Goal: Task Accomplishment & Management: Manage account settings

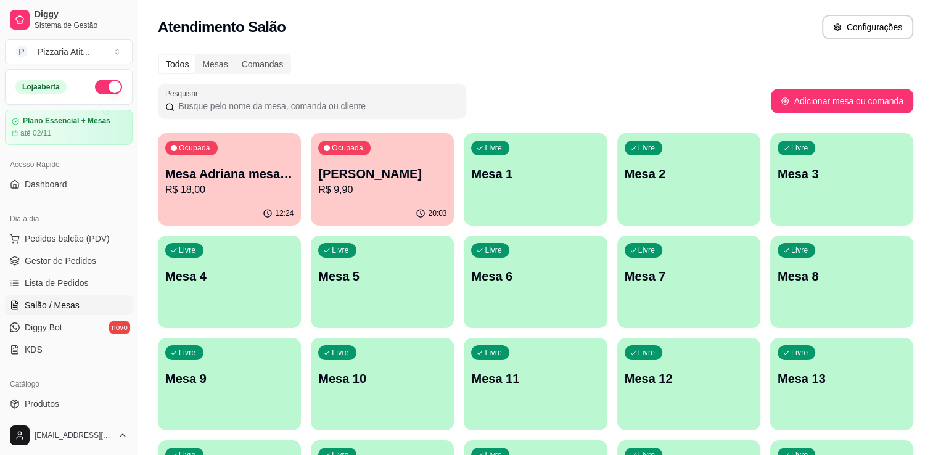
scroll to position [91, 0]
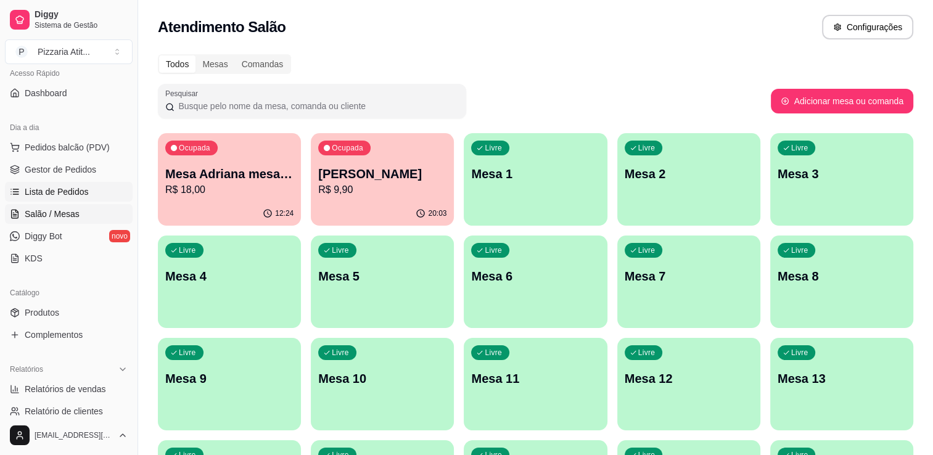
click at [68, 189] on span "Lista de Pedidos" at bounding box center [57, 192] width 64 height 12
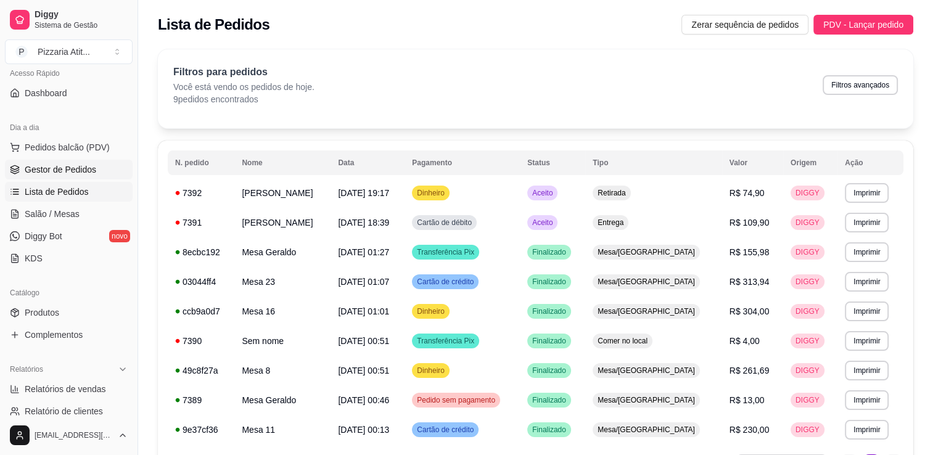
click at [92, 163] on span "Gestor de Pedidos" at bounding box center [61, 169] width 72 height 12
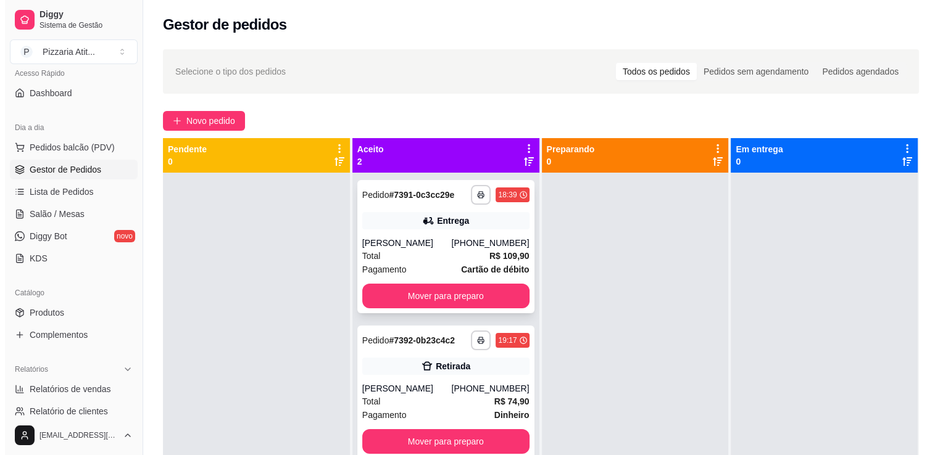
scroll to position [35, 0]
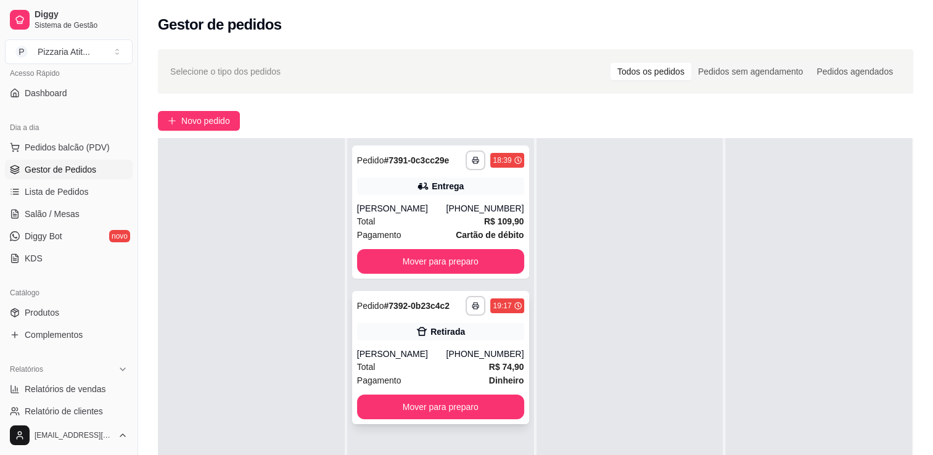
click at [457, 362] on div "Total R$ 74,90" at bounding box center [440, 367] width 167 height 14
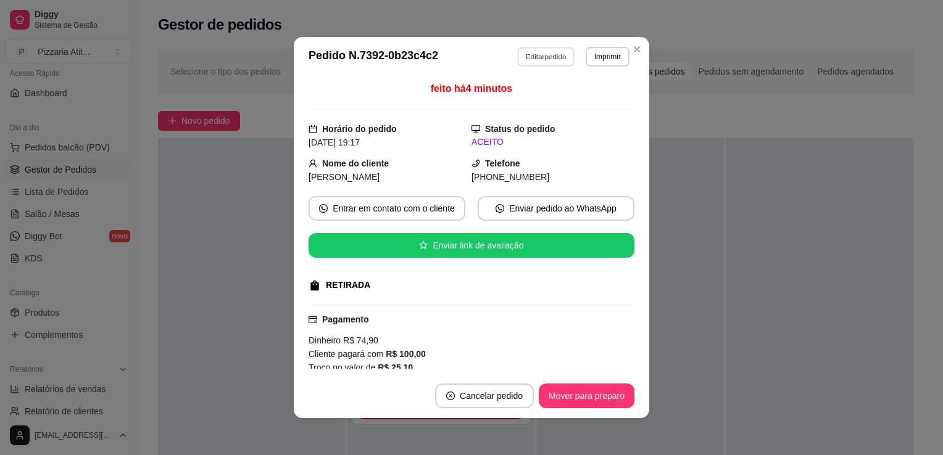
click at [521, 55] on button "Editar pedido" at bounding box center [546, 56] width 57 height 19
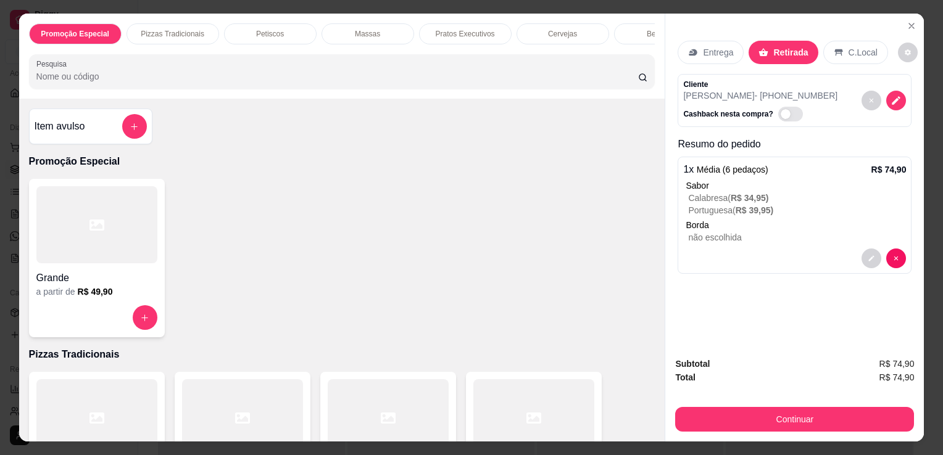
click at [720, 46] on p "Entrega" at bounding box center [718, 52] width 30 height 12
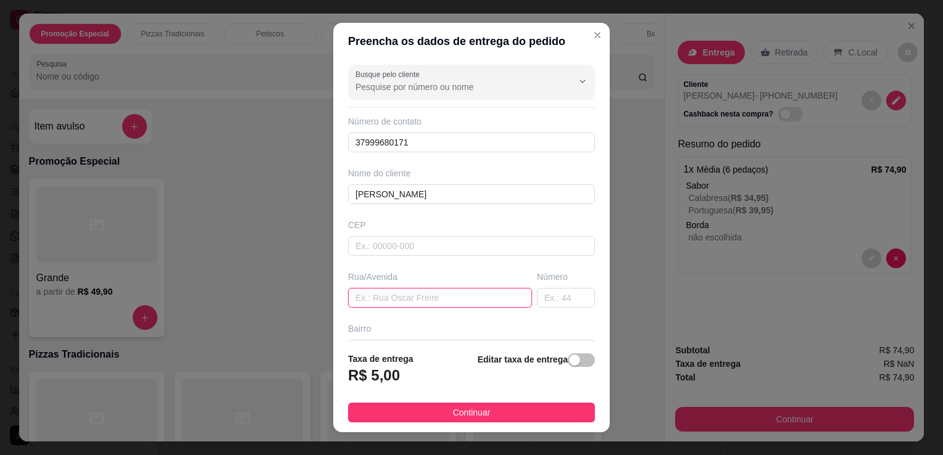
click at [410, 295] on input "text" at bounding box center [440, 298] width 184 height 20
type input "rua topázio"
click at [545, 298] on input "text" at bounding box center [566, 298] width 58 height 20
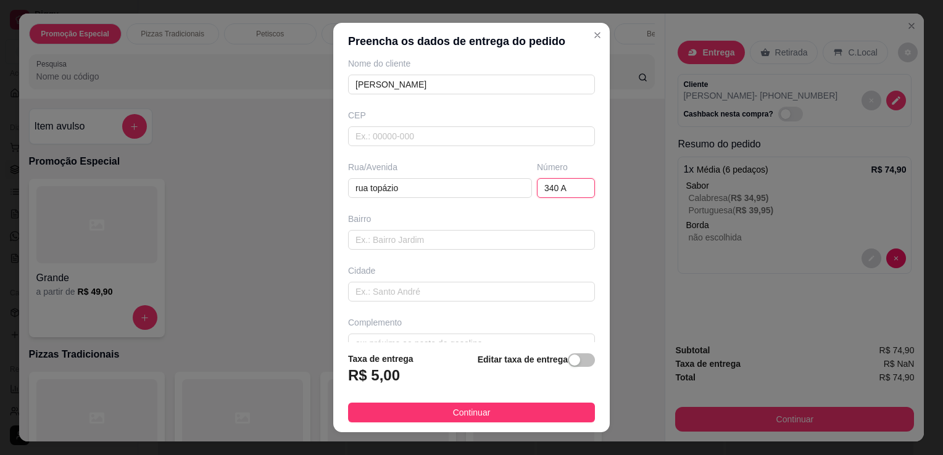
scroll to position [110, 0]
type input "340 A"
click at [445, 238] on input "text" at bounding box center [471, 239] width 247 height 20
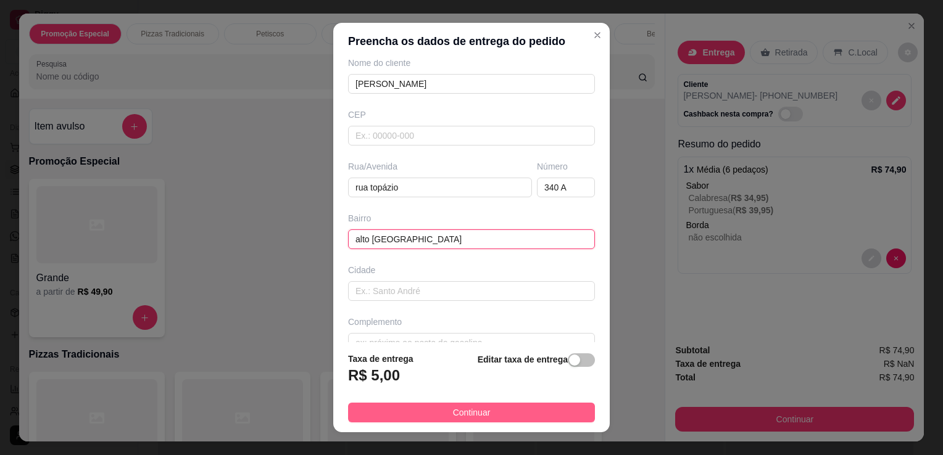
type input "alto [GEOGRAPHIC_DATA]"
click at [450, 403] on button "Continuar" at bounding box center [471, 413] width 247 height 20
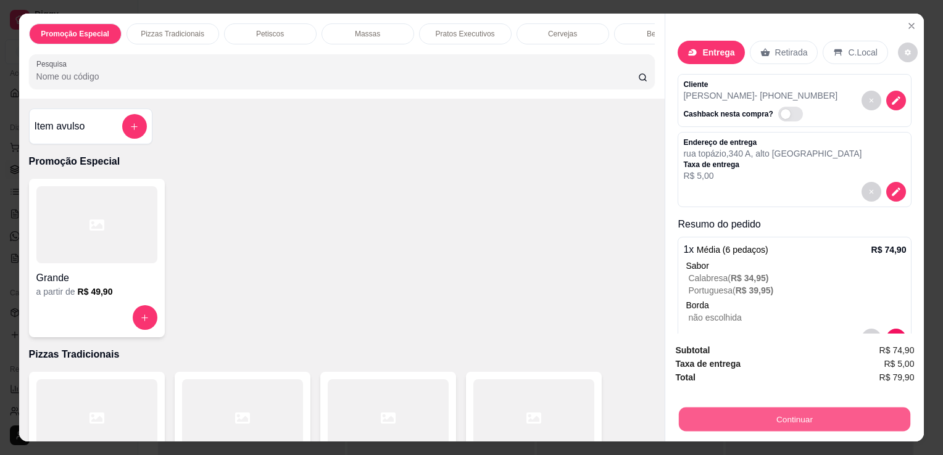
click at [847, 410] on button "Continuar" at bounding box center [794, 419] width 231 height 24
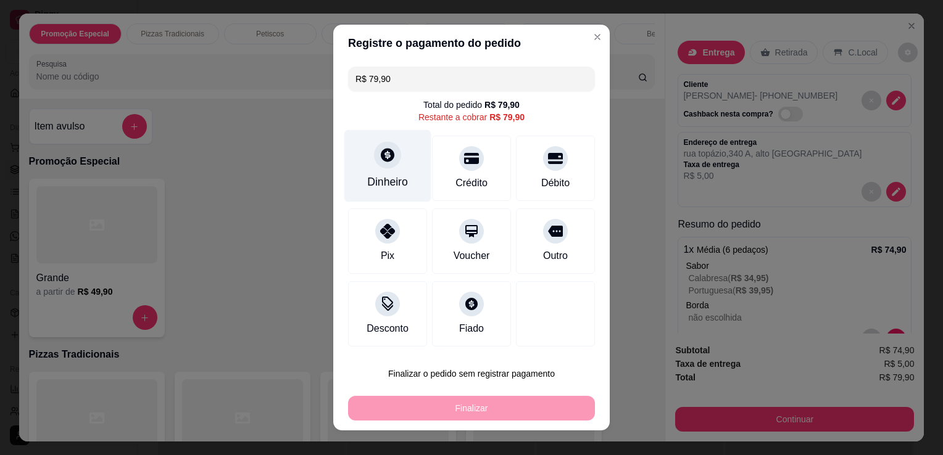
click at [368, 162] on div "Dinheiro" at bounding box center [387, 166] width 87 height 72
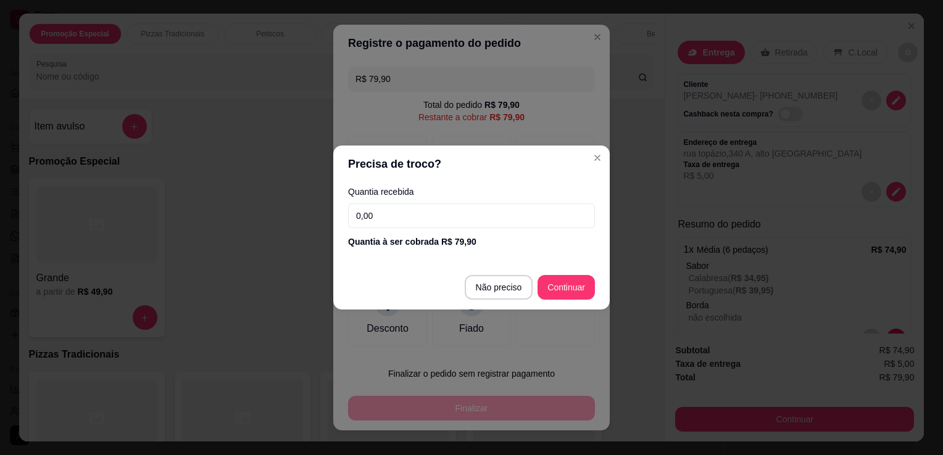
click at [429, 211] on input "0,00" at bounding box center [471, 216] width 247 height 25
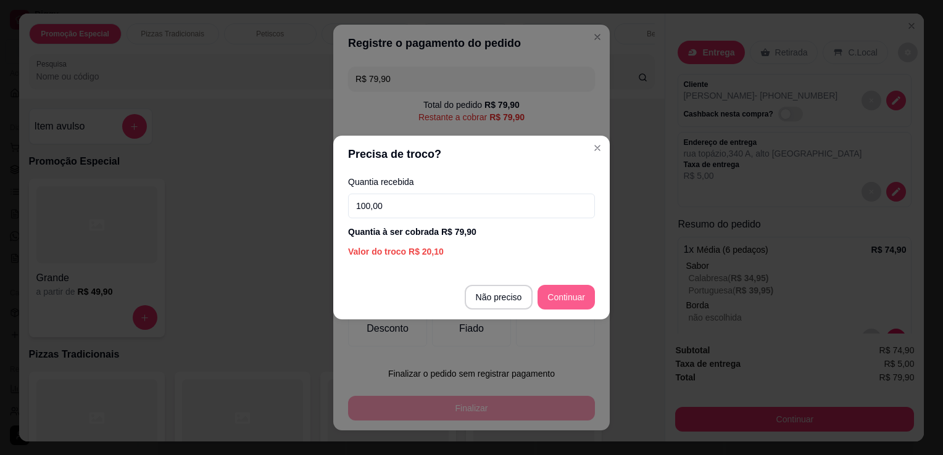
type input "100,00"
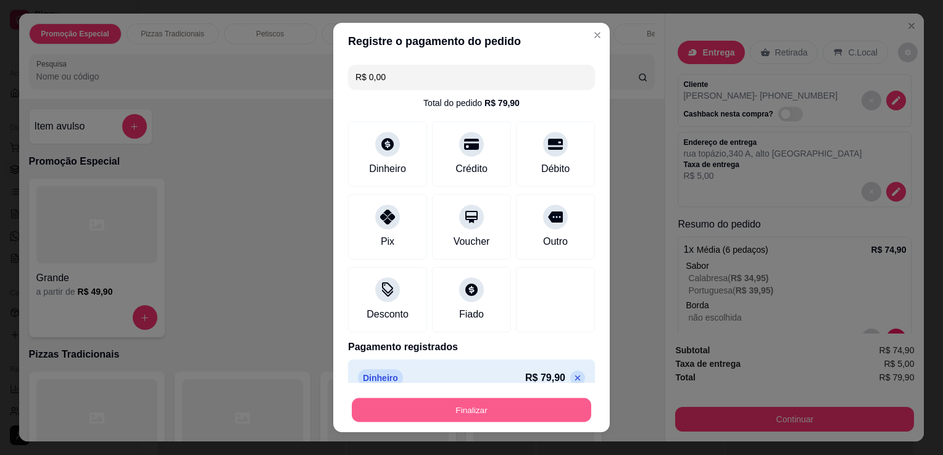
click at [506, 411] on button "Finalizar" at bounding box center [471, 410] width 239 height 24
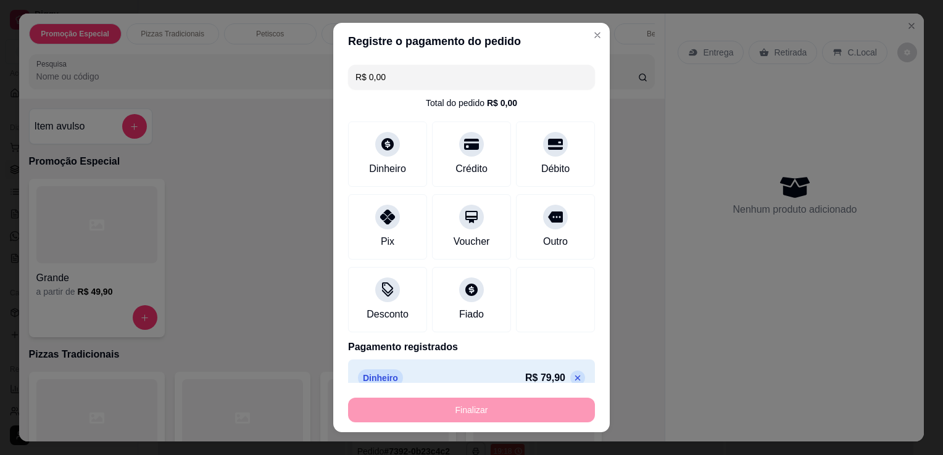
type input "-R$ 79,90"
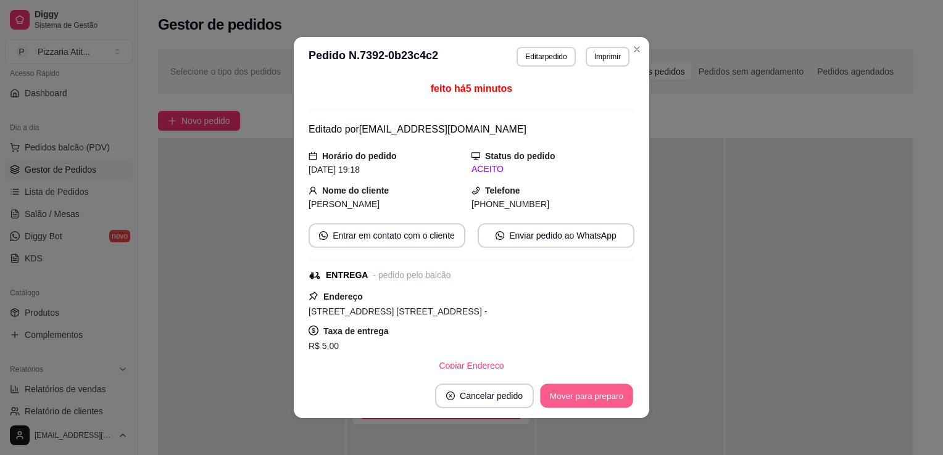
click at [587, 395] on button "Mover para preparo" at bounding box center [586, 396] width 93 height 24
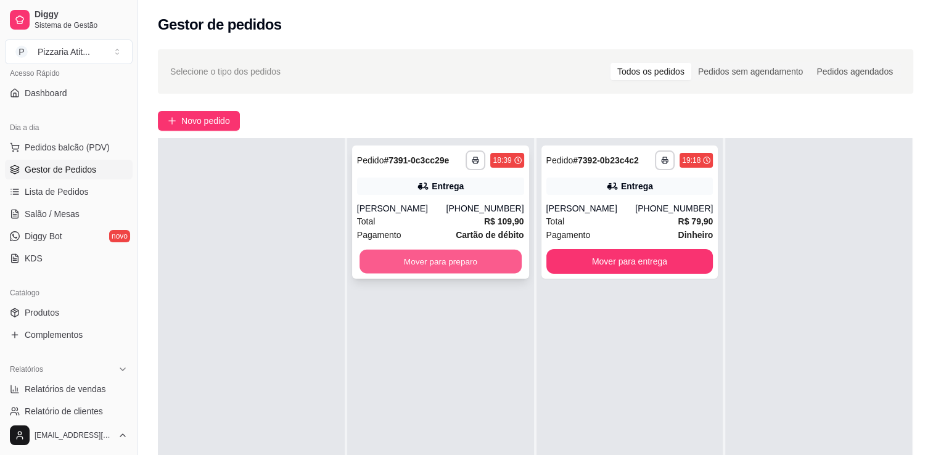
click at [448, 266] on button "Mover para preparo" at bounding box center [441, 262] width 162 height 24
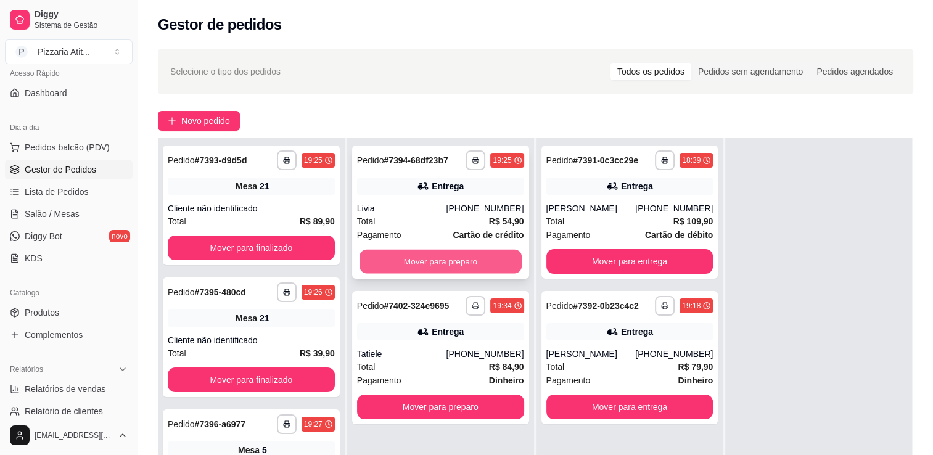
click at [439, 261] on button "Mover para preparo" at bounding box center [441, 262] width 162 height 24
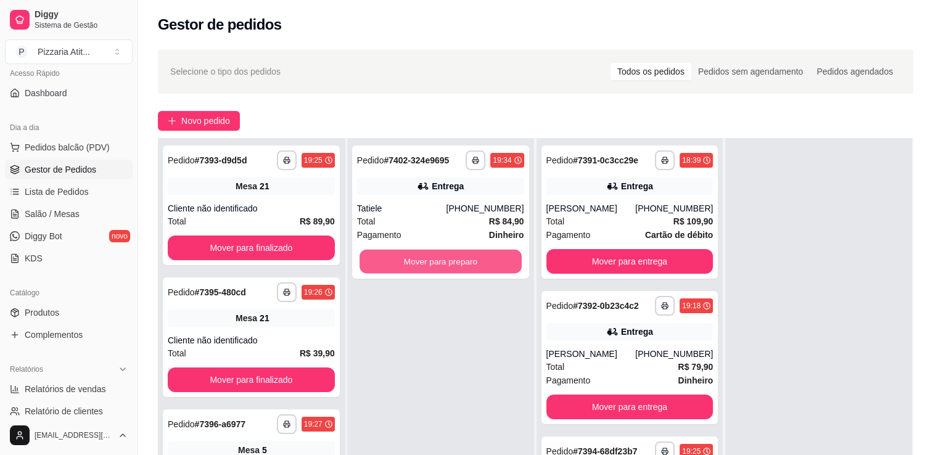
click at [439, 261] on button "Mover para preparo" at bounding box center [441, 262] width 162 height 24
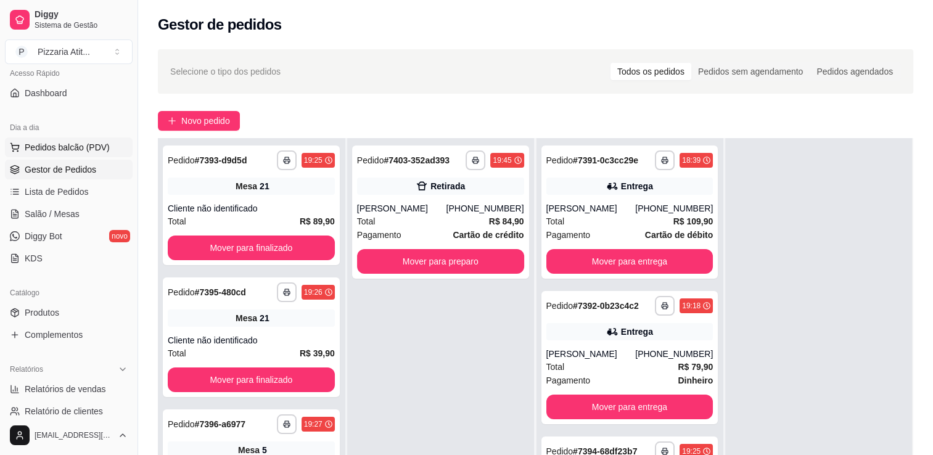
click at [83, 144] on span "Pedidos balcão (PDV)" at bounding box center [67, 147] width 85 height 12
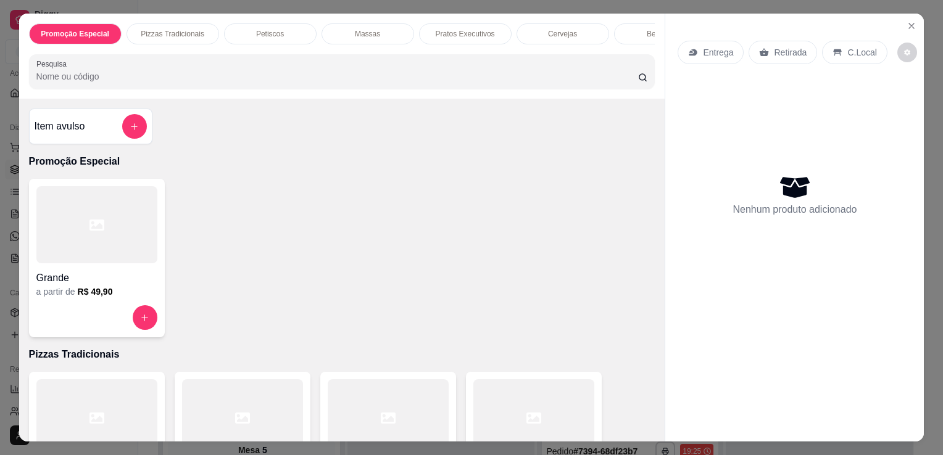
click at [387, 32] on div "Massas" at bounding box center [367, 33] width 93 height 21
click at [909, 23] on icon "Close" at bounding box center [911, 25] width 5 height 5
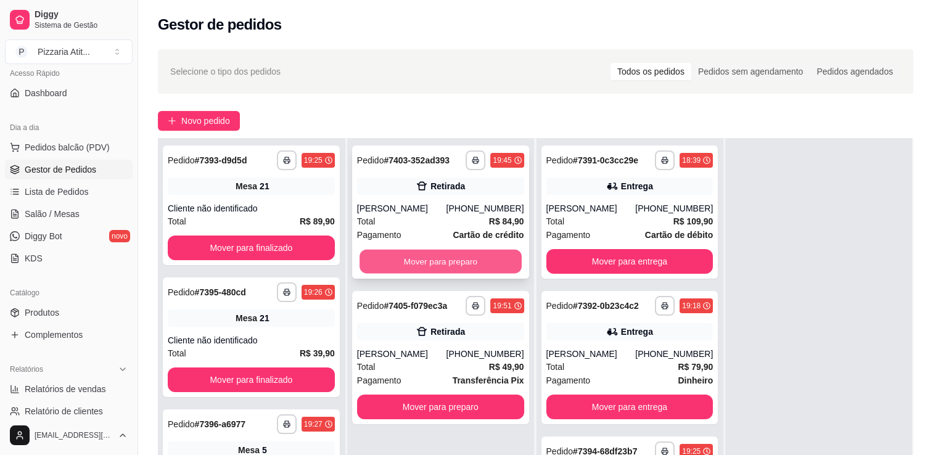
click at [438, 270] on button "Mover para preparo" at bounding box center [441, 262] width 162 height 24
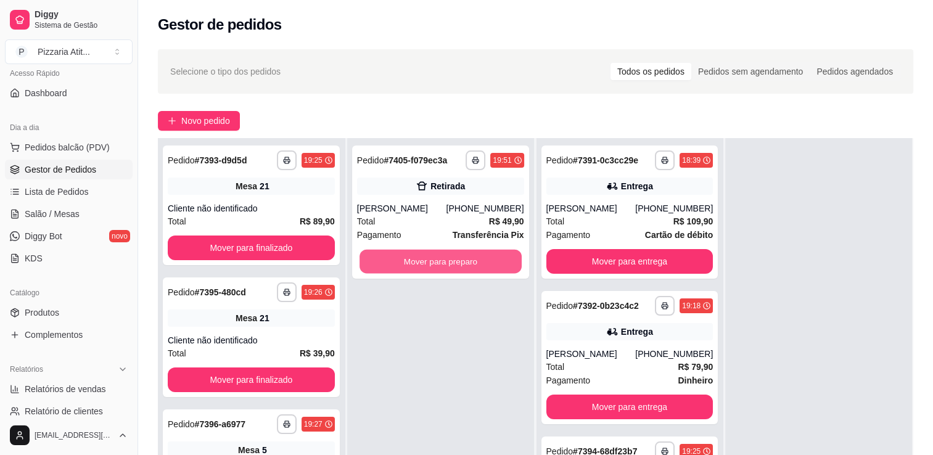
click at [438, 270] on button "Mover para preparo" at bounding box center [441, 262] width 162 height 24
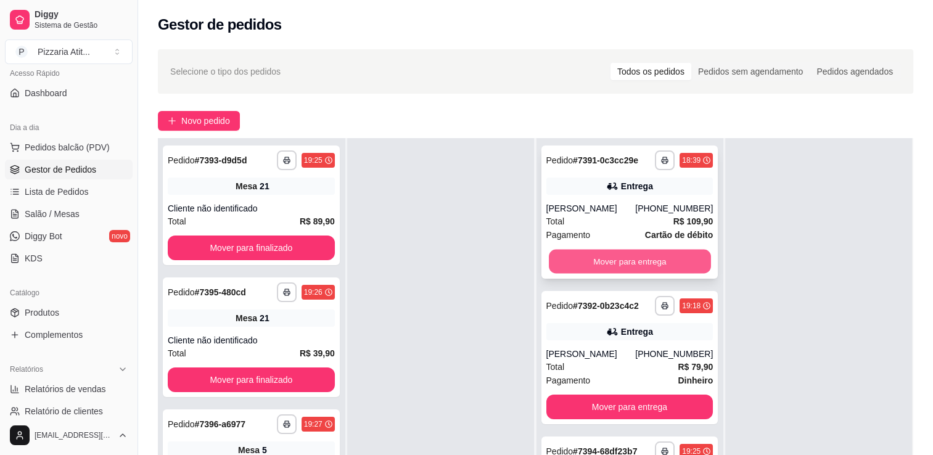
click at [632, 260] on button "Mover para entrega" at bounding box center [630, 262] width 162 height 24
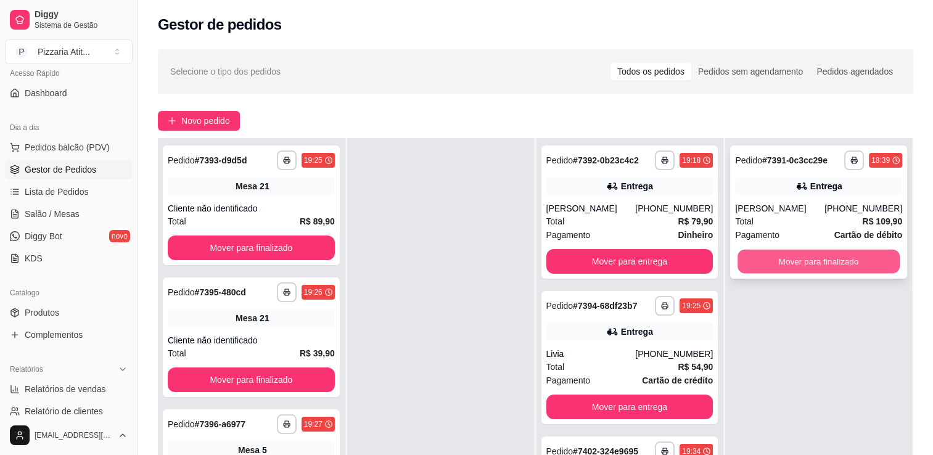
click at [797, 264] on button "Mover para finalizado" at bounding box center [819, 262] width 162 height 24
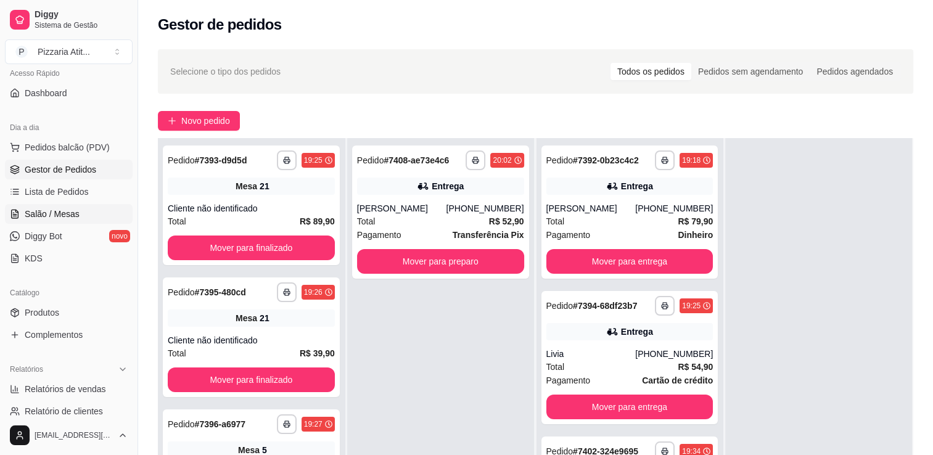
click at [88, 215] on link "Salão / Mesas" at bounding box center [69, 214] width 128 height 20
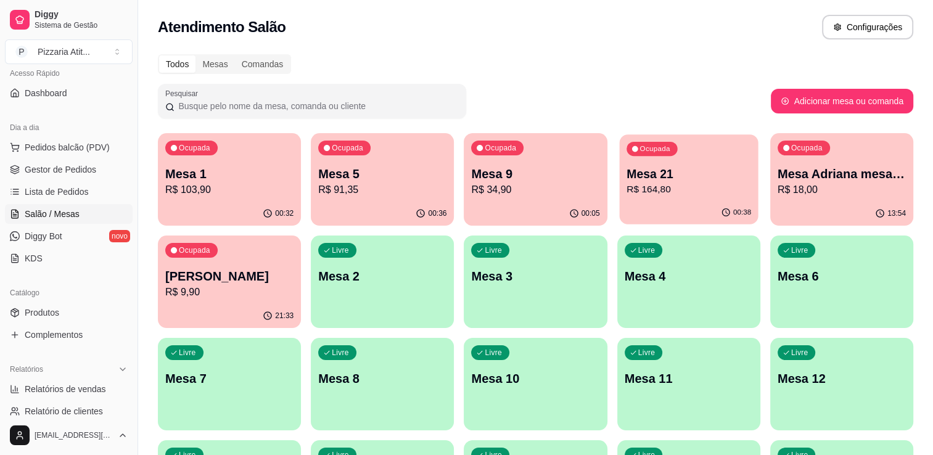
click at [700, 168] on p "Mesa 21" at bounding box center [689, 174] width 125 height 17
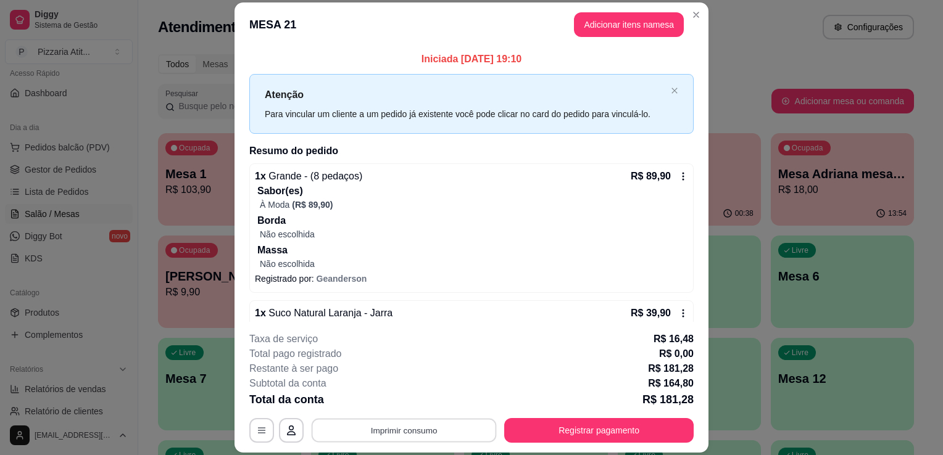
click at [370, 437] on button "Imprimir consumo" at bounding box center [403, 431] width 185 height 24
click at [422, 397] on button "IMPRESSORA" at bounding box center [403, 402] width 86 height 19
click at [582, 437] on button "Registrar pagamento" at bounding box center [598, 430] width 189 height 25
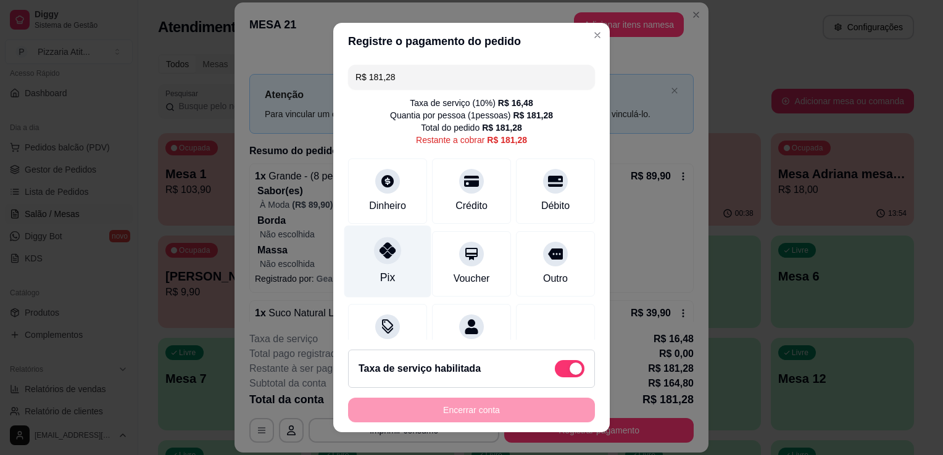
click at [385, 260] on div at bounding box center [387, 250] width 27 height 27
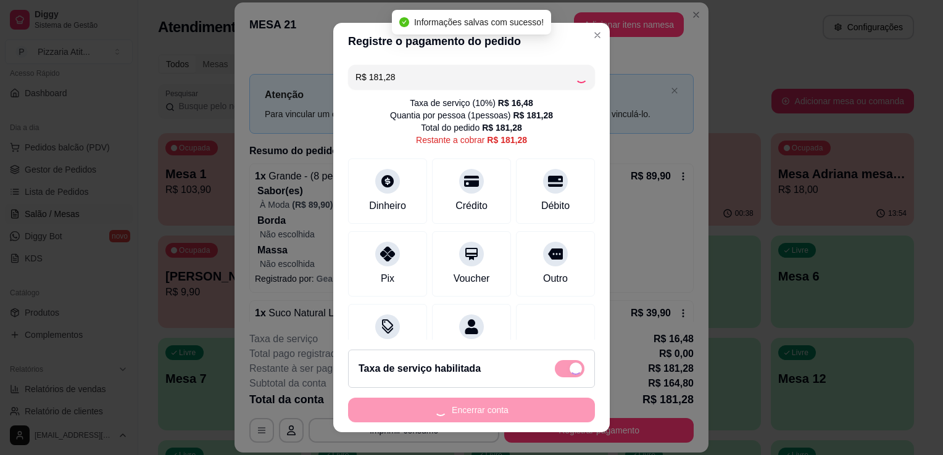
type input "R$ 0,00"
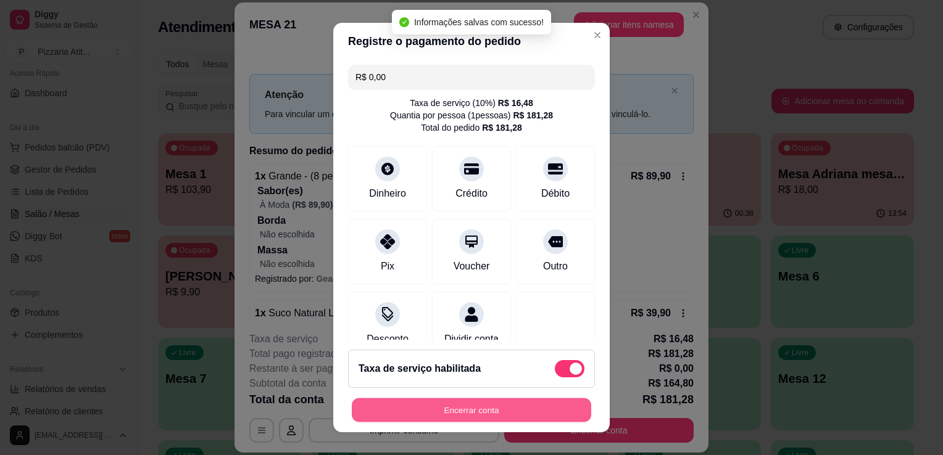
click at [495, 405] on button "Encerrar conta" at bounding box center [471, 410] width 239 height 24
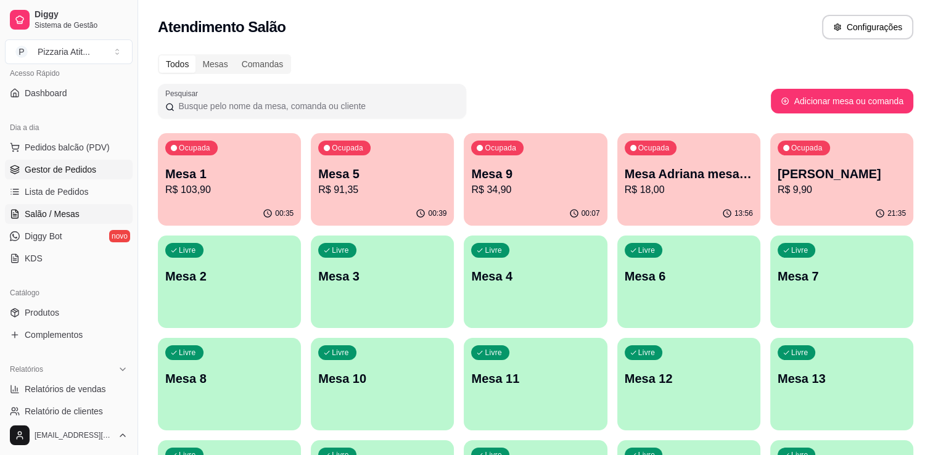
click at [76, 168] on span "Gestor de Pedidos" at bounding box center [61, 169] width 72 height 12
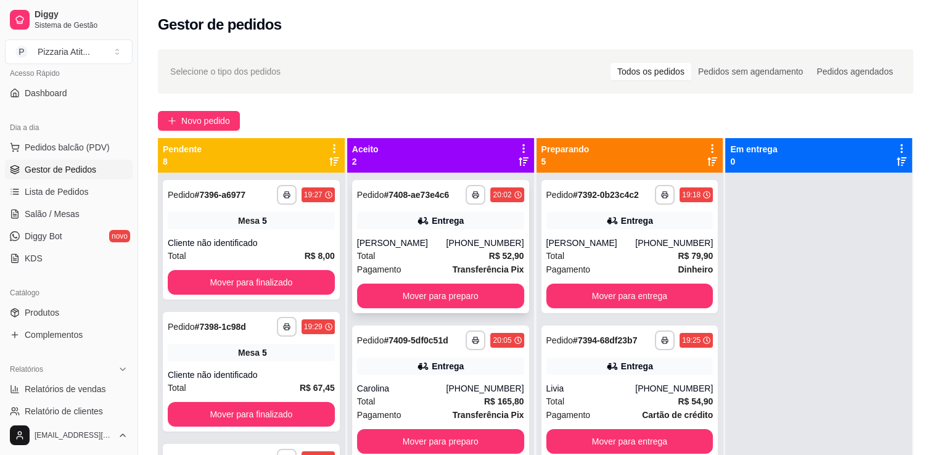
click at [394, 242] on div "[PERSON_NAME]" at bounding box center [401, 243] width 89 height 12
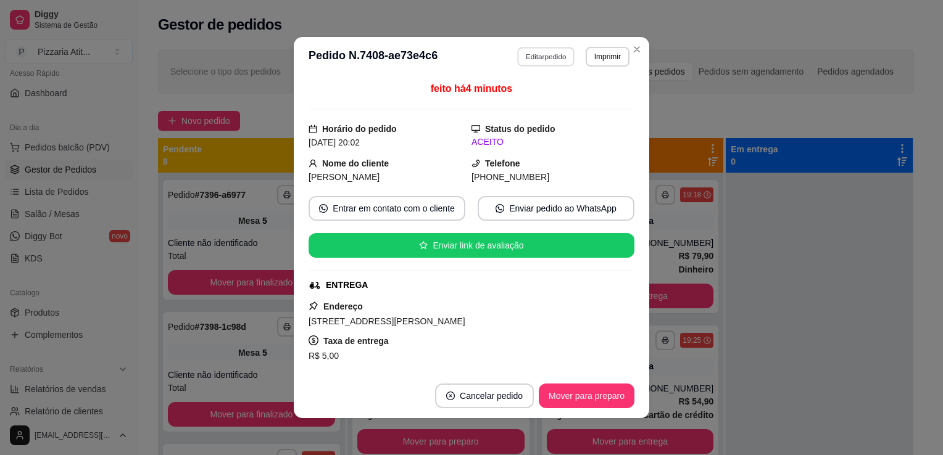
click at [535, 62] on button "Editar pedido" at bounding box center [546, 56] width 57 height 19
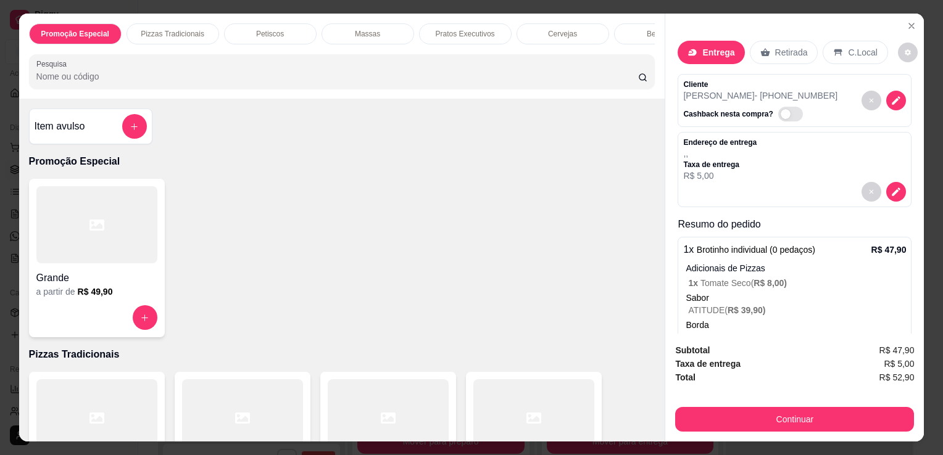
click at [785, 262] on p "Adicionais de Pizzas" at bounding box center [795, 268] width 220 height 12
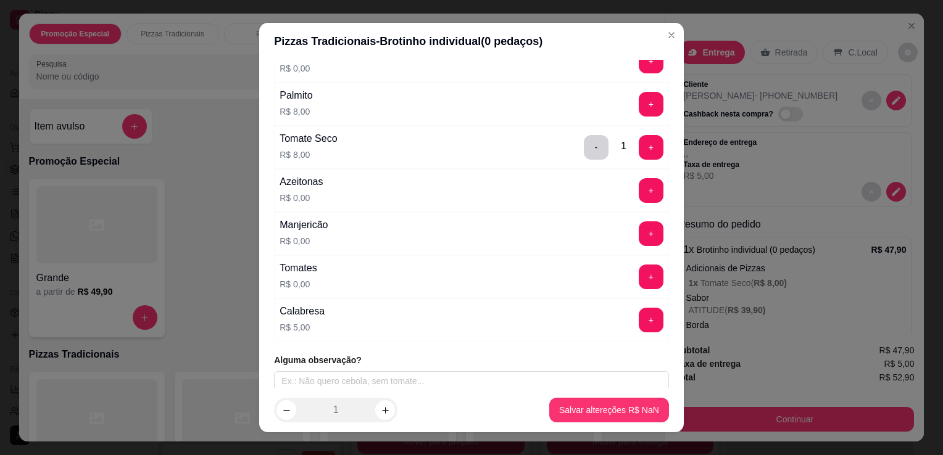
scroll to position [1233, 0]
click at [443, 371] on input "text" at bounding box center [471, 379] width 395 height 20
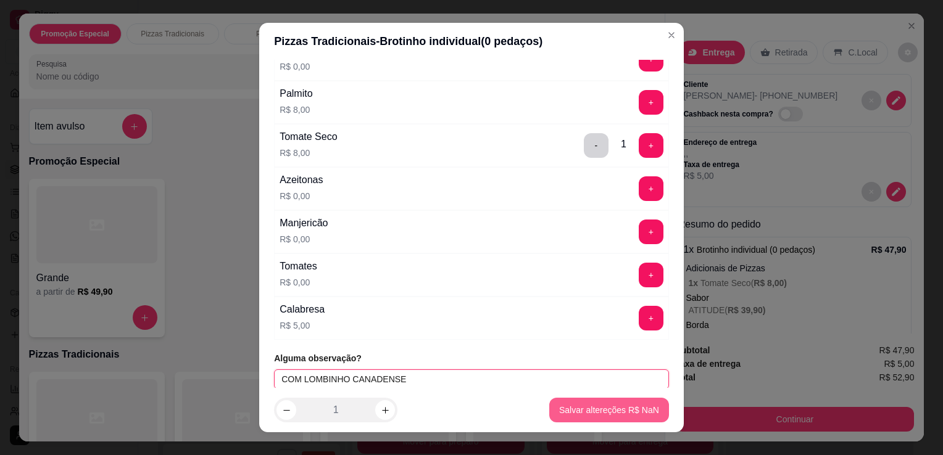
type input "COM LOMBINHO CANADENSE"
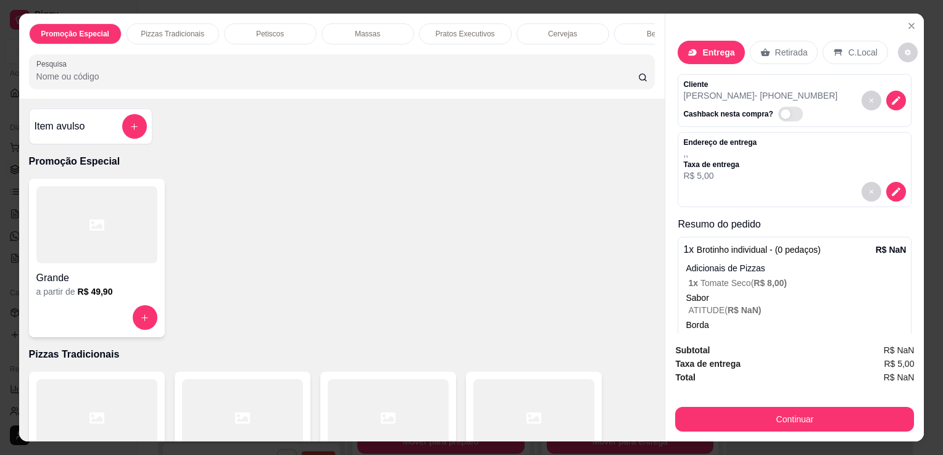
click at [704, 59] on div "Entrega" at bounding box center [710, 52] width 67 height 23
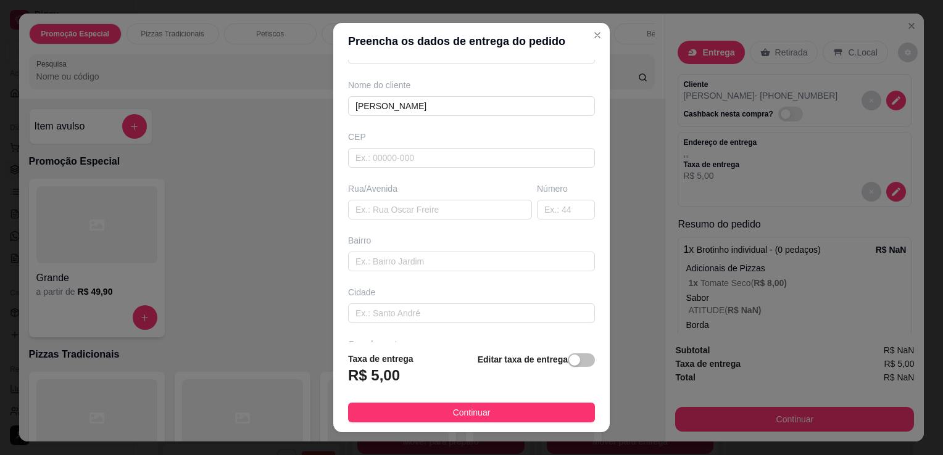
scroll to position [89, 0]
click at [432, 307] on input "text" at bounding box center [471, 313] width 247 height 20
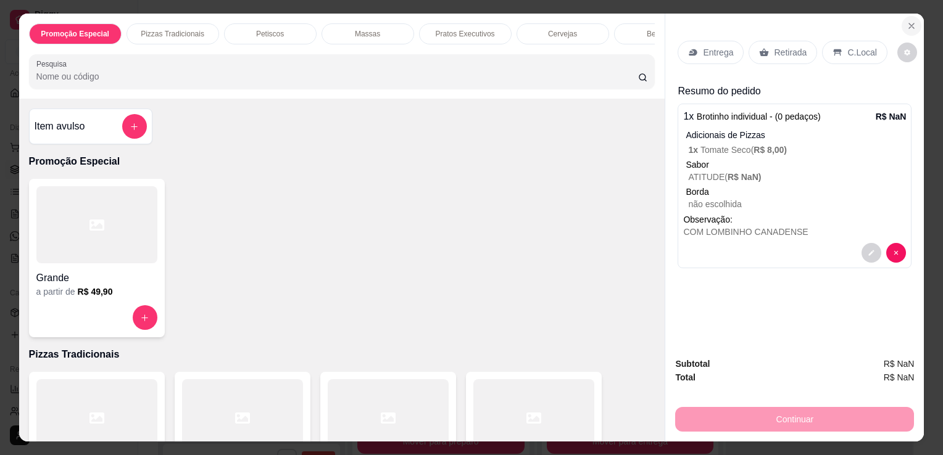
click at [906, 21] on icon "Close" at bounding box center [911, 26] width 10 height 10
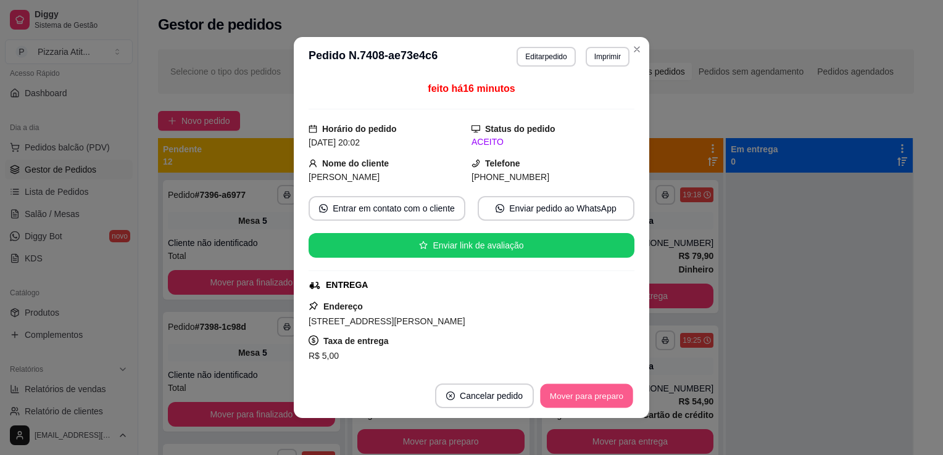
click at [568, 386] on button "Mover para preparo" at bounding box center [586, 396] width 93 height 24
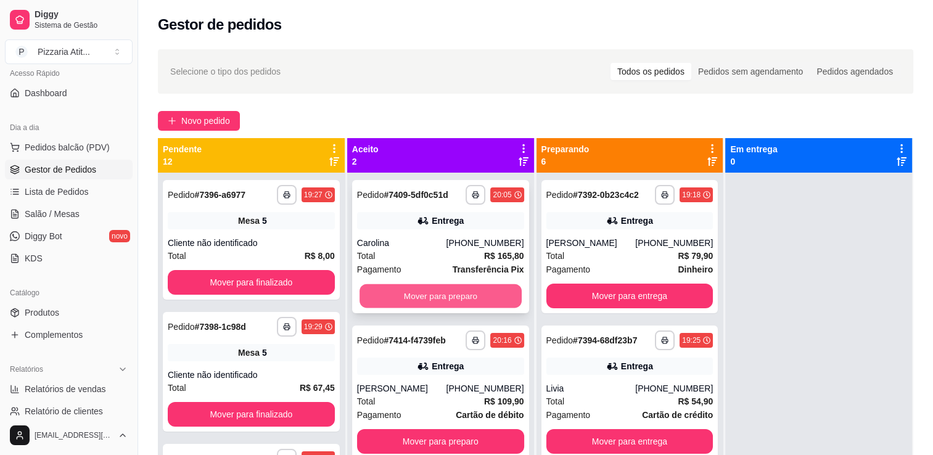
click at [384, 294] on button "Mover para preparo" at bounding box center [441, 296] width 162 height 24
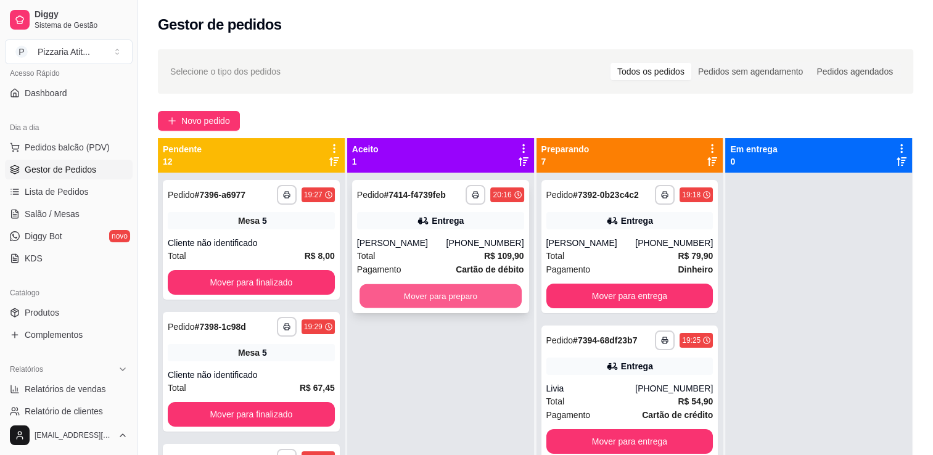
click at [432, 302] on button "Mover para preparo" at bounding box center [441, 296] width 162 height 24
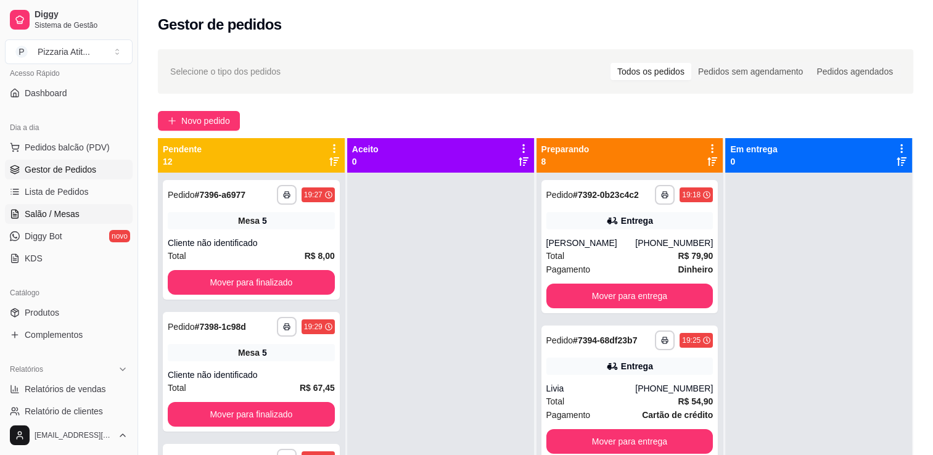
click at [57, 212] on span "Salão / Mesas" at bounding box center [52, 214] width 55 height 12
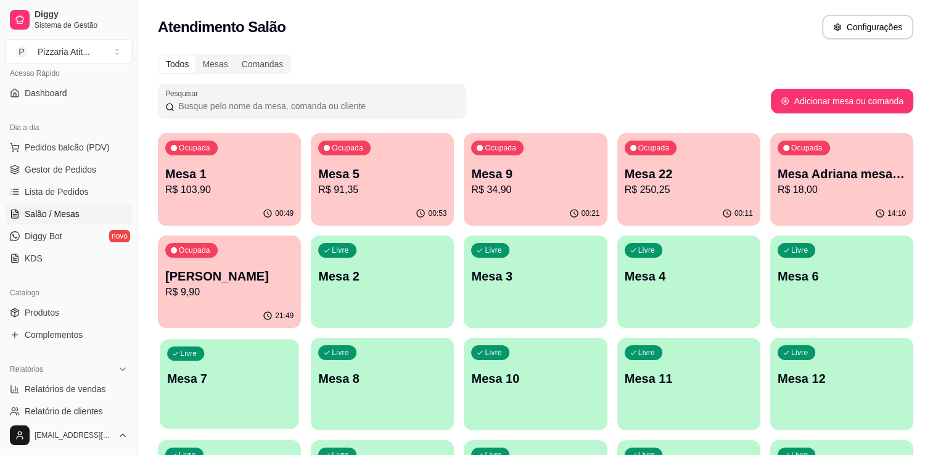
click at [252, 389] on div "Livre Mesa 7" at bounding box center [229, 376] width 139 height 75
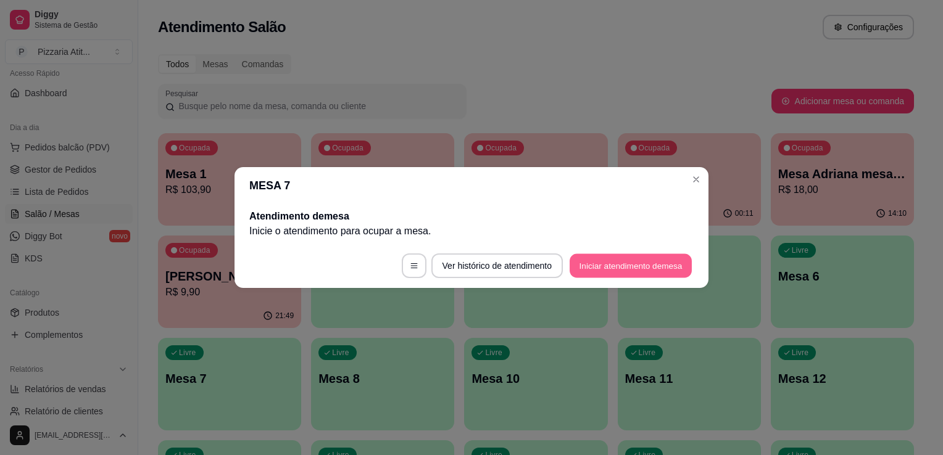
click at [600, 266] on button "Iniciar atendimento de mesa" at bounding box center [630, 266] width 122 height 24
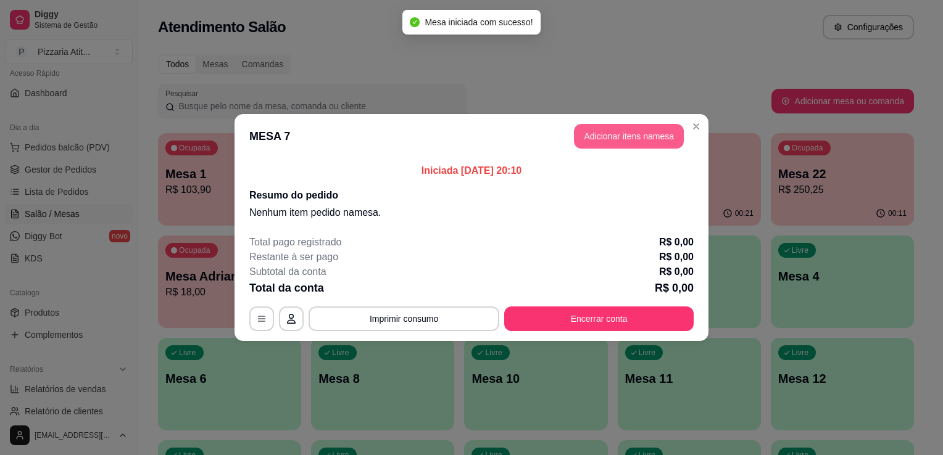
click at [656, 128] on button "Adicionar itens na mesa" at bounding box center [629, 136] width 110 height 25
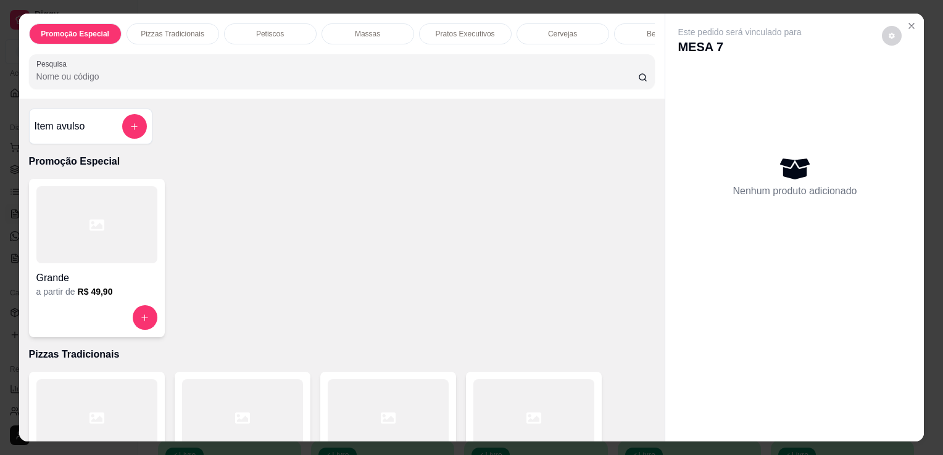
click at [562, 29] on p "Cervejas" at bounding box center [562, 34] width 29 height 10
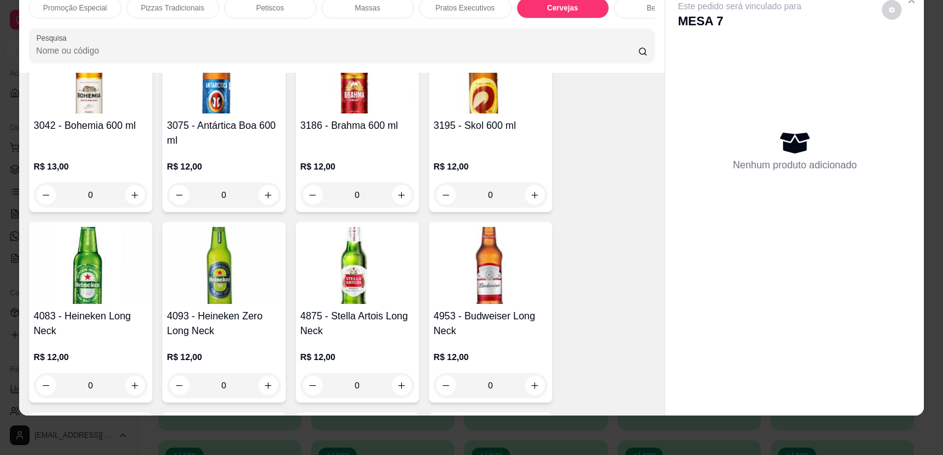
scroll to position [2282, 0]
click at [91, 255] on img at bounding box center [90, 265] width 113 height 77
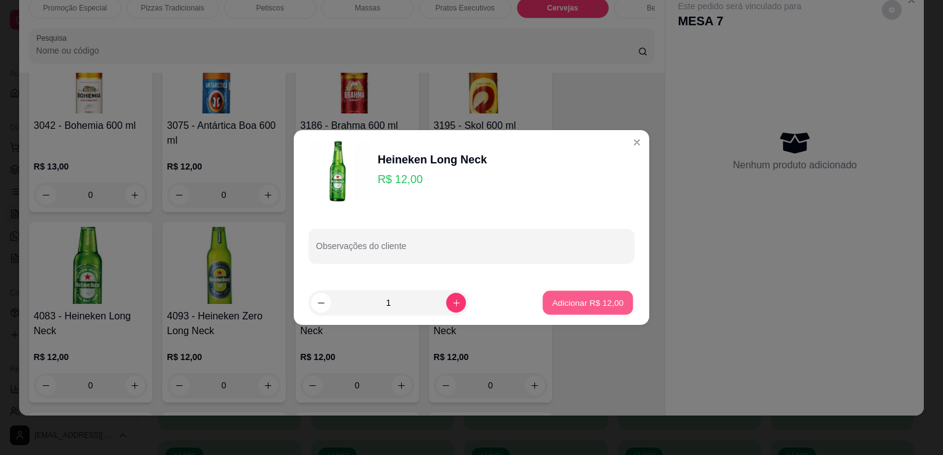
click at [572, 299] on p "Adicionar R$ 12,00" at bounding box center [588, 303] width 72 height 12
type input "1"
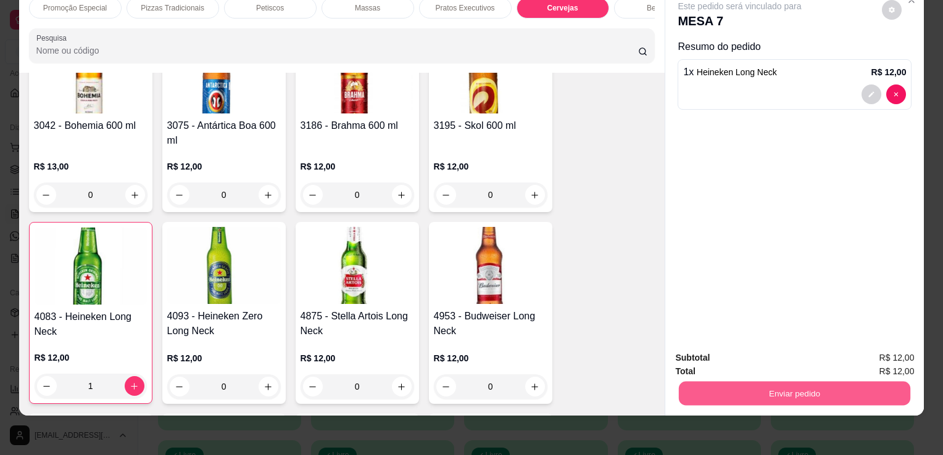
click at [794, 392] on button "Enviar pedido" at bounding box center [794, 393] width 231 height 24
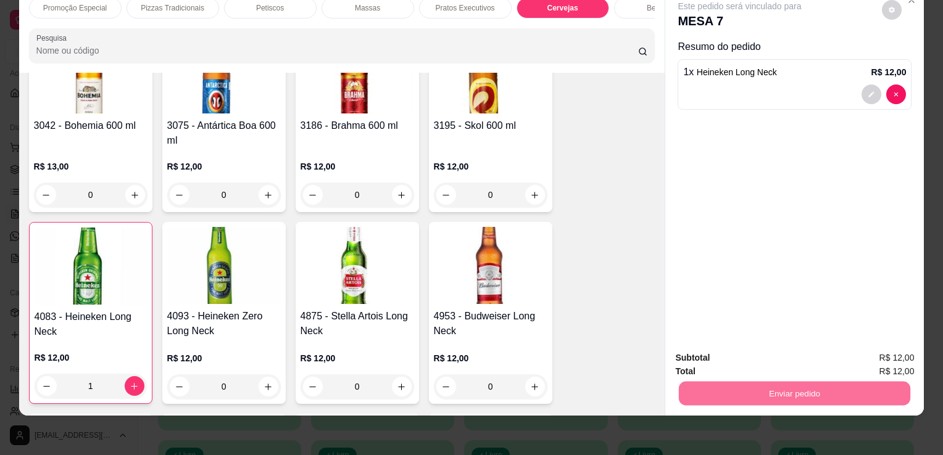
click at [913, 349] on button "Enviar pedido" at bounding box center [882, 353] width 68 height 23
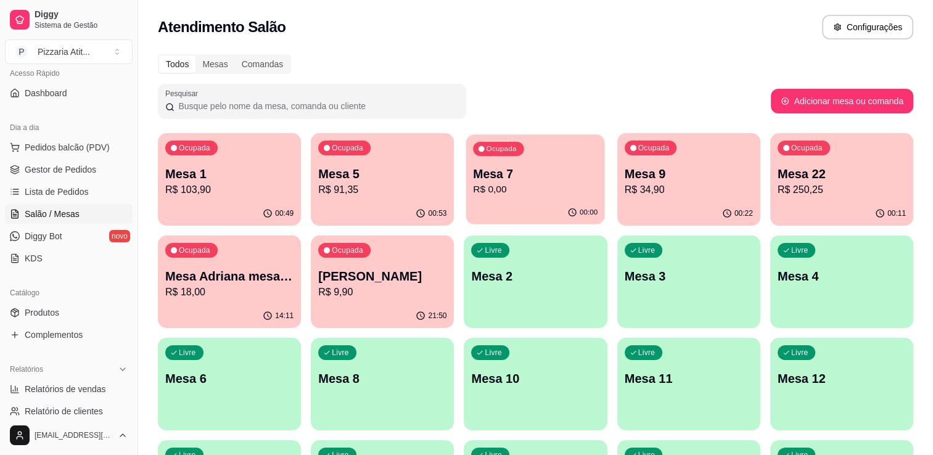
click at [539, 177] on p "Mesa 7" at bounding box center [536, 174] width 125 height 17
click at [44, 191] on span "Lista de Pedidos" at bounding box center [57, 192] width 64 height 12
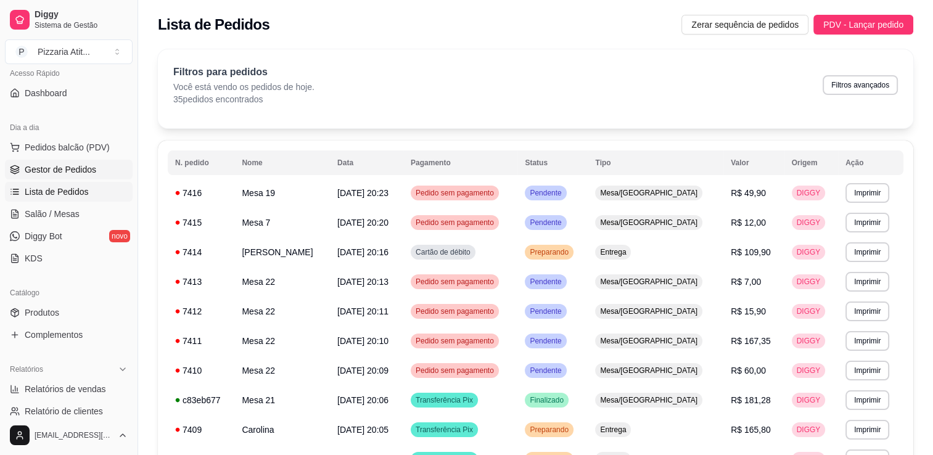
click at [66, 164] on span "Gestor de Pedidos" at bounding box center [61, 169] width 72 height 12
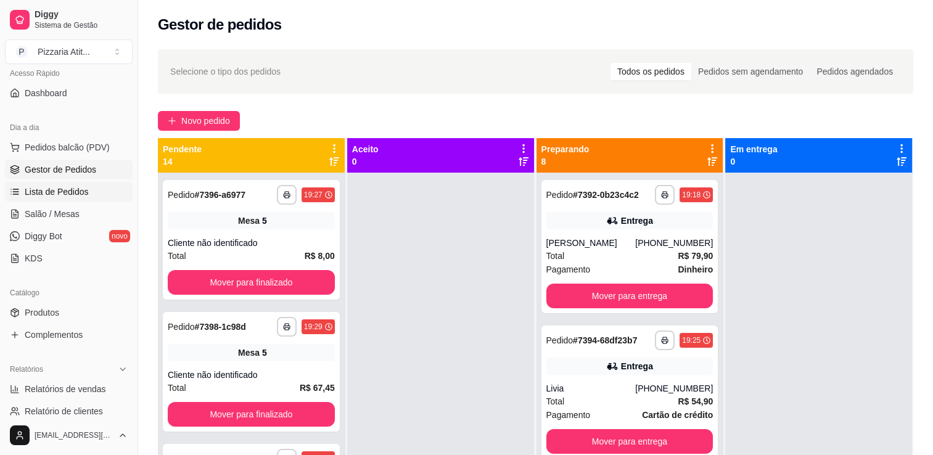
click at [47, 191] on span "Lista de Pedidos" at bounding box center [57, 192] width 64 height 12
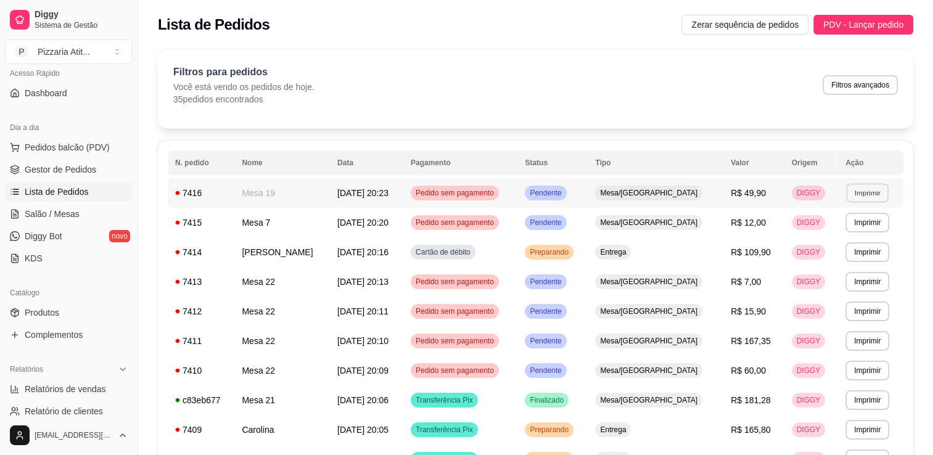
click at [873, 195] on button "Imprimir" at bounding box center [867, 192] width 43 height 19
click at [840, 229] on button "IMPRESSORA" at bounding box center [846, 235] width 86 height 19
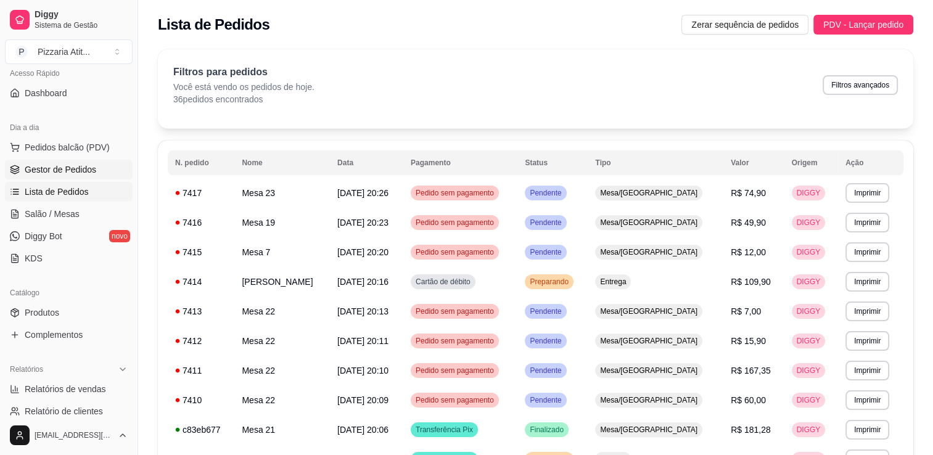
click at [95, 178] on link "Gestor de Pedidos" at bounding box center [69, 170] width 128 height 20
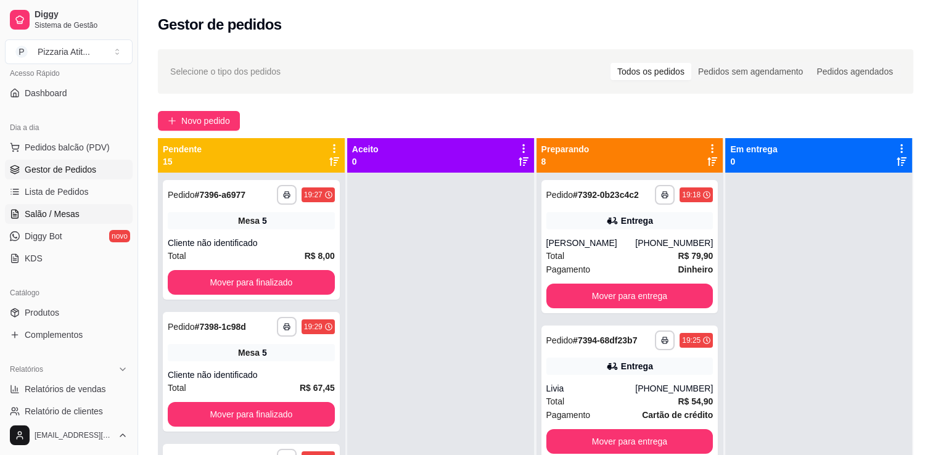
click at [85, 210] on link "Salão / Mesas" at bounding box center [69, 214] width 128 height 20
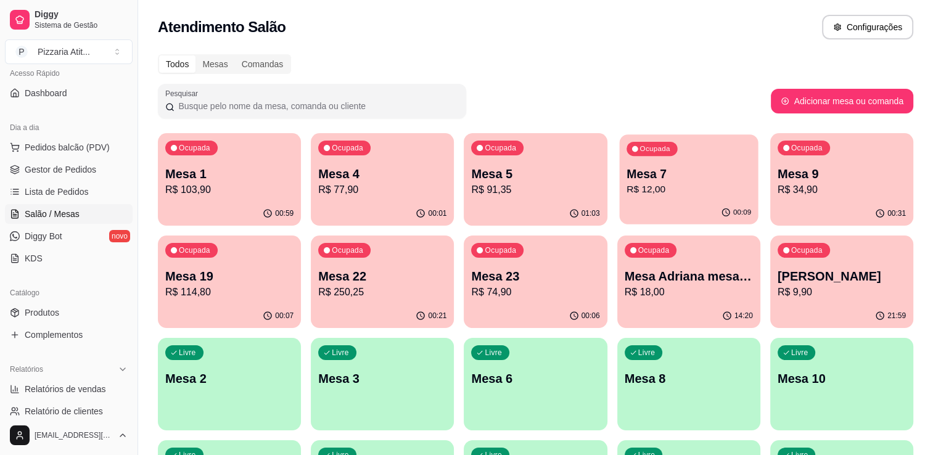
click at [706, 171] on p "Mesa 7" at bounding box center [689, 174] width 125 height 17
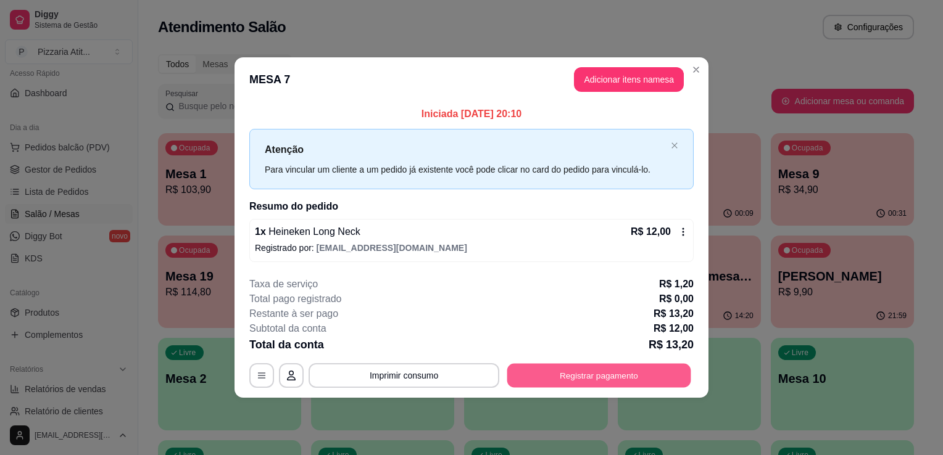
click at [573, 377] on button "Registrar pagamento" at bounding box center [599, 375] width 184 height 24
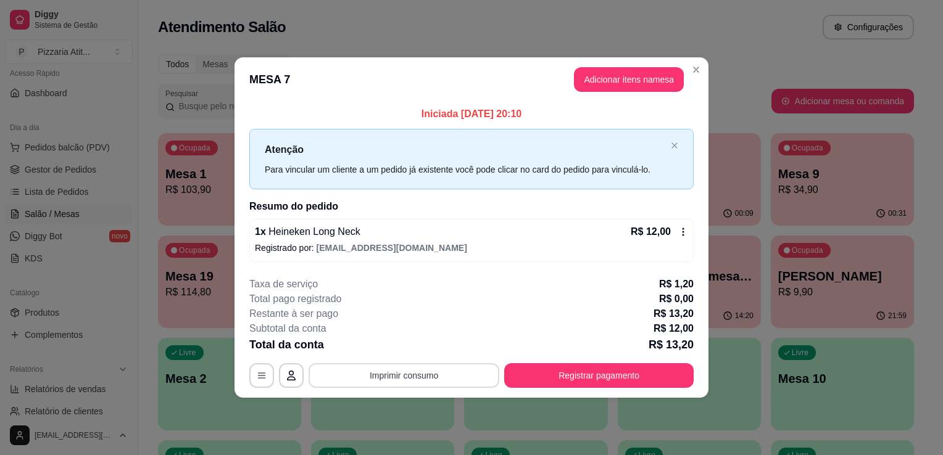
click at [439, 378] on button "Imprimir consumo" at bounding box center [403, 375] width 191 height 25
click at [419, 347] on button "IMPRESSORA" at bounding box center [407, 347] width 89 height 20
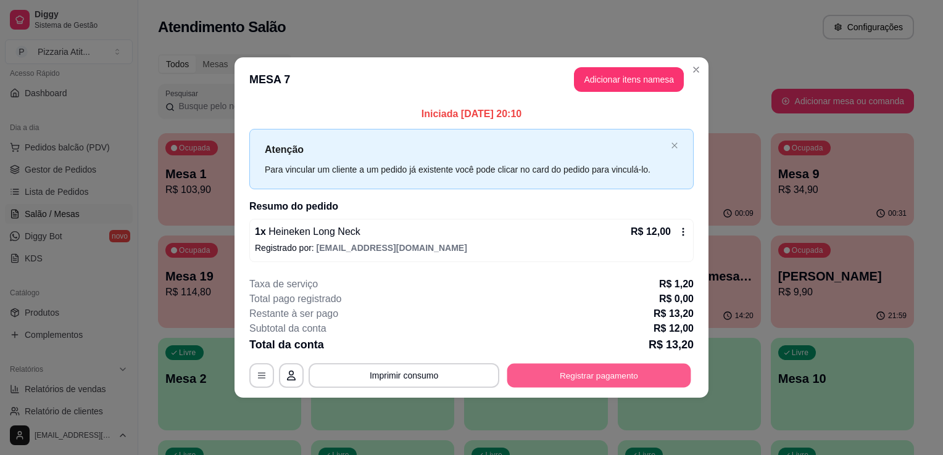
click at [531, 369] on button "Registrar pagamento" at bounding box center [599, 375] width 184 height 24
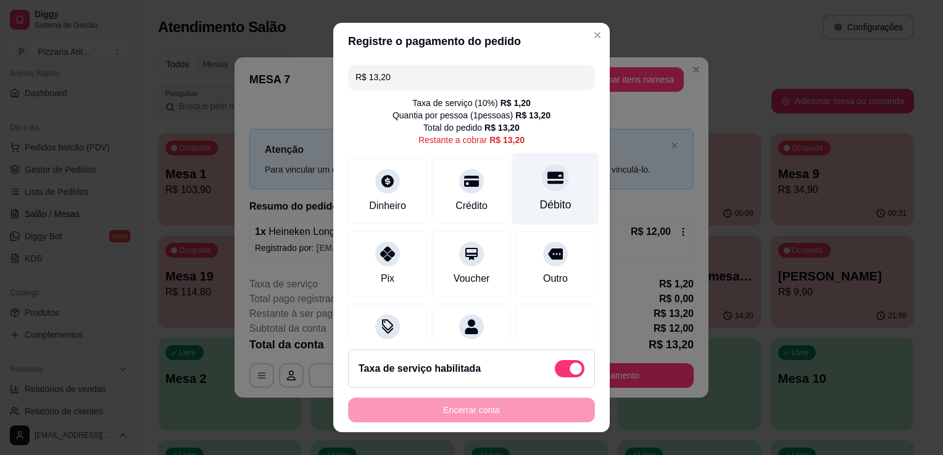
click at [530, 195] on div "Débito" at bounding box center [555, 189] width 87 height 72
type input "R$ 0,00"
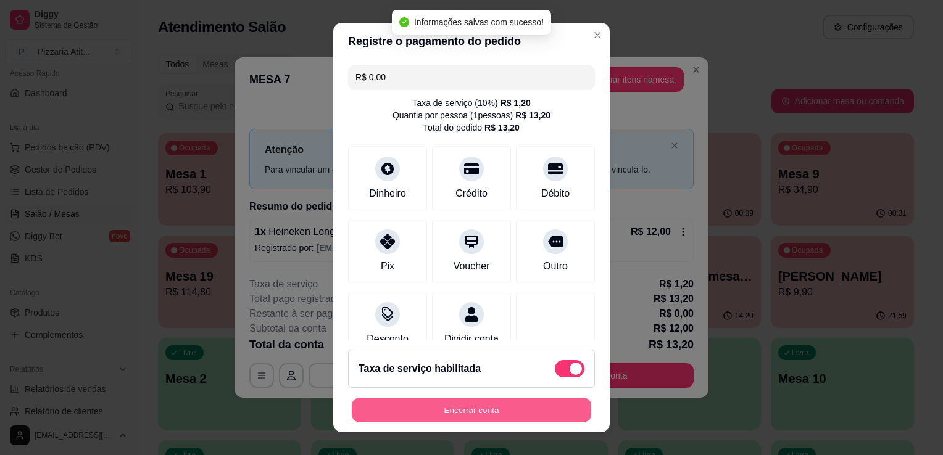
click at [495, 421] on button "Encerrar conta" at bounding box center [471, 410] width 239 height 24
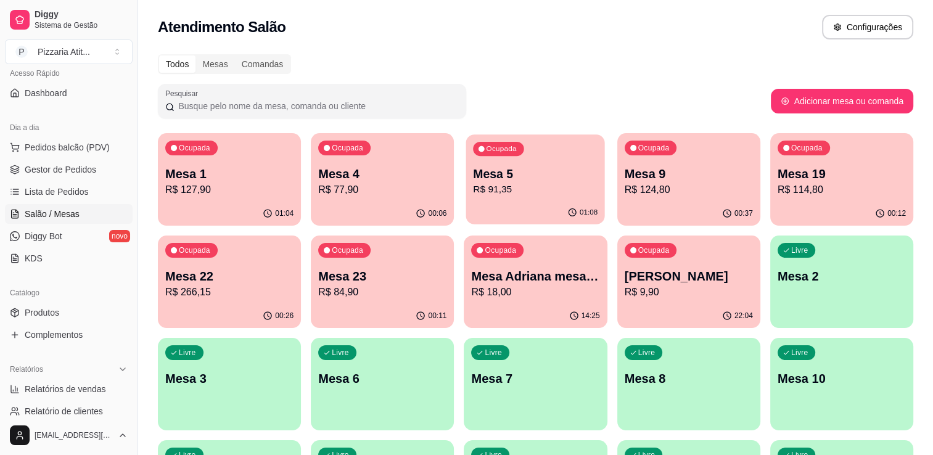
click at [546, 157] on div "Ocupada Mesa 5 R$ 91,35" at bounding box center [535, 167] width 139 height 67
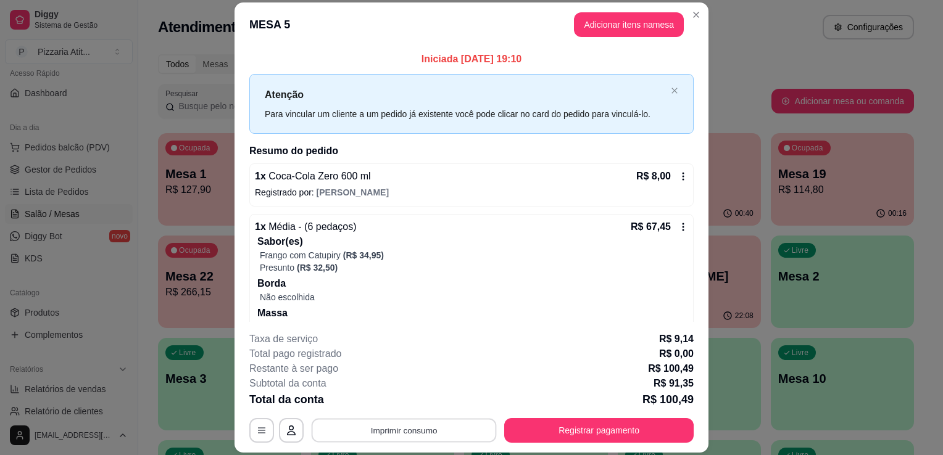
click at [423, 431] on button "Imprimir consumo" at bounding box center [403, 431] width 185 height 24
click at [408, 409] on button "IMPRESSORA" at bounding box center [403, 402] width 86 height 19
click at [633, 423] on button "Registrar pagamento" at bounding box center [599, 431] width 184 height 24
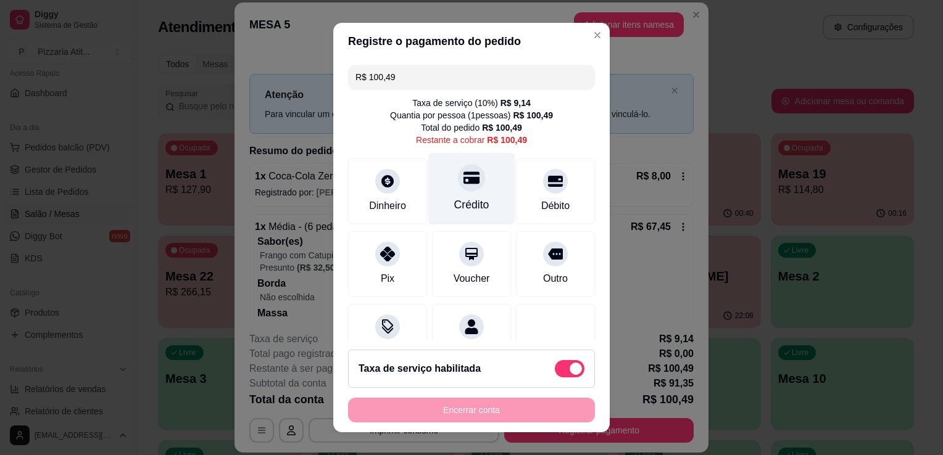
click at [454, 204] on div "Crédito" at bounding box center [471, 205] width 35 height 16
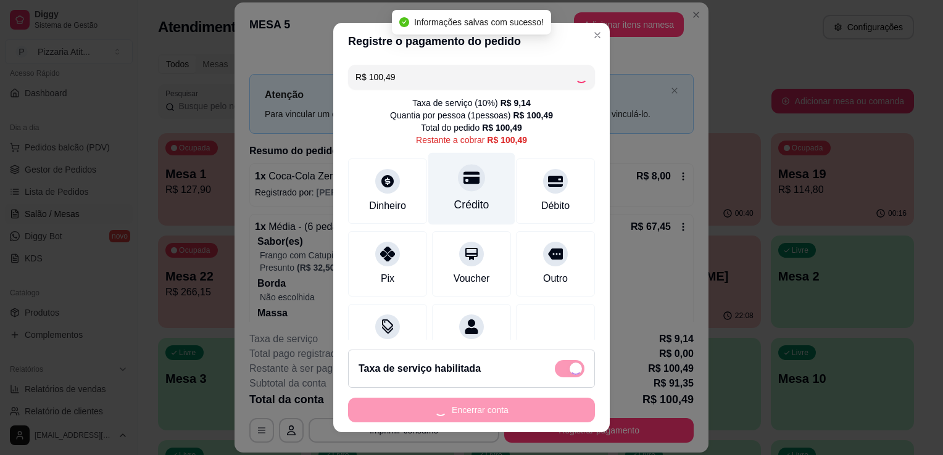
type input "R$ 0,00"
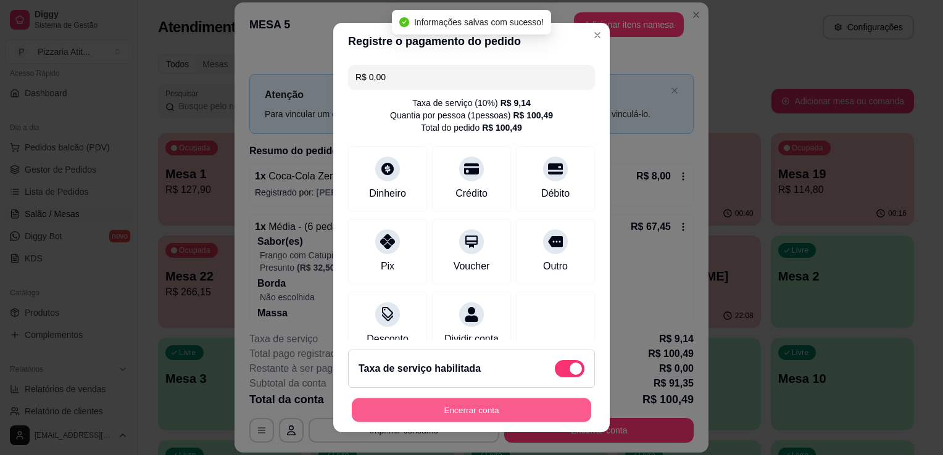
click at [519, 416] on button "Encerrar conta" at bounding box center [471, 410] width 239 height 24
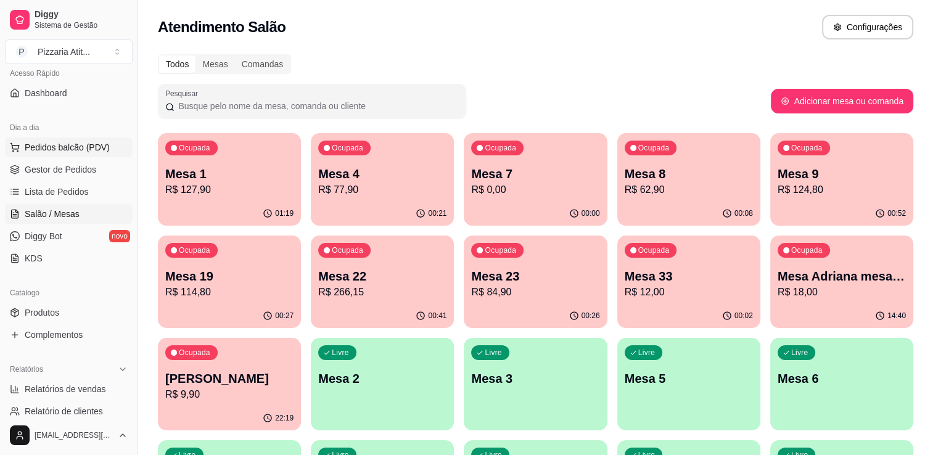
click at [70, 147] on span "Pedidos balcão (PDV)" at bounding box center [67, 147] width 85 height 12
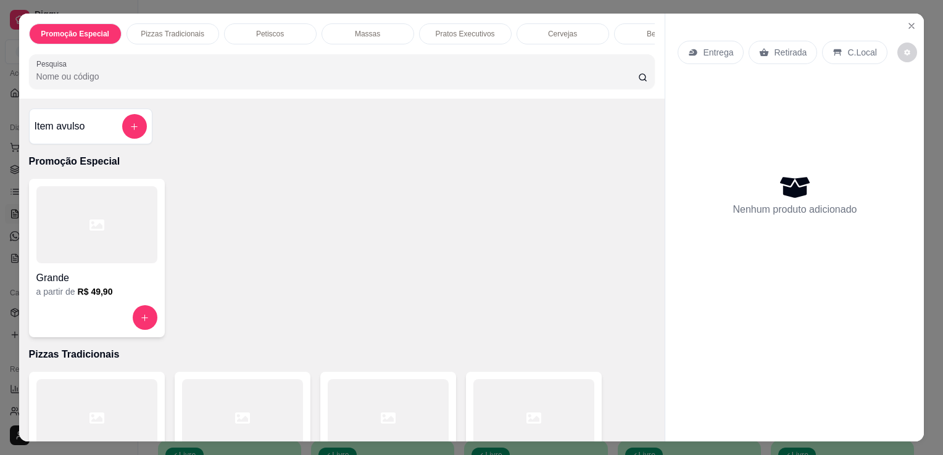
click at [716, 53] on p "Entrega" at bounding box center [718, 52] width 30 height 12
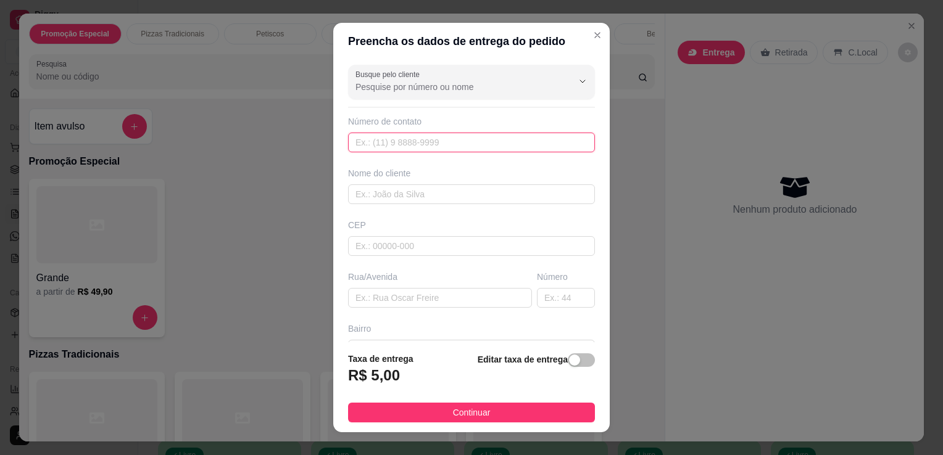
click at [461, 148] on input "text" at bounding box center [471, 143] width 247 height 20
paste input "[PHONE_NUMBER]"
type input "[PHONE_NUMBER]"
click at [382, 191] on input "text" at bounding box center [471, 194] width 247 height 20
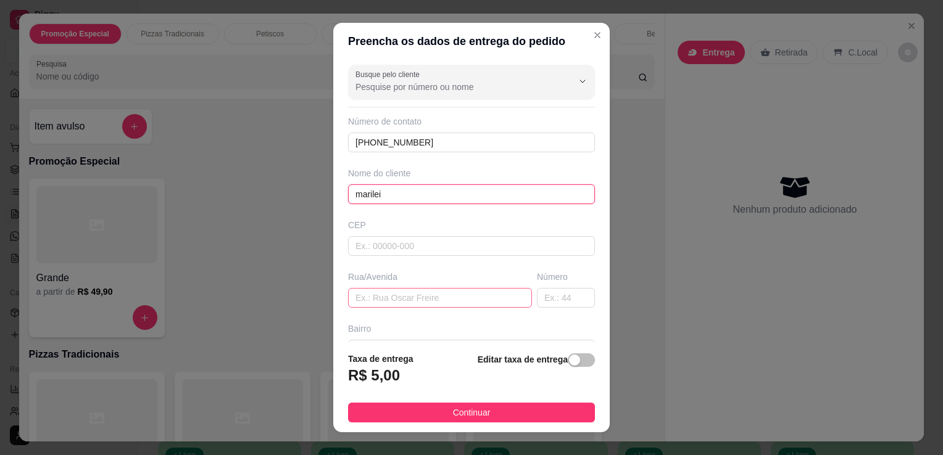
type input "marilei"
click at [385, 292] on input "text" at bounding box center [440, 298] width 184 height 20
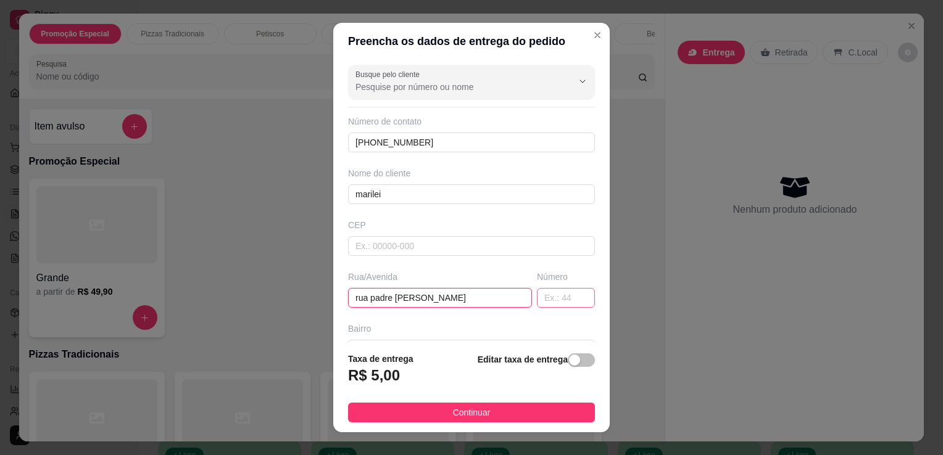
type input "rua padre [PERSON_NAME]"
click at [550, 302] on input "text" at bounding box center [566, 298] width 58 height 20
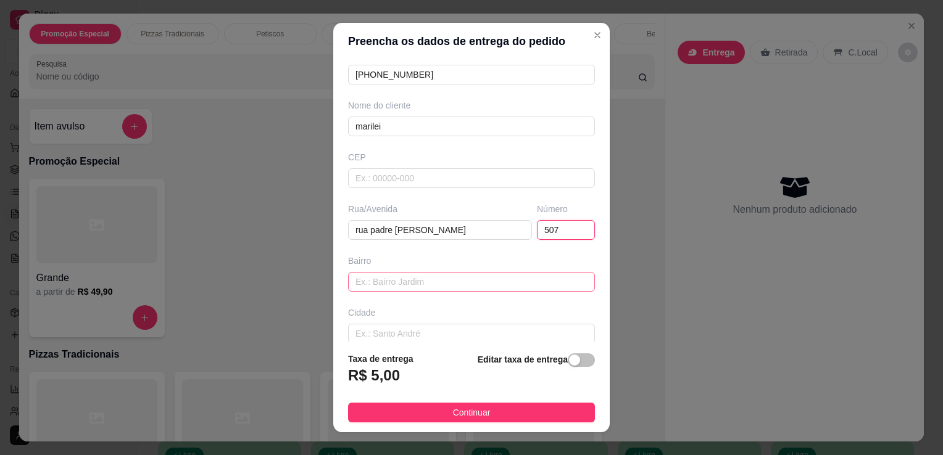
type input "507"
click at [492, 273] on input "text" at bounding box center [471, 282] width 247 height 20
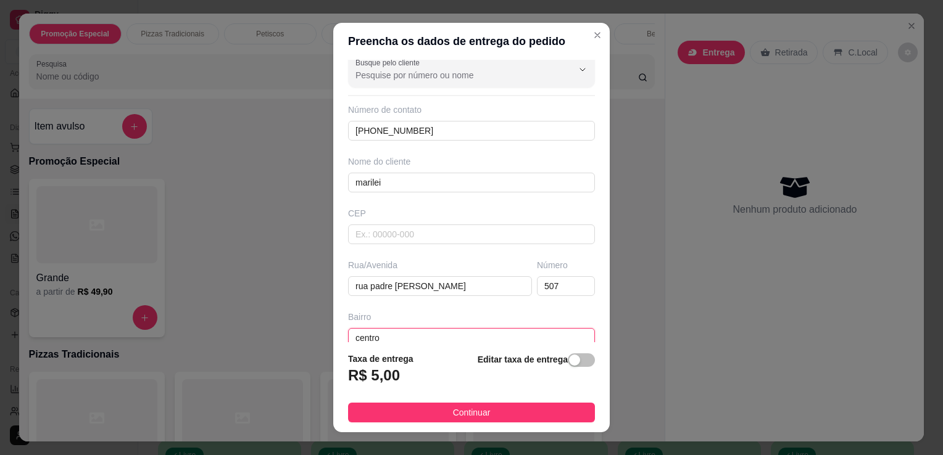
scroll to position [0, 0]
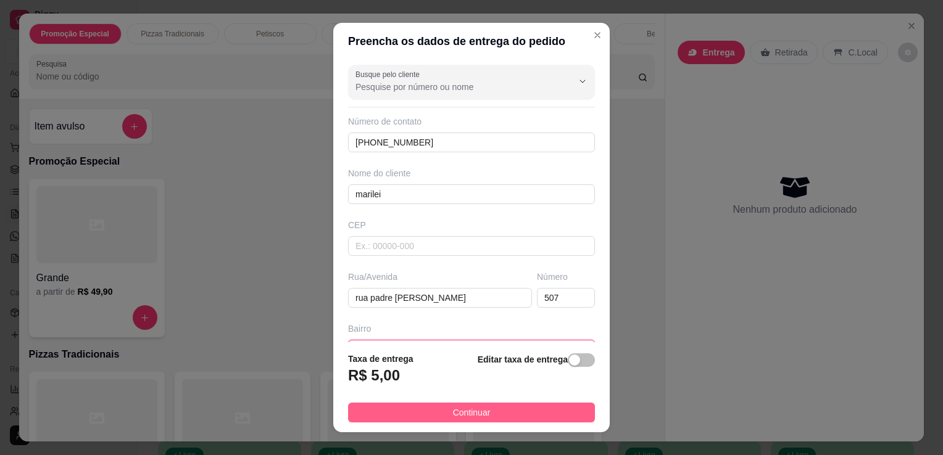
type input "centro"
click at [486, 408] on button "Continuar" at bounding box center [471, 413] width 247 height 20
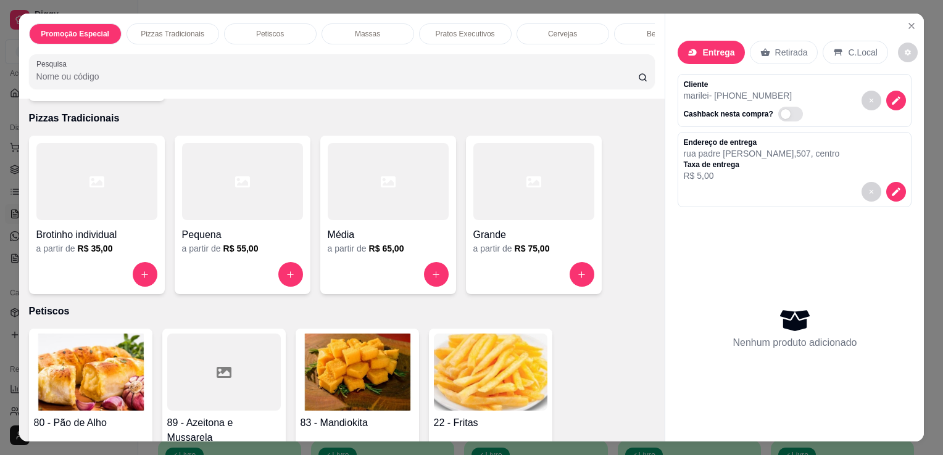
scroll to position [237, 0]
click at [529, 220] on div at bounding box center [533, 180] width 121 height 77
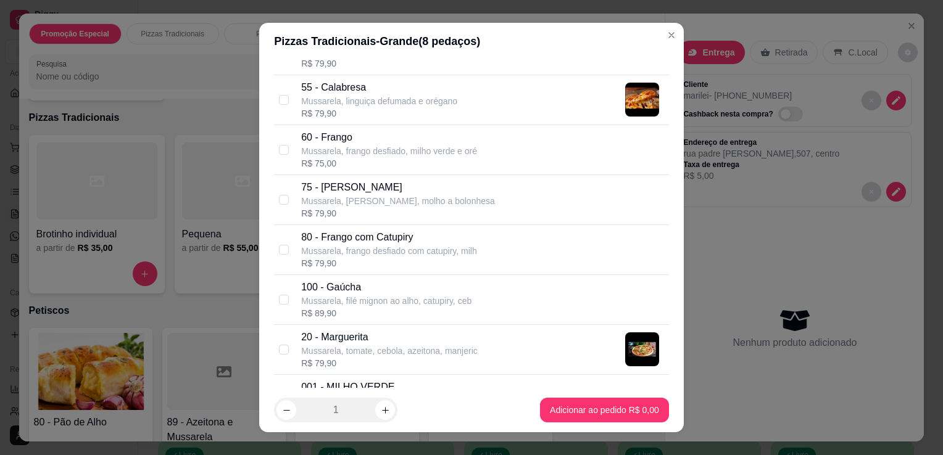
scroll to position [353, 0]
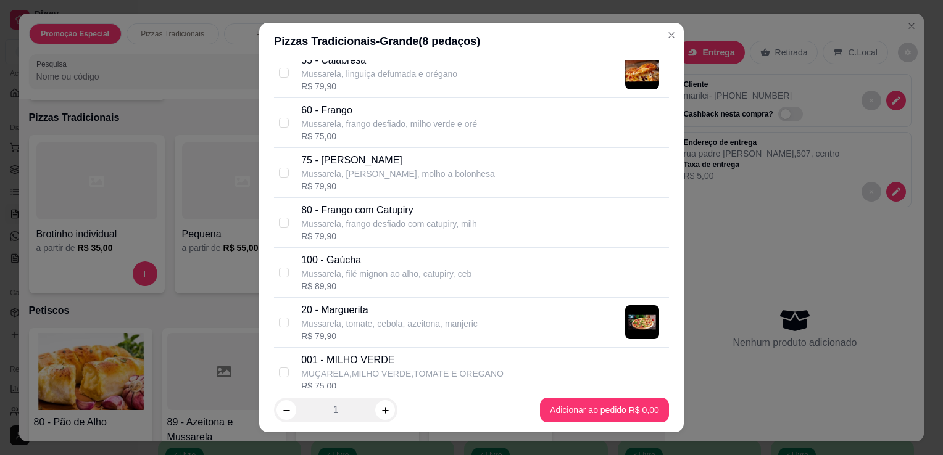
click at [274, 273] on div "100 - Gaúcha Mussarela, filé mignon ao alho, catupiry, ceb R$ 89,90" at bounding box center [471, 273] width 395 height 50
checkbox input "true"
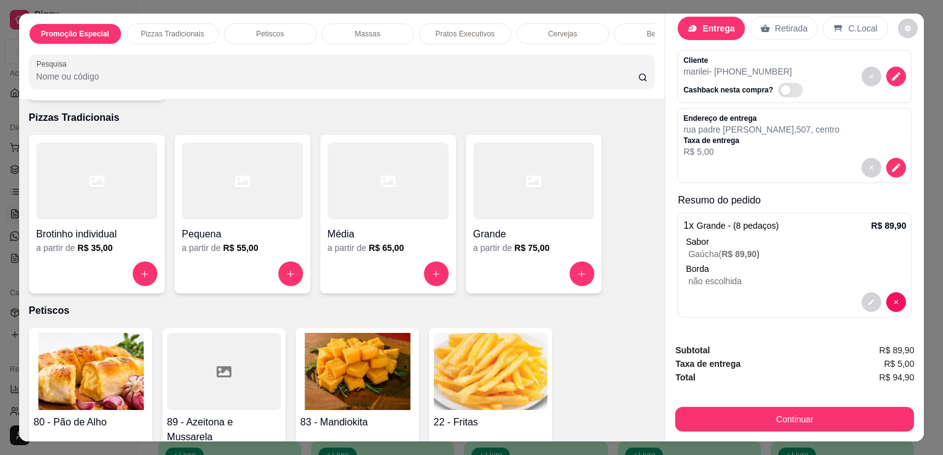
scroll to position [0, 0]
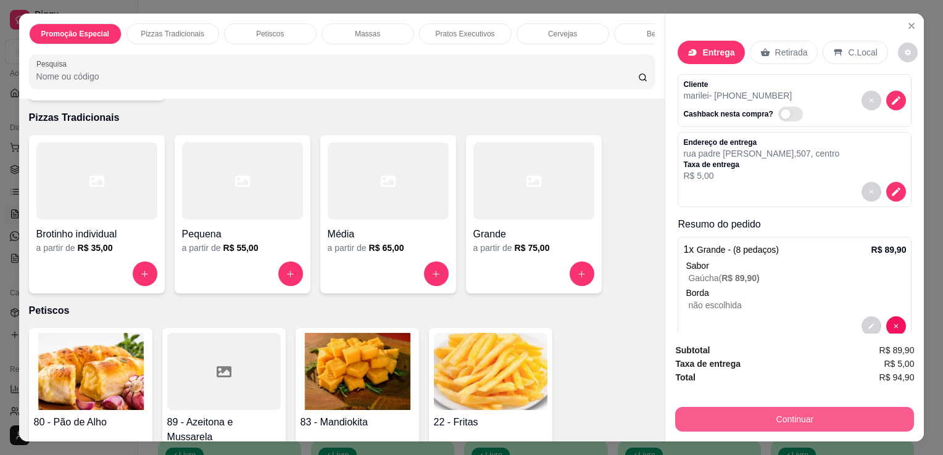
click at [759, 416] on button "Continuar" at bounding box center [794, 419] width 239 height 25
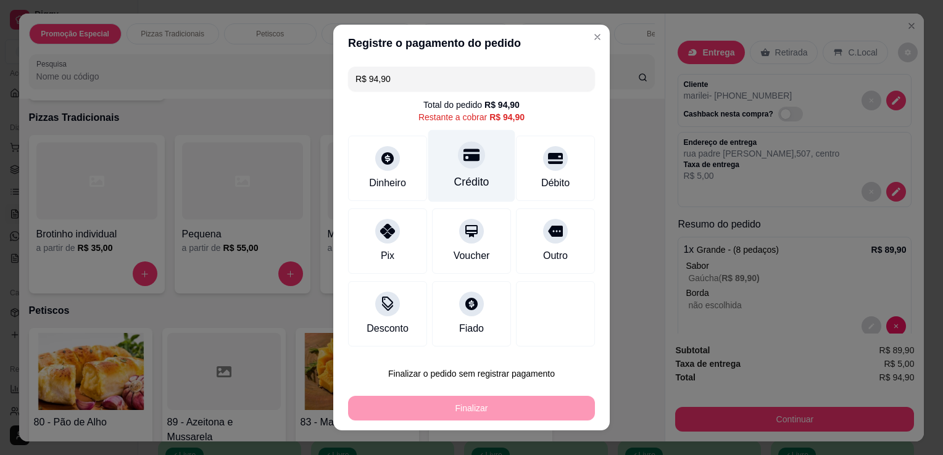
click at [468, 170] on div "Crédito" at bounding box center [471, 166] width 87 height 72
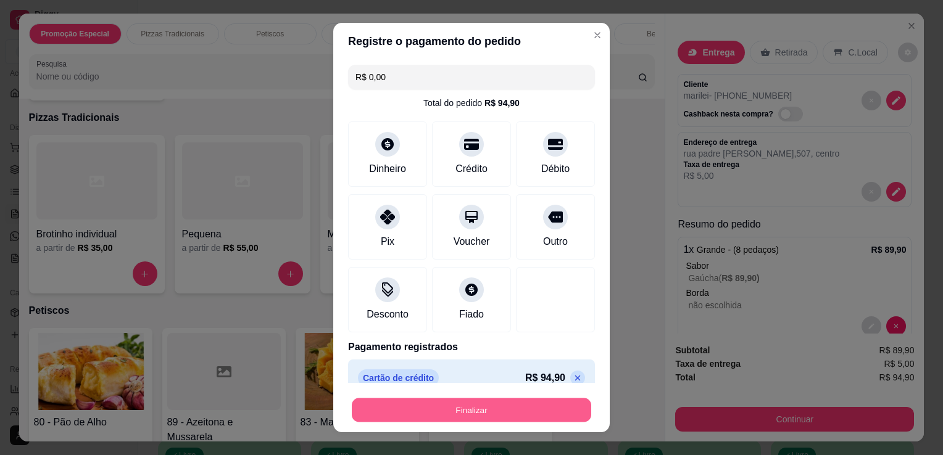
click at [494, 408] on button "Finalizar" at bounding box center [471, 410] width 239 height 24
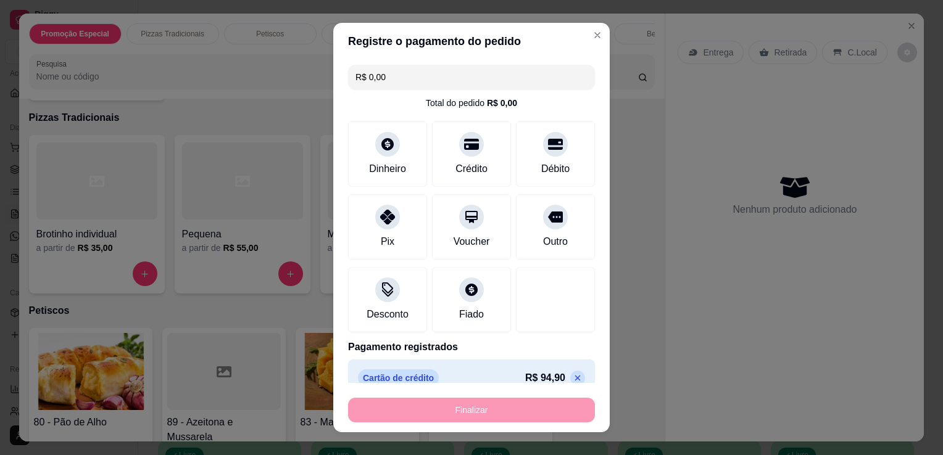
type input "-R$ 94,90"
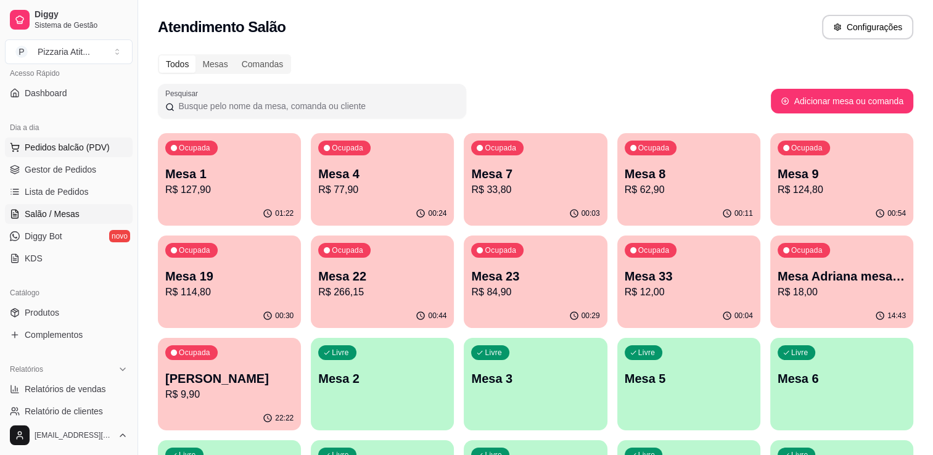
click at [53, 152] on span "Pedidos balcão (PDV)" at bounding box center [67, 147] width 85 height 12
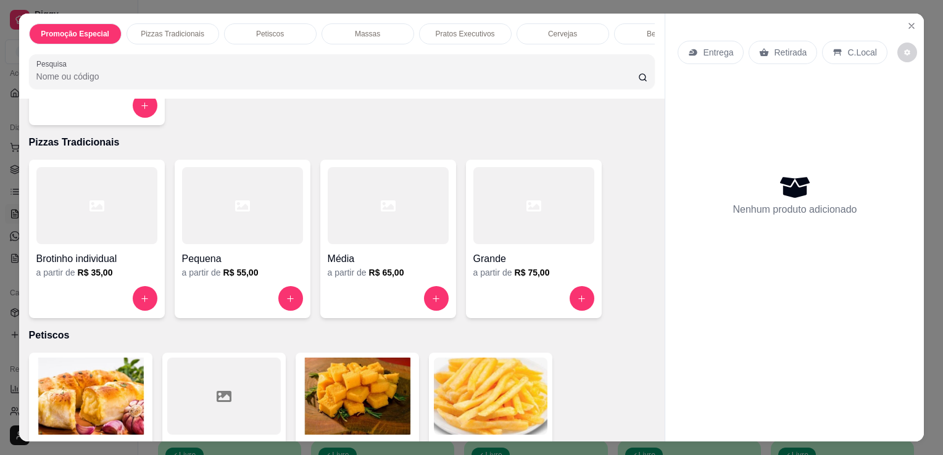
scroll to position [219, 0]
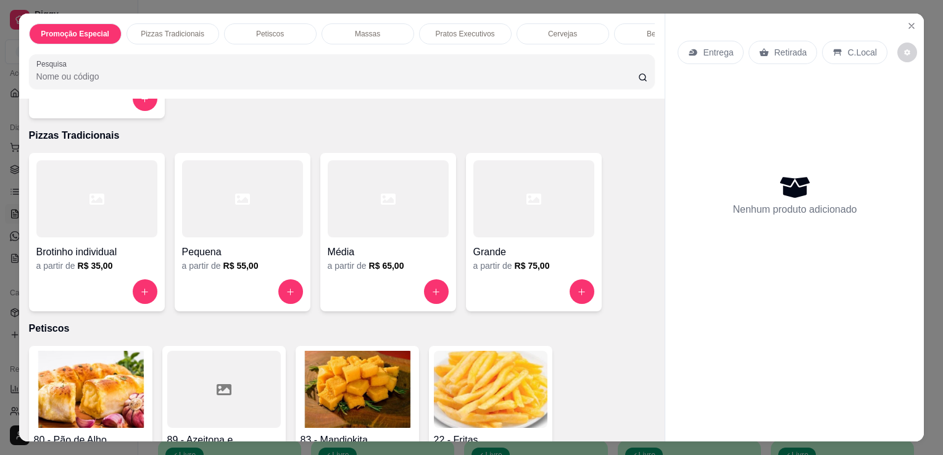
click at [711, 52] on p "Entrega" at bounding box center [718, 52] width 30 height 12
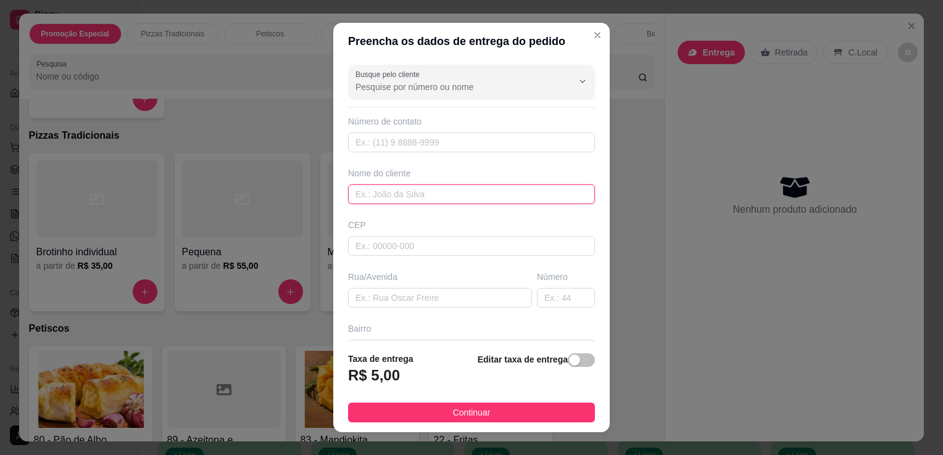
click at [426, 199] on input "text" at bounding box center [471, 194] width 247 height 20
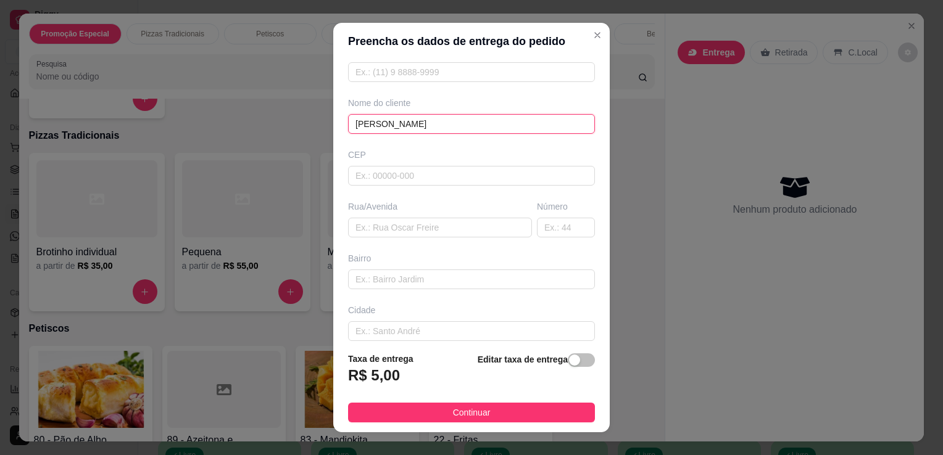
scroll to position [76, 0]
type input "[PERSON_NAME]"
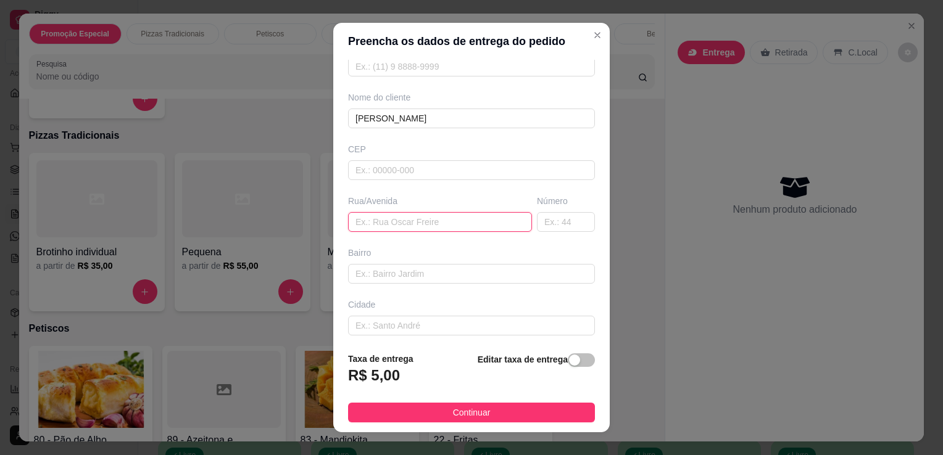
click at [429, 225] on input "text" at bounding box center [440, 222] width 184 height 20
type input "rua [PERSON_NAME]"
click at [537, 226] on input "text" at bounding box center [566, 222] width 58 height 20
type input "89"
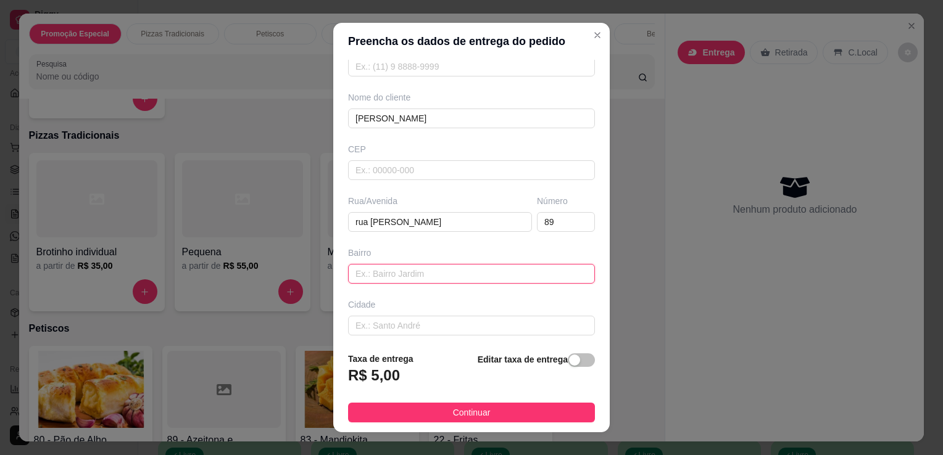
click at [434, 277] on input "text" at bounding box center [471, 274] width 247 height 20
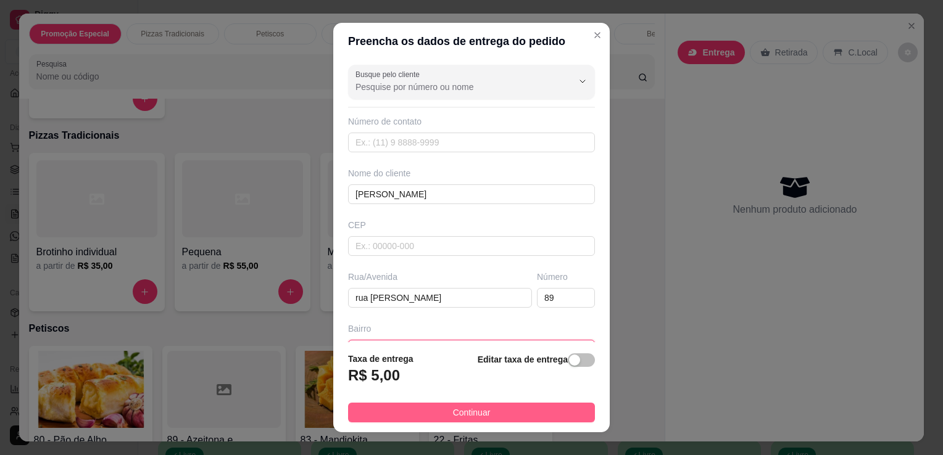
type input "bambé"
click at [437, 414] on button "Continuar" at bounding box center [471, 413] width 247 height 20
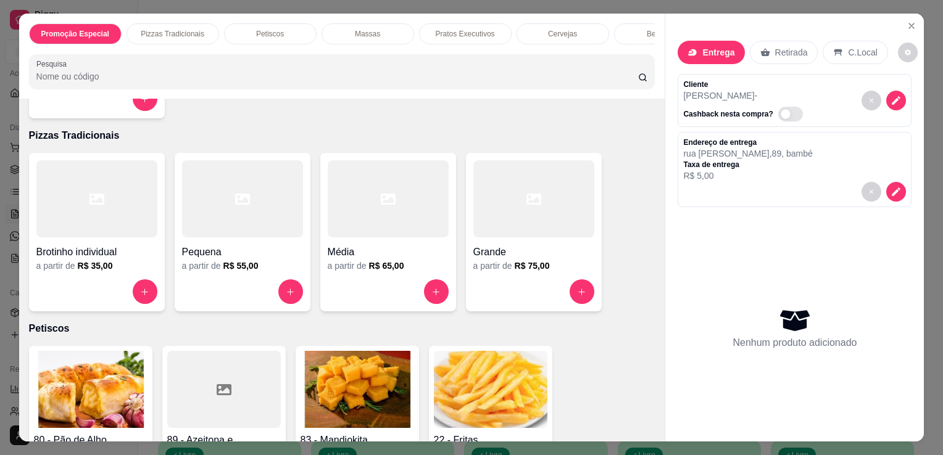
click at [208, 271] on div "a partir de R$ 55,00" at bounding box center [242, 266] width 121 height 12
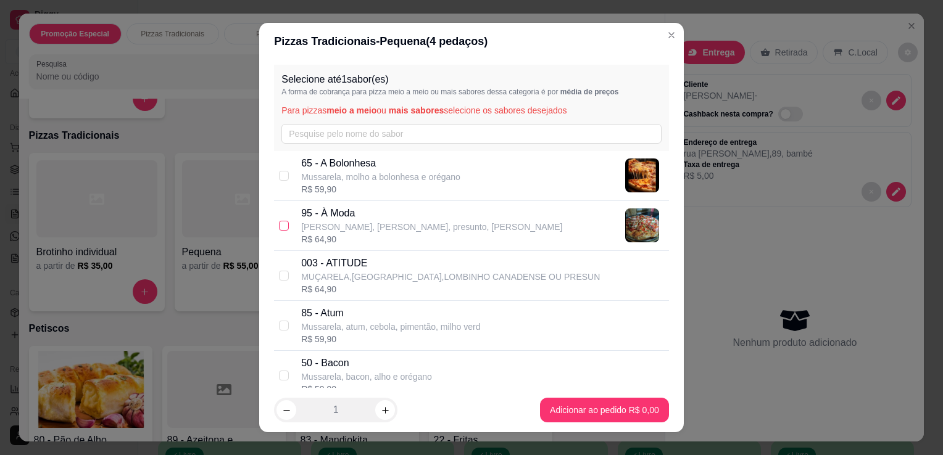
click at [283, 231] on label at bounding box center [284, 226] width 10 height 14
click at [283, 231] on input "checkbox" at bounding box center [284, 226] width 10 height 10
click at [283, 231] on label at bounding box center [284, 226] width 10 height 14
click at [283, 231] on input "checkbox" at bounding box center [284, 226] width 10 height 10
click at [283, 231] on label at bounding box center [284, 226] width 10 height 14
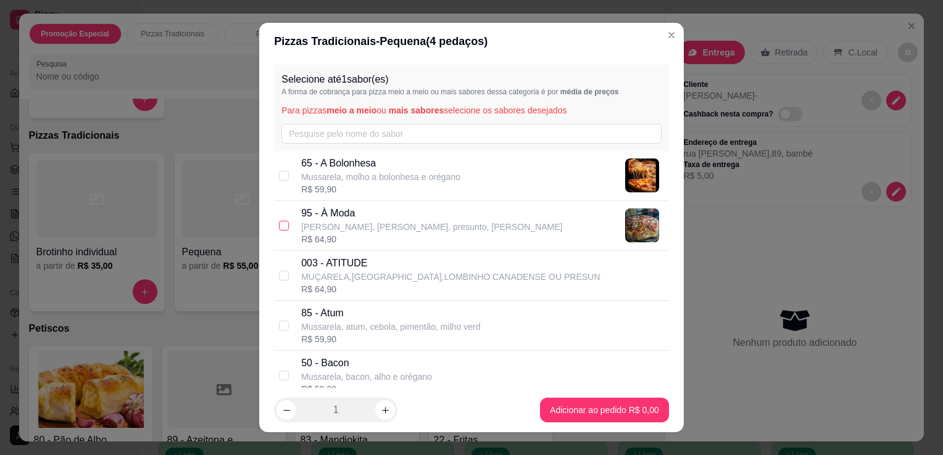
click at [283, 231] on input "checkbox" at bounding box center [284, 226] width 10 height 10
click at [279, 223] on input "checkbox" at bounding box center [284, 226] width 10 height 10
checkbox input "true"
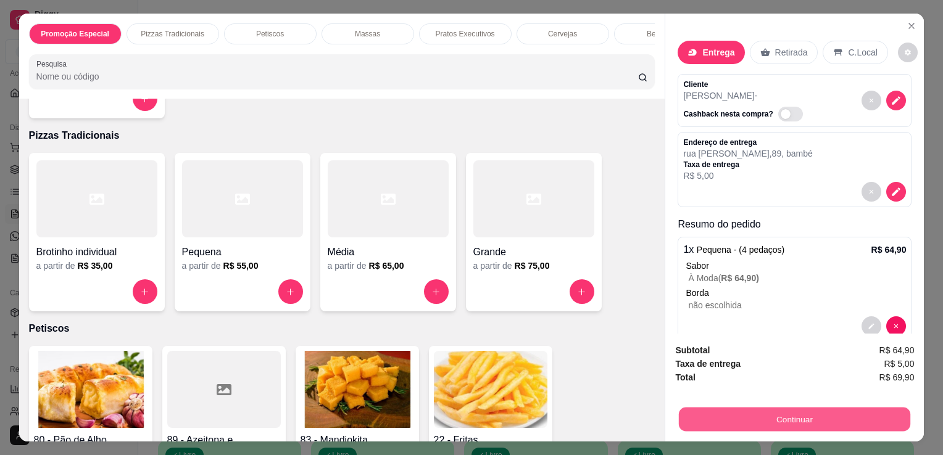
click at [814, 419] on button "Continuar" at bounding box center [794, 419] width 231 height 24
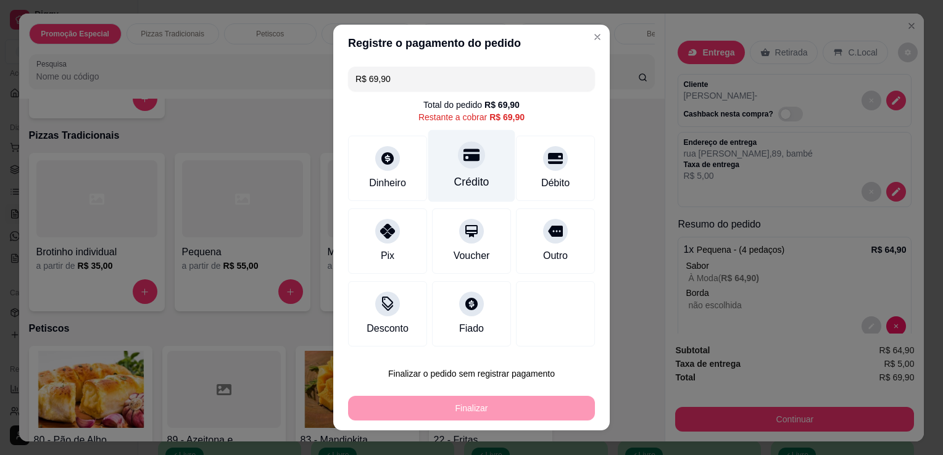
click at [463, 161] on icon at bounding box center [471, 155] width 16 height 12
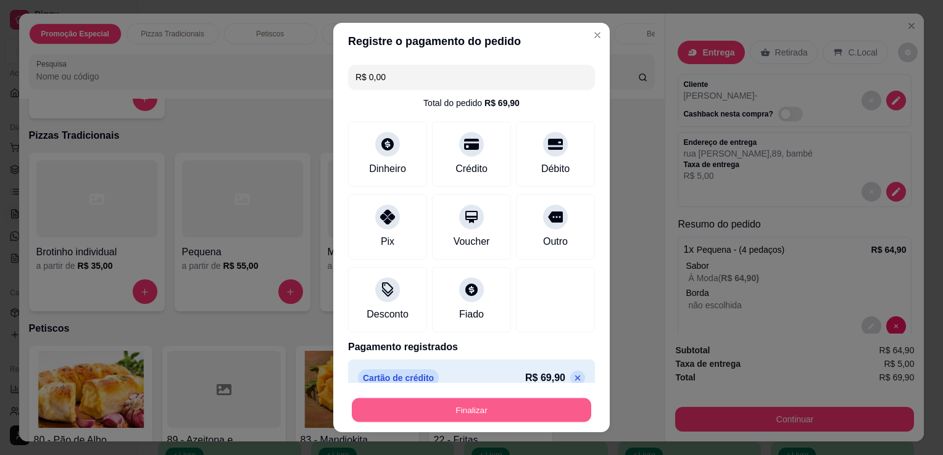
click at [476, 409] on button "Finalizar" at bounding box center [471, 410] width 239 height 24
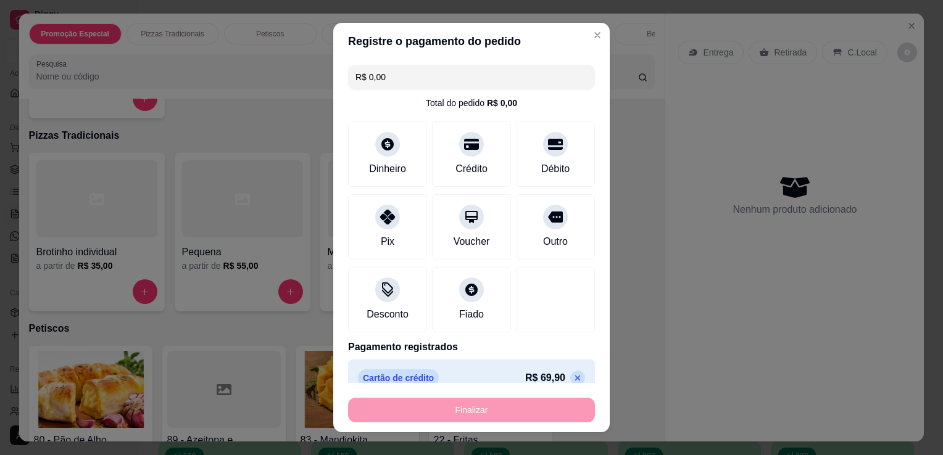
type input "-R$ 69,90"
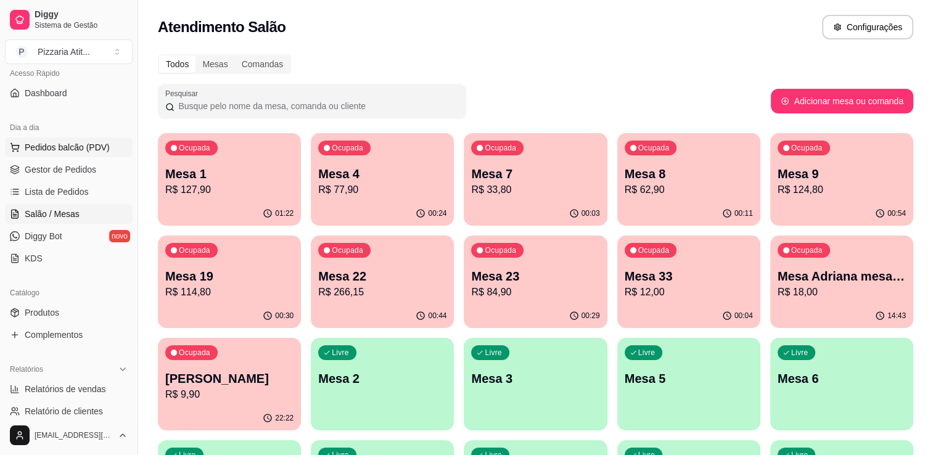
click at [59, 149] on span "Pedidos balcão (PDV)" at bounding box center [67, 147] width 85 height 12
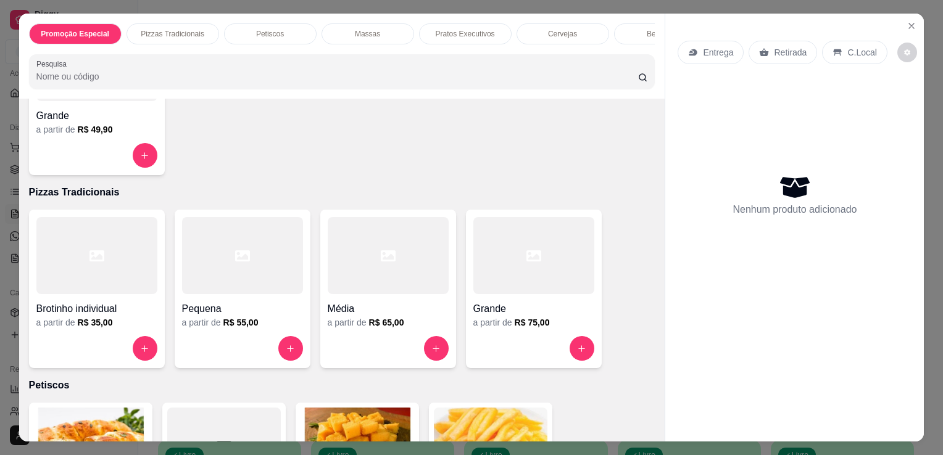
scroll to position [188, 0]
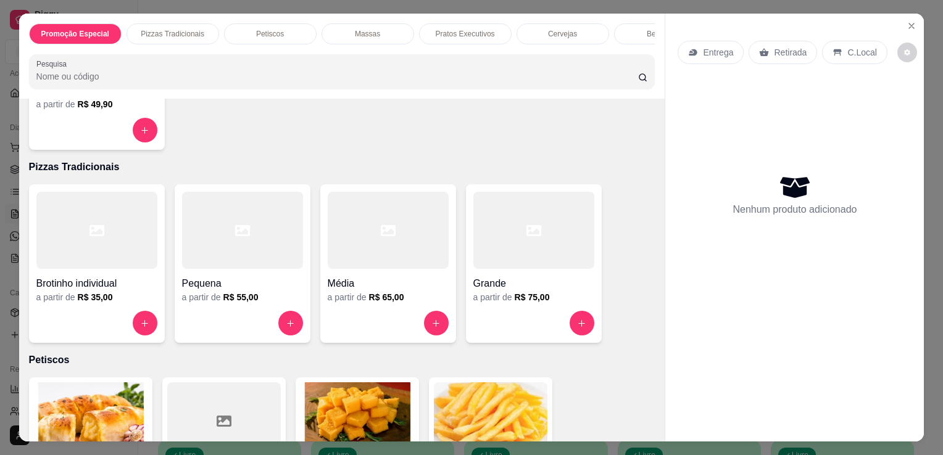
click at [532, 283] on h4 "Grande" at bounding box center [533, 283] width 121 height 15
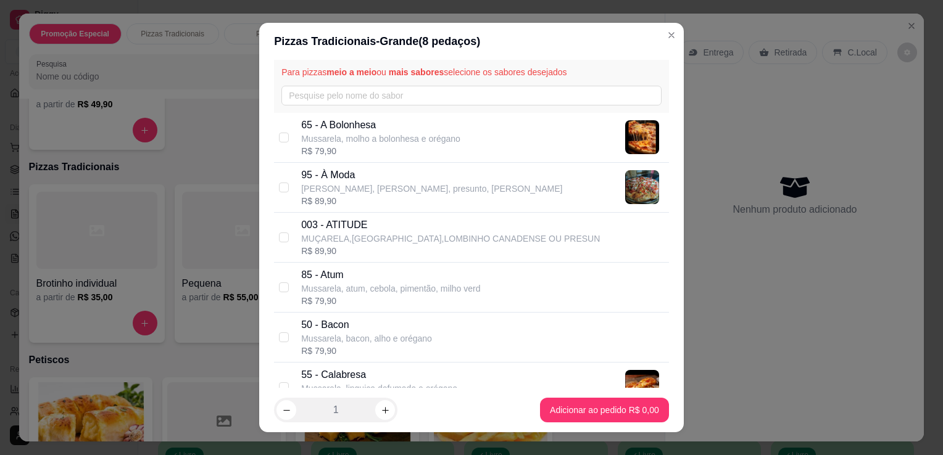
scroll to position [141, 0]
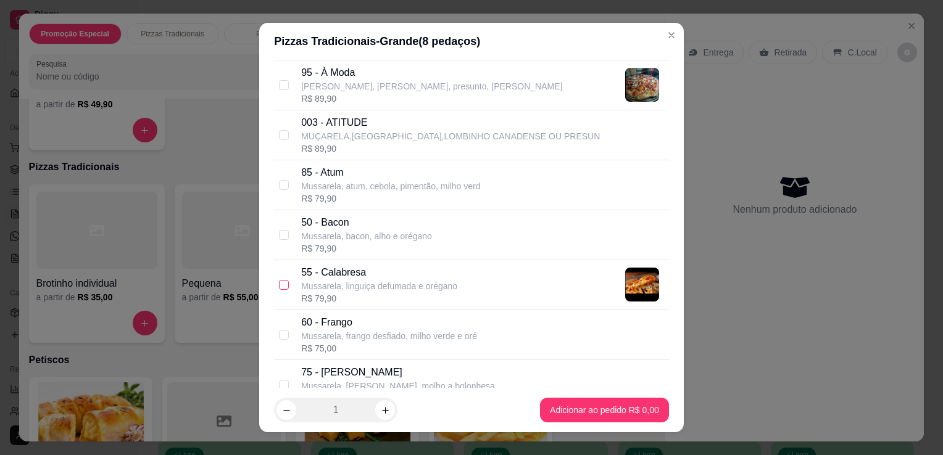
click at [279, 287] on input "checkbox" at bounding box center [284, 285] width 10 height 10
checkbox input "true"
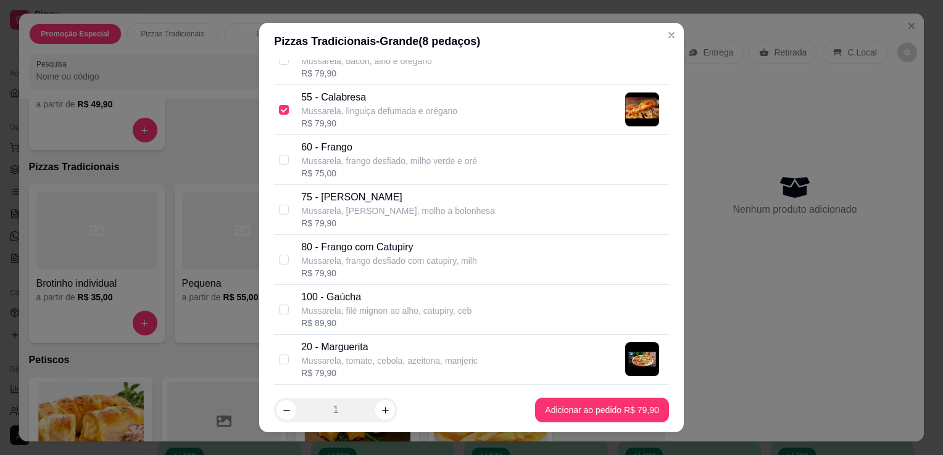
scroll to position [316, 0]
click at [279, 255] on input "checkbox" at bounding box center [284, 260] width 10 height 10
checkbox input "true"
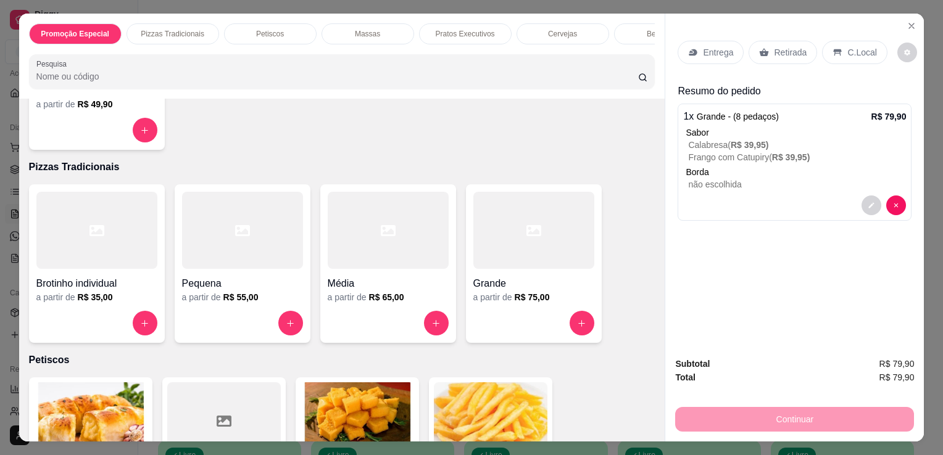
click at [706, 46] on p "Entrega" at bounding box center [718, 52] width 30 height 12
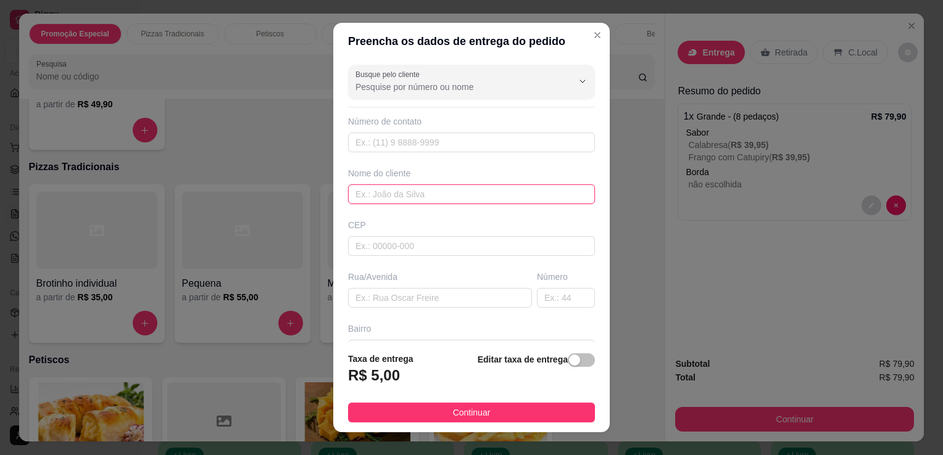
click at [439, 190] on input "text" at bounding box center [471, 194] width 247 height 20
type input "[PERSON_NAME] PREFEITO PARA [GEOGRAPHIC_DATA]"
click at [407, 296] on input "text" at bounding box center [440, 298] width 184 height 20
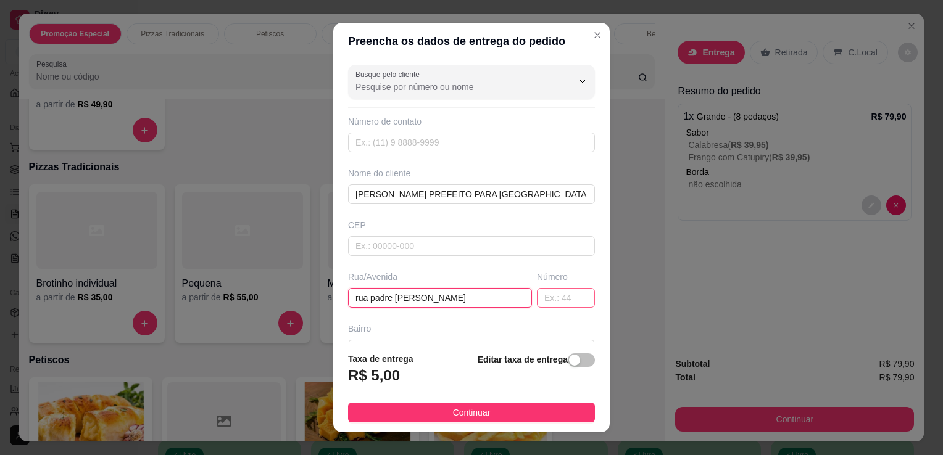
type input "rua padre [PERSON_NAME]"
click at [537, 300] on input "text" at bounding box center [566, 298] width 58 height 20
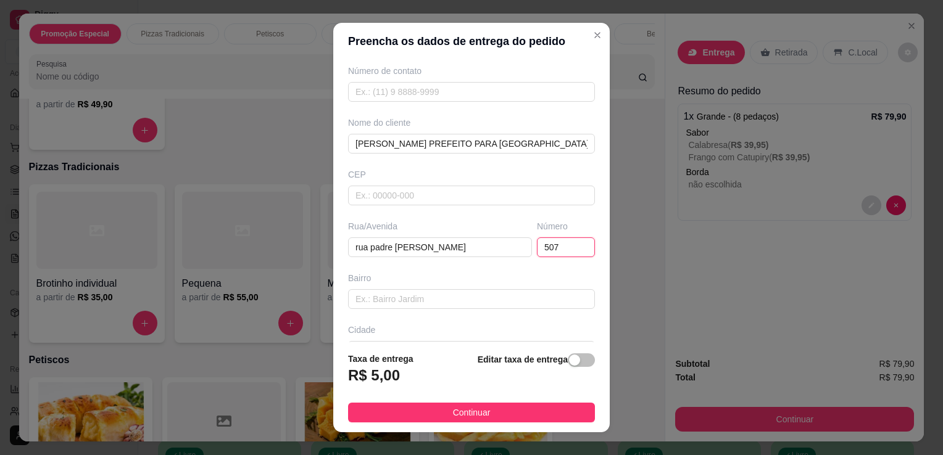
scroll to position [52, 0]
type input "507"
click at [449, 302] on input "text" at bounding box center [471, 298] width 247 height 20
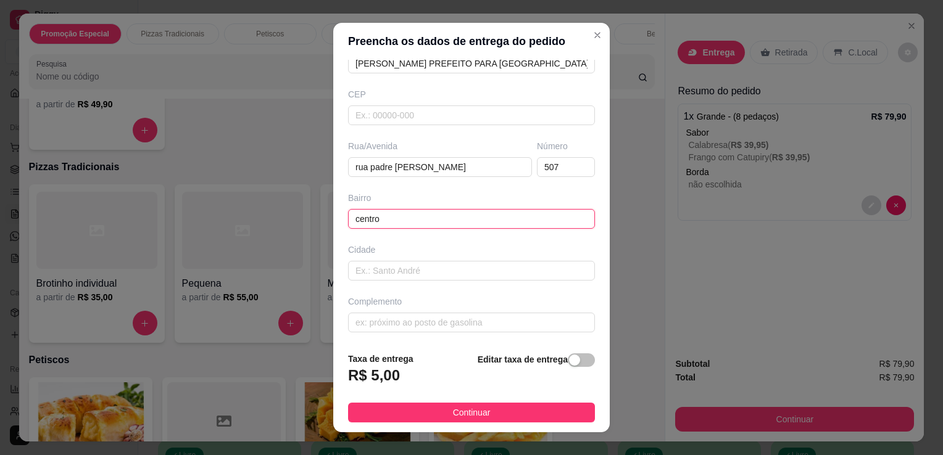
type input "centro"
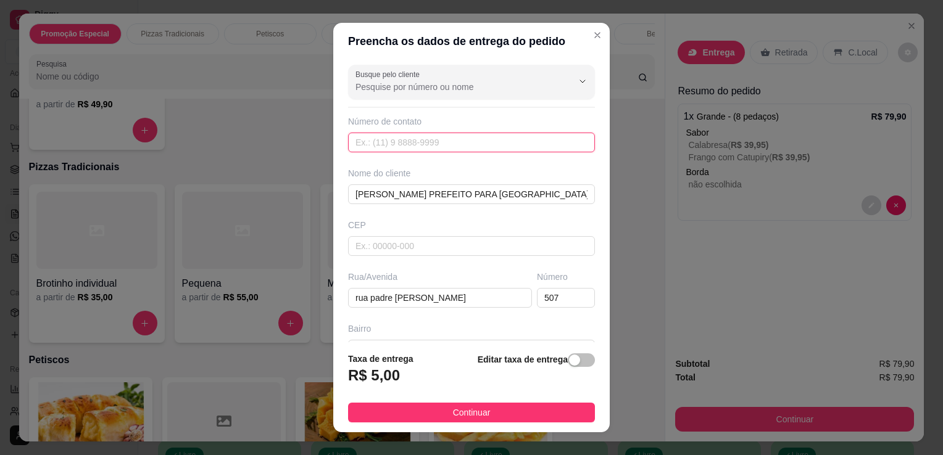
click at [407, 146] on input "text" at bounding box center [471, 143] width 247 height 20
paste input "[PHONE_NUMBER]"
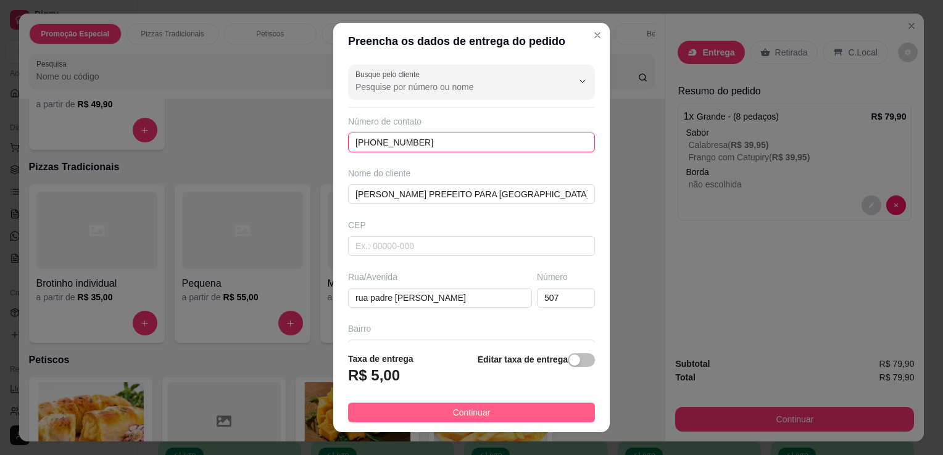
type input "[PHONE_NUMBER]"
click at [491, 410] on button "Continuar" at bounding box center [471, 413] width 247 height 20
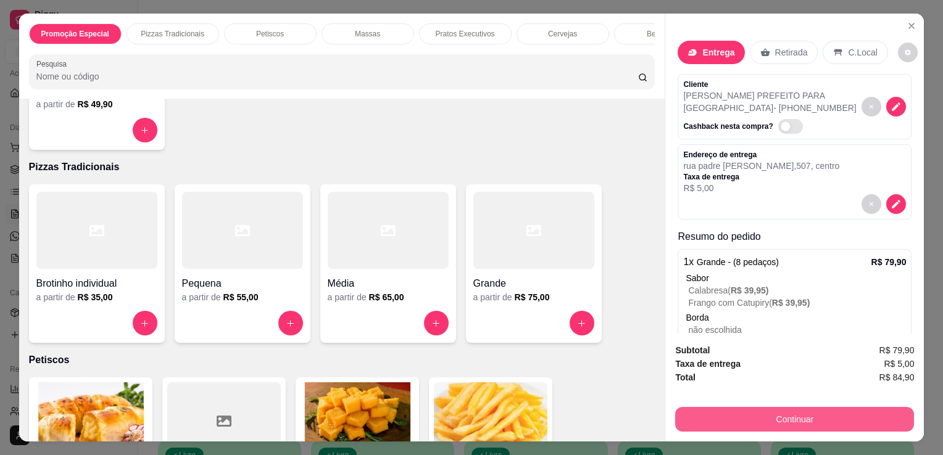
click at [793, 417] on button "Continuar" at bounding box center [794, 419] width 239 height 25
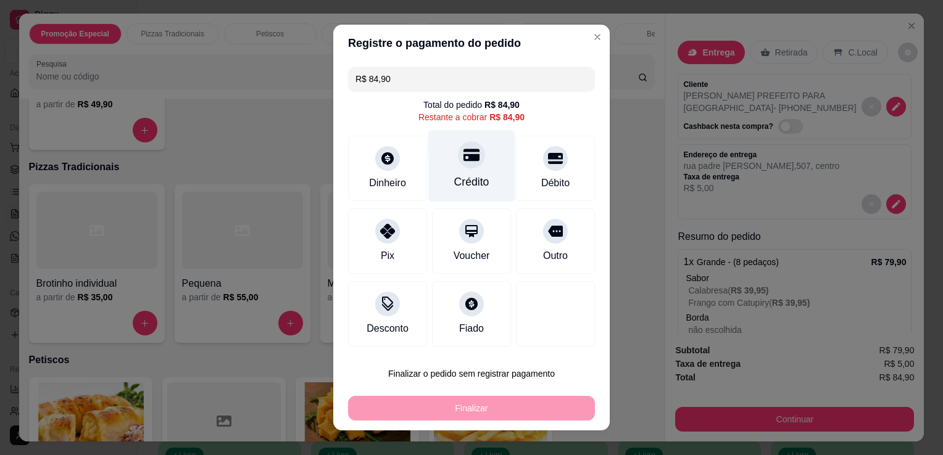
click at [464, 173] on div "Crédito" at bounding box center [471, 166] width 87 height 72
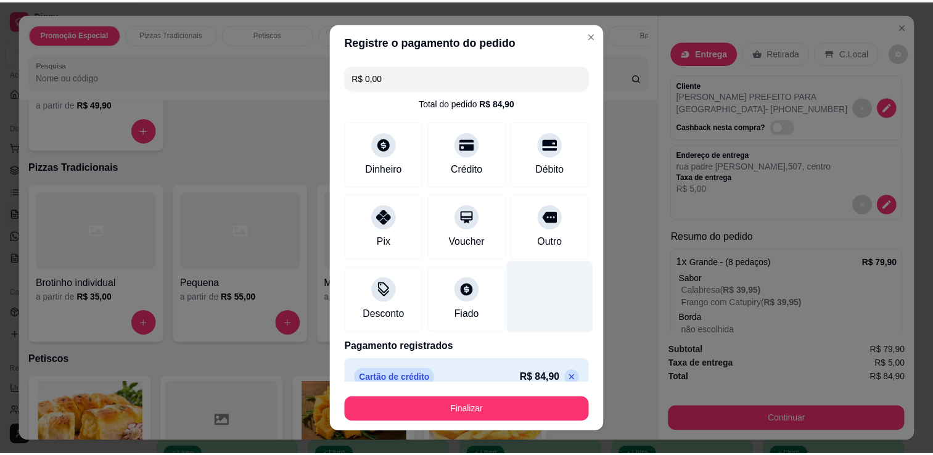
scroll to position [17, 0]
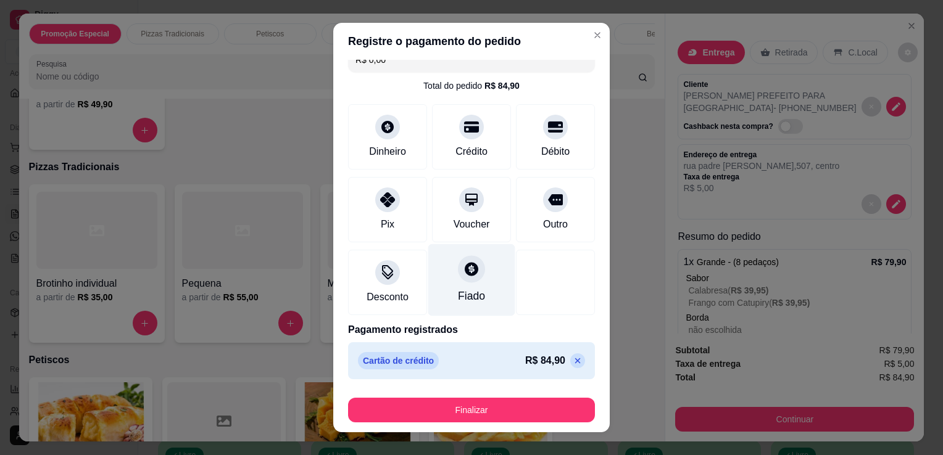
click at [454, 286] on div "Fiado" at bounding box center [471, 280] width 87 height 72
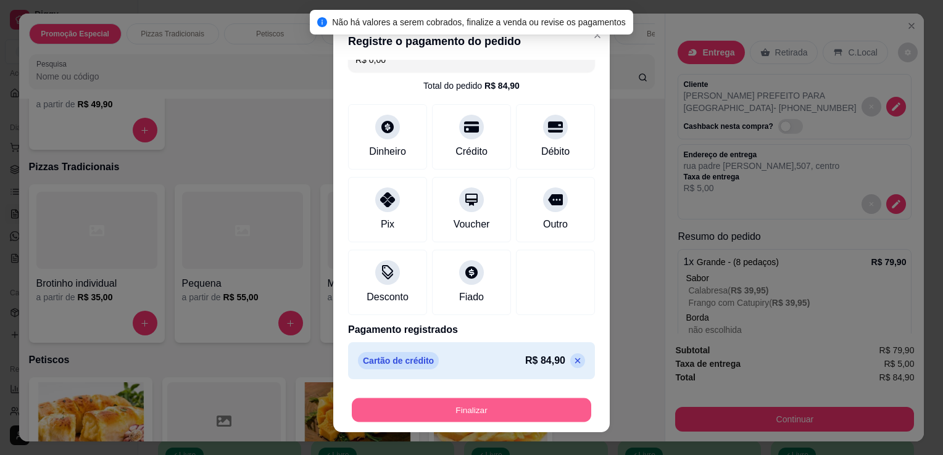
click at [479, 411] on button "Finalizar" at bounding box center [471, 410] width 239 height 24
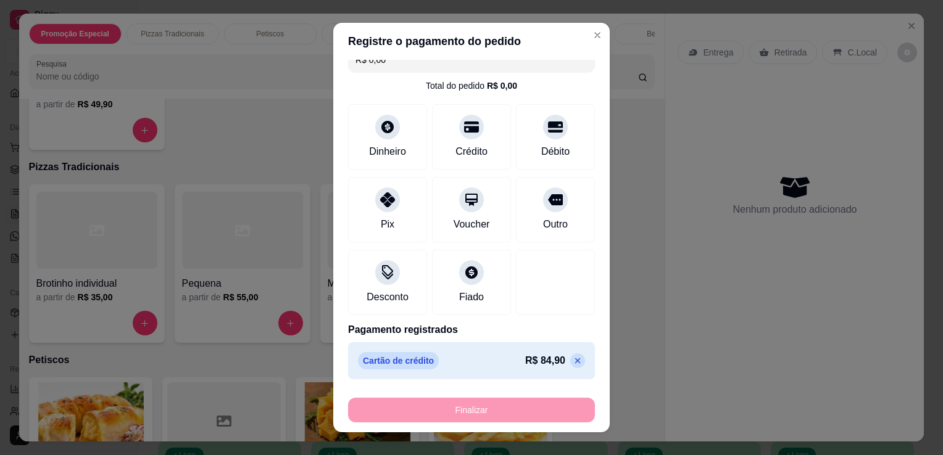
type input "-R$ 84,90"
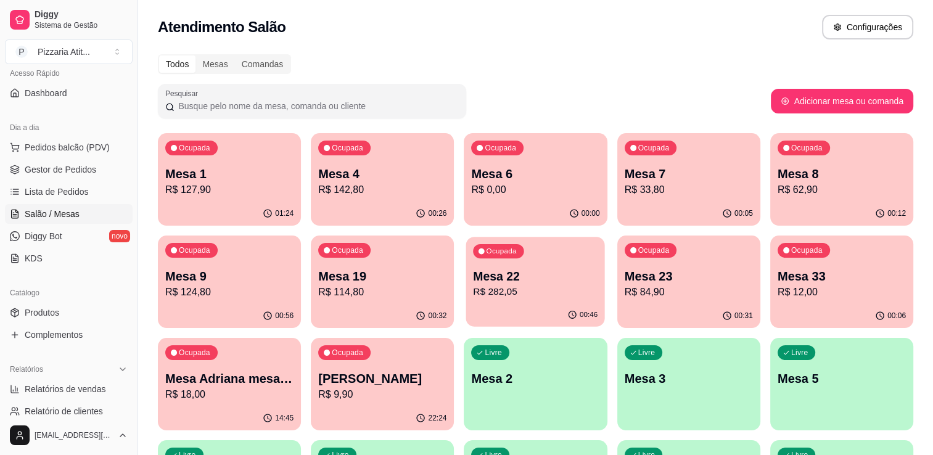
click at [545, 295] on p "R$ 282,05" at bounding box center [536, 292] width 125 height 14
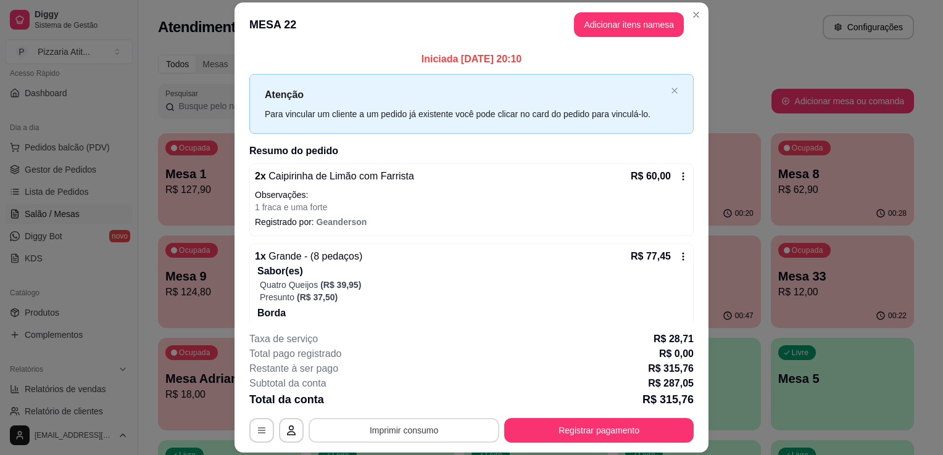
click at [413, 436] on button "Imprimir consumo" at bounding box center [403, 430] width 191 height 25
click at [388, 395] on button "IMPRESSORA" at bounding box center [403, 402] width 86 height 19
click at [563, 426] on button "Registrar pagamento" at bounding box center [599, 431] width 184 height 24
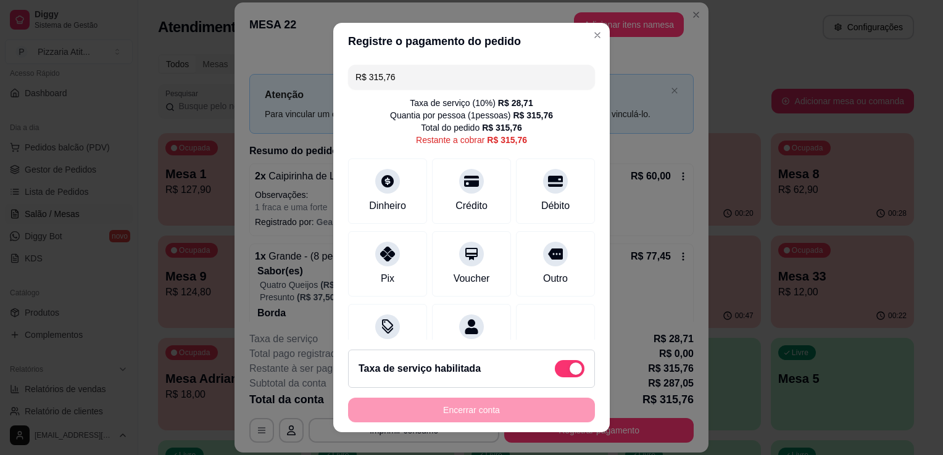
click at [472, 83] on input "R$ 315,76" at bounding box center [471, 77] width 232 height 25
click at [387, 190] on div "Dinheiro" at bounding box center [387, 189] width 87 height 72
click at [530, 191] on div "Débito" at bounding box center [555, 189] width 87 height 72
type input "R$ 0,00"
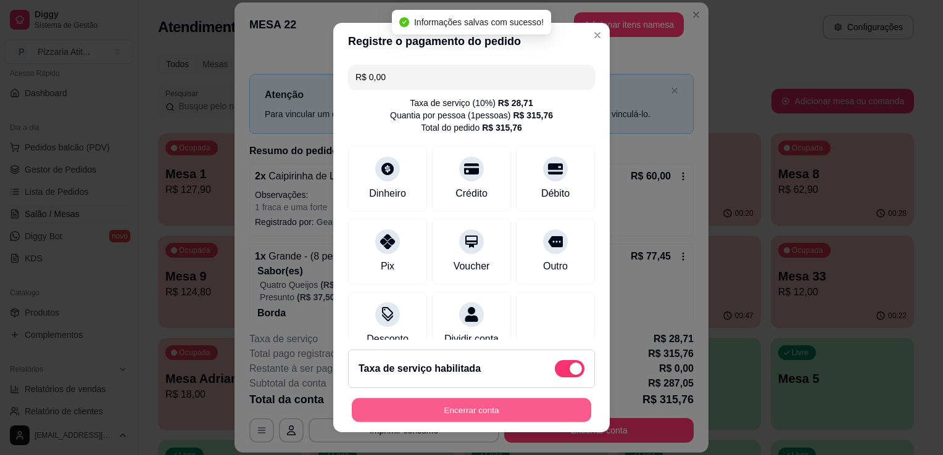
click at [513, 416] on button "Encerrar conta" at bounding box center [471, 410] width 239 height 24
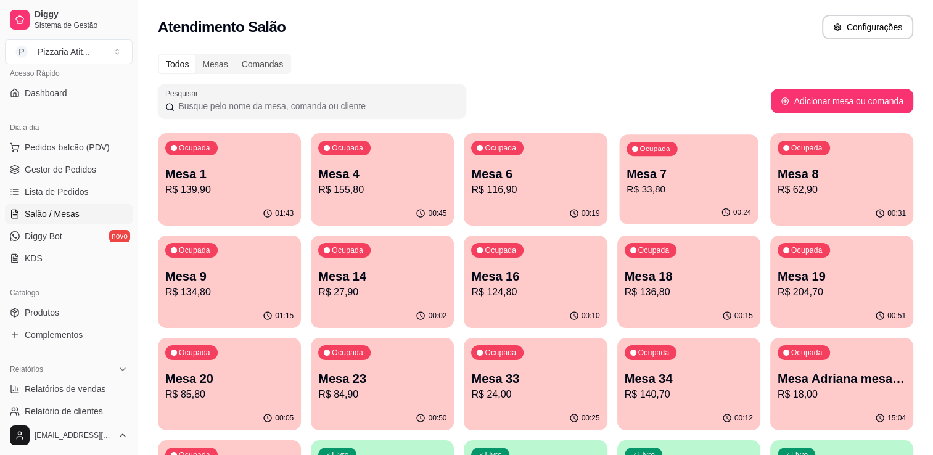
click at [709, 181] on p "Mesa 7" at bounding box center [689, 174] width 125 height 17
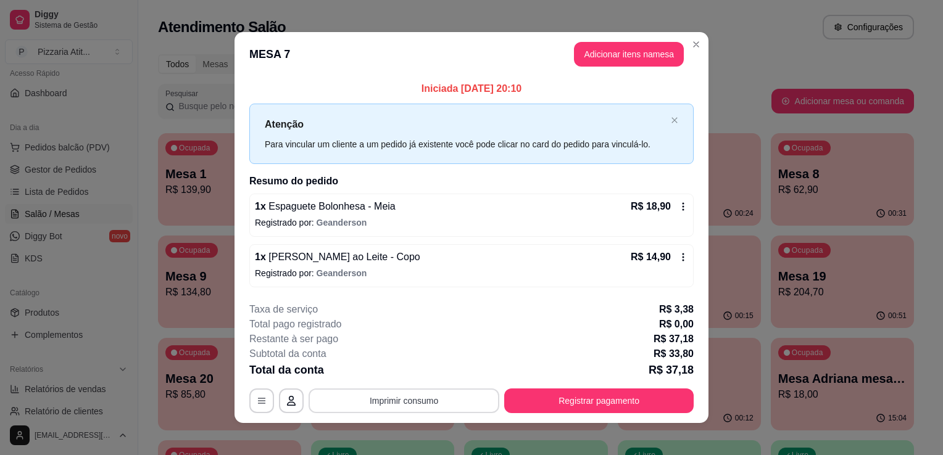
click at [454, 395] on button "Imprimir consumo" at bounding box center [403, 401] width 191 height 25
click at [405, 376] on button "IMPRESSORA" at bounding box center [403, 371] width 86 height 19
click at [618, 65] on button "Adicionar itens na mesa" at bounding box center [629, 55] width 106 height 24
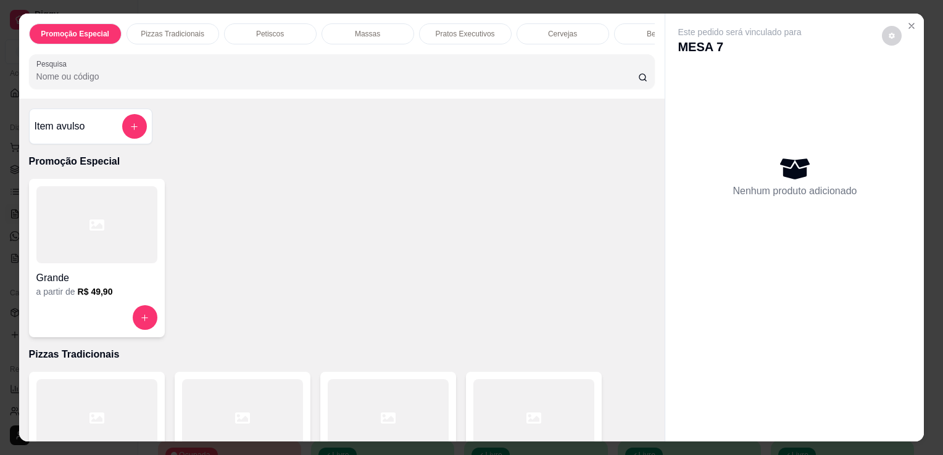
click at [348, 83] on input "Pesquisa" at bounding box center [336, 76] width 601 height 12
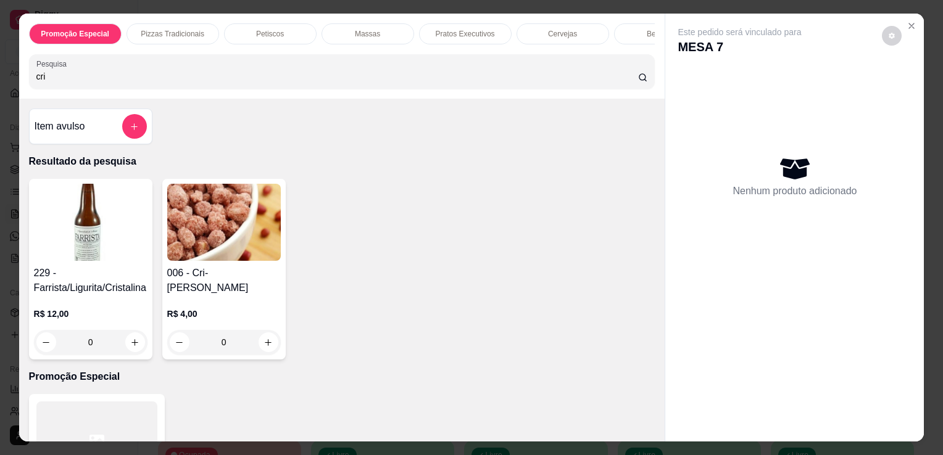
type input "cri"
click at [231, 260] on img at bounding box center [223, 222] width 113 height 77
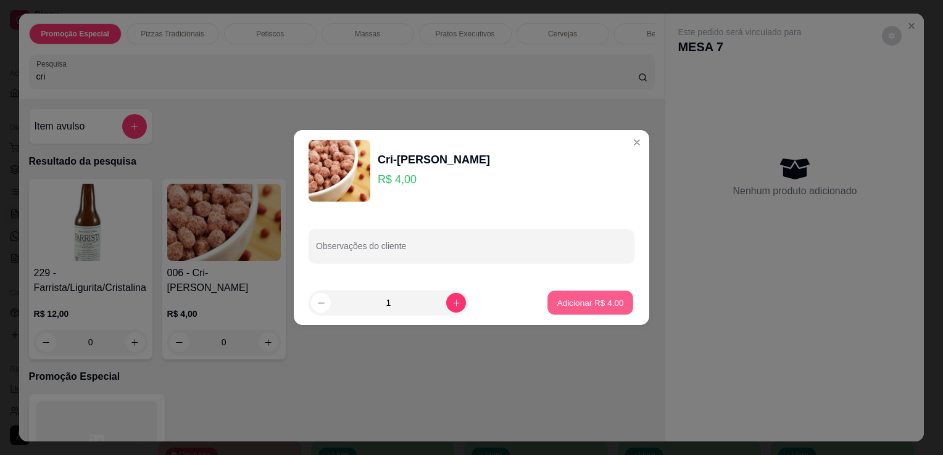
click at [590, 302] on p "Adicionar R$ 4,00" at bounding box center [589, 303] width 67 height 12
type input "1"
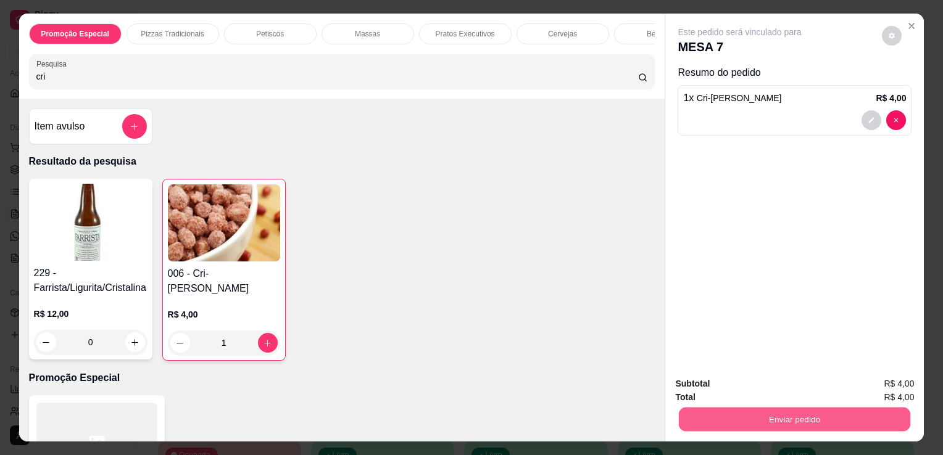
click at [757, 418] on button "Enviar pedido" at bounding box center [794, 419] width 231 height 24
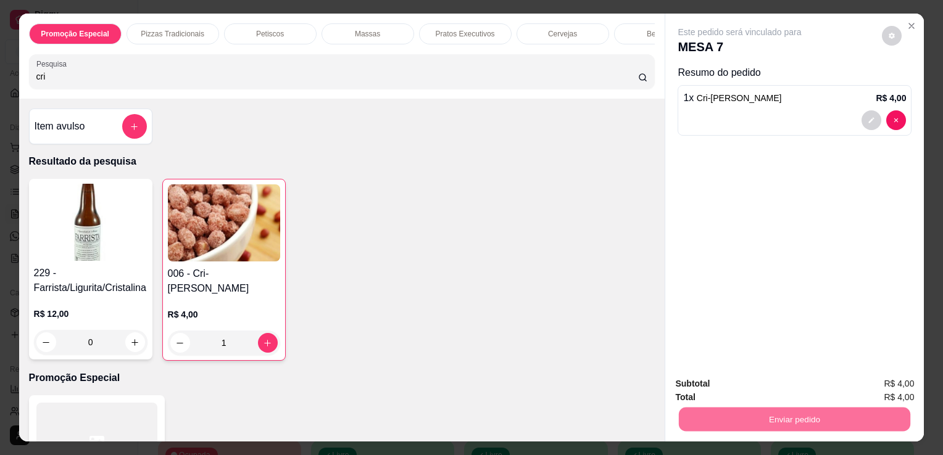
click at [886, 379] on button "Enviar pedido" at bounding box center [882, 384] width 68 height 23
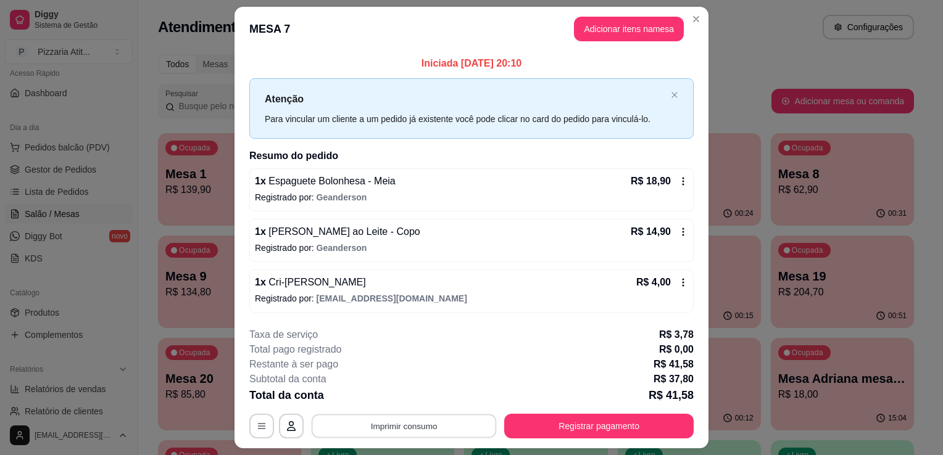
click at [401, 421] on button "Imprimir consumo" at bounding box center [403, 426] width 185 height 24
click at [403, 405] on button "IMPRESSORA" at bounding box center [403, 396] width 86 height 19
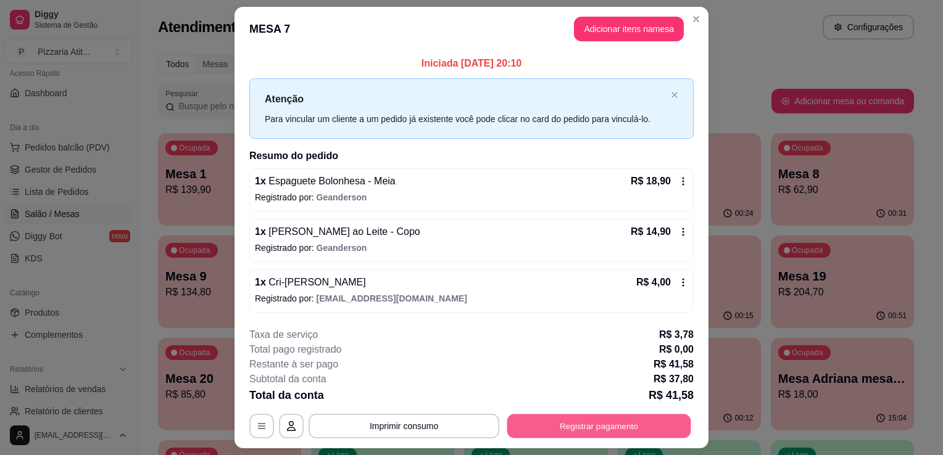
click at [535, 428] on button "Registrar pagamento" at bounding box center [599, 426] width 184 height 24
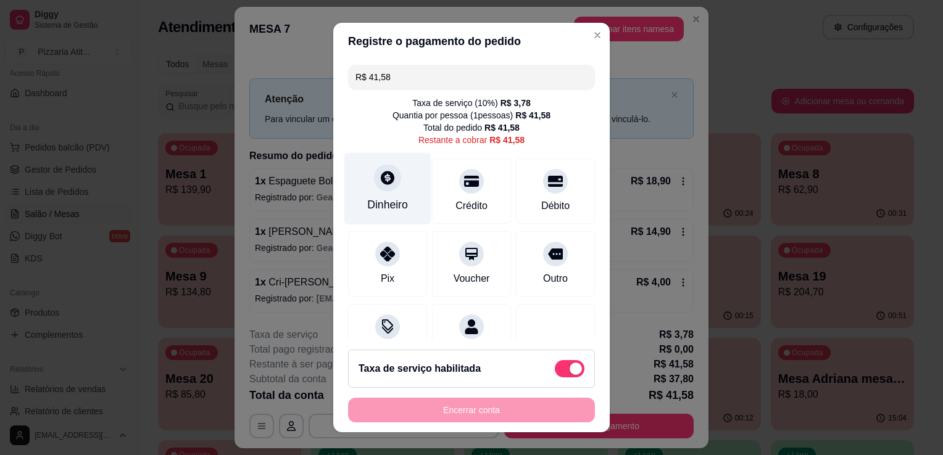
click at [399, 199] on div "Dinheiro" at bounding box center [387, 205] width 41 height 16
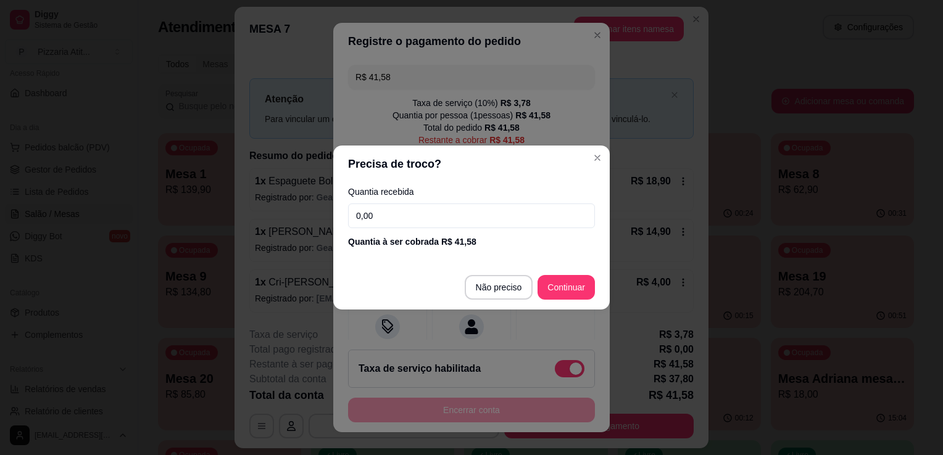
click at [404, 211] on input "0,00" at bounding box center [471, 216] width 247 height 25
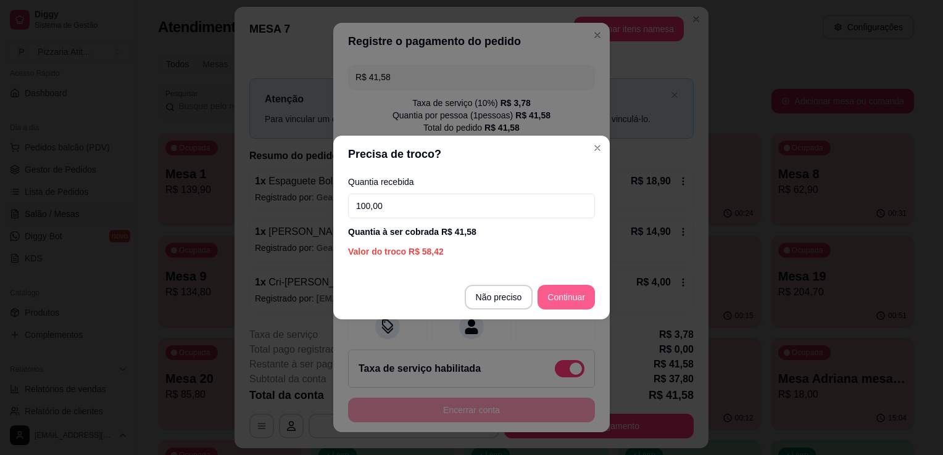
type input "100,00"
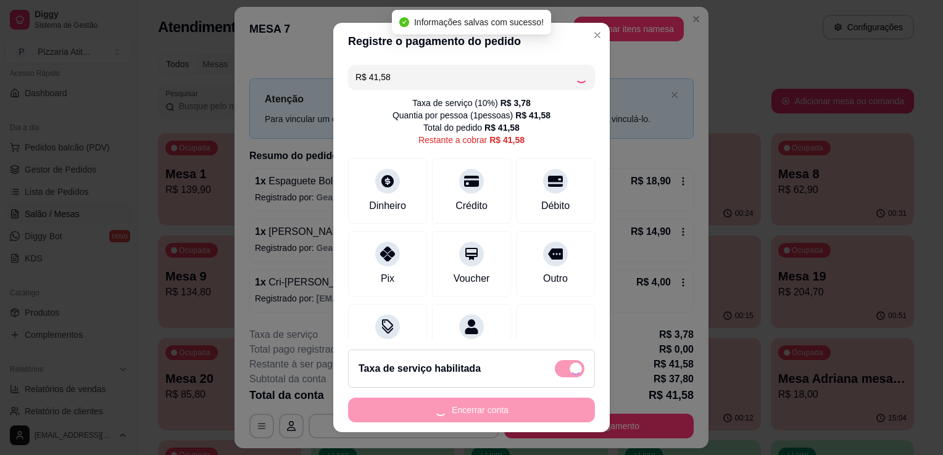
type input "R$ 0,00"
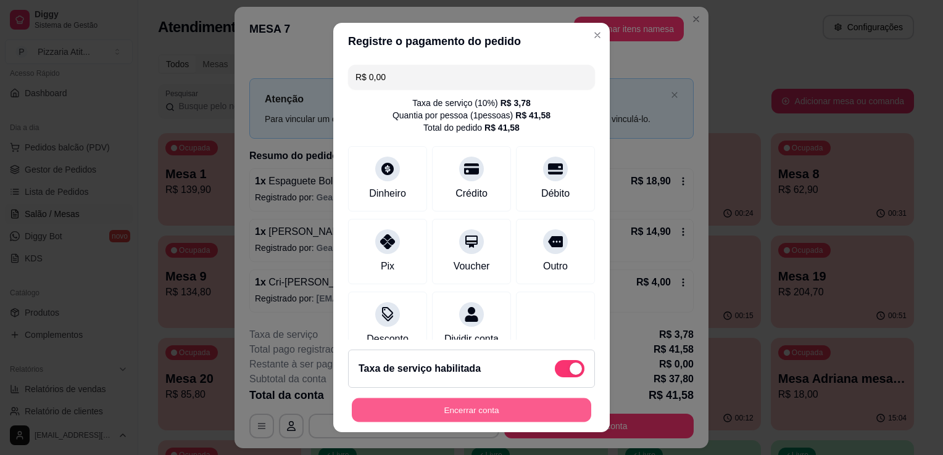
click at [479, 411] on button "Encerrar conta" at bounding box center [471, 410] width 239 height 24
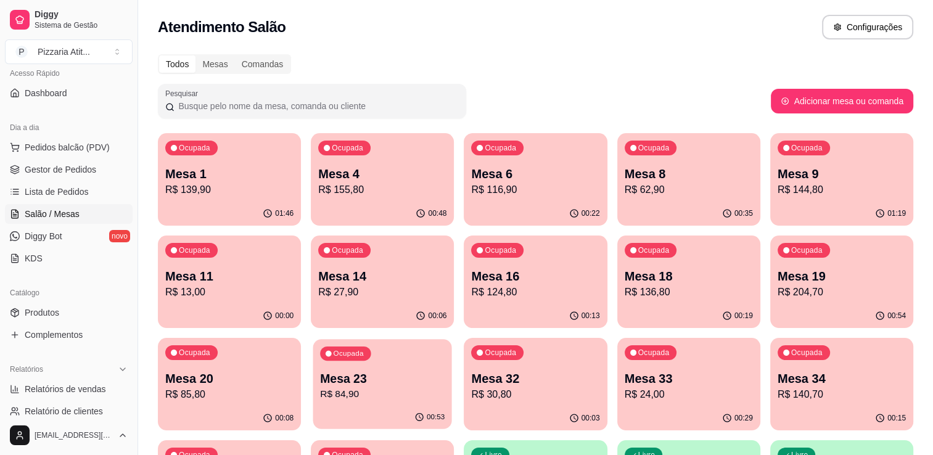
click at [400, 396] on p "R$ 84,90" at bounding box center [382, 394] width 125 height 14
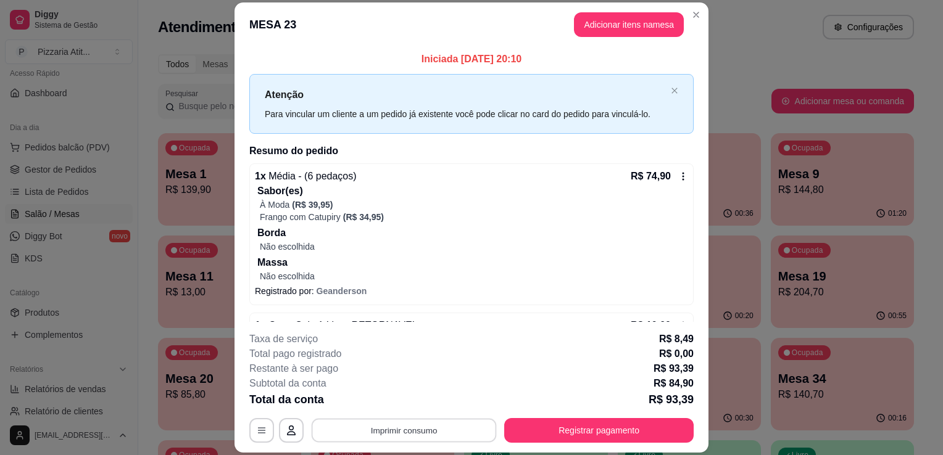
click at [418, 433] on button "Imprimir consumo" at bounding box center [403, 431] width 185 height 24
click at [419, 406] on button "IMPRESSORA" at bounding box center [403, 402] width 86 height 19
click at [580, 427] on button "Registrar pagamento" at bounding box center [599, 431] width 184 height 24
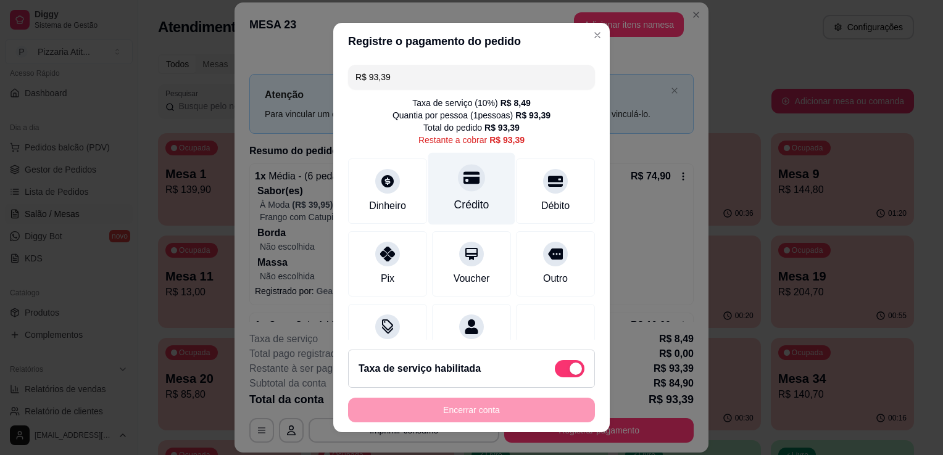
click at [458, 211] on div "Crédito" at bounding box center [471, 205] width 35 height 16
type input "R$ 0,00"
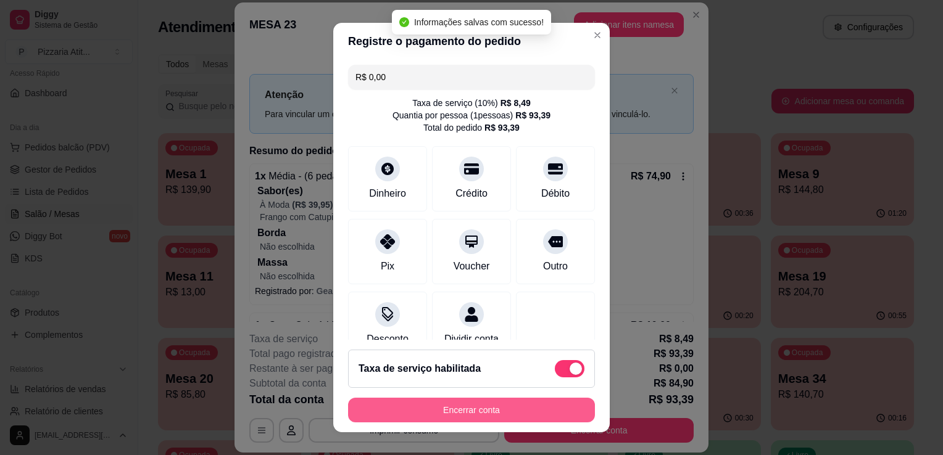
click at [438, 410] on button "Encerrar conta" at bounding box center [471, 410] width 247 height 25
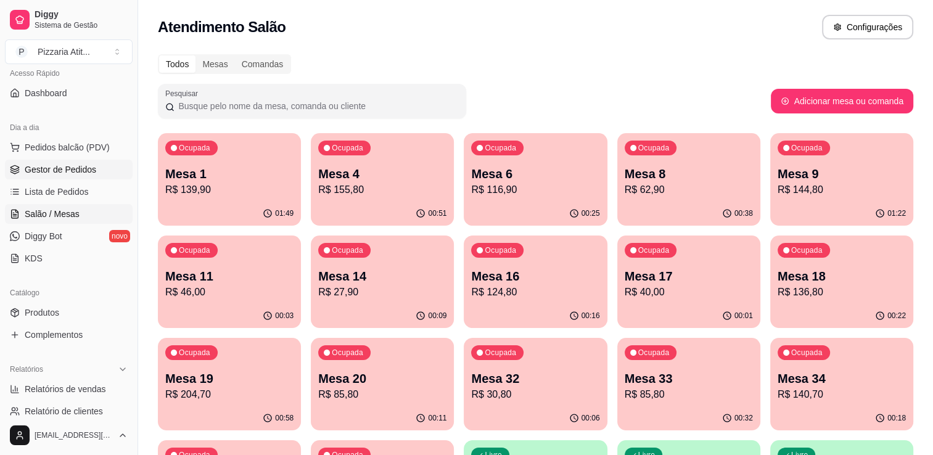
click at [73, 174] on span "Gestor de Pedidos" at bounding box center [61, 169] width 72 height 12
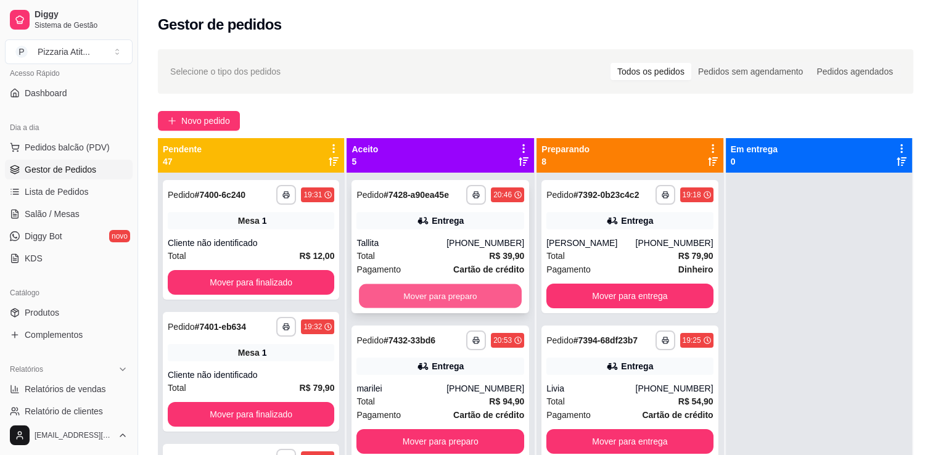
click at [456, 300] on button "Mover para preparo" at bounding box center [440, 296] width 163 height 24
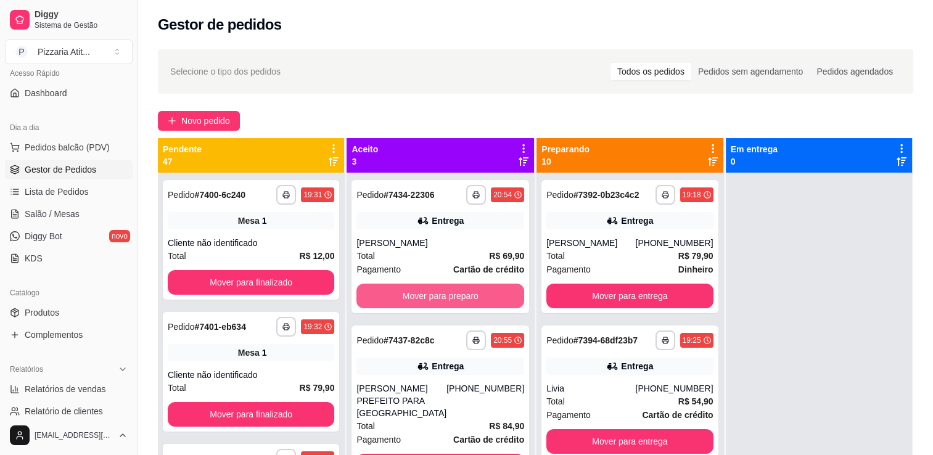
click at [456, 300] on button "Mover para preparo" at bounding box center [441, 296] width 168 height 25
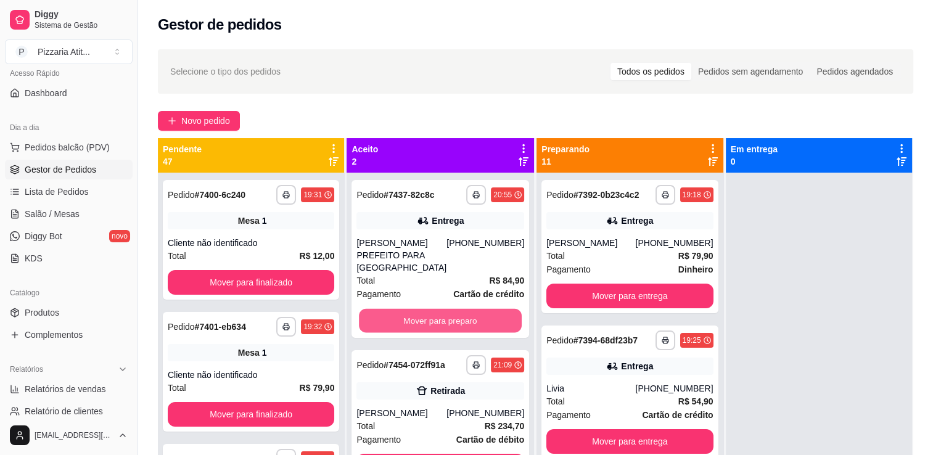
click at [456, 309] on button "Mover para preparo" at bounding box center [440, 321] width 163 height 24
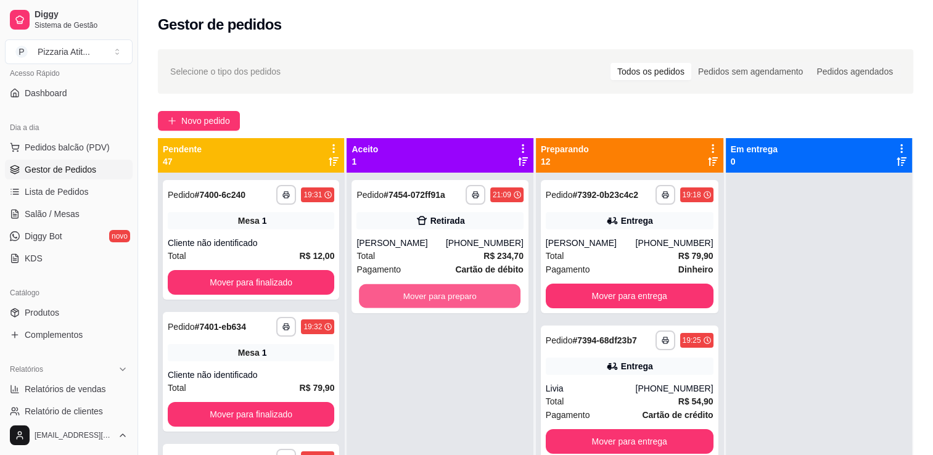
click at [456, 300] on button "Mover para preparo" at bounding box center [440, 296] width 162 height 24
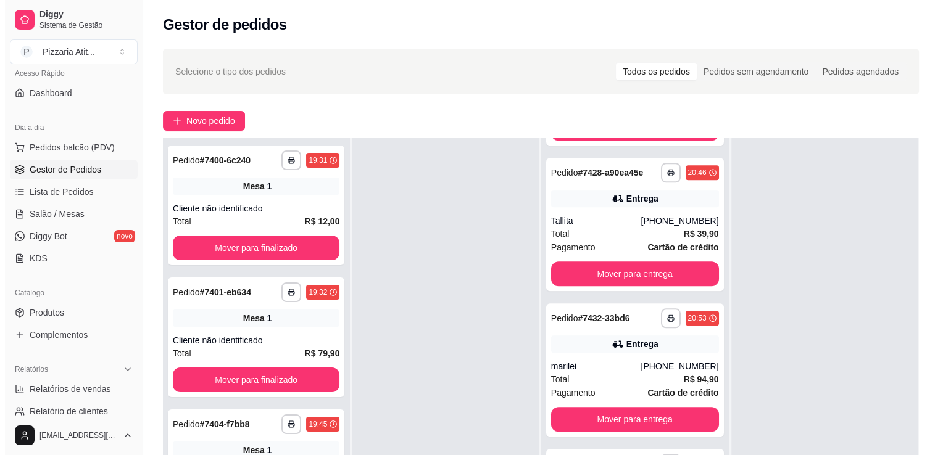
scroll to position [1153, 0]
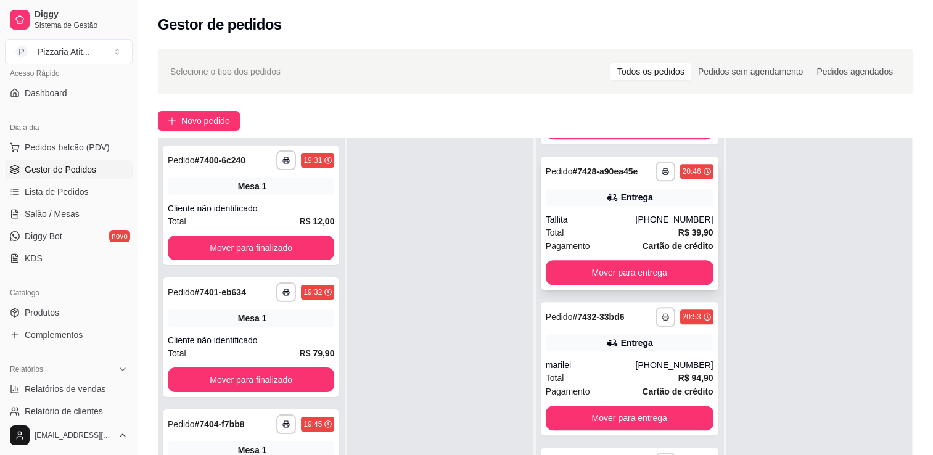
click at [619, 239] on div "Total R$ 39,90" at bounding box center [630, 233] width 168 height 14
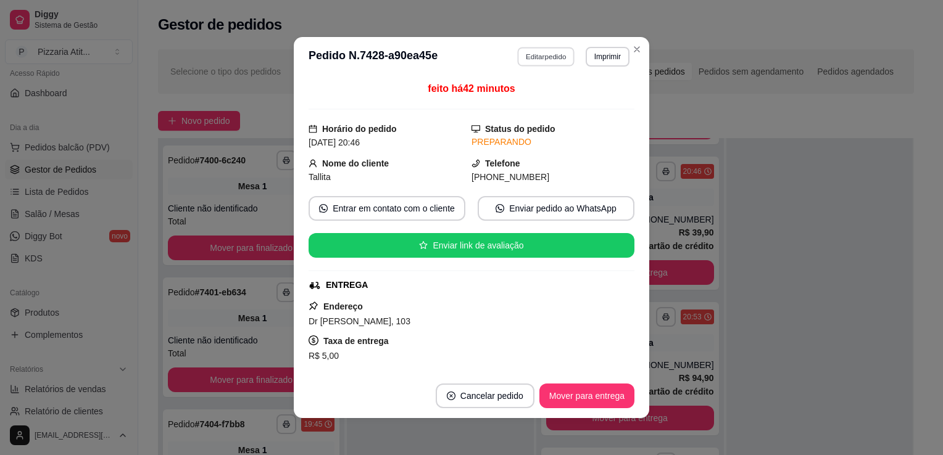
click at [550, 52] on button "Editar pedido" at bounding box center [546, 56] width 57 height 19
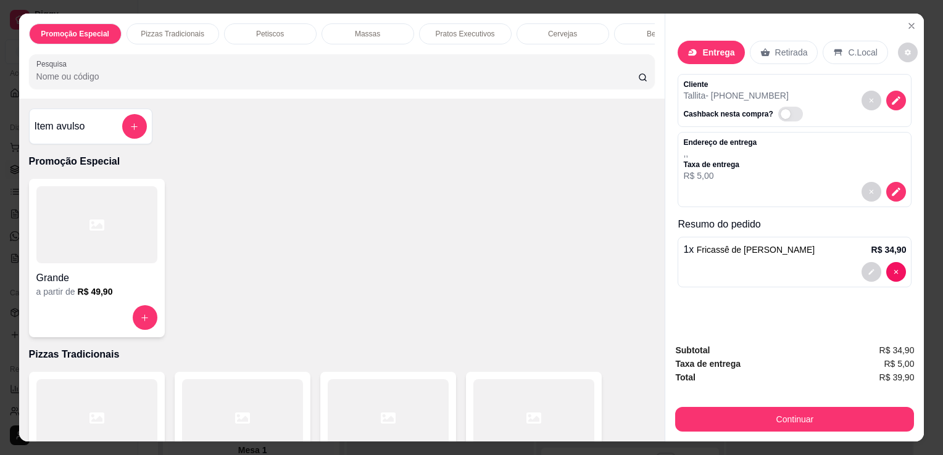
click at [646, 31] on p "Bebidas" at bounding box center [659, 34] width 27 height 10
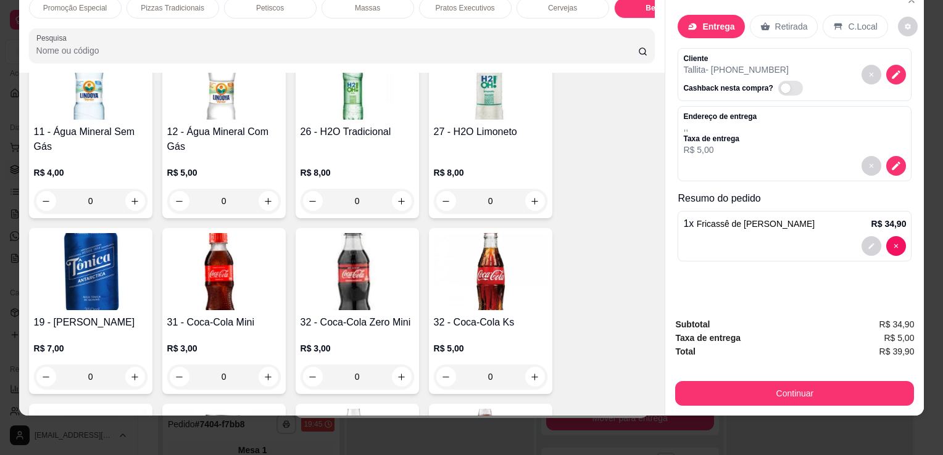
scroll to position [3043, 0]
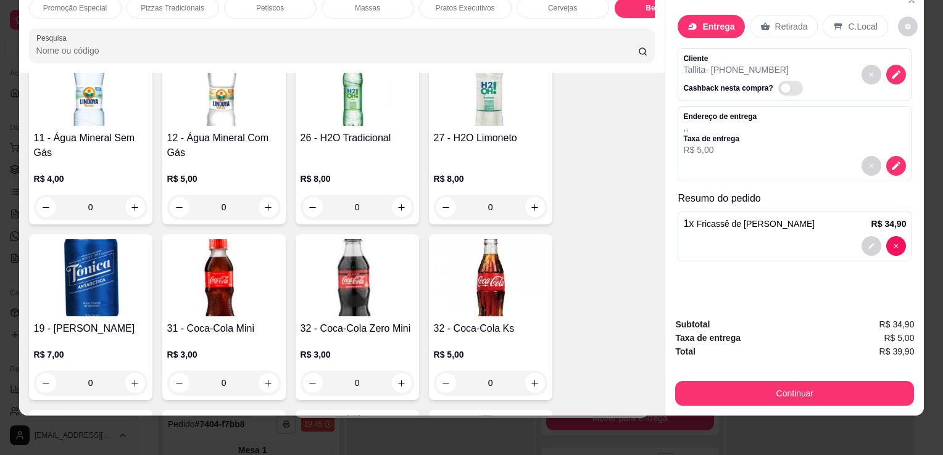
click at [664, 50] on div "Entrega Retirada C.Local Cliente Tallita - [PHONE_NUMBER] Cashback nesta compra…" at bounding box center [793, 202] width 259 height 428
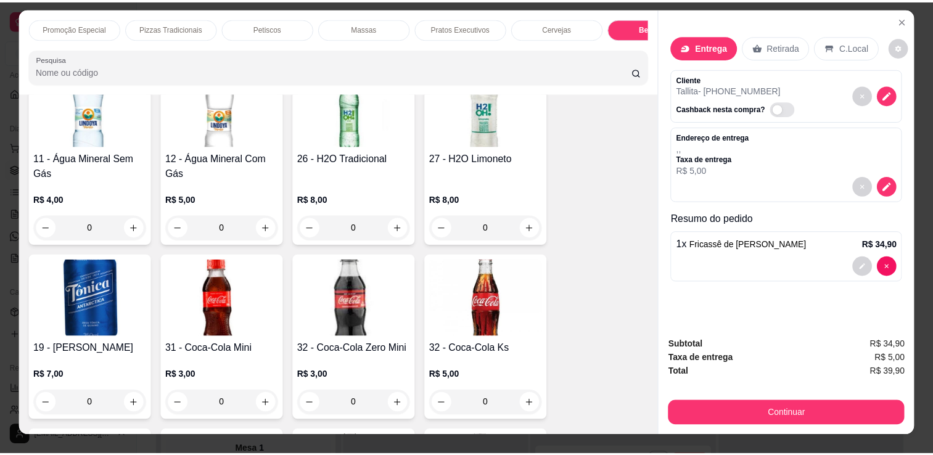
scroll to position [0, 0]
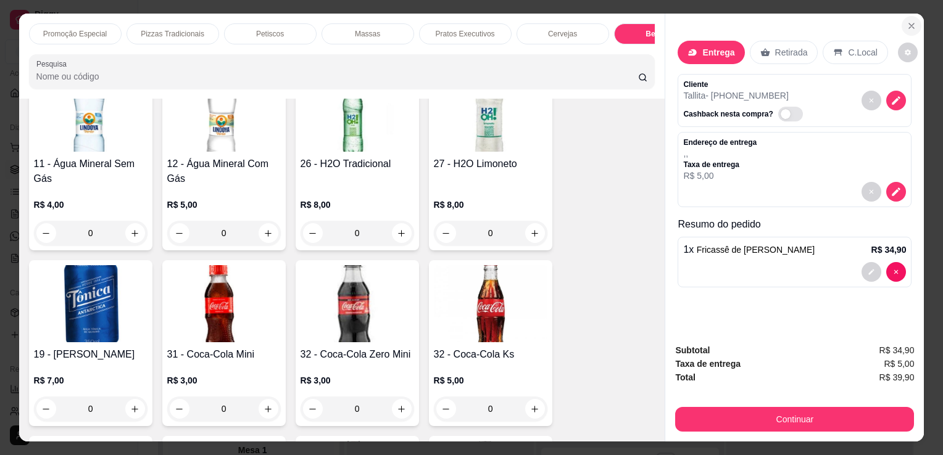
click at [908, 21] on icon "Close" at bounding box center [911, 26] width 10 height 10
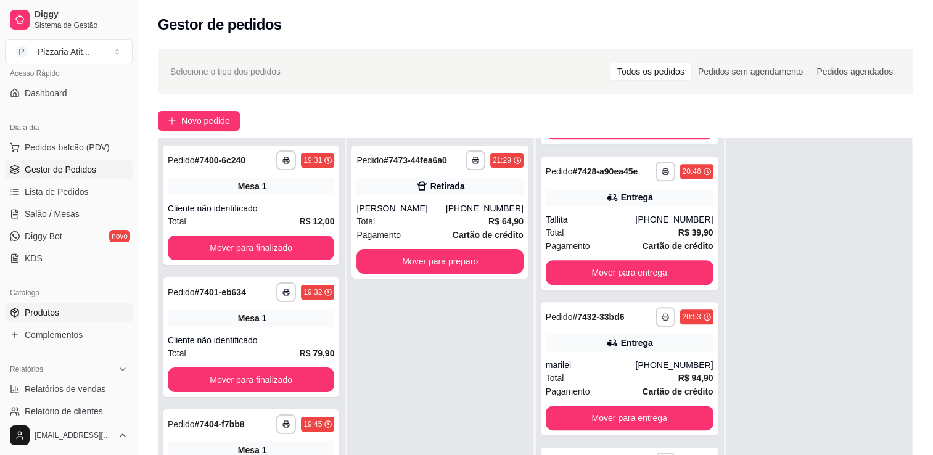
click at [62, 305] on link "Produtos" at bounding box center [69, 313] width 128 height 20
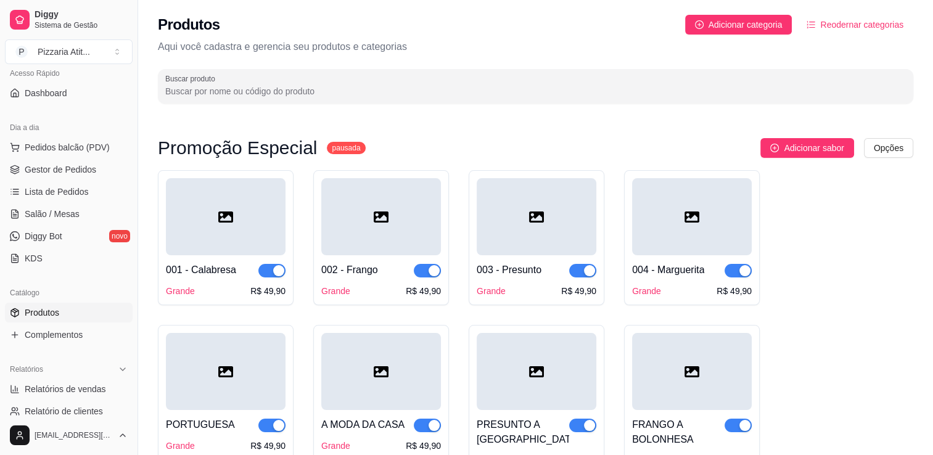
click at [39, 312] on span "Produtos" at bounding box center [42, 313] width 35 height 12
click at [276, 89] on input "Buscar produto" at bounding box center [535, 91] width 741 height 12
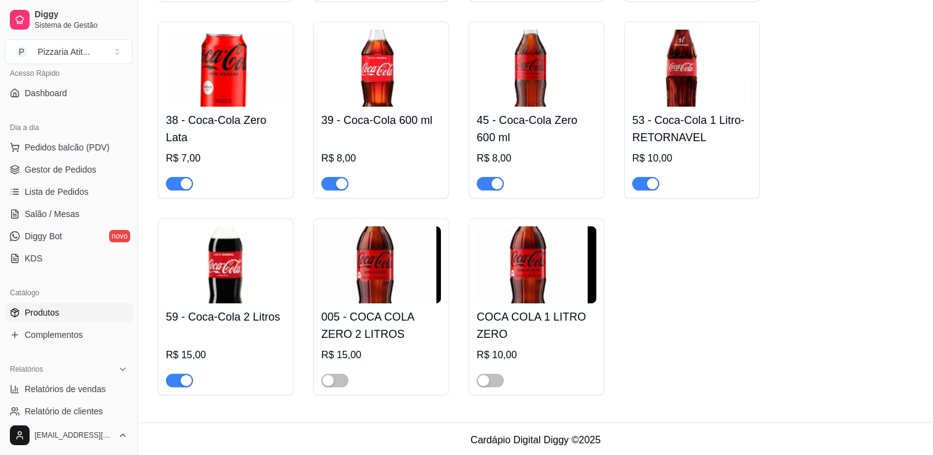
scroll to position [349, 0]
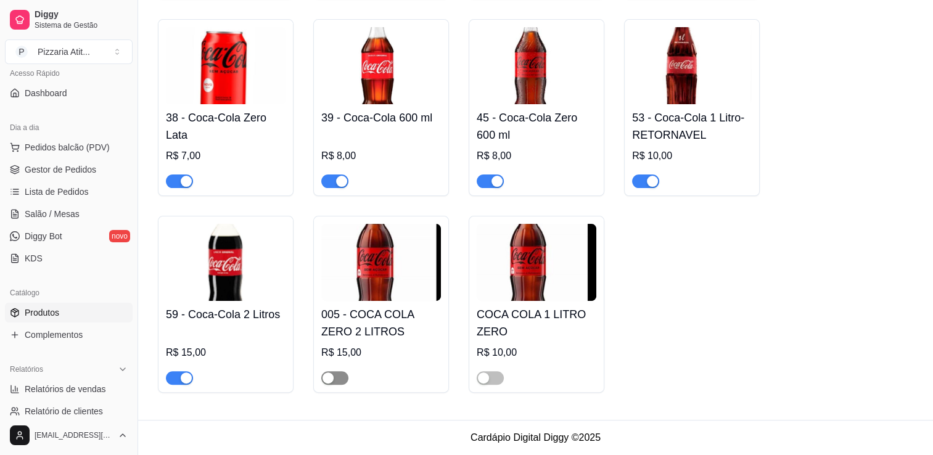
click at [338, 374] on span "button" at bounding box center [334, 378] width 27 height 14
click at [498, 378] on span "button" at bounding box center [490, 378] width 27 height 14
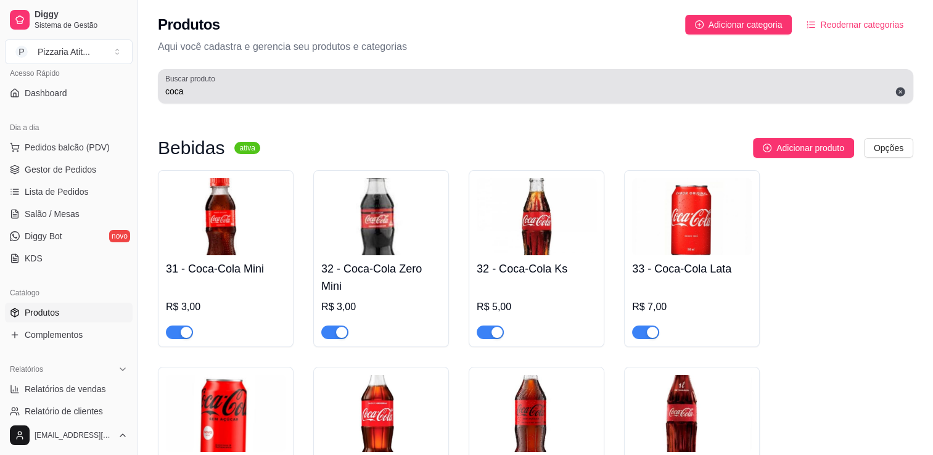
click at [458, 77] on div "coca" at bounding box center [535, 86] width 741 height 25
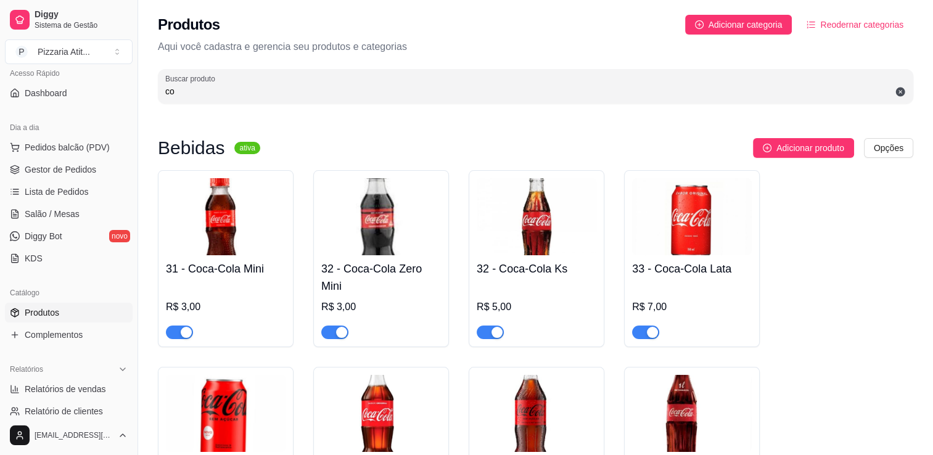
type input "c"
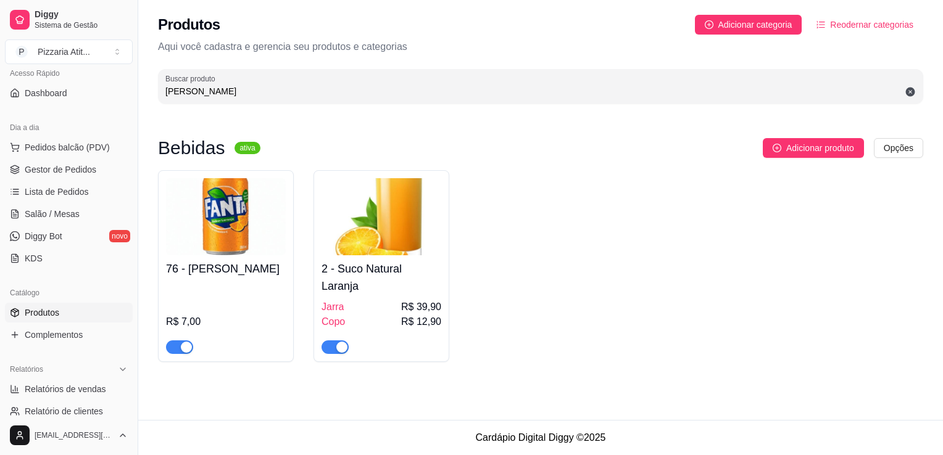
type input "[PERSON_NAME]"
click at [339, 344] on div "button" at bounding box center [341, 347] width 11 height 11
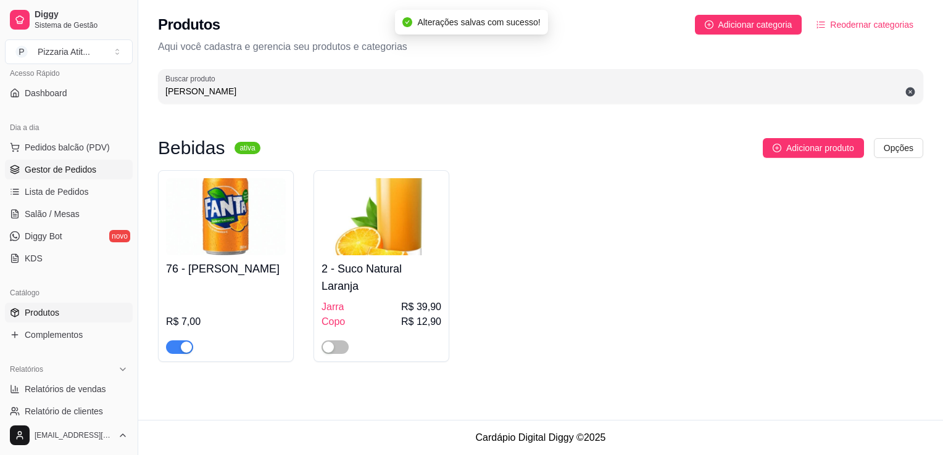
click at [67, 175] on link "Gestor de Pedidos" at bounding box center [69, 170] width 128 height 20
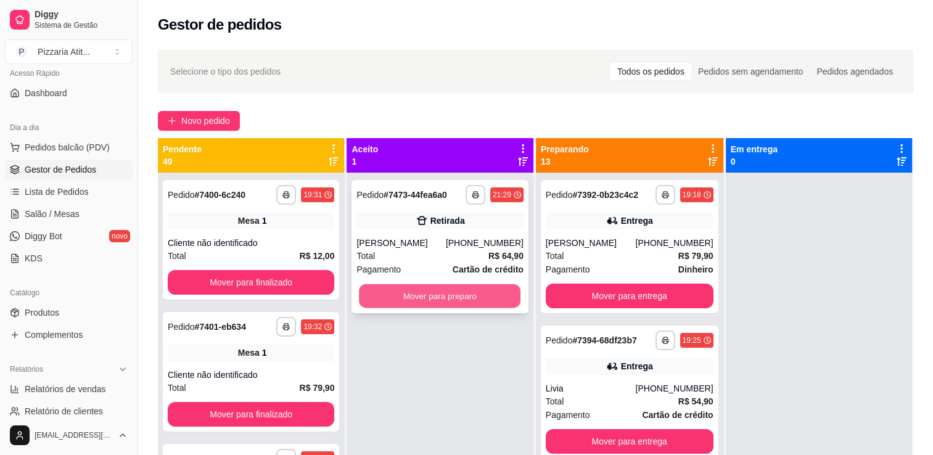
click at [482, 297] on button "Mover para preparo" at bounding box center [440, 296] width 162 height 24
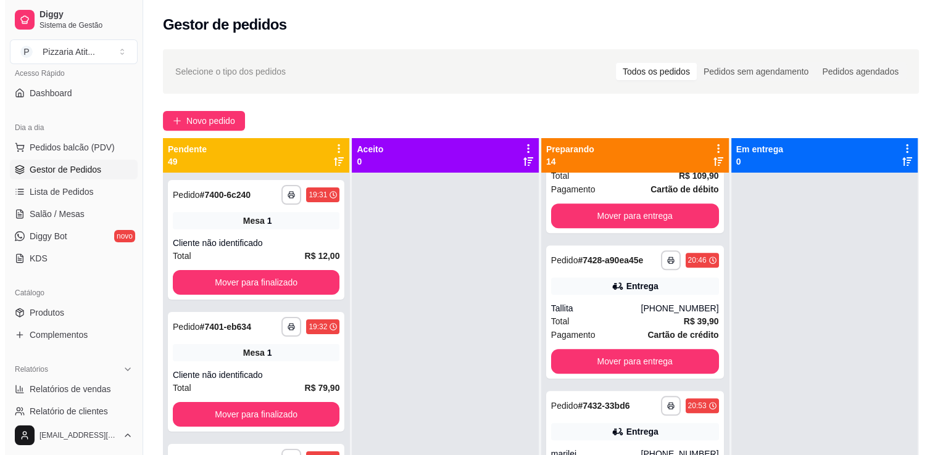
scroll to position [1105, 0]
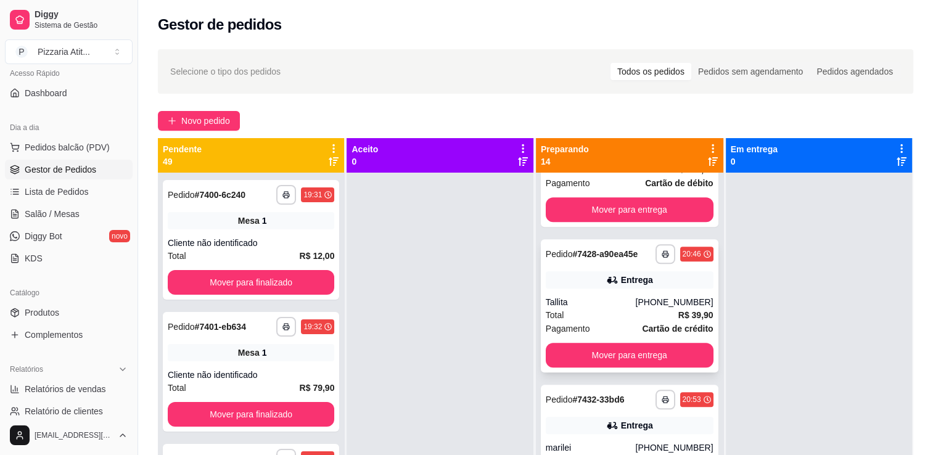
click at [584, 322] on div "Total R$ 39,90" at bounding box center [630, 315] width 168 height 14
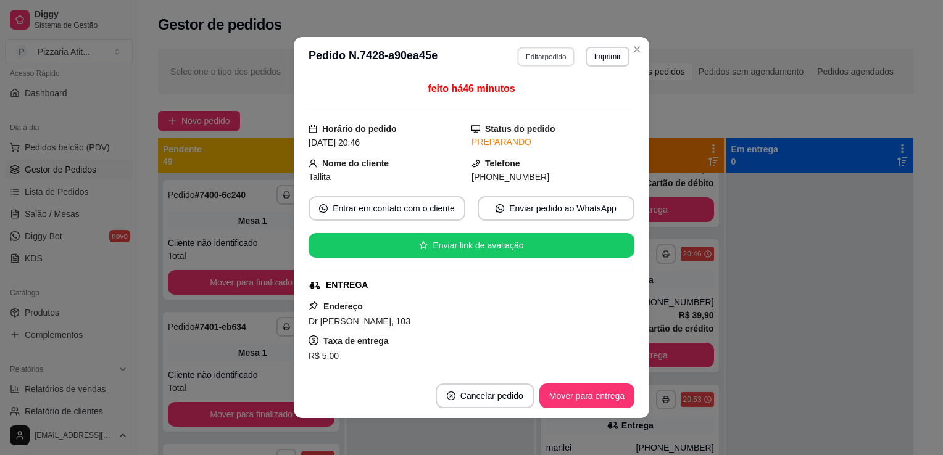
click at [531, 56] on button "Editar pedido" at bounding box center [546, 56] width 57 height 19
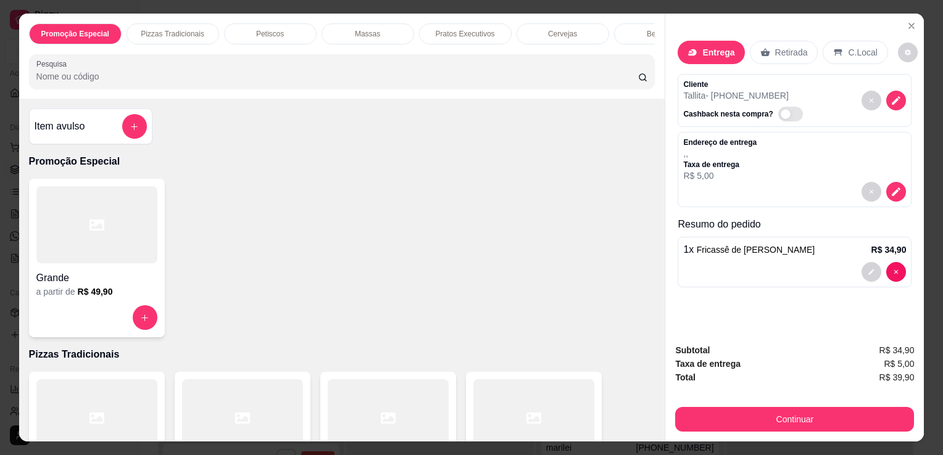
click at [626, 34] on div "Bebidas" at bounding box center [660, 33] width 93 height 21
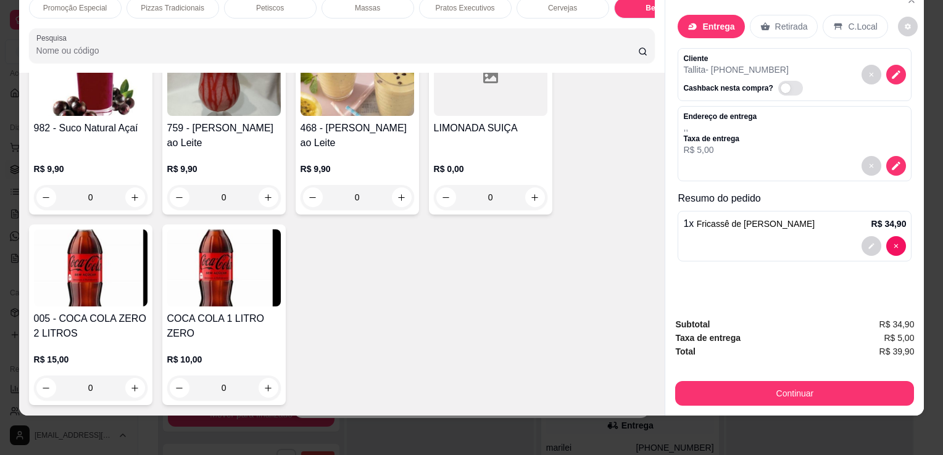
scroll to position [4994, 0]
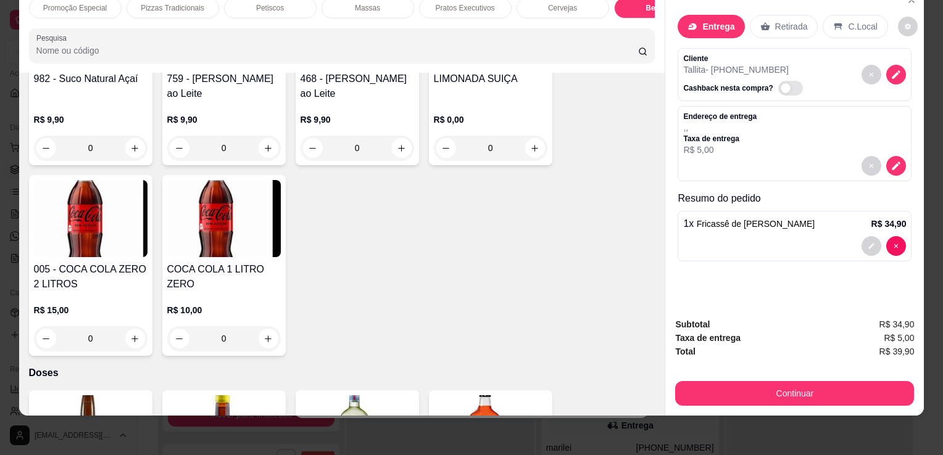
click at [202, 271] on h4 "COCA COLA 1 LITRO ZERO" at bounding box center [223, 277] width 113 height 30
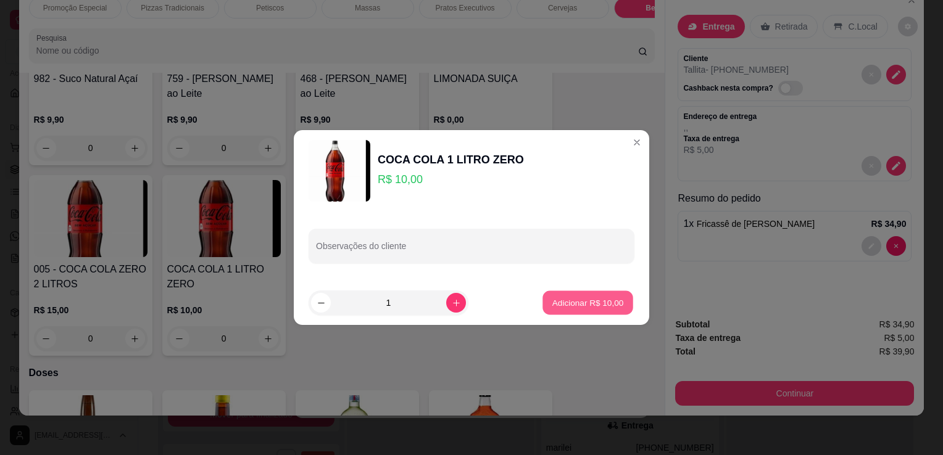
click at [595, 302] on p "Adicionar R$ 10,00" at bounding box center [588, 303] width 72 height 12
type input "1"
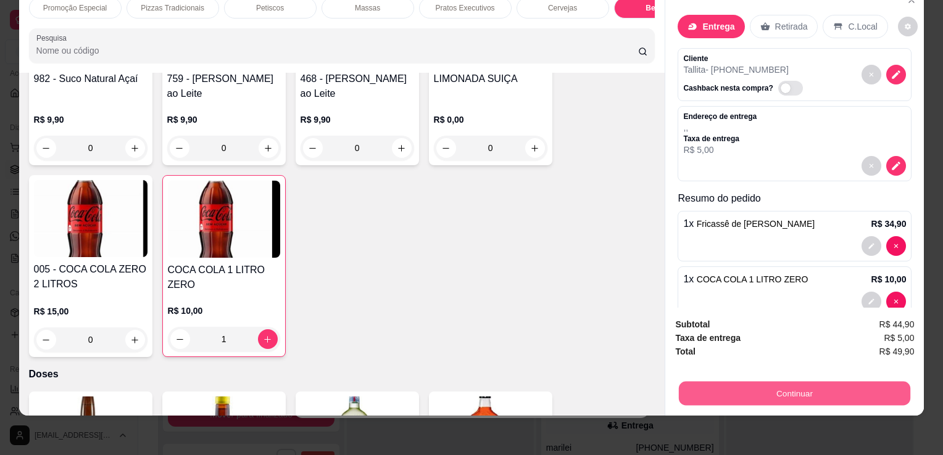
click at [796, 389] on button "Continuar" at bounding box center [794, 393] width 231 height 24
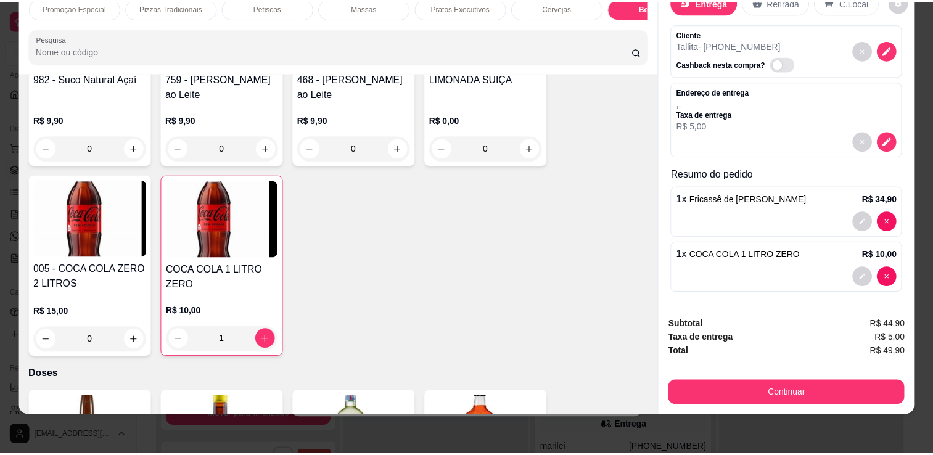
scroll to position [0, 0]
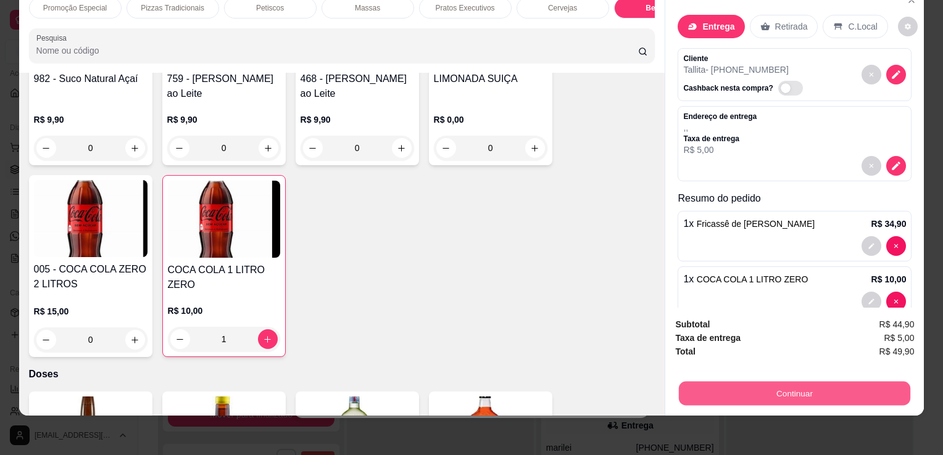
click at [765, 389] on button "Continuar" at bounding box center [794, 393] width 231 height 24
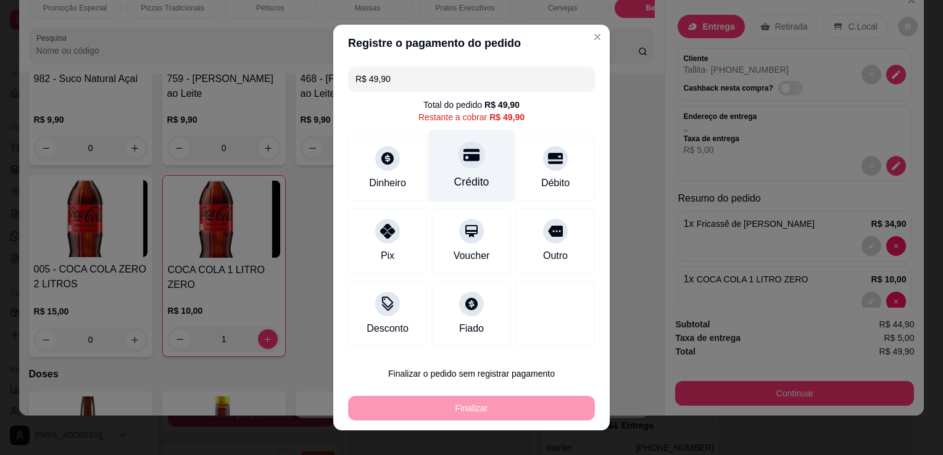
click at [468, 163] on div at bounding box center [471, 154] width 27 height 27
type input "R$ 0,00"
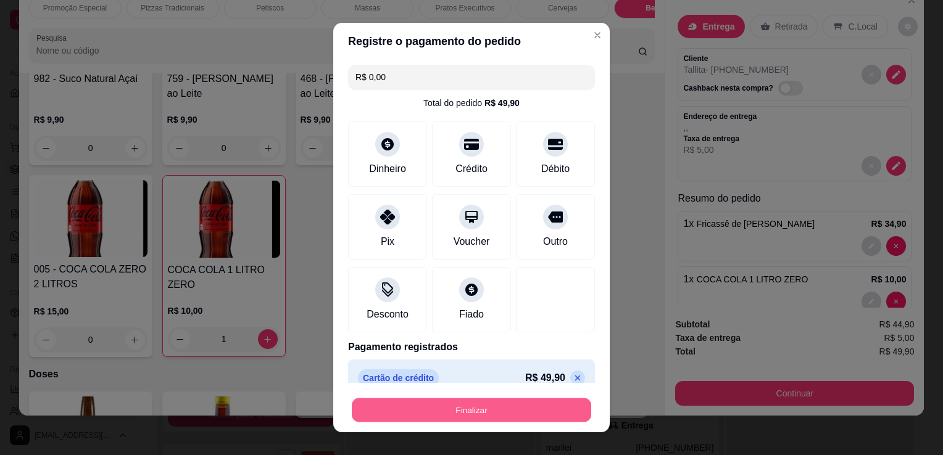
click at [482, 421] on button "Finalizar" at bounding box center [471, 410] width 239 height 24
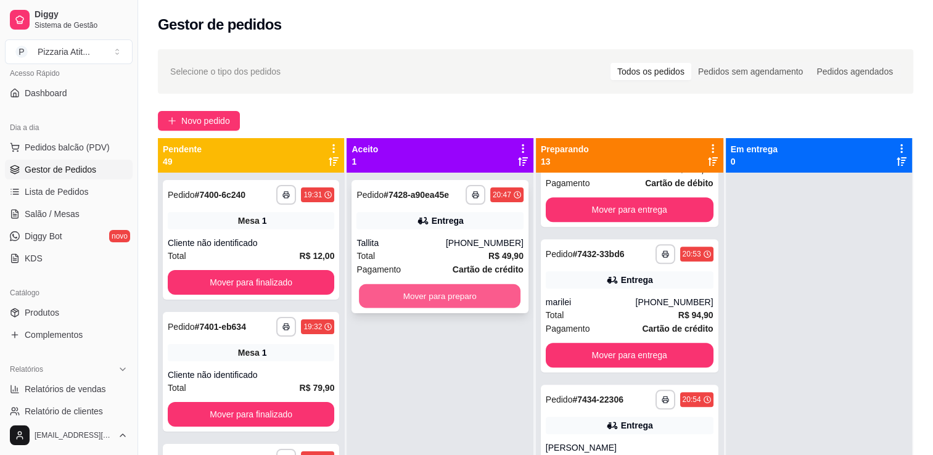
click at [472, 305] on button "Mover para preparo" at bounding box center [440, 296] width 162 height 24
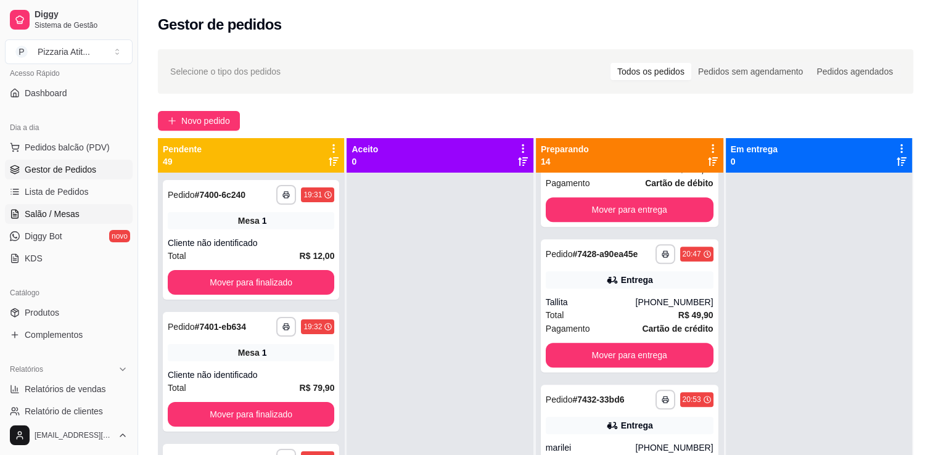
click at [81, 210] on link "Salão / Mesas" at bounding box center [69, 214] width 128 height 20
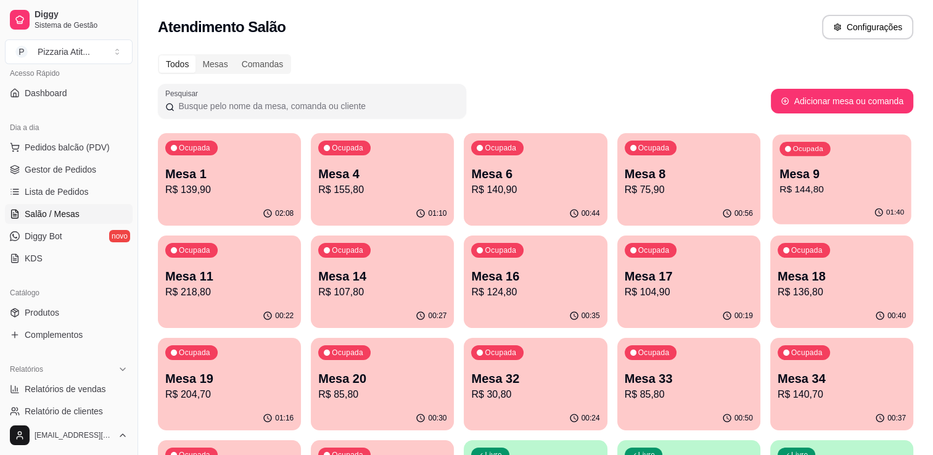
click at [871, 183] on p "R$ 144,80" at bounding box center [842, 190] width 125 height 14
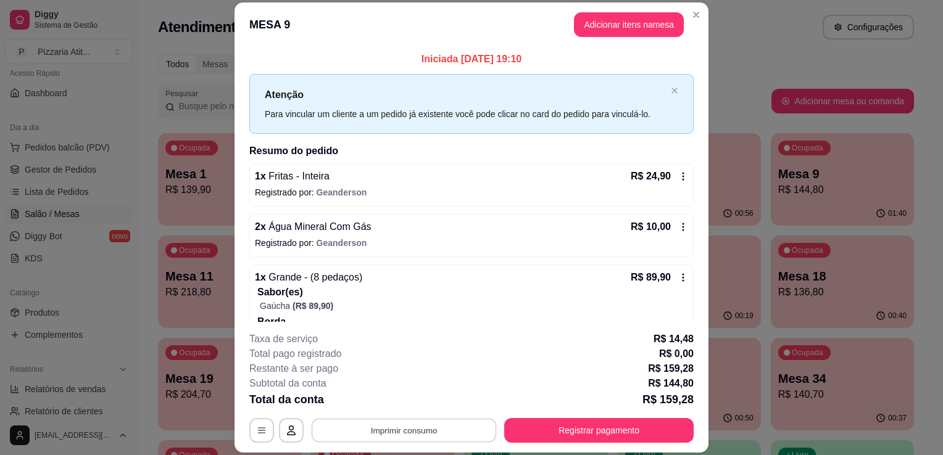
click at [446, 421] on button "Imprimir consumo" at bounding box center [403, 431] width 185 height 24
click at [407, 398] on button "IMPRESSORA" at bounding box center [403, 402] width 86 height 19
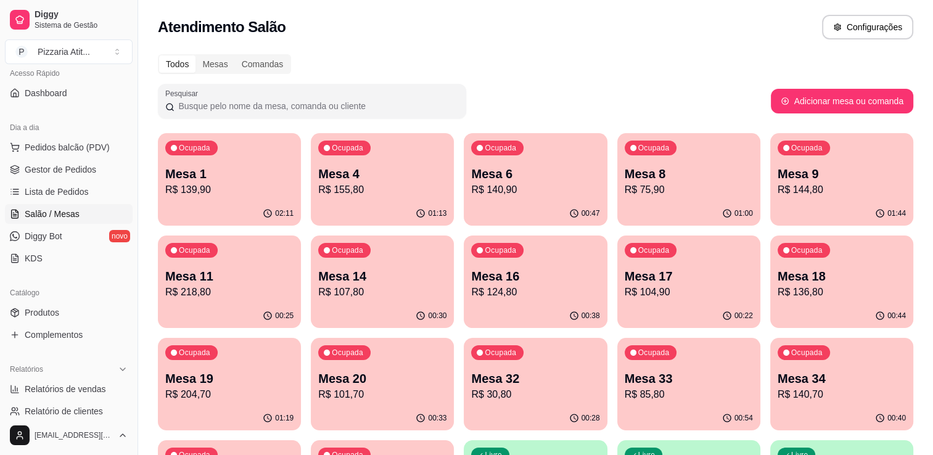
click at [864, 178] on p "Mesa 9" at bounding box center [842, 173] width 128 height 17
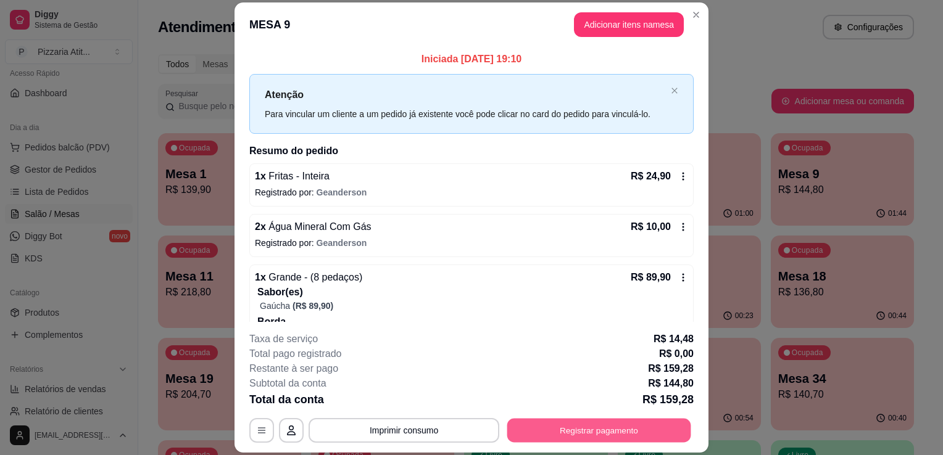
click at [582, 430] on button "Registrar pagamento" at bounding box center [599, 431] width 184 height 24
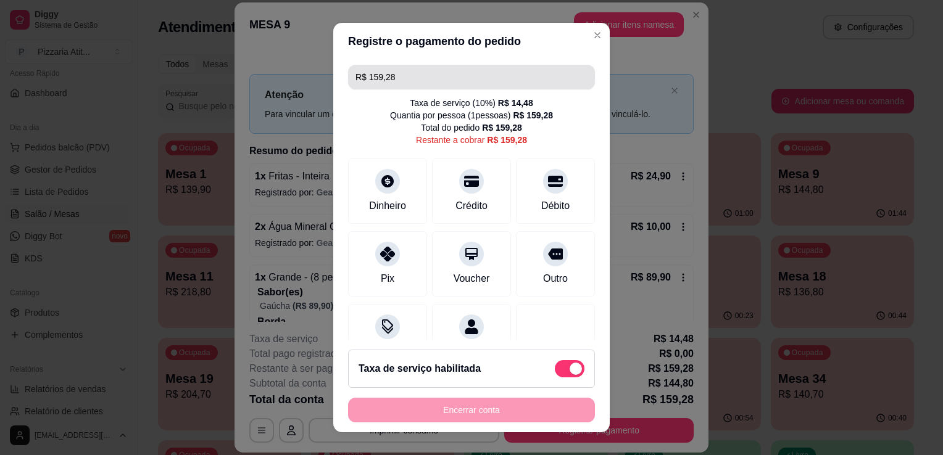
click at [474, 71] on input "R$ 159,28" at bounding box center [471, 77] width 232 height 25
type input "R$ 0,00"
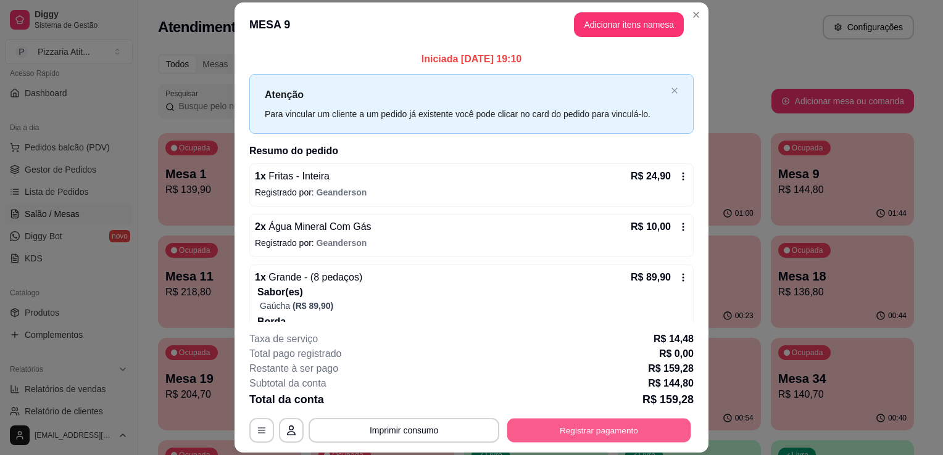
click at [541, 433] on button "Registrar pagamento" at bounding box center [599, 431] width 184 height 24
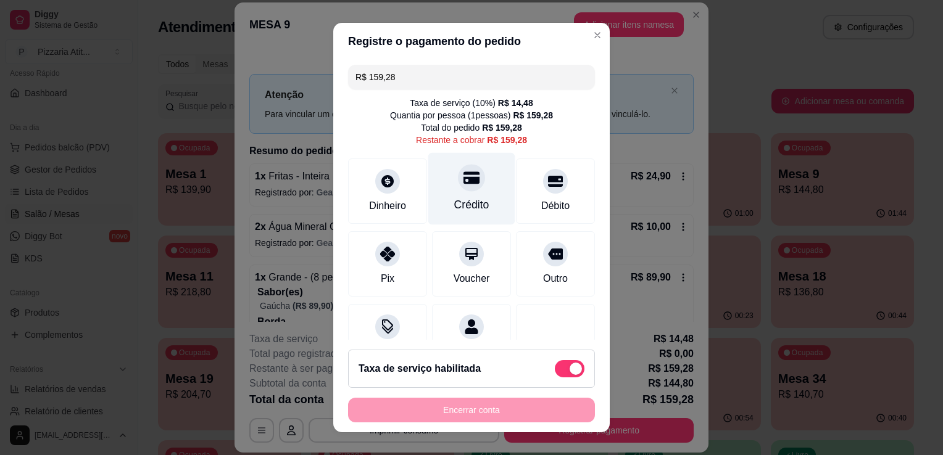
click at [469, 178] on div at bounding box center [471, 177] width 27 height 27
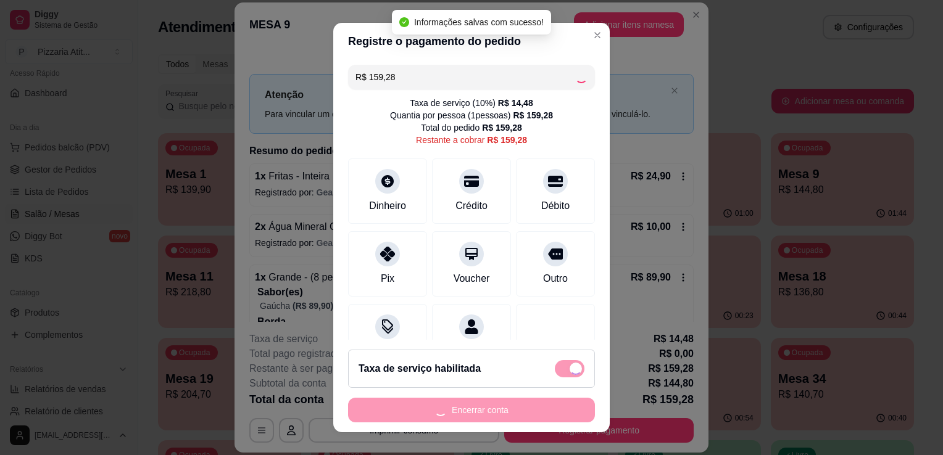
type input "R$ 0,00"
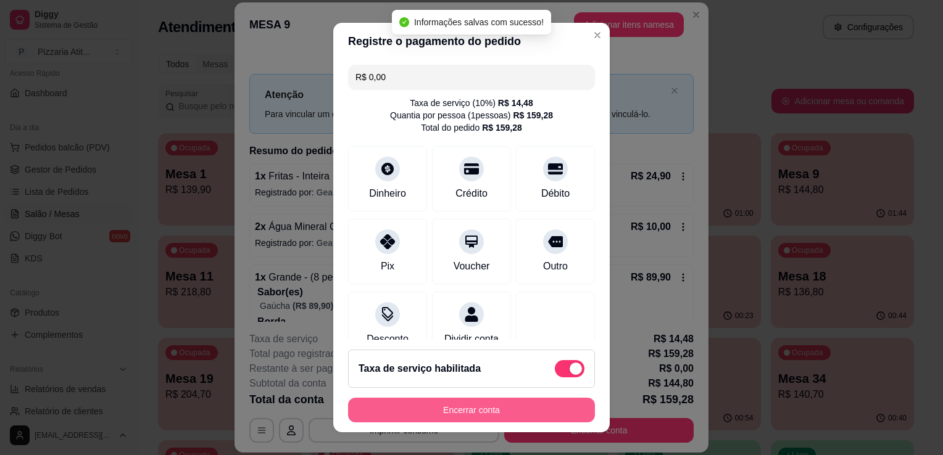
click at [481, 415] on button "Encerrar conta" at bounding box center [471, 410] width 247 height 25
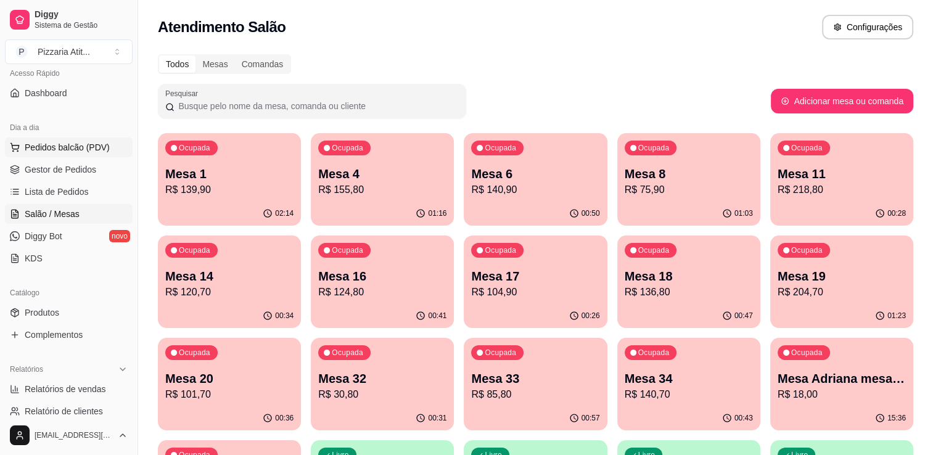
click at [81, 152] on span "Pedidos balcão (PDV)" at bounding box center [67, 147] width 85 height 12
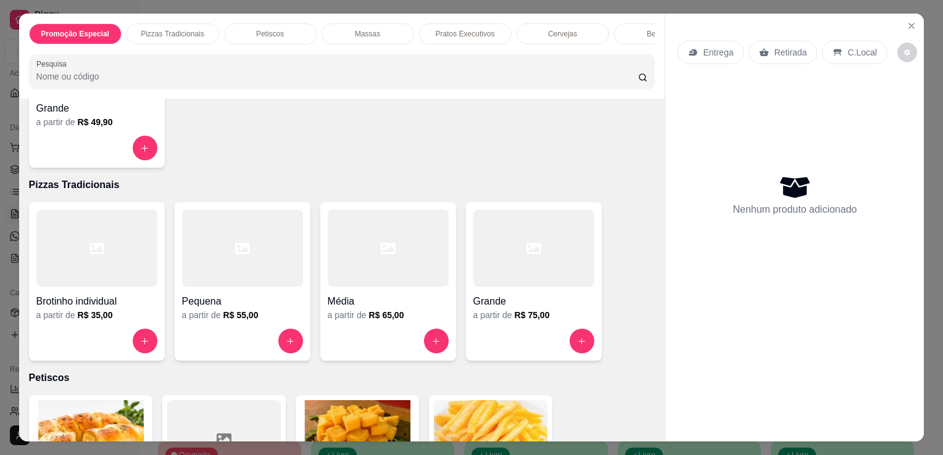
scroll to position [254, 0]
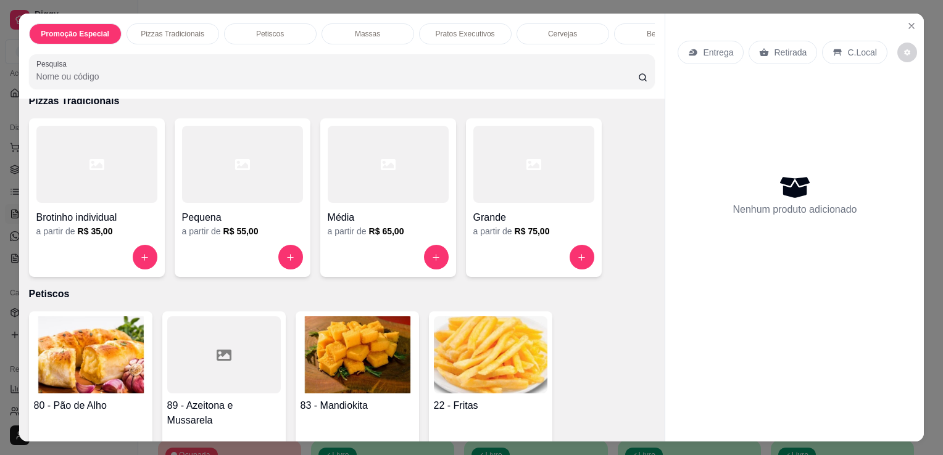
click at [381, 248] on div "Média a partir de R$ 65,00" at bounding box center [388, 197] width 136 height 159
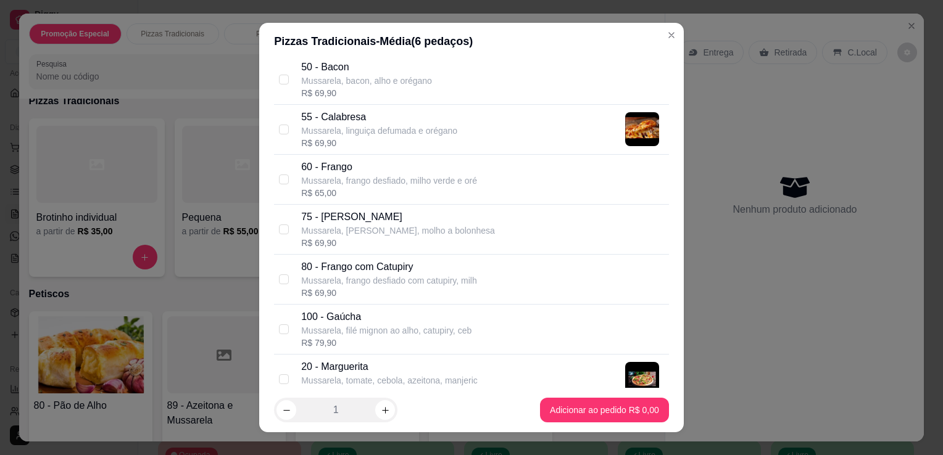
scroll to position [297, 0]
click at [279, 273] on input "checkbox" at bounding box center [284, 278] width 10 height 10
checkbox input "true"
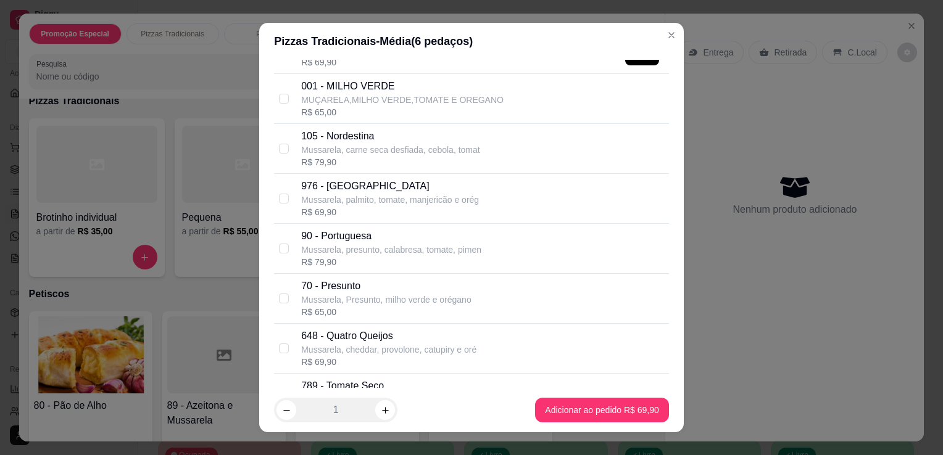
scroll to position [627, 0]
click at [280, 246] on input "checkbox" at bounding box center [284, 249] width 10 height 10
checkbox input "true"
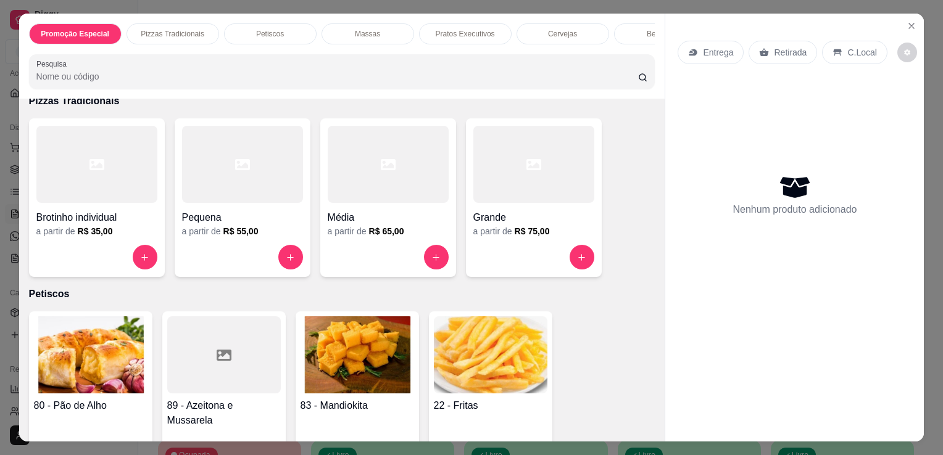
click at [530, 218] on h4 "Grande" at bounding box center [533, 217] width 121 height 15
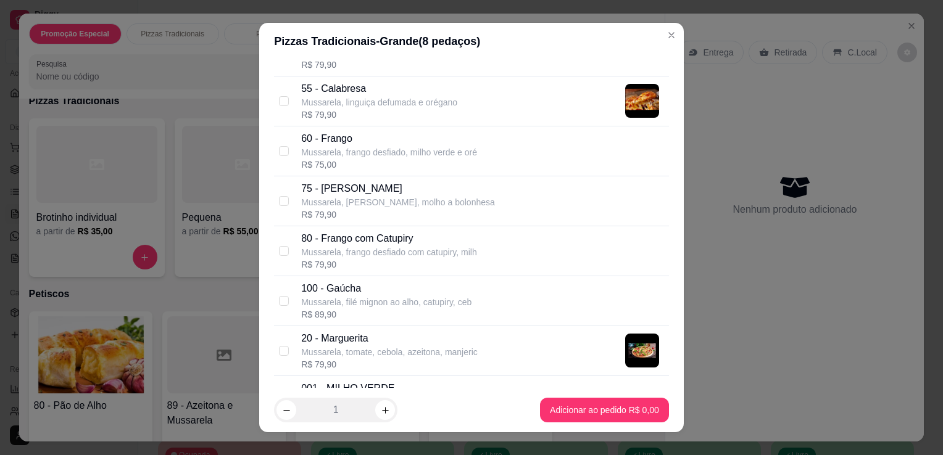
scroll to position [364, 0]
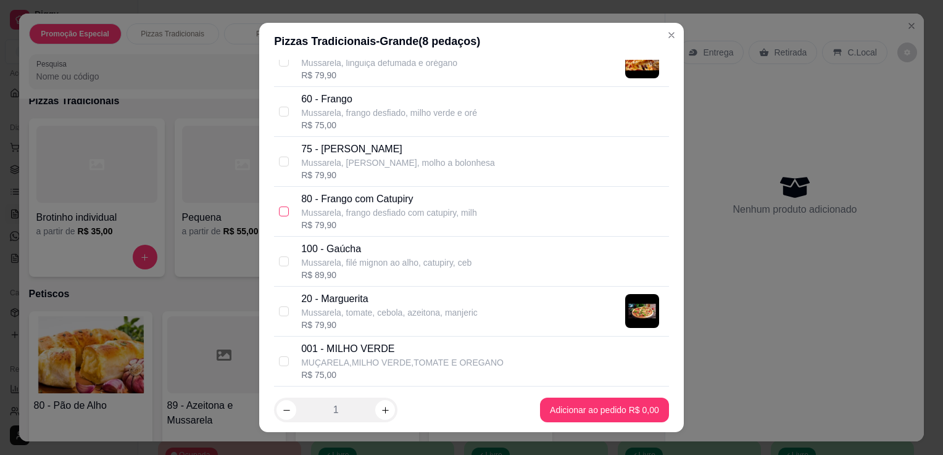
click at [279, 208] on input "checkbox" at bounding box center [284, 212] width 10 height 10
checkbox input "true"
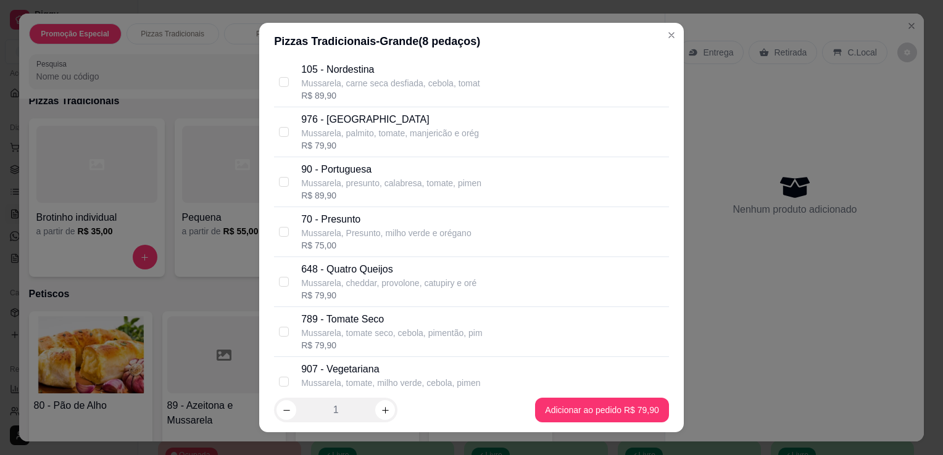
scroll to position [740, 0]
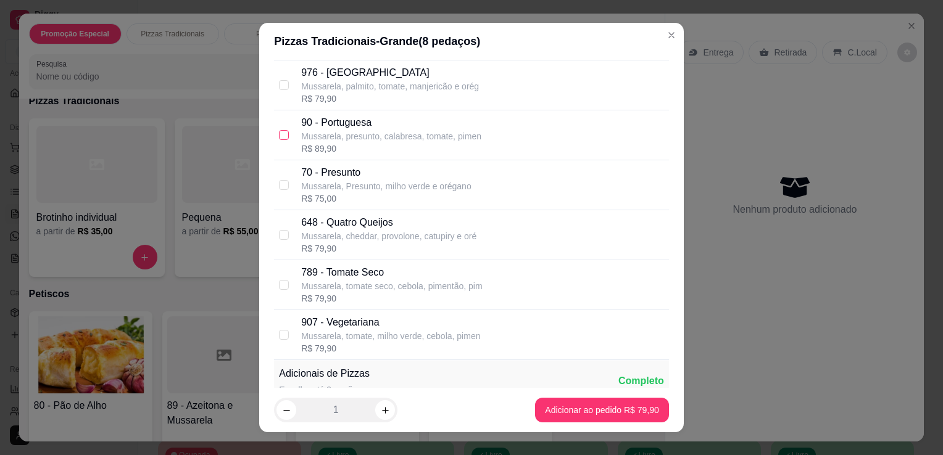
click at [281, 134] on input "checkbox" at bounding box center [284, 135] width 10 height 10
checkbox input "true"
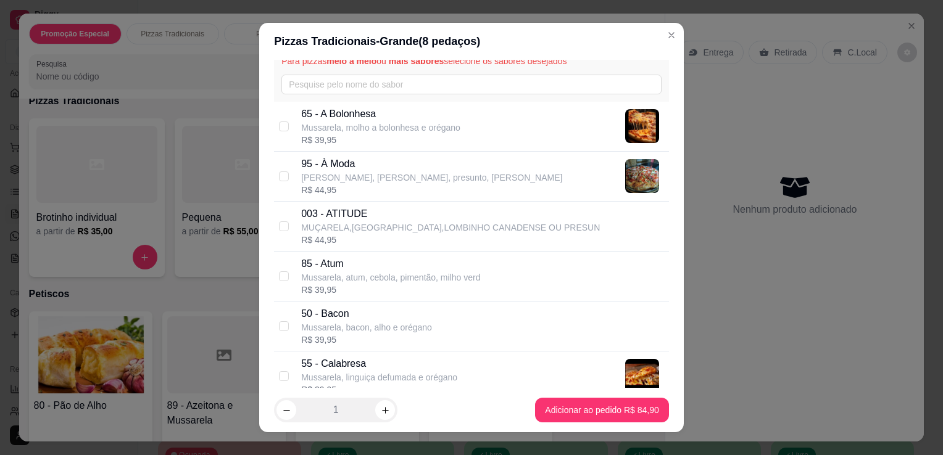
scroll to position [0, 0]
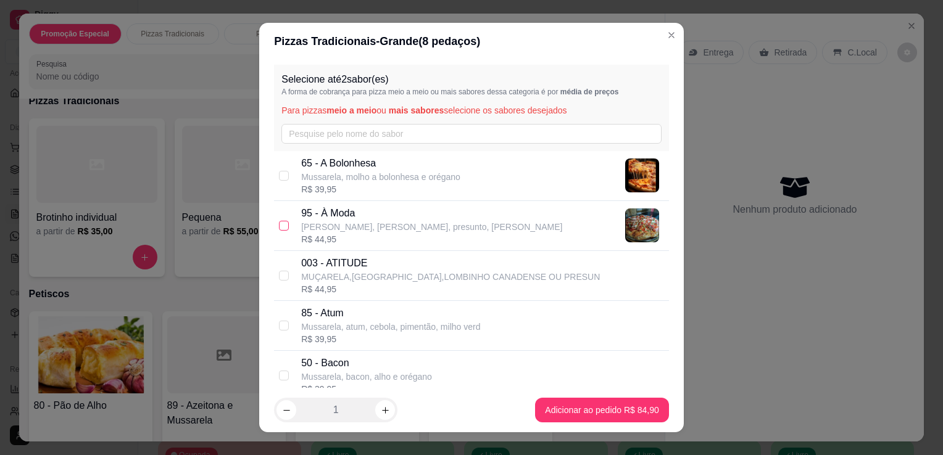
click at [280, 223] on input "checkbox" at bounding box center [284, 226] width 10 height 10
checkbox input "true"
checkbox input "false"
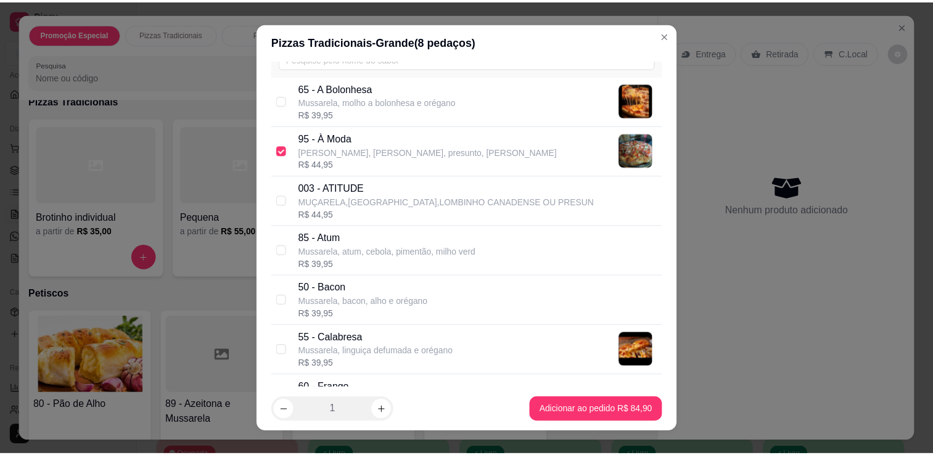
scroll to position [74, 0]
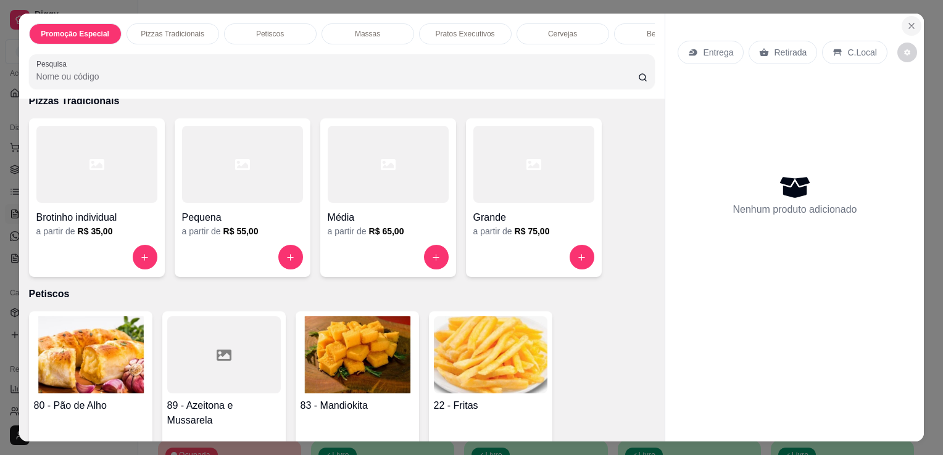
click at [912, 19] on button "Close" at bounding box center [911, 26] width 20 height 20
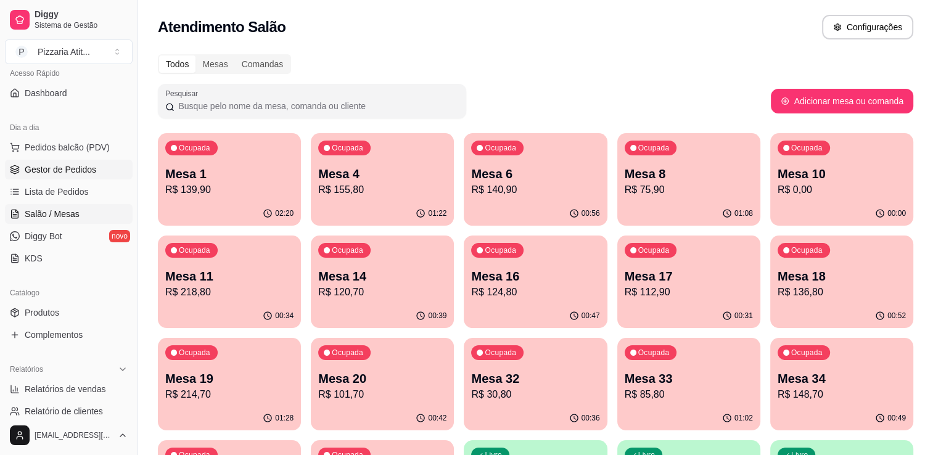
click at [69, 169] on span "Gestor de Pedidos" at bounding box center [61, 169] width 72 height 12
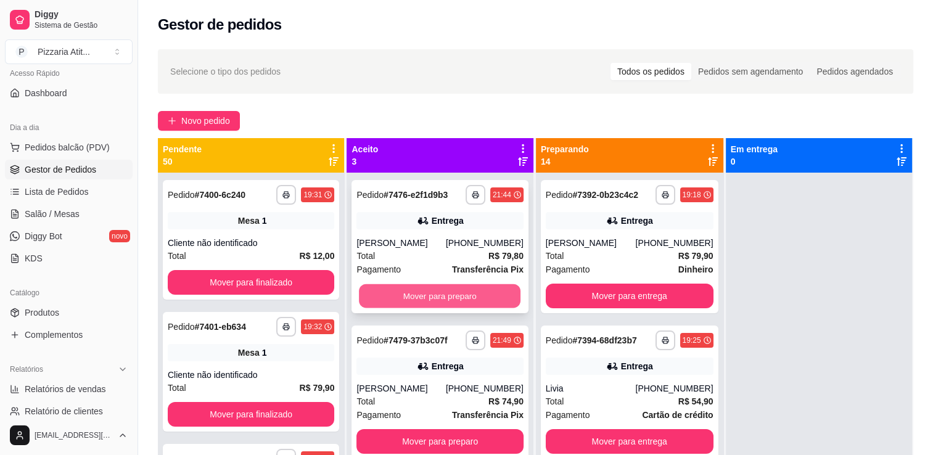
click at [432, 301] on button "Mover para preparo" at bounding box center [440, 296] width 162 height 24
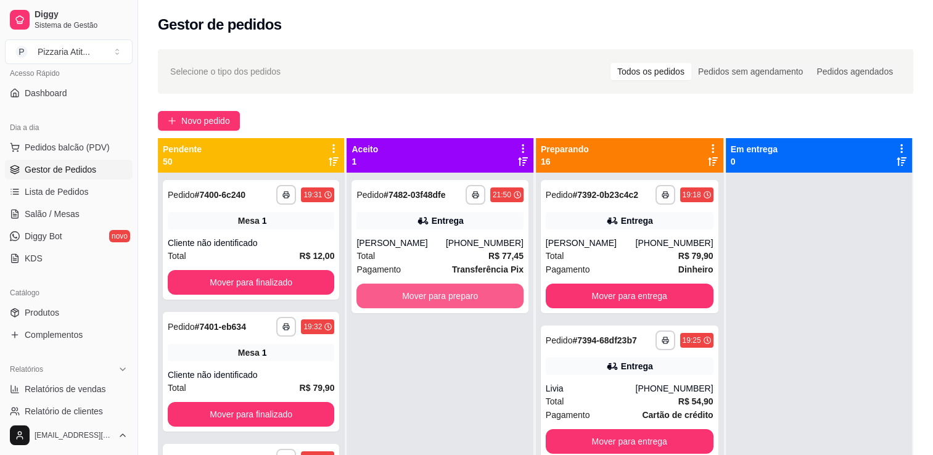
click at [432, 301] on button "Mover para preparo" at bounding box center [440, 296] width 167 height 25
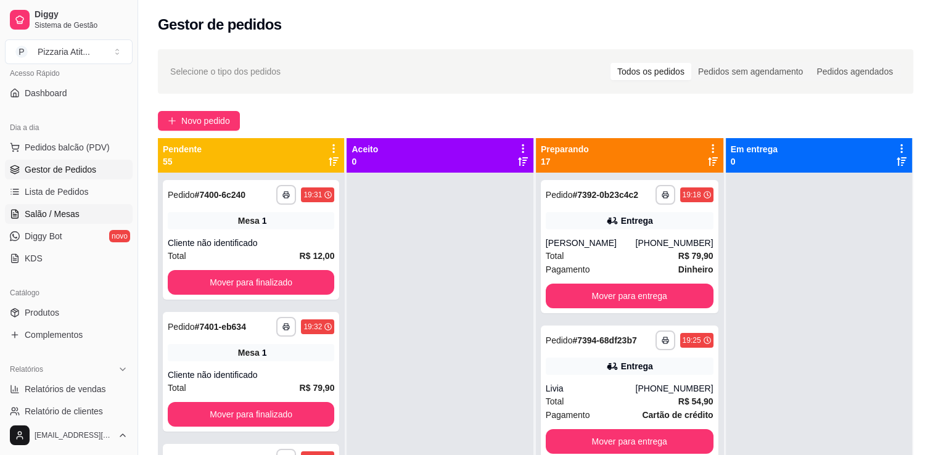
click at [69, 213] on span "Salão / Mesas" at bounding box center [52, 214] width 55 height 12
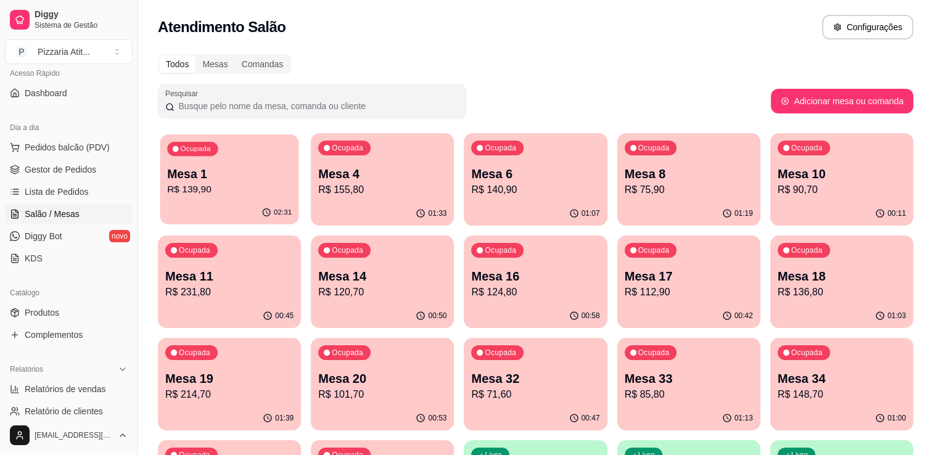
click at [233, 208] on div "02:31" at bounding box center [229, 212] width 139 height 23
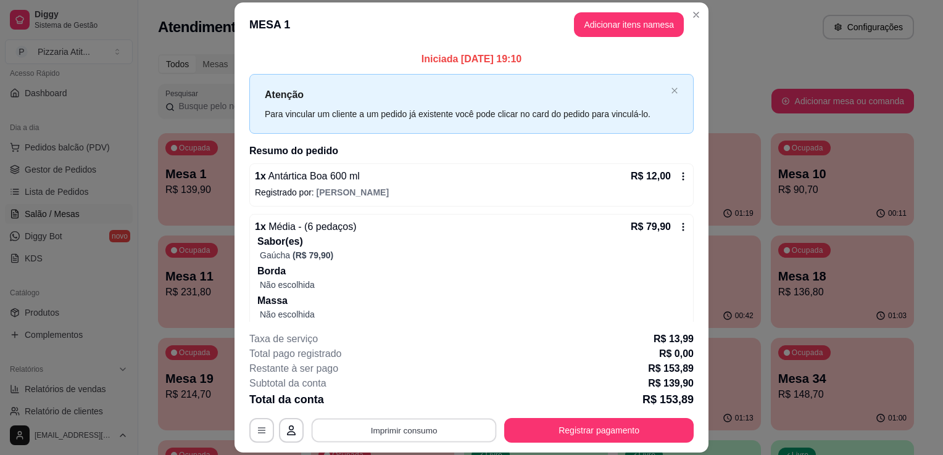
click at [396, 433] on button "Imprimir consumo" at bounding box center [403, 431] width 185 height 24
click at [412, 400] on button "IMPRESSORA" at bounding box center [403, 402] width 86 height 19
click at [553, 425] on button "Registrar pagamento" at bounding box center [599, 431] width 184 height 24
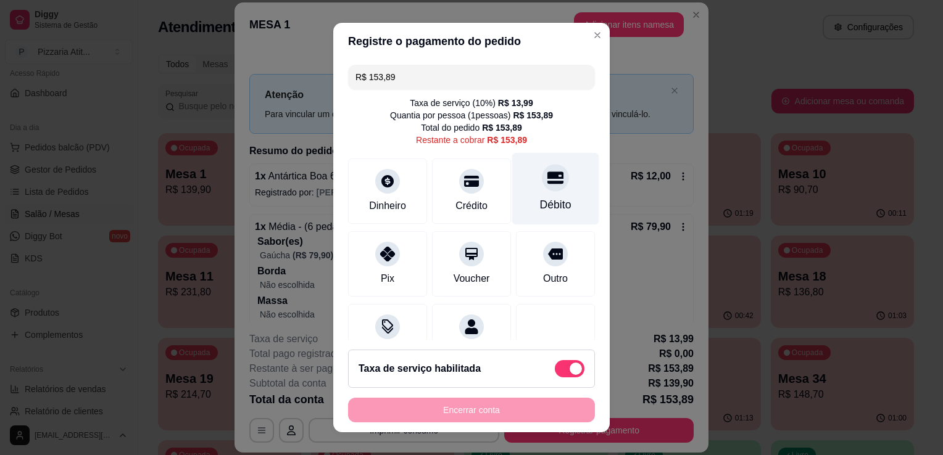
click at [542, 187] on div at bounding box center [555, 177] width 27 height 27
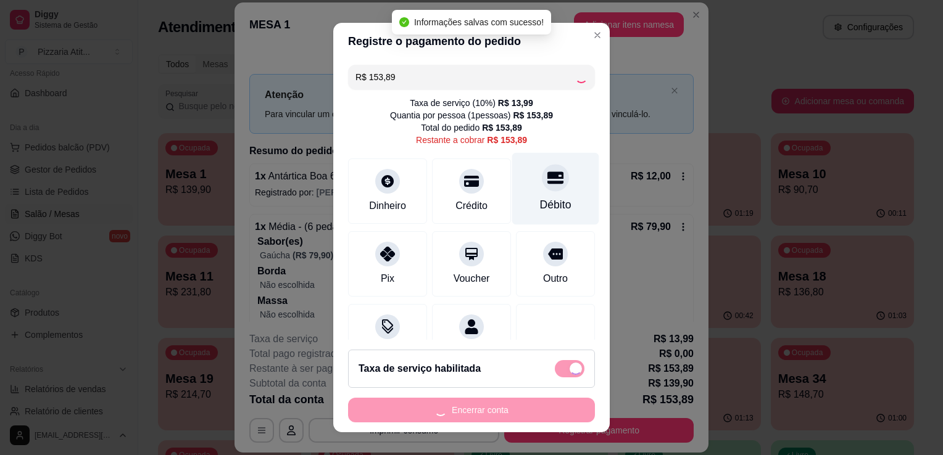
type input "R$ 0,00"
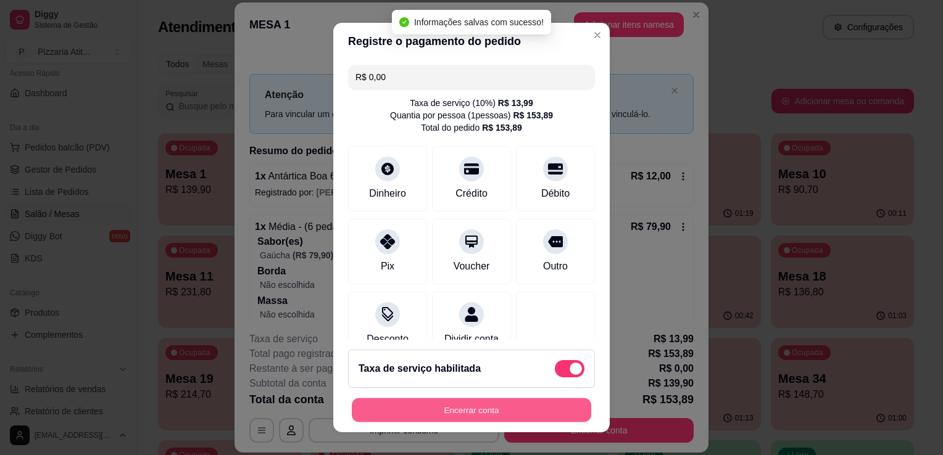
click at [467, 406] on button "Encerrar conta" at bounding box center [471, 410] width 239 height 24
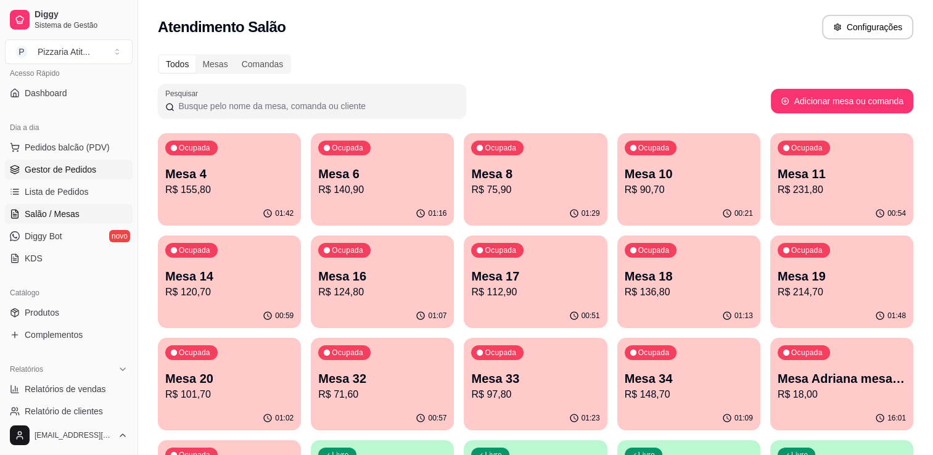
click at [57, 166] on span "Gestor de Pedidos" at bounding box center [61, 169] width 72 height 12
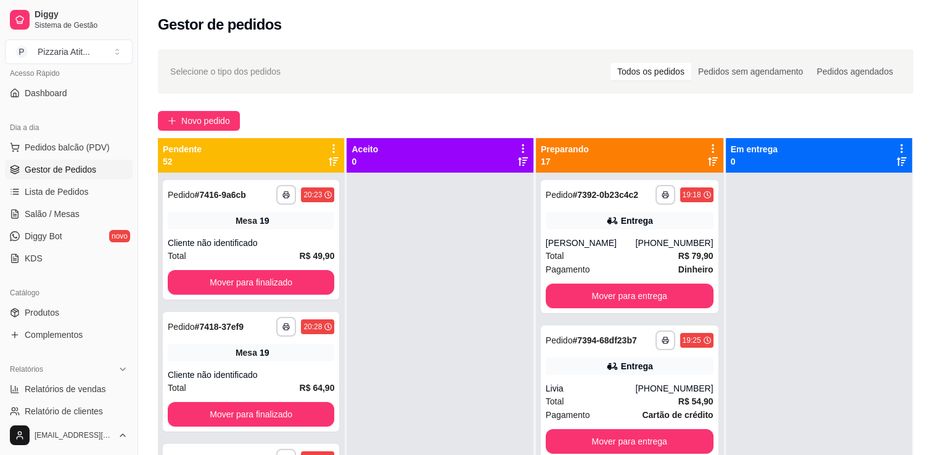
click at [706, 447] on div "**********" at bounding box center [630, 400] width 188 height 455
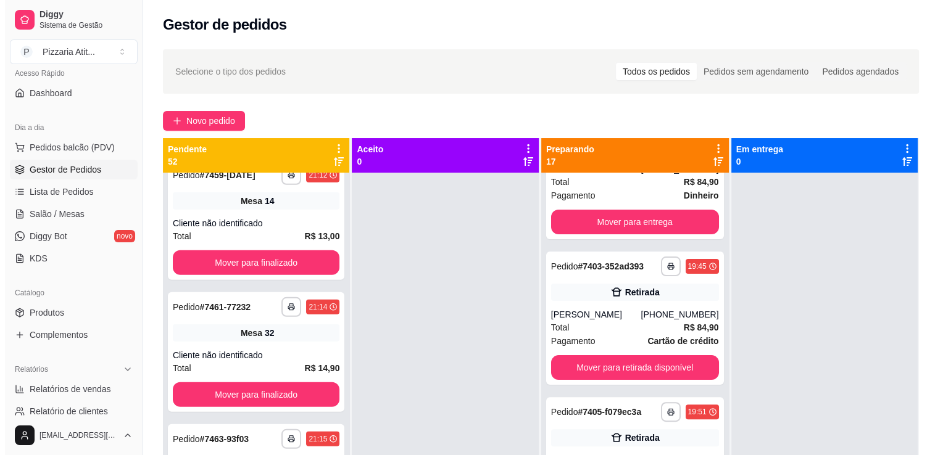
scroll to position [366, 0]
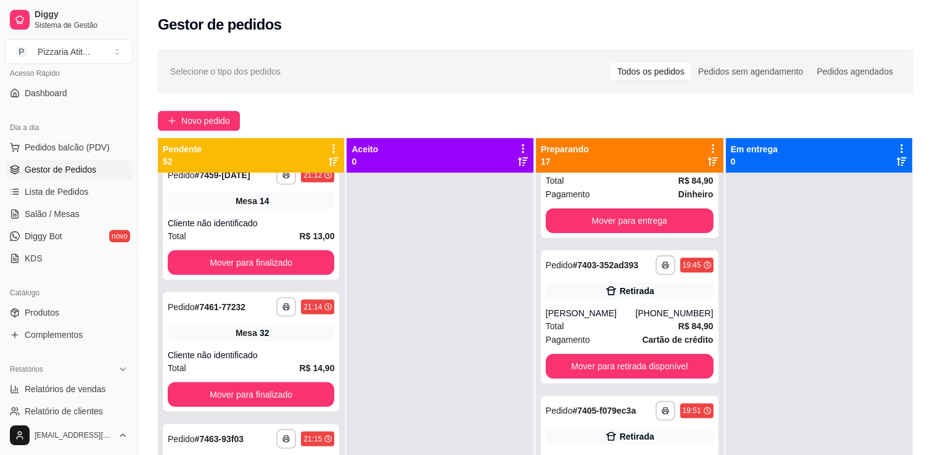
click at [459, 329] on div at bounding box center [440, 400] width 186 height 455
click at [76, 212] on span "Salão / Mesas" at bounding box center [52, 214] width 55 height 12
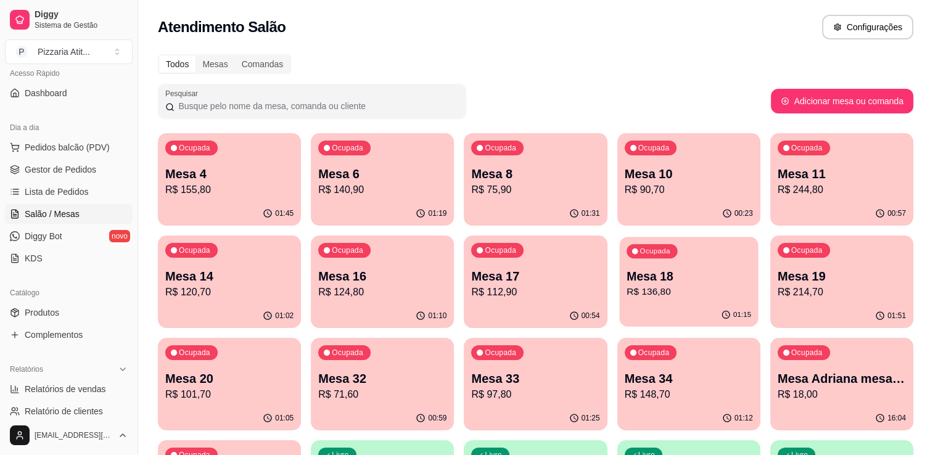
click at [710, 278] on p "Mesa 18" at bounding box center [689, 276] width 125 height 17
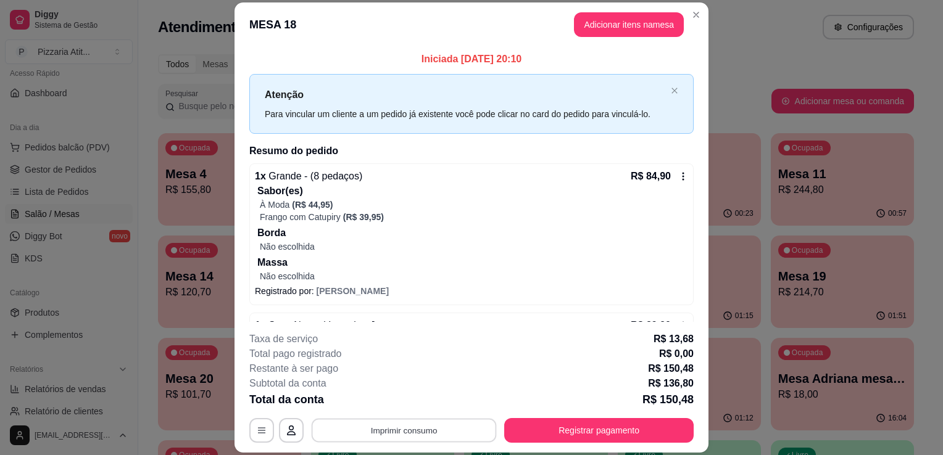
click at [401, 440] on button "Imprimir consumo" at bounding box center [403, 431] width 185 height 24
click at [425, 405] on button "IMPRESSORA" at bounding box center [403, 402] width 86 height 19
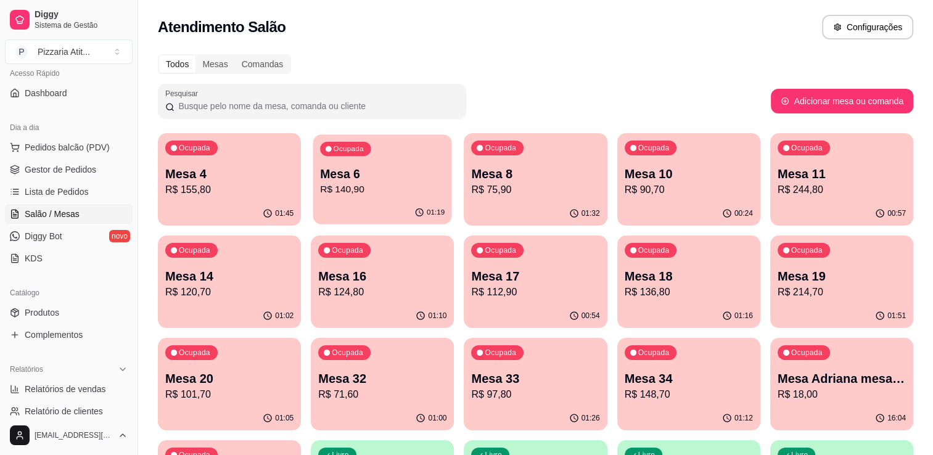
click at [399, 183] on p "R$ 140,90" at bounding box center [382, 190] width 125 height 14
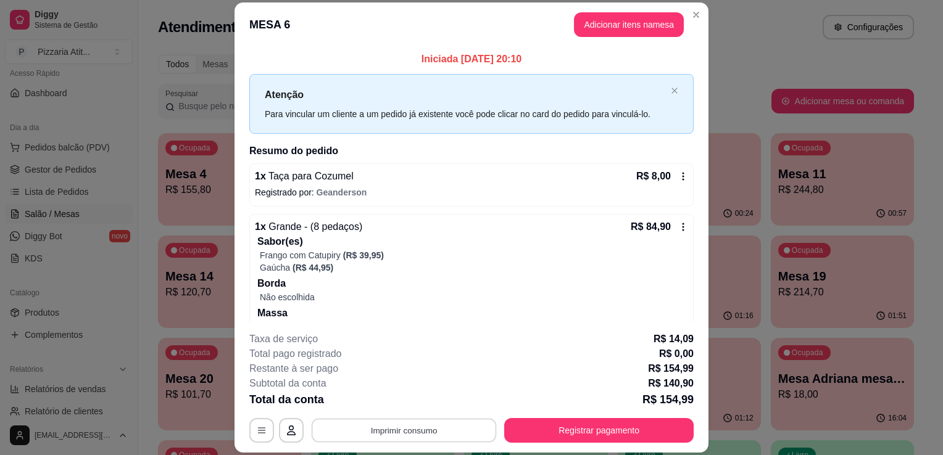
click at [413, 429] on button "Imprimir consumo" at bounding box center [403, 431] width 185 height 24
click at [409, 404] on button "IMPRESSORA" at bounding box center [403, 402] width 86 height 19
click at [400, 433] on button "Imprimir consumo" at bounding box center [403, 431] width 185 height 24
click at [410, 404] on button "IMPRESSORA" at bounding box center [403, 402] width 86 height 19
click at [545, 428] on button "Registrar pagamento" at bounding box center [599, 431] width 184 height 24
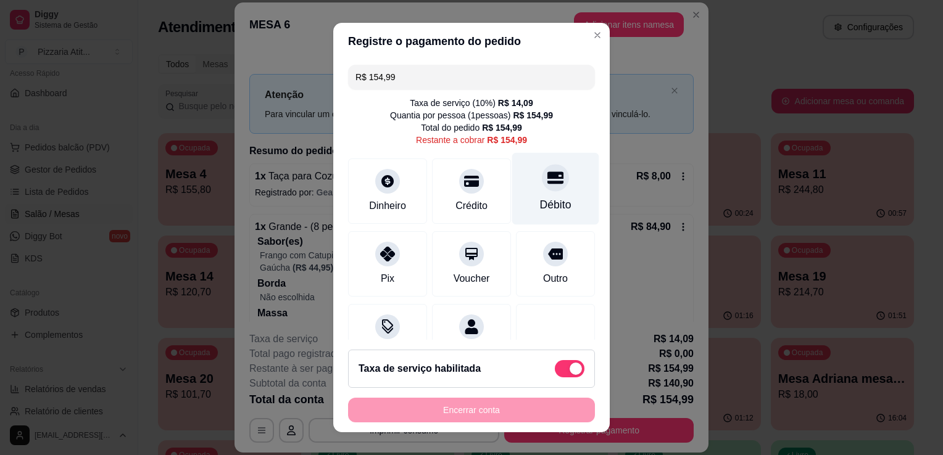
click at [540, 194] on div "Débito" at bounding box center [555, 189] width 87 height 72
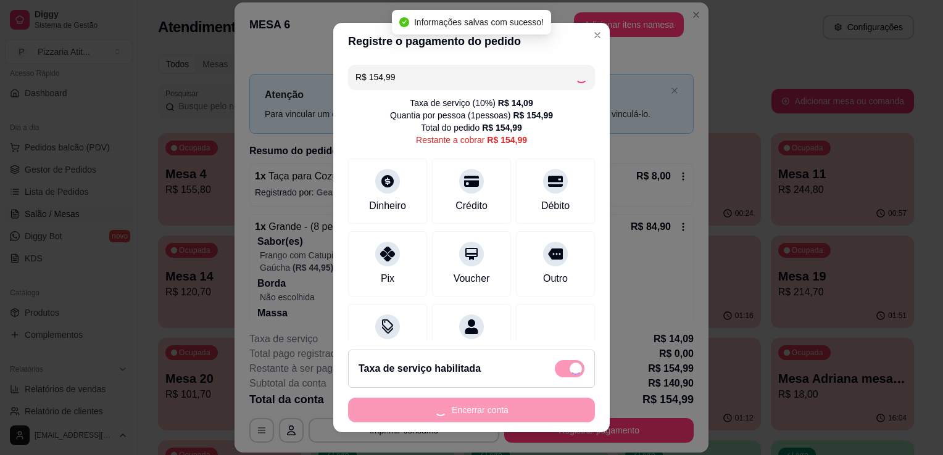
type input "R$ 0,00"
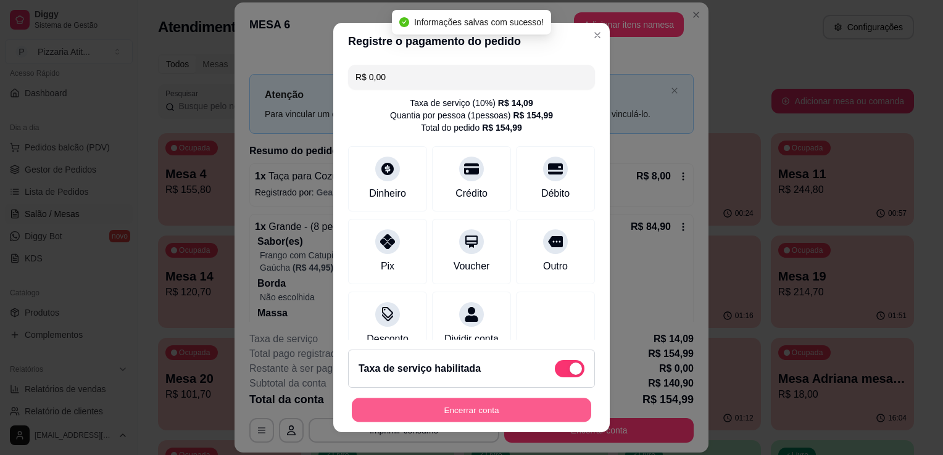
click at [483, 415] on button "Encerrar conta" at bounding box center [471, 410] width 239 height 24
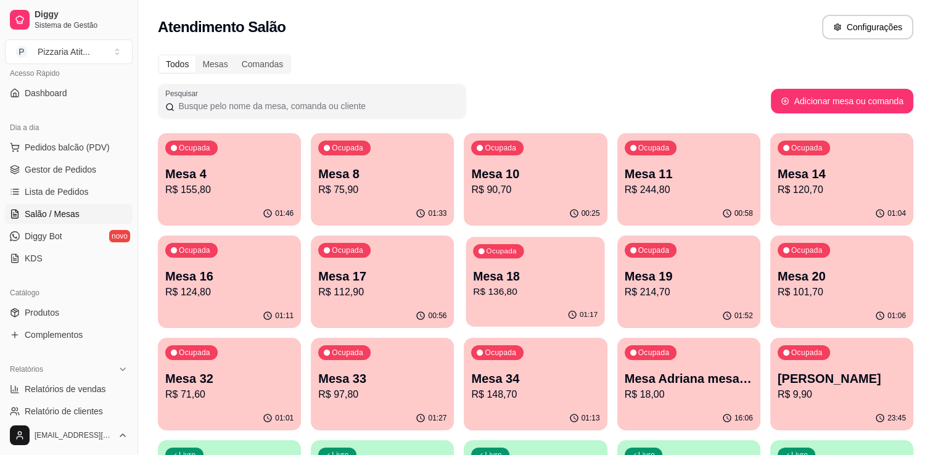
click at [548, 277] on p "Mesa 18" at bounding box center [536, 276] width 125 height 17
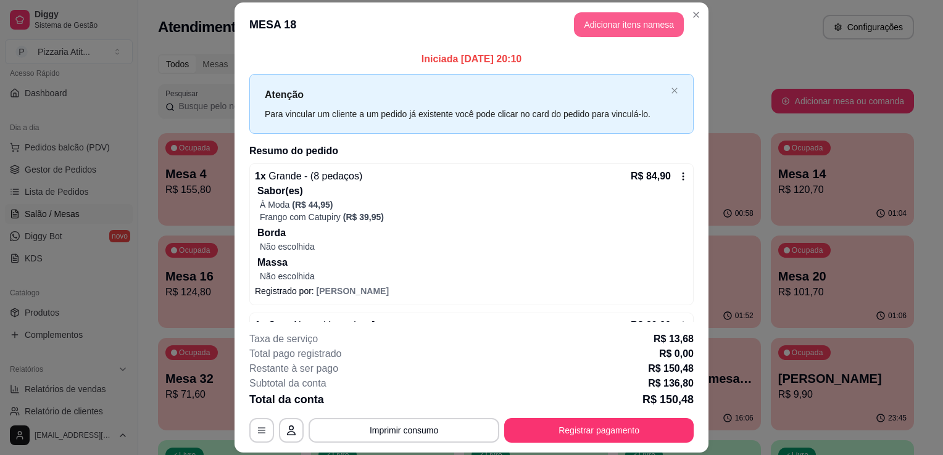
click at [617, 31] on button "Adicionar itens na mesa" at bounding box center [629, 24] width 110 height 25
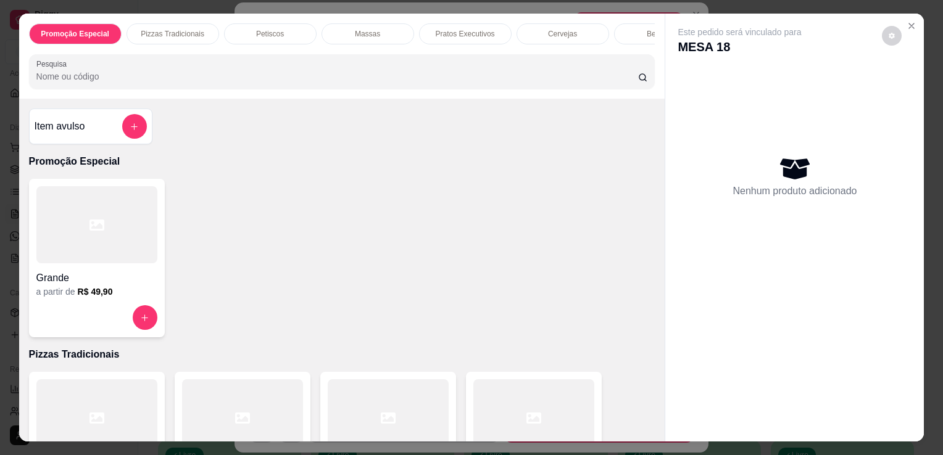
click at [498, 76] on input "Pesquisa" at bounding box center [336, 76] width 601 height 12
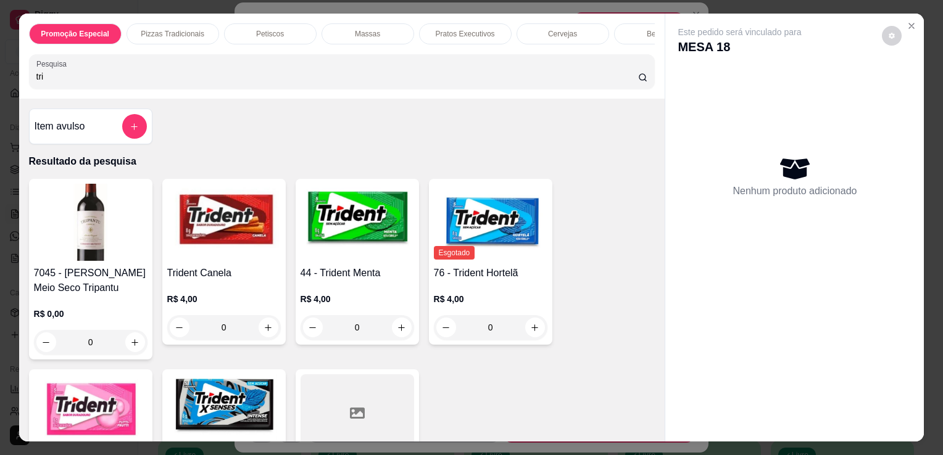
type input "tri"
click at [326, 286] on div "R$ 4,00 0" at bounding box center [356, 310] width 113 height 59
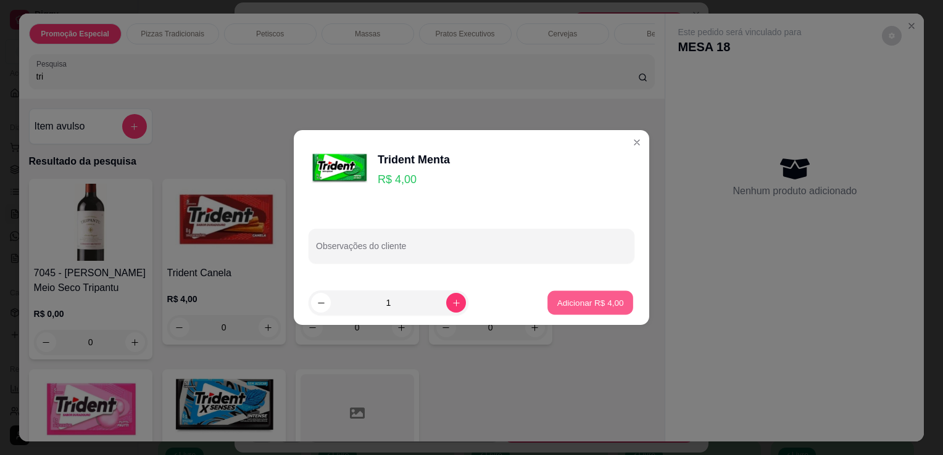
click at [575, 308] on p "Adicionar R$ 4,00" at bounding box center [589, 303] width 67 height 12
type input "1"
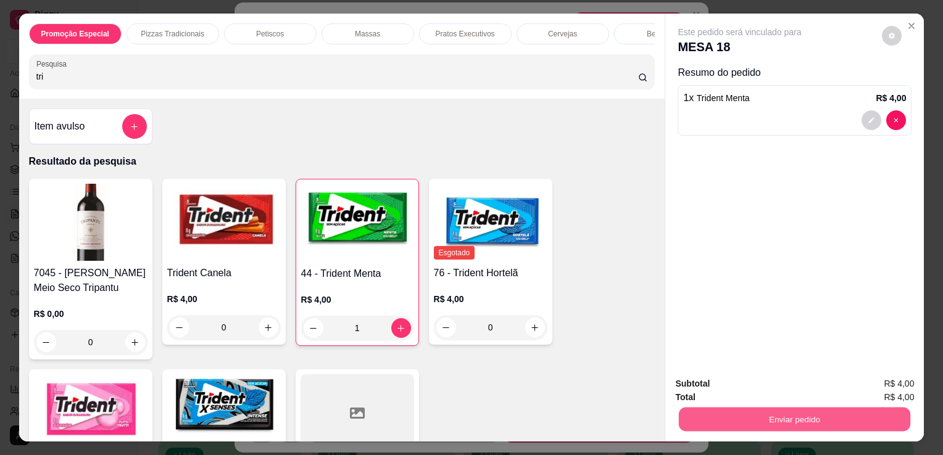
click at [794, 416] on button "Enviar pedido" at bounding box center [794, 419] width 231 height 24
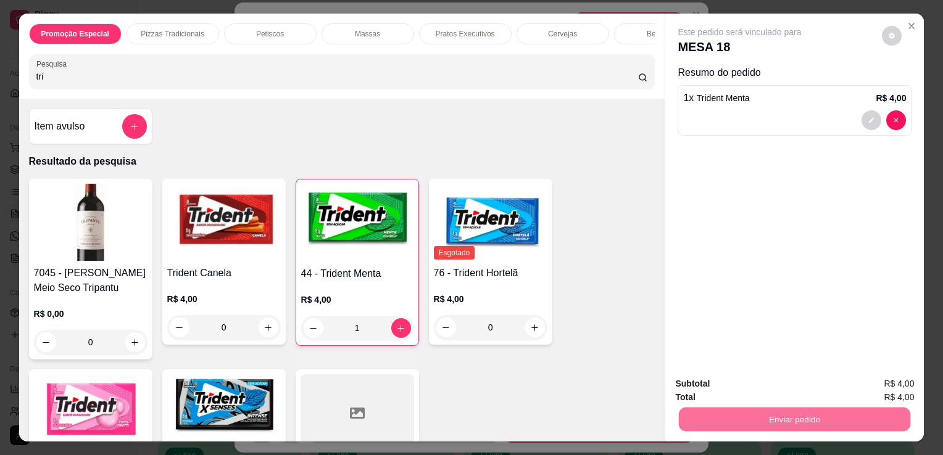
click at [873, 381] on button "Enviar pedido" at bounding box center [882, 384] width 68 height 23
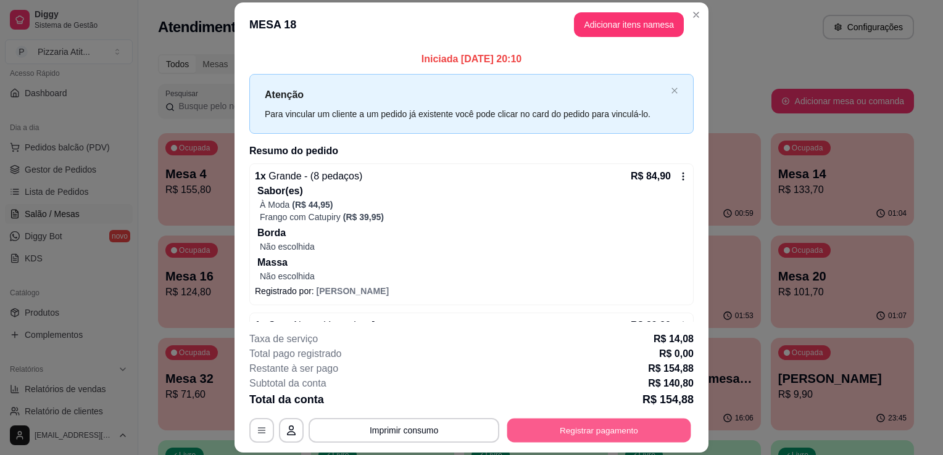
click at [584, 428] on button "Registrar pagamento" at bounding box center [599, 431] width 184 height 24
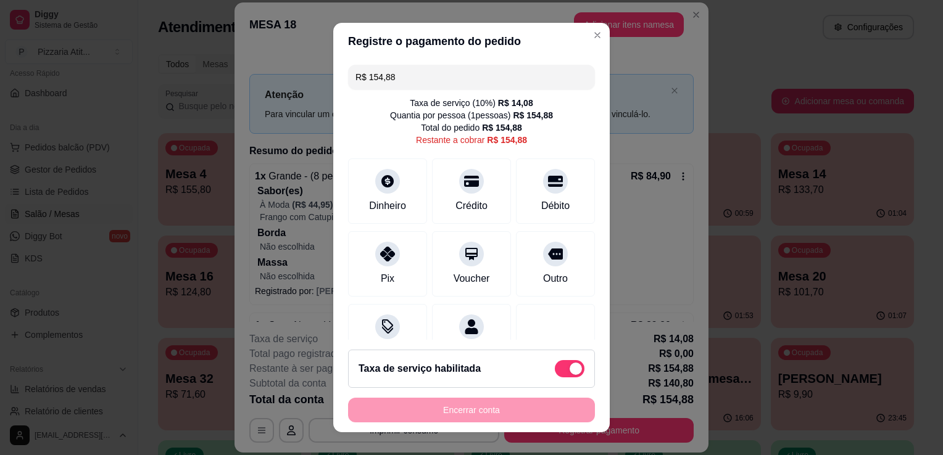
click at [432, 82] on input "R$ 154,88" at bounding box center [471, 77] width 232 height 25
click at [472, 196] on div "Crédito" at bounding box center [471, 189] width 87 height 72
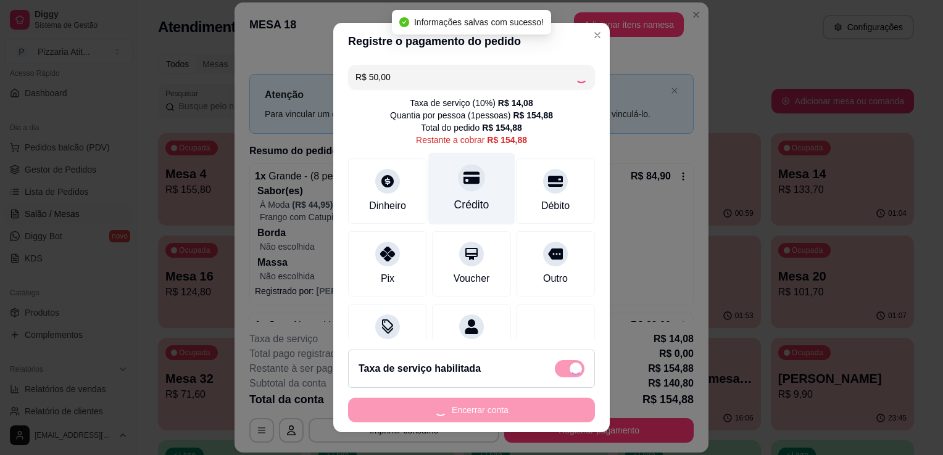
type input "R$ 104,88"
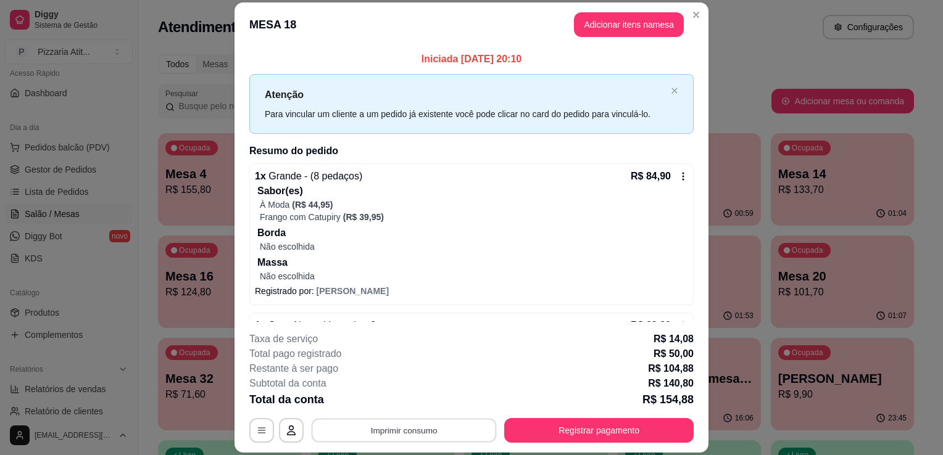
click at [427, 440] on button "Imprimir consumo" at bounding box center [403, 431] width 185 height 24
click at [415, 405] on button "IMPRESSORA" at bounding box center [403, 402] width 86 height 19
click at [537, 437] on button "Registrar pagamento" at bounding box center [599, 431] width 184 height 24
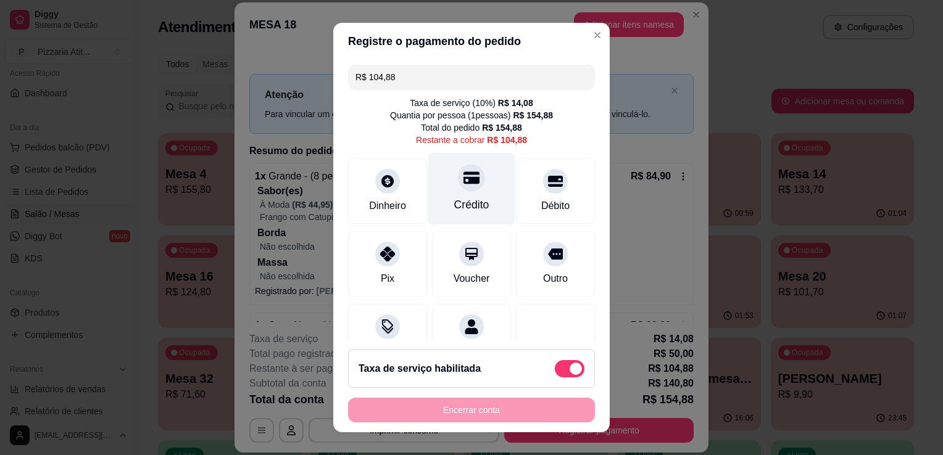
click at [445, 185] on div "Crédito" at bounding box center [471, 189] width 87 height 72
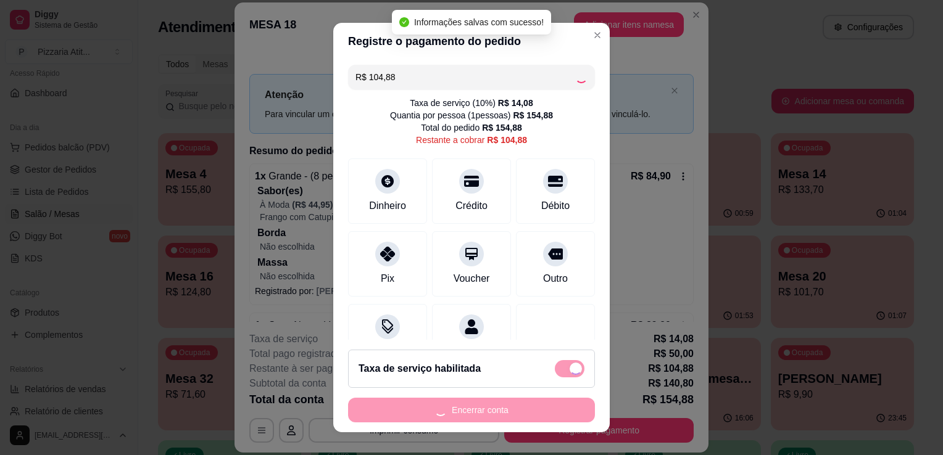
type input "R$ 0,00"
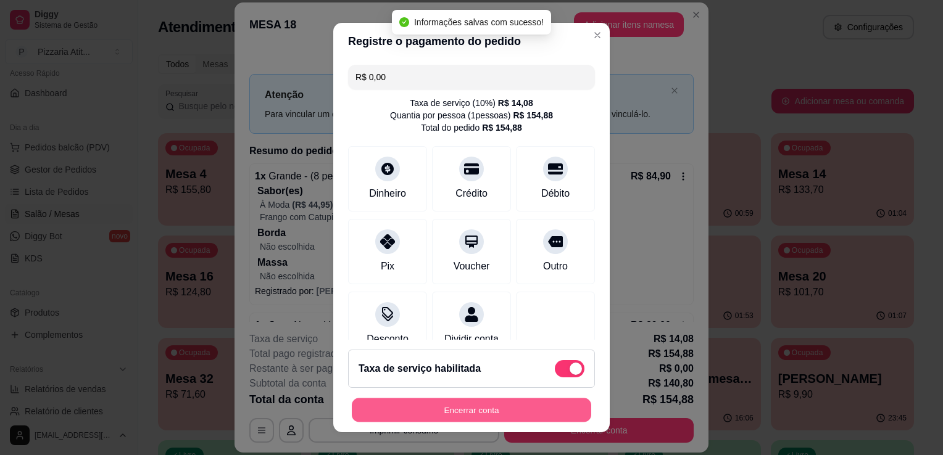
click at [511, 401] on button "Encerrar conta" at bounding box center [471, 410] width 239 height 24
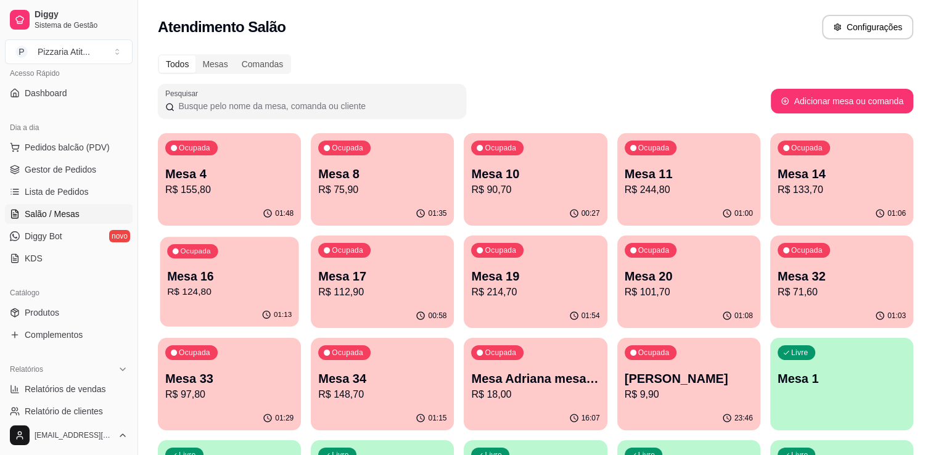
click at [231, 287] on p "R$ 124,80" at bounding box center [229, 292] width 125 height 14
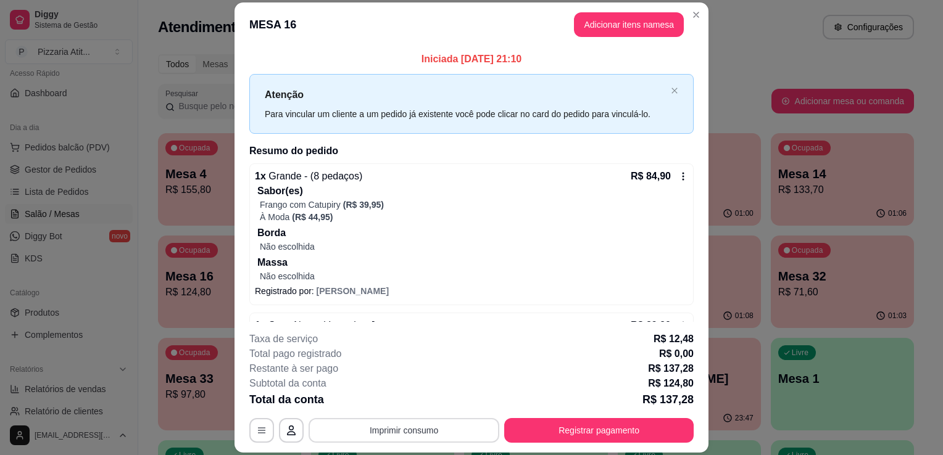
click at [426, 428] on button "Imprimir consumo" at bounding box center [403, 430] width 191 height 25
click at [424, 408] on button "IMPRESSORA" at bounding box center [403, 402] width 86 height 19
click at [585, 433] on button "Registrar pagamento" at bounding box center [599, 431] width 184 height 24
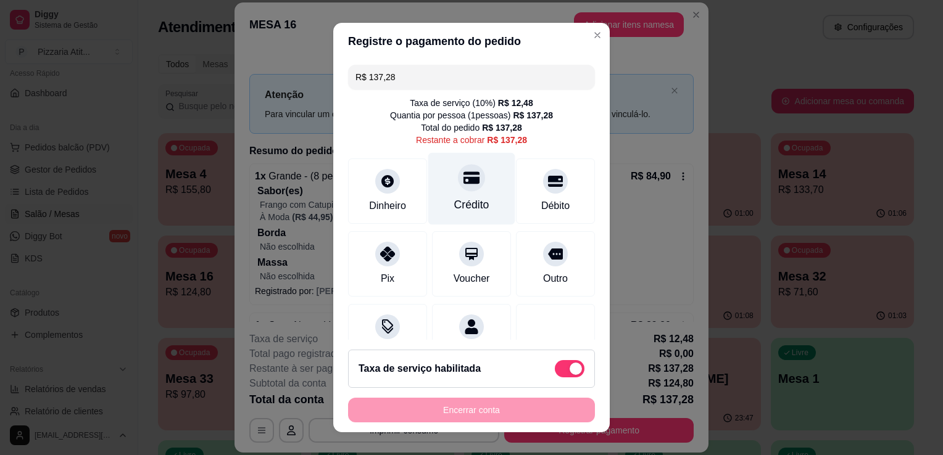
click at [464, 178] on icon at bounding box center [471, 177] width 16 height 12
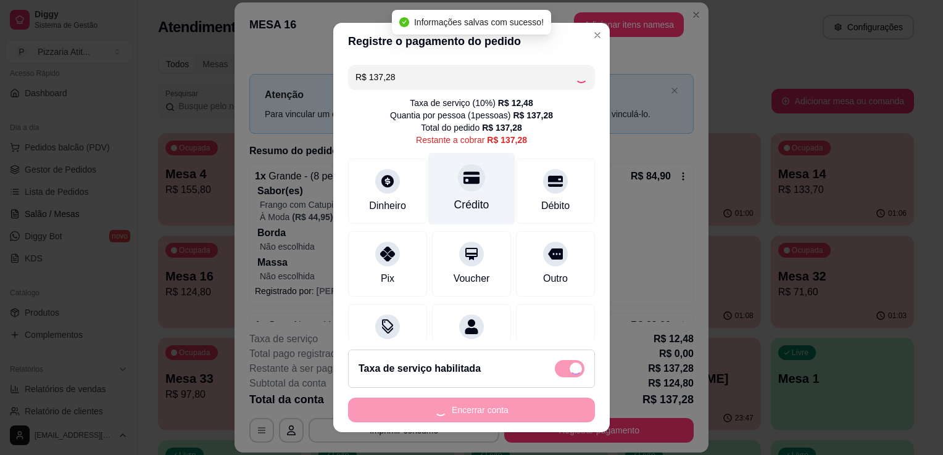
type input "R$ 0,00"
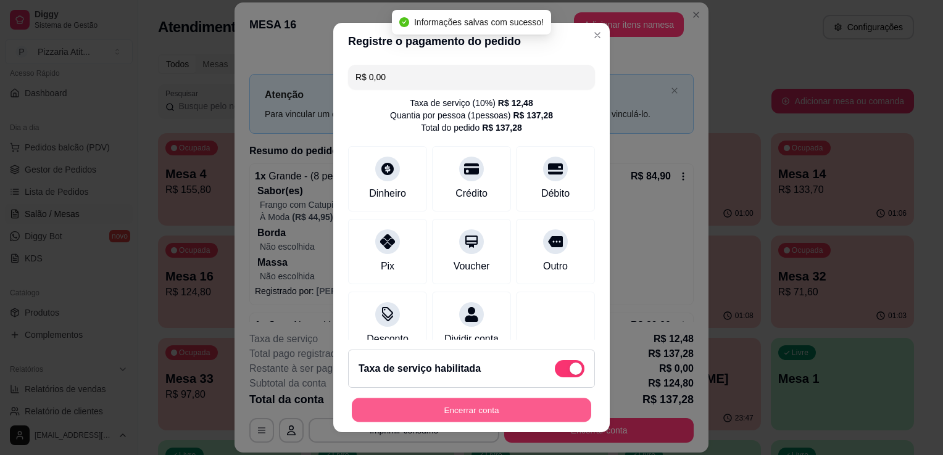
click at [496, 406] on button "Encerrar conta" at bounding box center [471, 410] width 239 height 24
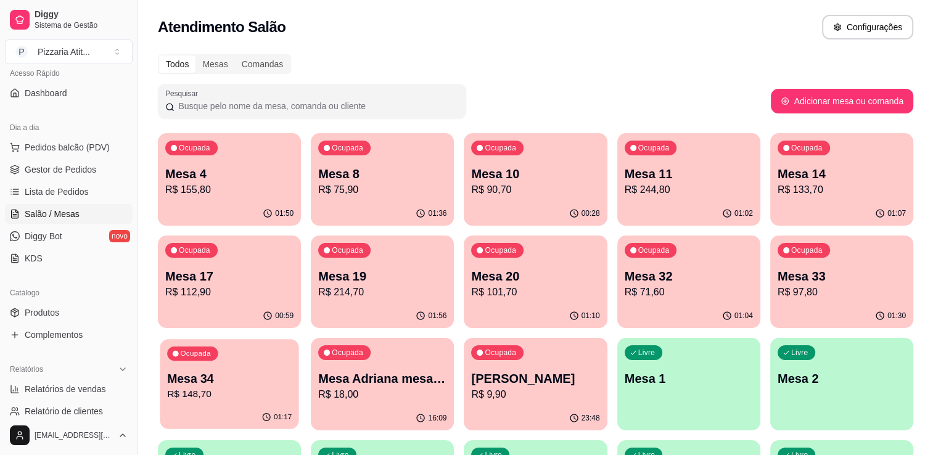
click at [244, 388] on p "R$ 148,70" at bounding box center [229, 394] width 125 height 14
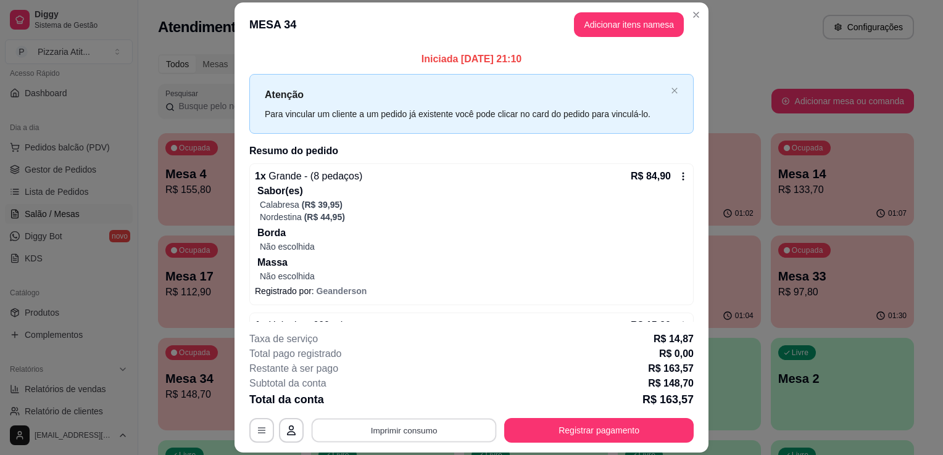
click at [405, 443] on div "**********" at bounding box center [471, 430] width 444 height 25
click at [422, 405] on button "IMPRESSORA" at bounding box center [402, 403] width 89 height 20
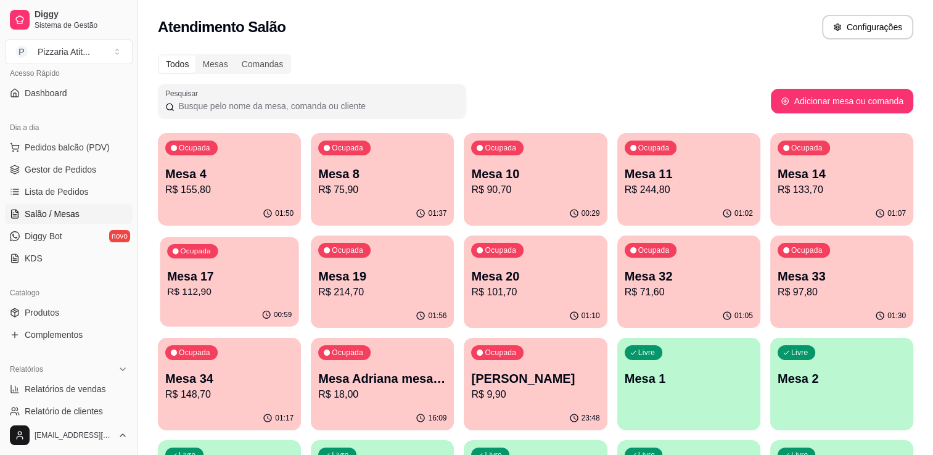
click at [253, 303] on button "Ocupada Mesa 17 R$ 112,90 00:59" at bounding box center [229, 282] width 139 height 90
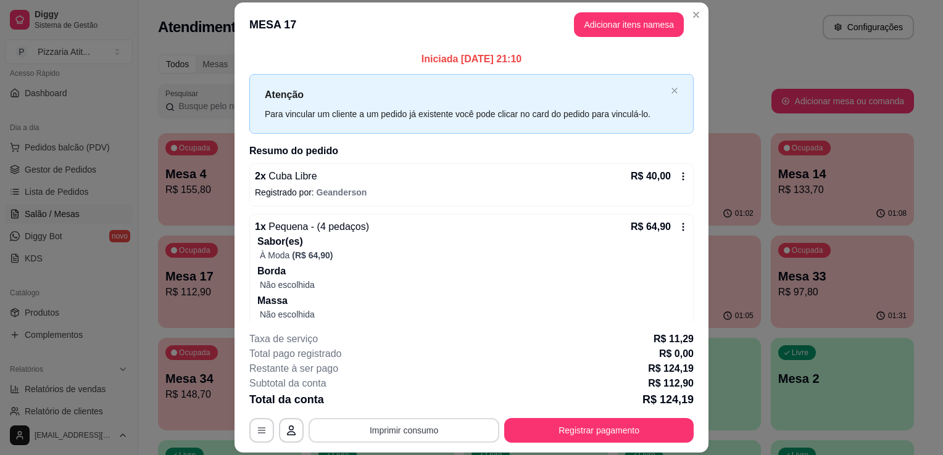
click at [432, 426] on button "Imprimir consumo" at bounding box center [403, 430] width 191 height 25
click at [407, 403] on button "IMPRESSORA" at bounding box center [403, 402] width 86 height 19
click at [543, 436] on button "Registrar pagamento" at bounding box center [599, 431] width 184 height 24
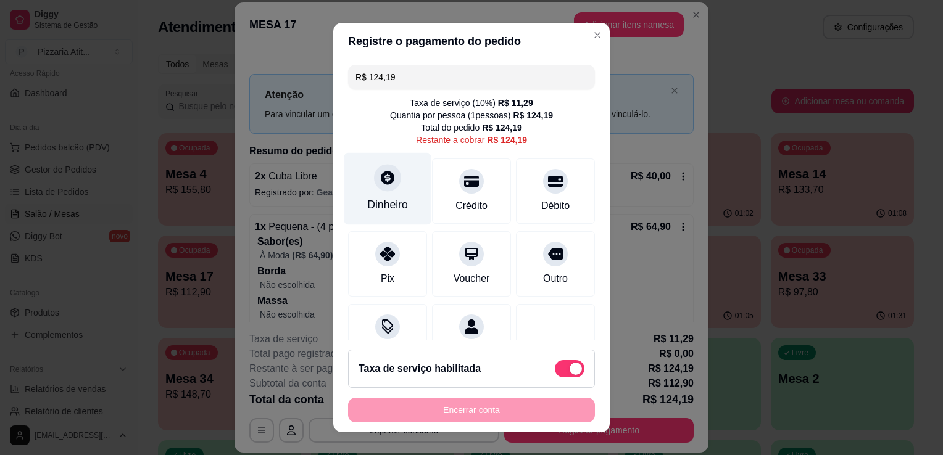
click at [383, 191] on div "Dinheiro" at bounding box center [387, 189] width 87 height 72
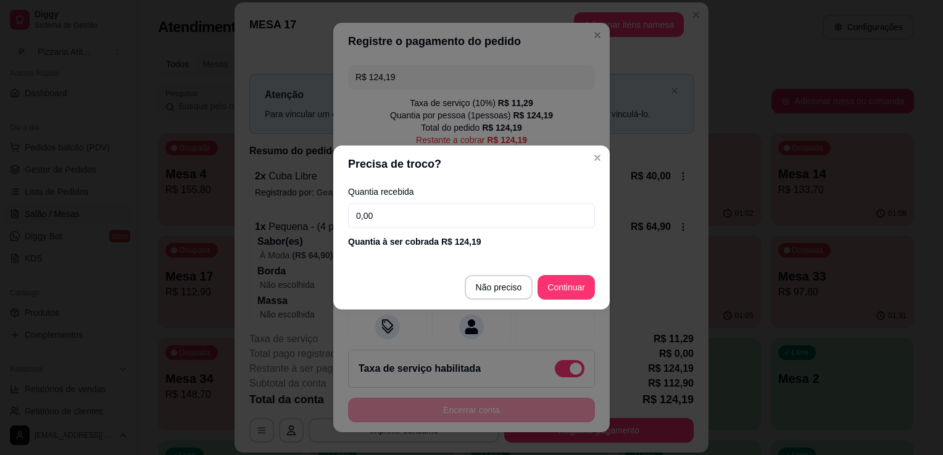
click at [391, 208] on input "0,00" at bounding box center [471, 216] width 247 height 25
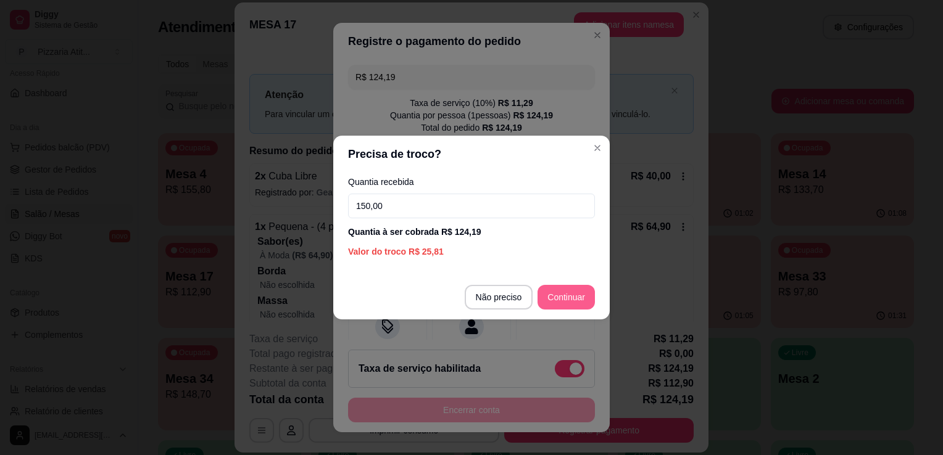
type input "150,00"
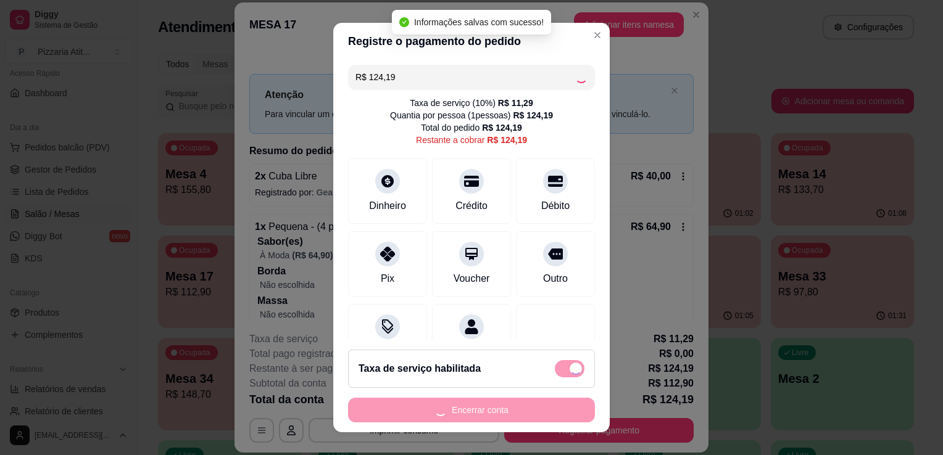
type input "R$ 0,00"
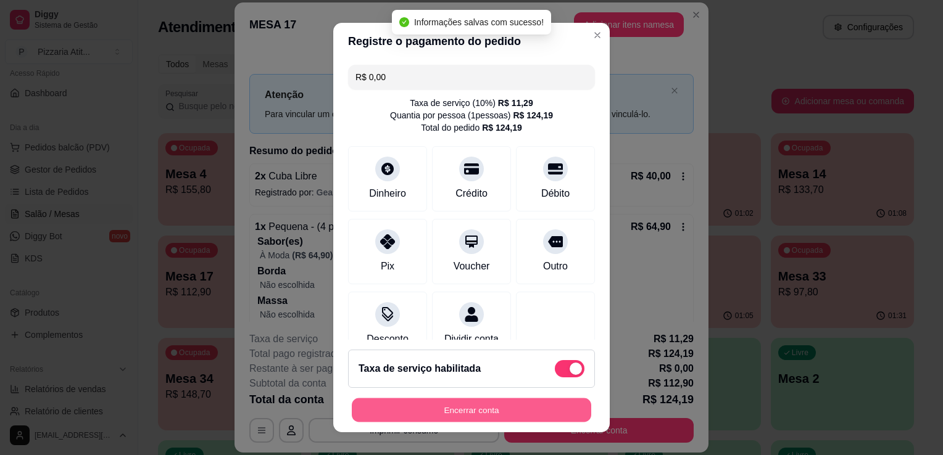
click at [492, 411] on button "Encerrar conta" at bounding box center [471, 410] width 239 height 24
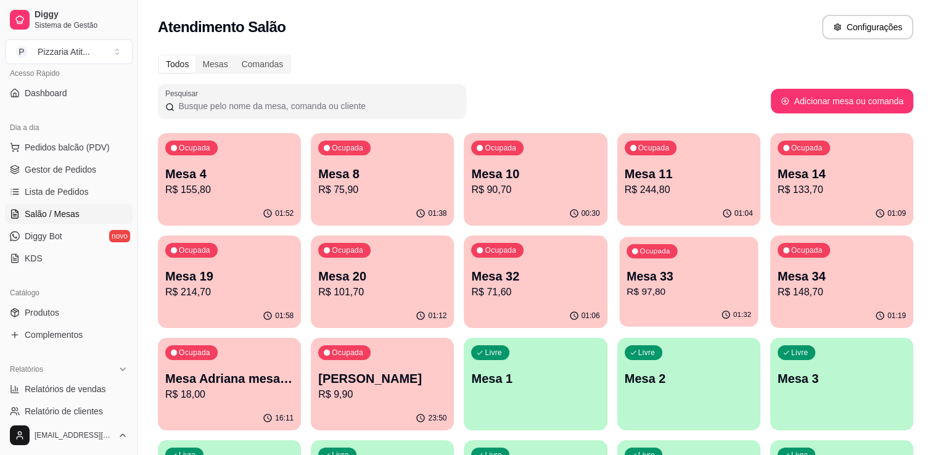
click at [691, 287] on p "R$ 97,80" at bounding box center [689, 292] width 125 height 14
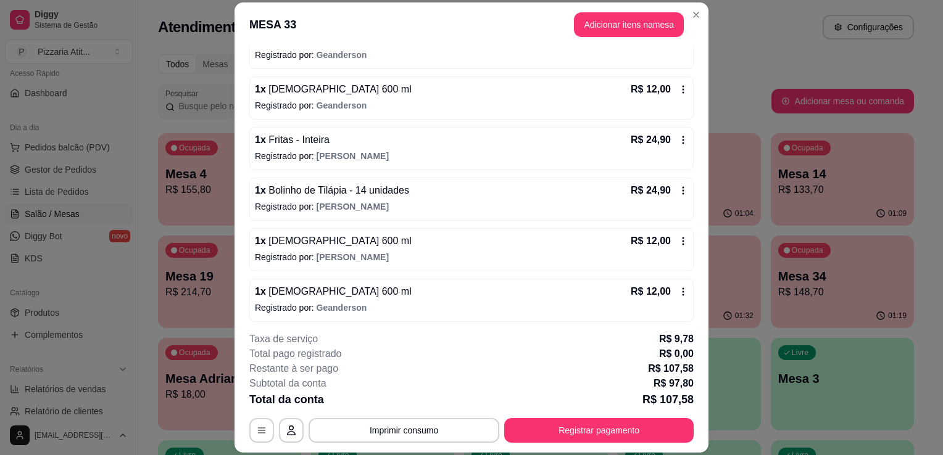
scroll to position [140, 0]
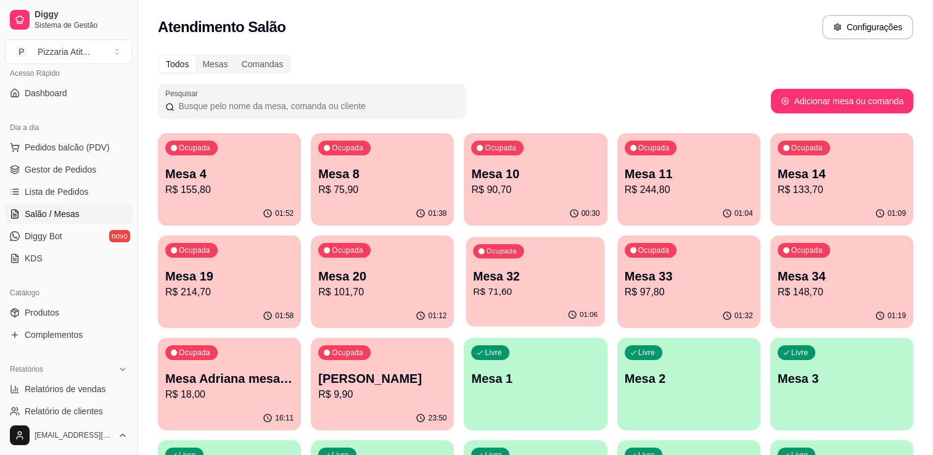
click at [570, 284] on p "Mesa 32" at bounding box center [536, 276] width 125 height 17
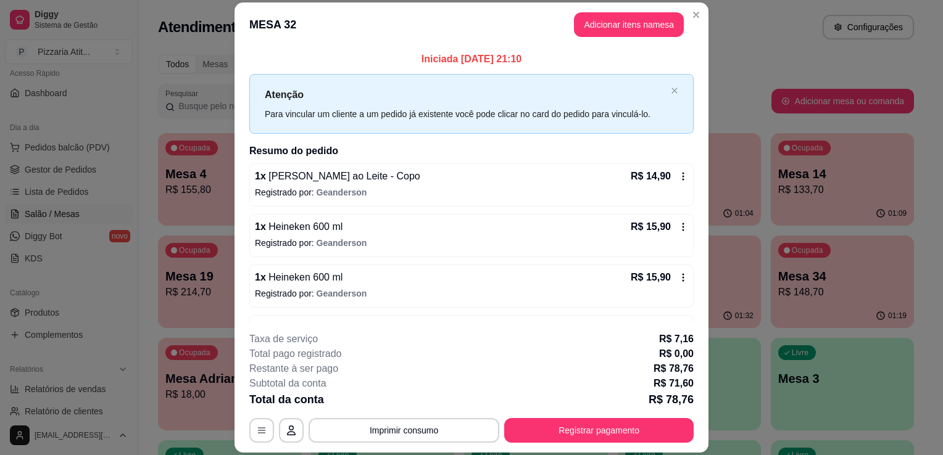
scroll to position [39, 0]
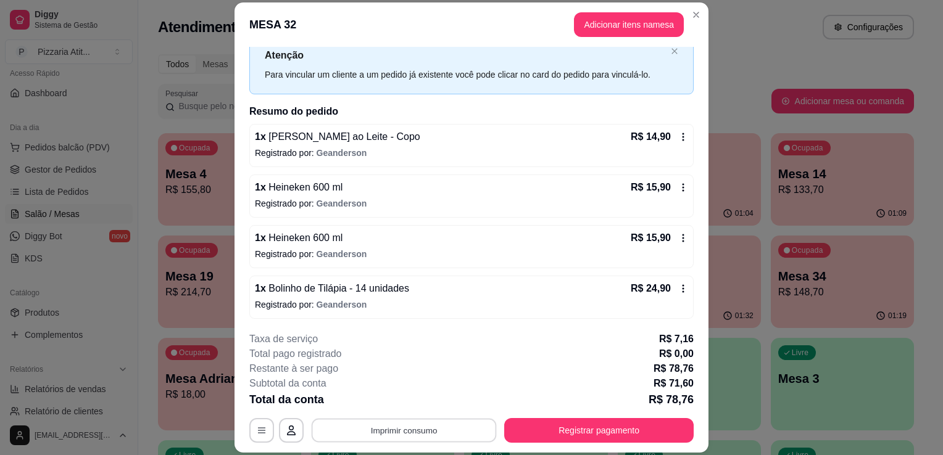
click at [429, 435] on button "Imprimir consumo" at bounding box center [403, 431] width 185 height 24
click at [415, 408] on button "IMPRESSORA" at bounding box center [402, 403] width 89 height 20
click at [582, 431] on button "Registrar pagamento" at bounding box center [599, 431] width 184 height 24
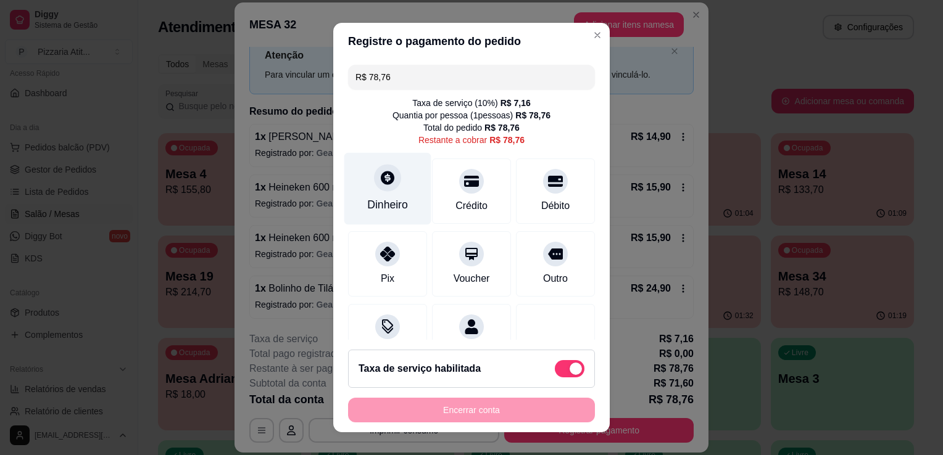
click at [377, 187] on div at bounding box center [387, 177] width 27 height 27
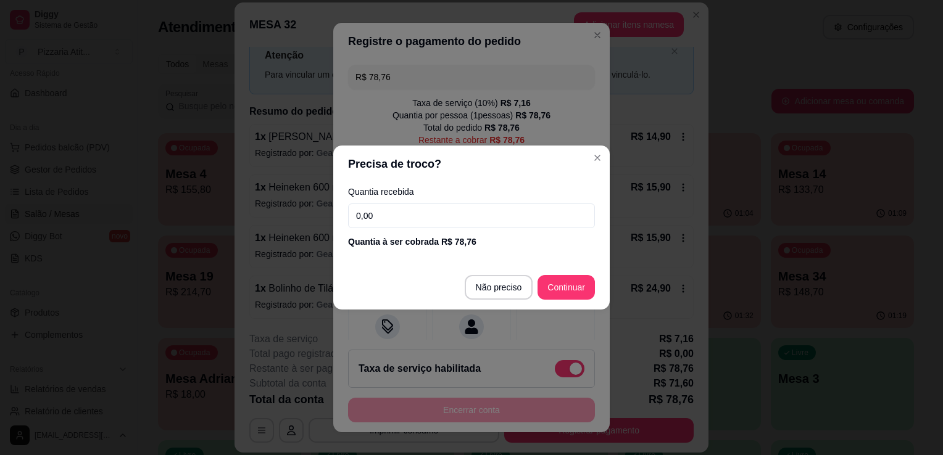
click at [395, 220] on input "0,00" at bounding box center [471, 216] width 247 height 25
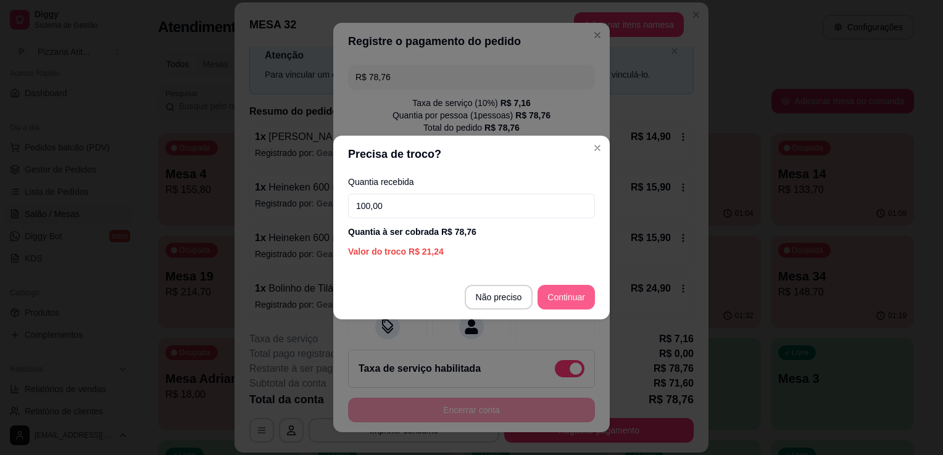
type input "100,00"
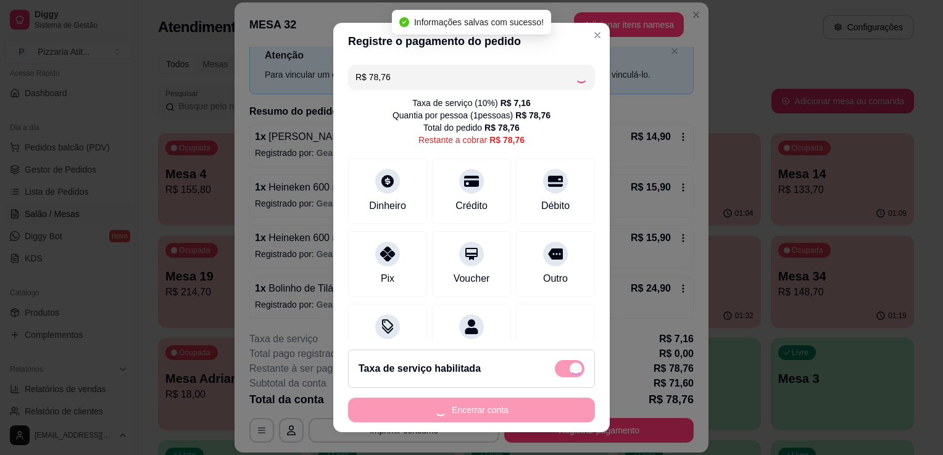
type input "R$ 0,00"
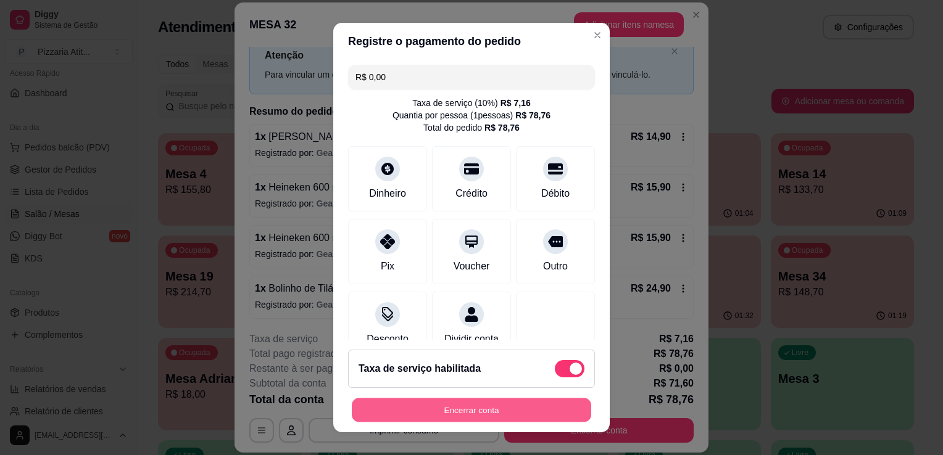
click at [484, 413] on button "Encerrar conta" at bounding box center [471, 410] width 239 height 24
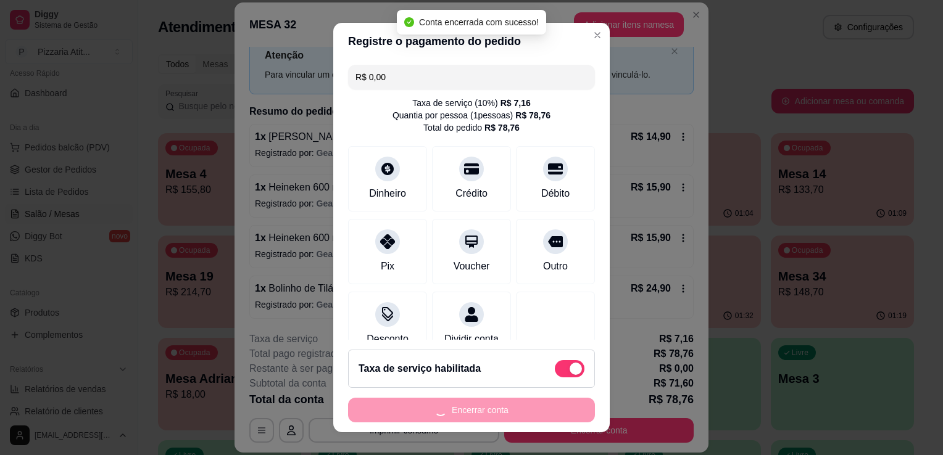
scroll to position [0, 0]
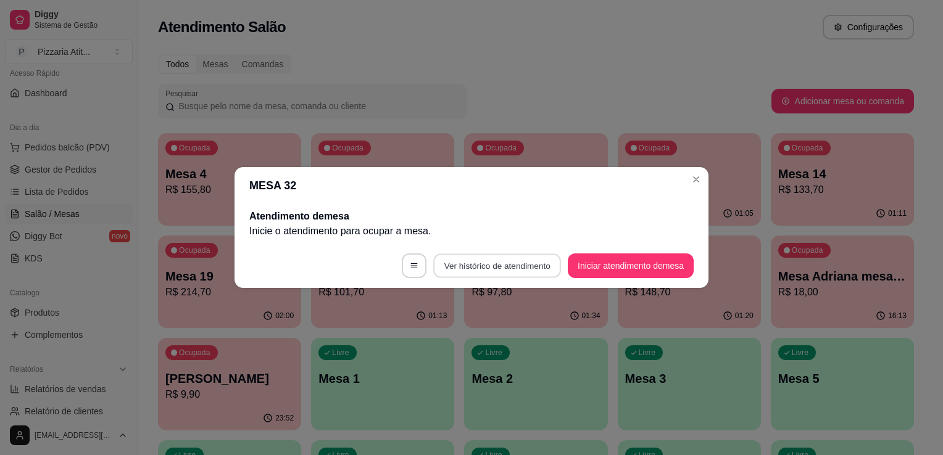
click at [477, 263] on button "Ver histórico de atendimento" at bounding box center [497, 266] width 128 height 24
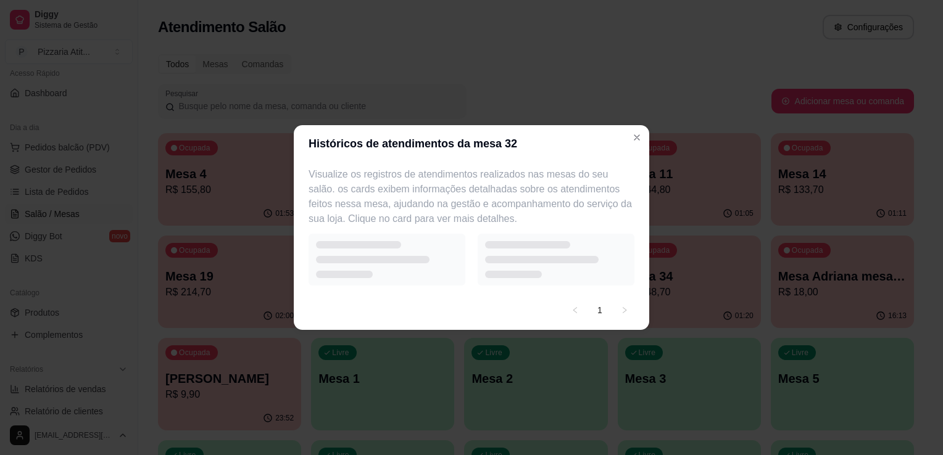
select select "7"
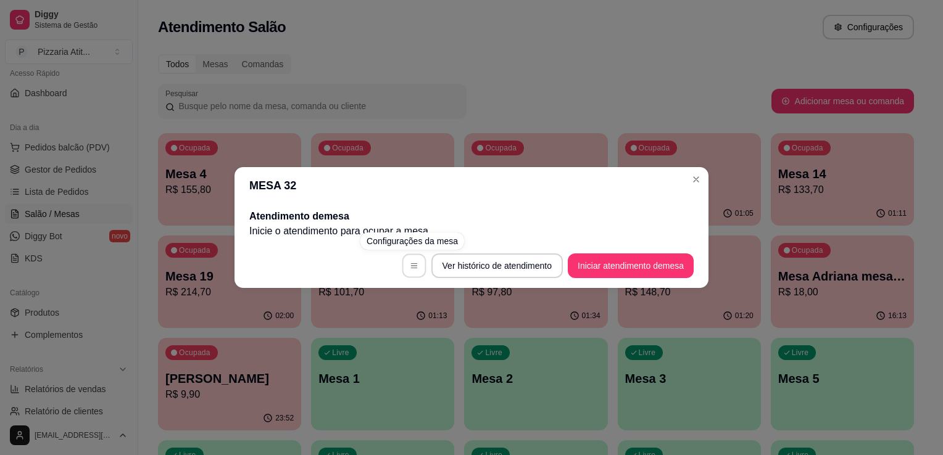
click at [403, 265] on button "button" at bounding box center [414, 266] width 24 height 24
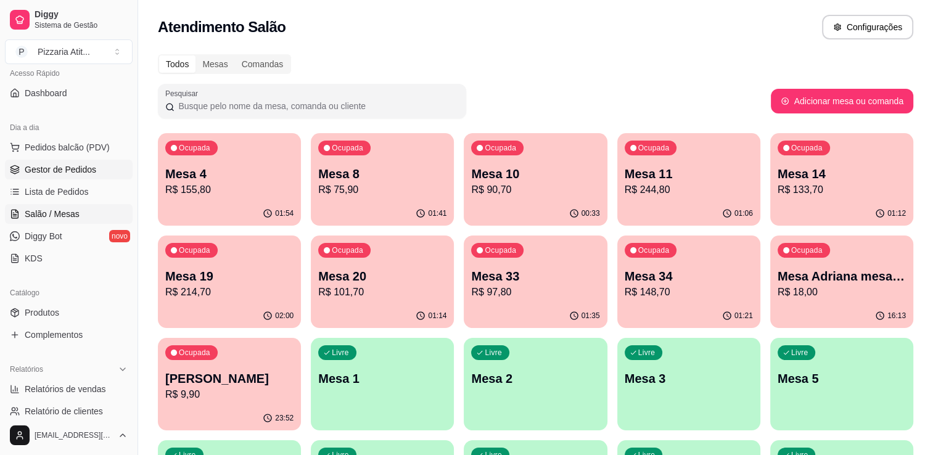
click at [84, 176] on link "Gestor de Pedidos" at bounding box center [69, 170] width 128 height 20
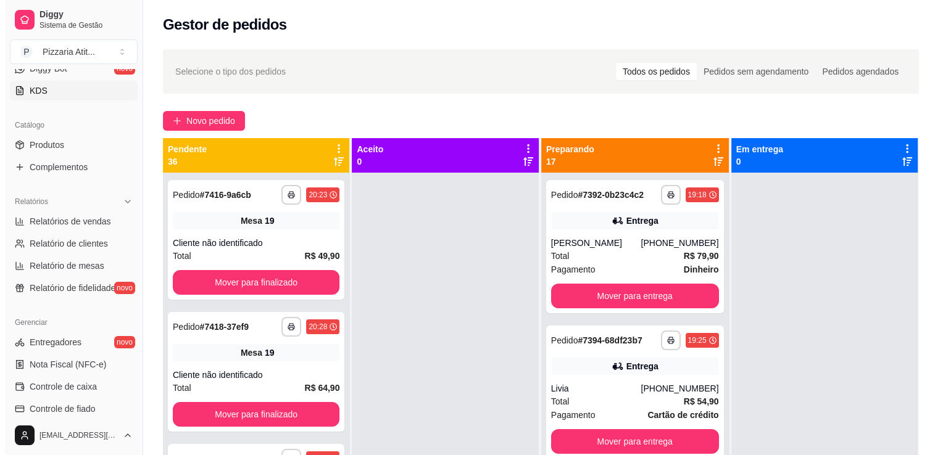
scroll to position [254, 0]
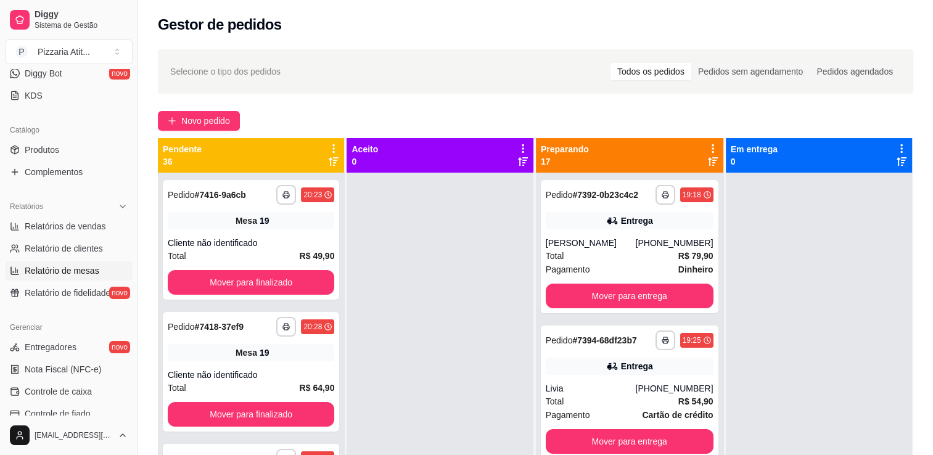
click at [78, 270] on span "Relatório de mesas" at bounding box center [62, 271] width 75 height 12
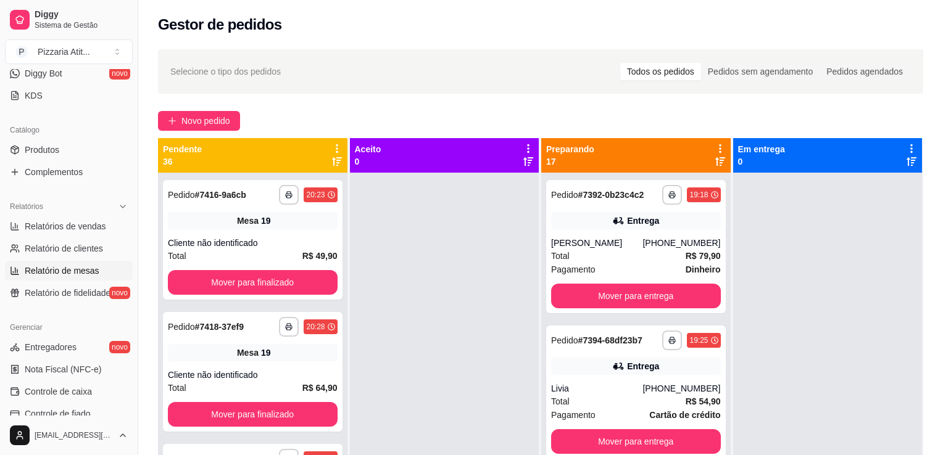
select select "TOTAL_OF_ORDERS"
select select "7"
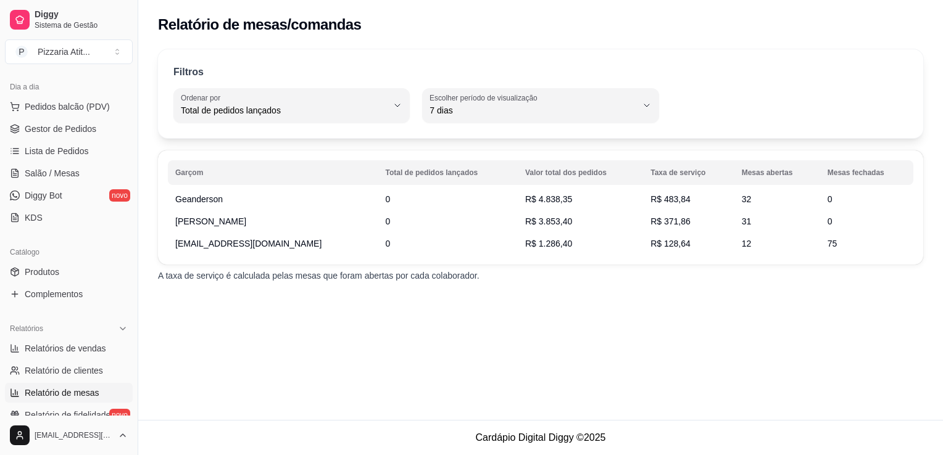
scroll to position [131, 0]
click at [75, 176] on span "Salão / Mesas" at bounding box center [52, 174] width 55 height 12
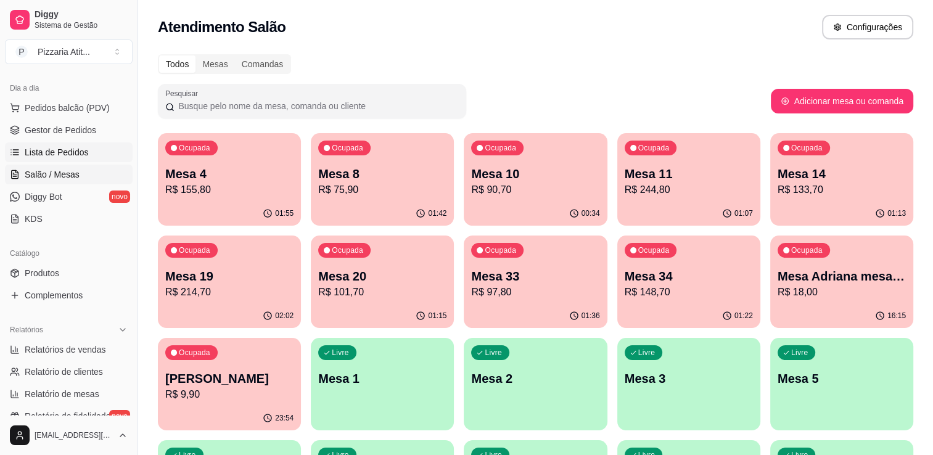
click at [87, 155] on link "Lista de Pedidos" at bounding box center [69, 152] width 128 height 20
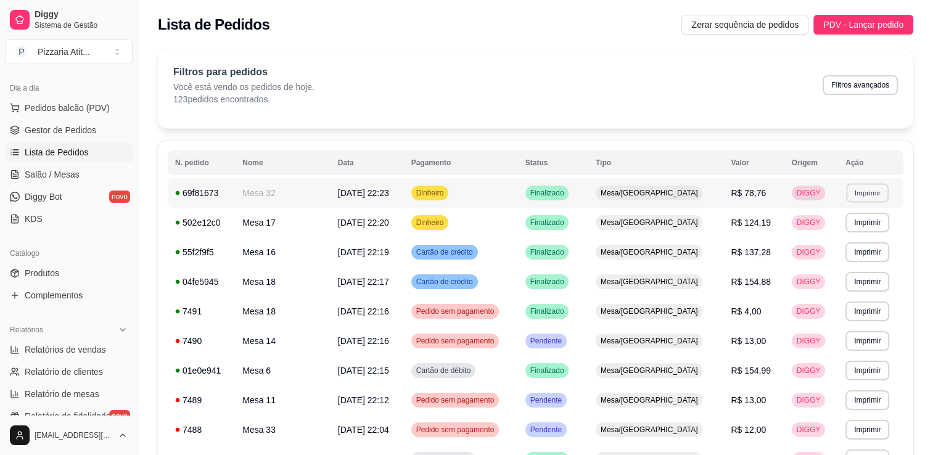
click at [859, 195] on button "Imprimir" at bounding box center [867, 192] width 43 height 19
click at [854, 238] on button "IMPRESSORA" at bounding box center [841, 235] width 86 height 19
click at [59, 171] on span "Salão / Mesas" at bounding box center [52, 174] width 55 height 12
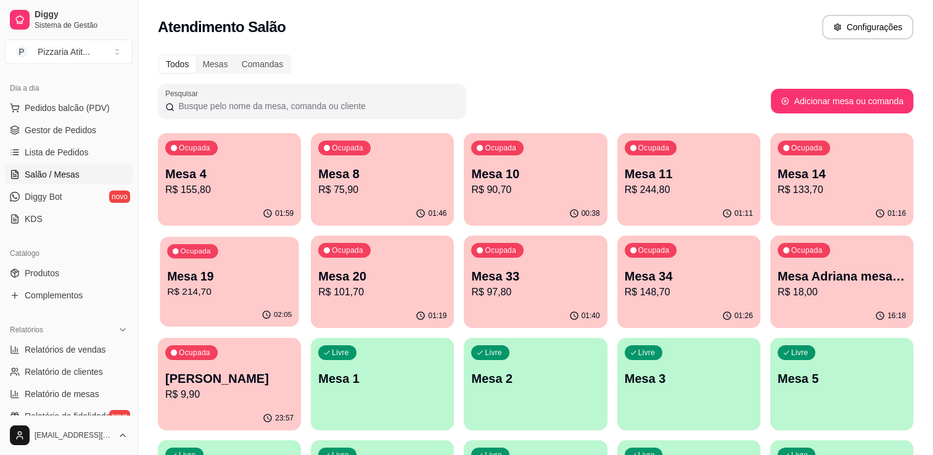
click at [262, 268] on div "Ocupada Mesa 19 R$ 214,70" at bounding box center [229, 270] width 139 height 67
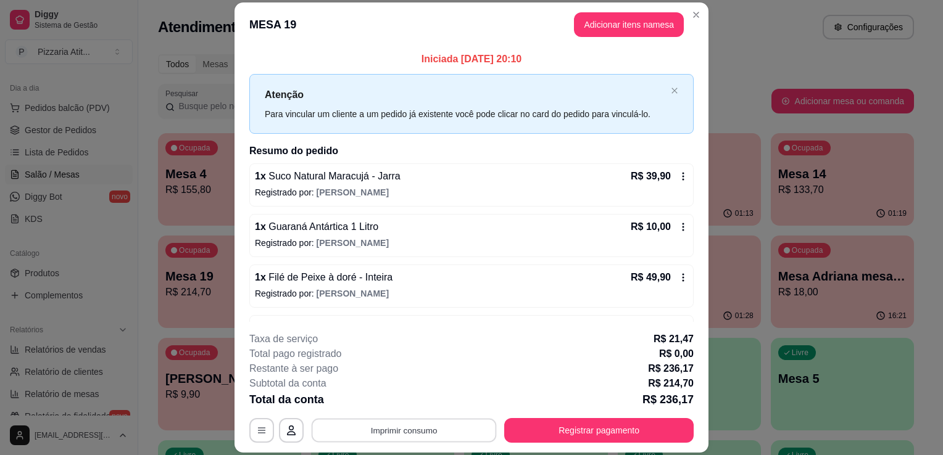
click at [430, 435] on button "Imprimir consumo" at bounding box center [403, 431] width 185 height 24
click at [406, 406] on button "IMPRESSORA" at bounding box center [403, 402] width 86 height 19
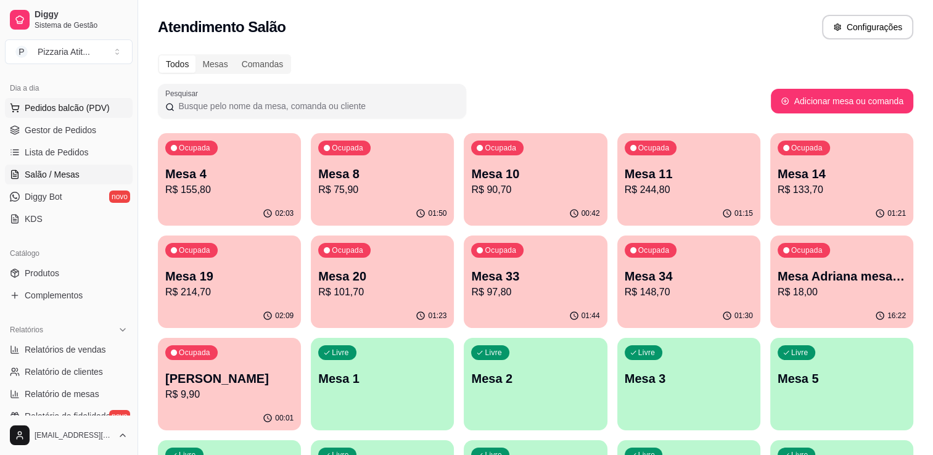
click at [70, 99] on button "Pedidos balcão (PDV)" at bounding box center [69, 108] width 128 height 20
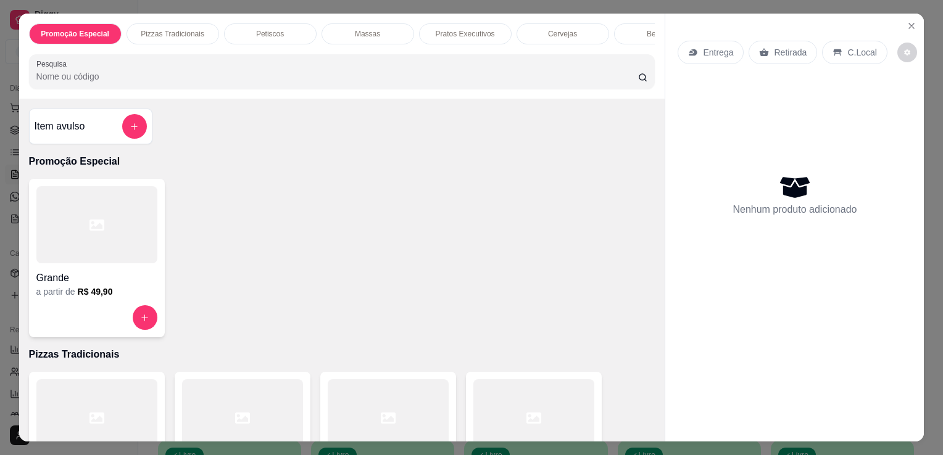
click at [123, 83] on input "Pesquisa" at bounding box center [336, 76] width 601 height 12
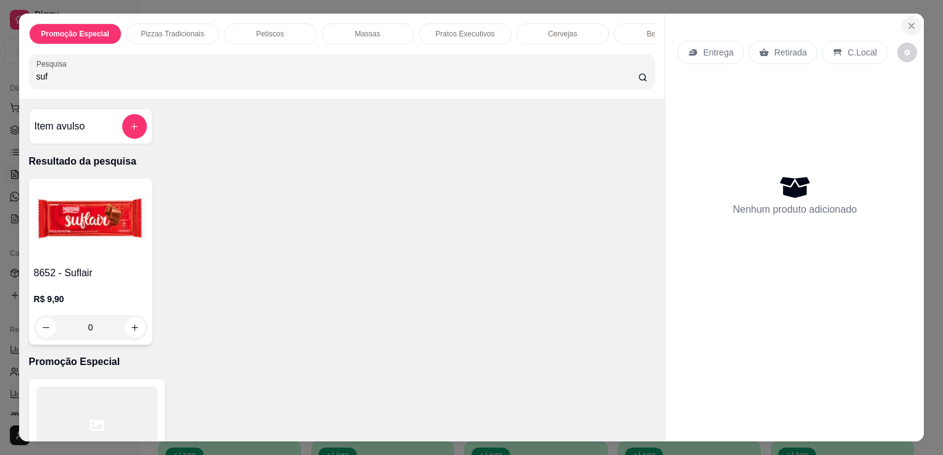
type input "suf"
click at [906, 21] on icon "Close" at bounding box center [911, 26] width 10 height 10
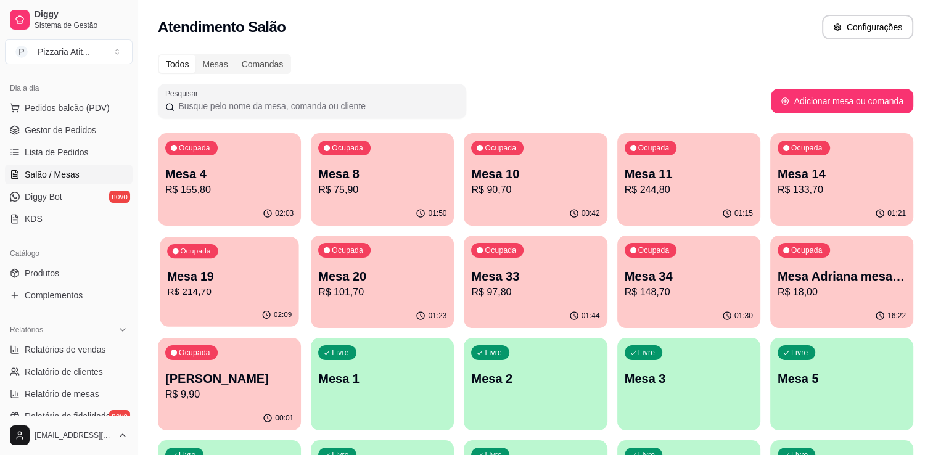
click at [229, 295] on p "R$ 214,70" at bounding box center [229, 292] width 125 height 14
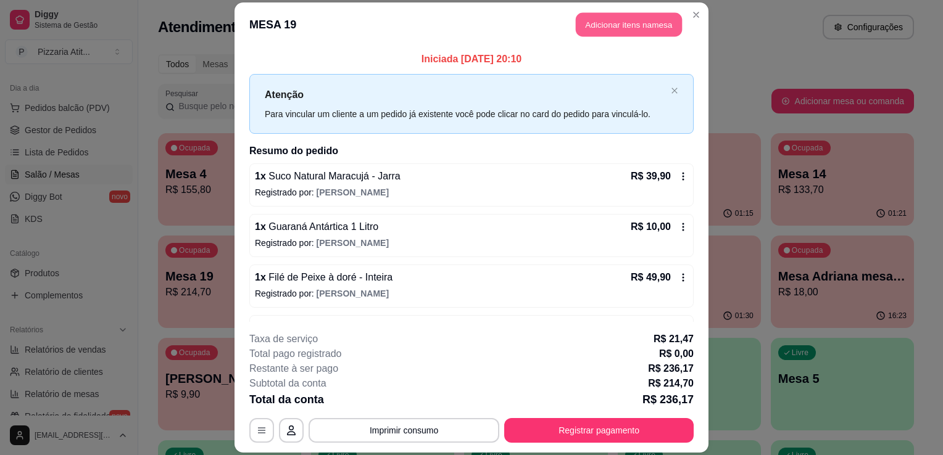
click at [613, 28] on button "Adicionar itens na mesa" at bounding box center [629, 24] width 106 height 24
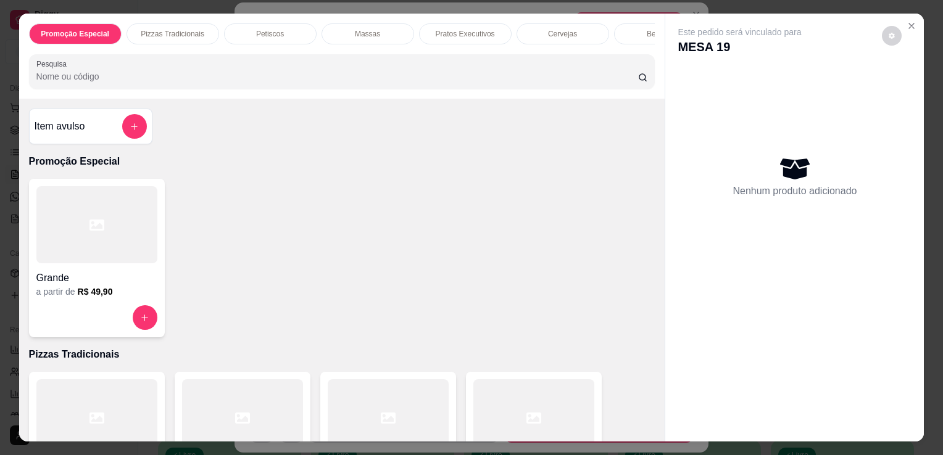
click at [237, 82] on input "Pesquisa" at bounding box center [336, 76] width 601 height 12
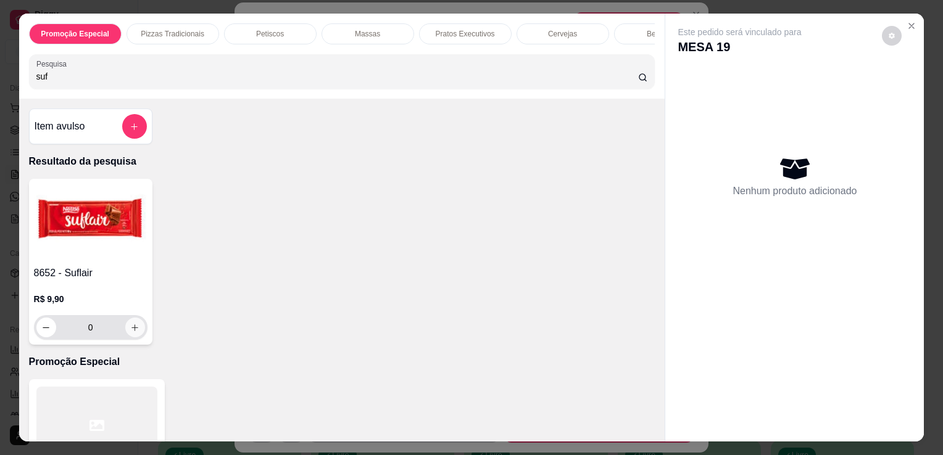
type input "suf"
click at [130, 332] on icon "increase-product-quantity" at bounding box center [134, 327] width 9 height 9
type input "1"
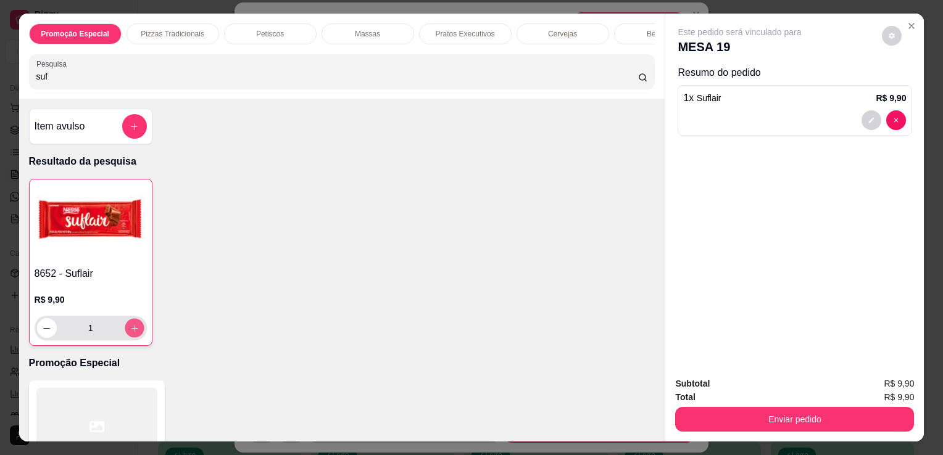
click at [130, 333] on icon "increase-product-quantity" at bounding box center [134, 328] width 9 height 9
type input "2"
click at [130, 333] on icon "increase-product-quantity" at bounding box center [134, 328] width 9 height 9
type input "3"
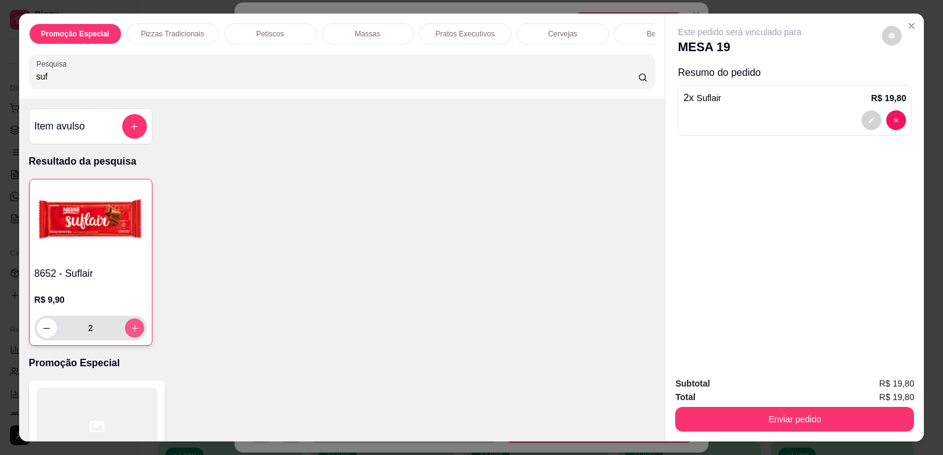
type input "3"
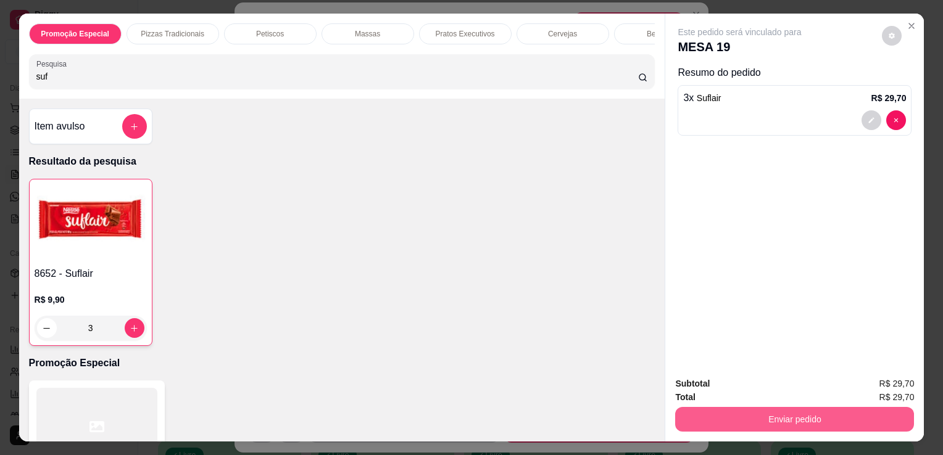
click at [780, 411] on button "Enviar pedido" at bounding box center [794, 419] width 239 height 25
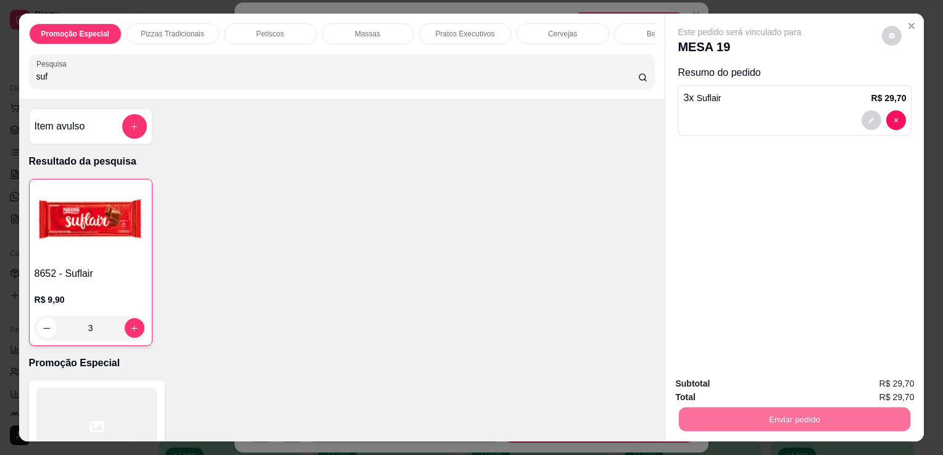
click at [915, 386] on button "Enviar pedido" at bounding box center [882, 384] width 68 height 23
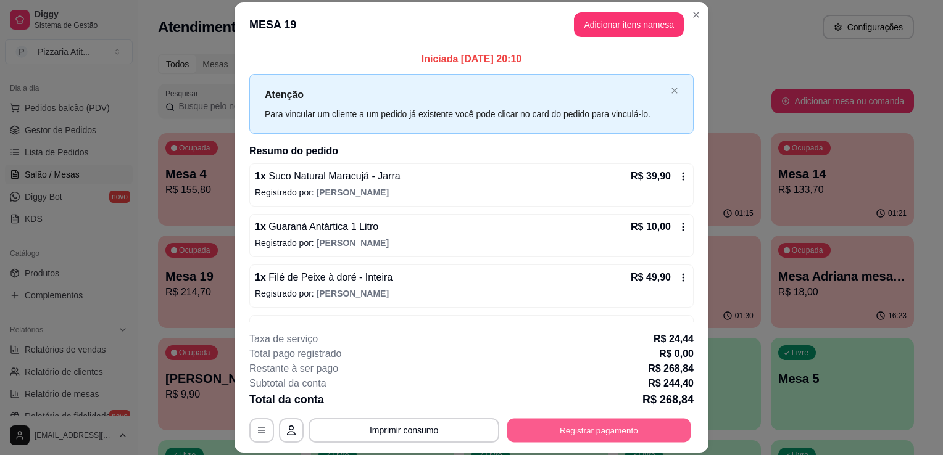
click at [580, 429] on button "Registrar pagamento" at bounding box center [599, 431] width 184 height 24
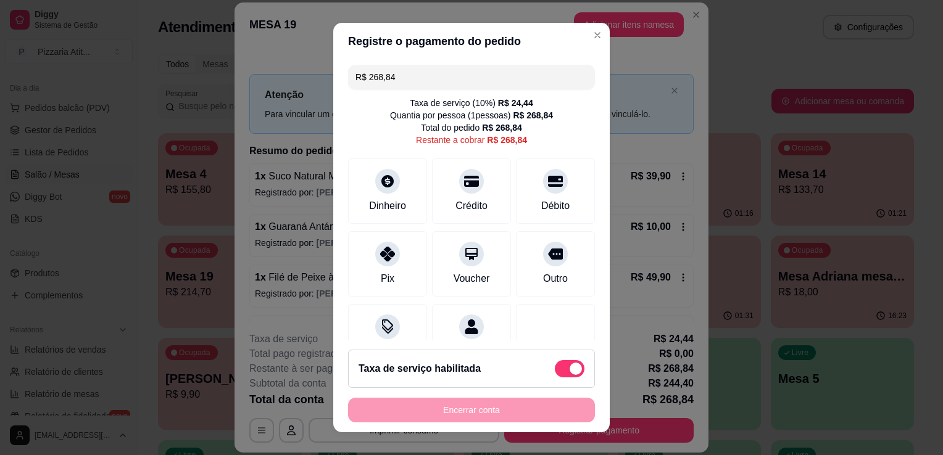
click at [447, 80] on input "R$ 268,84" at bounding box center [471, 77] width 232 height 25
click at [380, 278] on div "Pix" at bounding box center [387, 278] width 15 height 16
click at [462, 72] on input "R$ 150,76" at bounding box center [471, 77] width 232 height 25
click at [543, 185] on div at bounding box center [555, 177] width 27 height 27
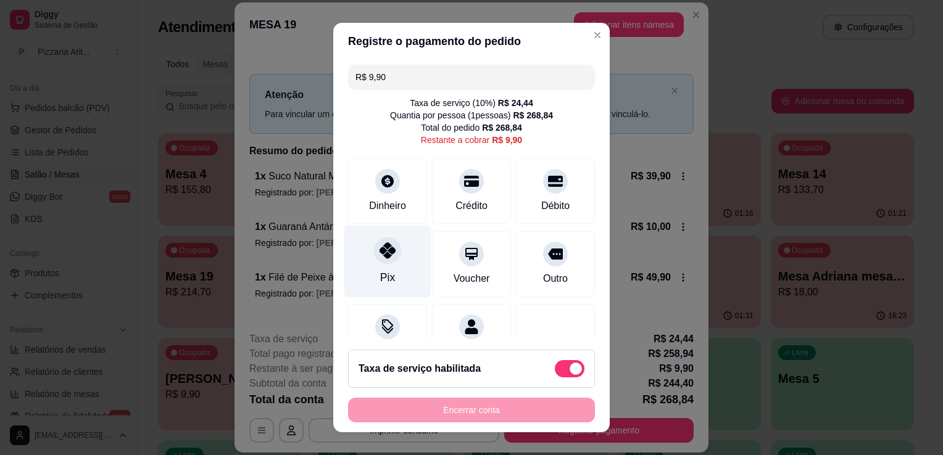
click at [384, 260] on div at bounding box center [387, 250] width 27 height 27
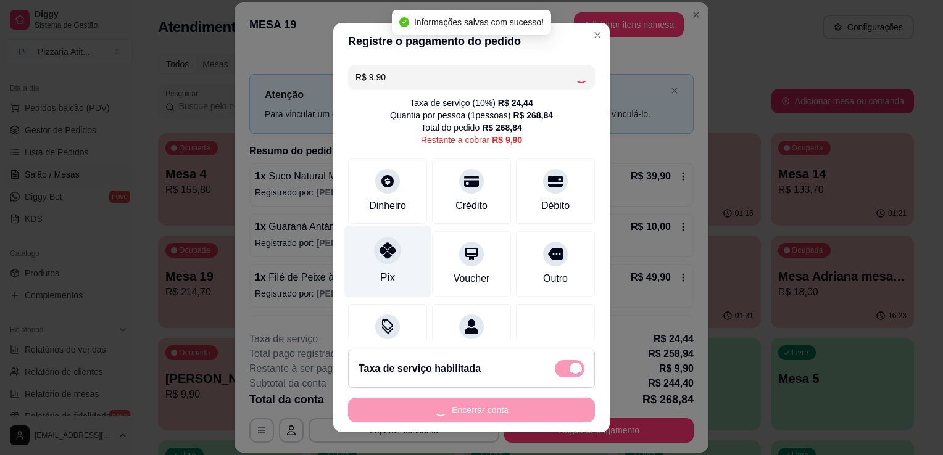
type input "R$ 0,00"
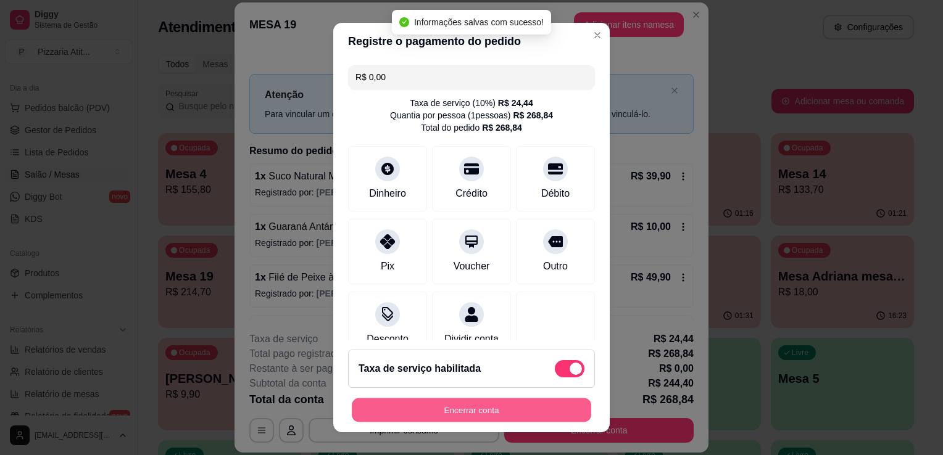
click at [491, 414] on button "Encerrar conta" at bounding box center [471, 410] width 239 height 24
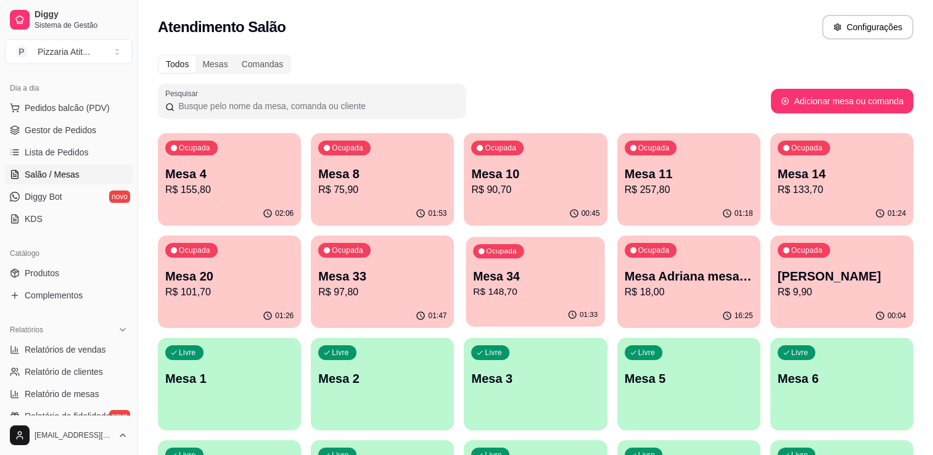
click at [551, 273] on p "Mesa 34" at bounding box center [536, 276] width 125 height 17
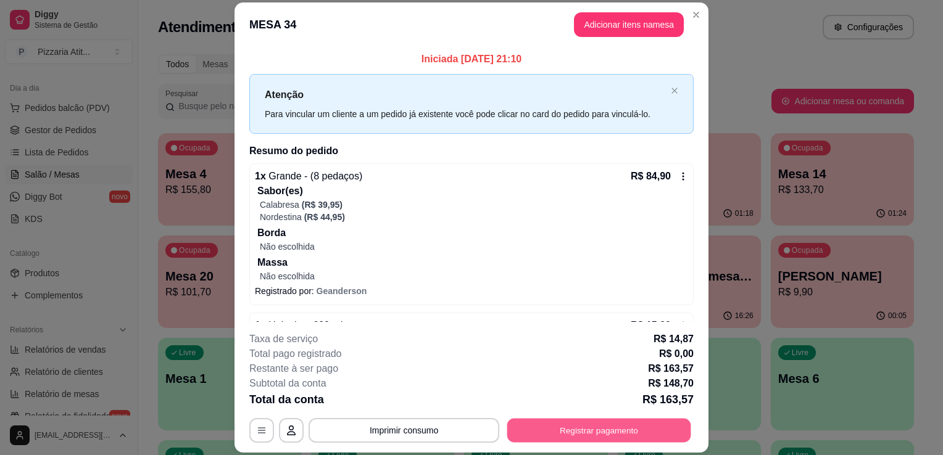
click at [579, 429] on button "Registrar pagamento" at bounding box center [599, 431] width 184 height 24
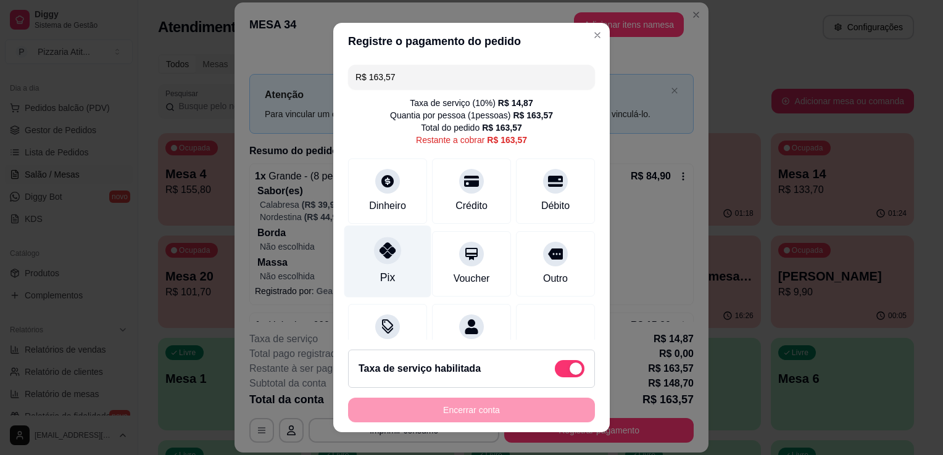
click at [388, 273] on div "Pix" at bounding box center [387, 262] width 87 height 72
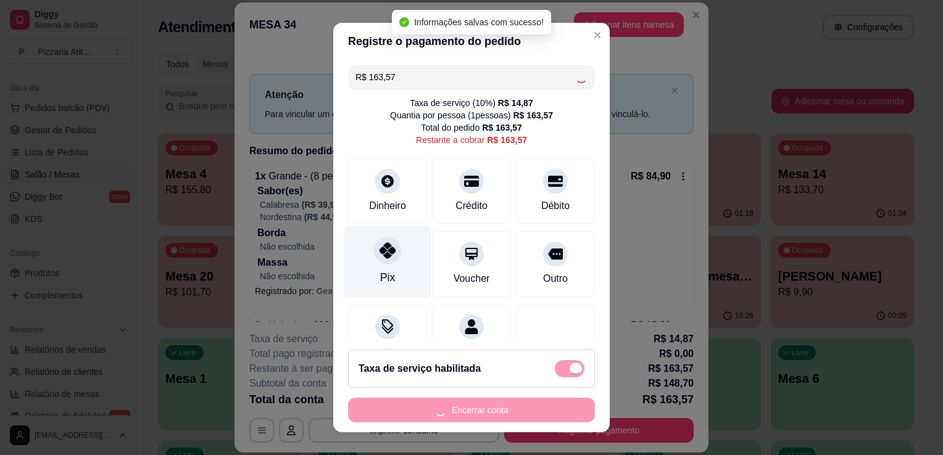
type input "R$ 0,00"
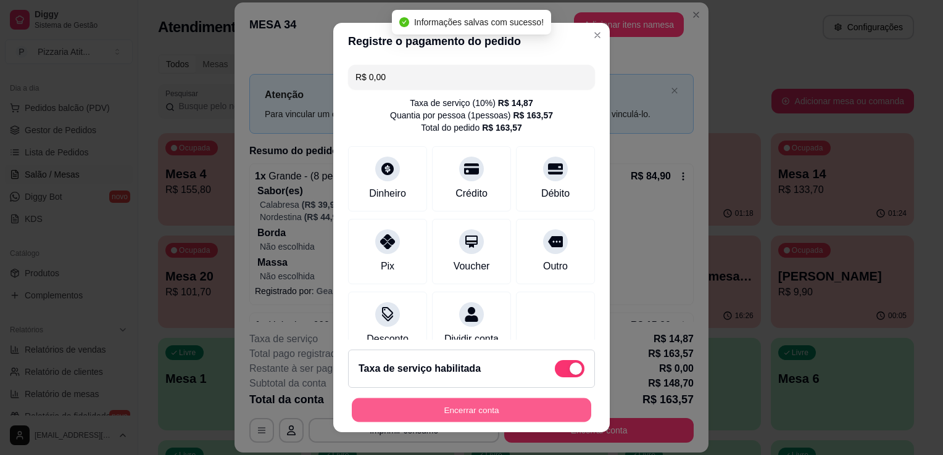
click at [475, 414] on button "Encerrar conta" at bounding box center [471, 410] width 239 height 24
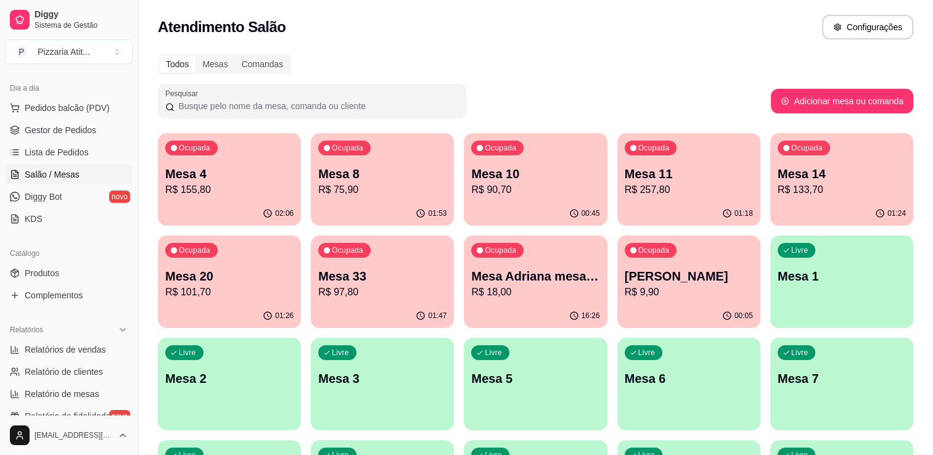
click at [407, 284] on p "Mesa 33" at bounding box center [382, 276] width 128 height 17
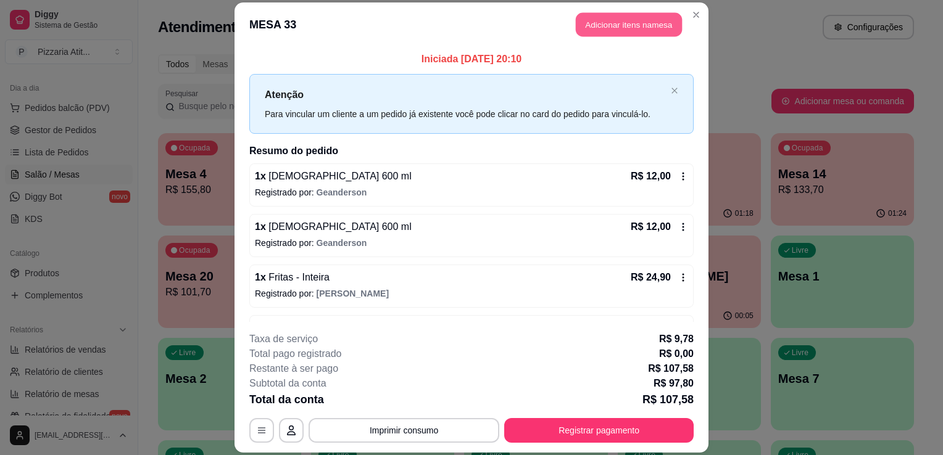
click at [595, 26] on button "Adicionar itens na mesa" at bounding box center [629, 24] width 106 height 24
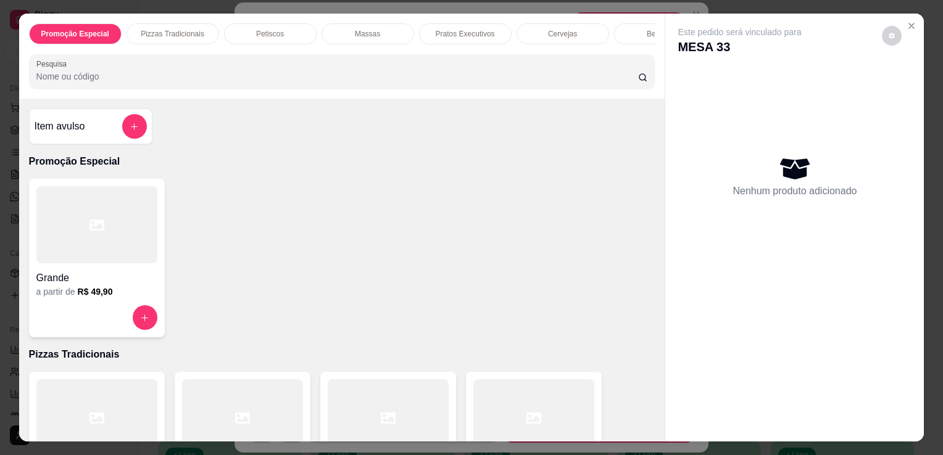
click at [290, 83] on input "Pesquisa" at bounding box center [336, 76] width 601 height 12
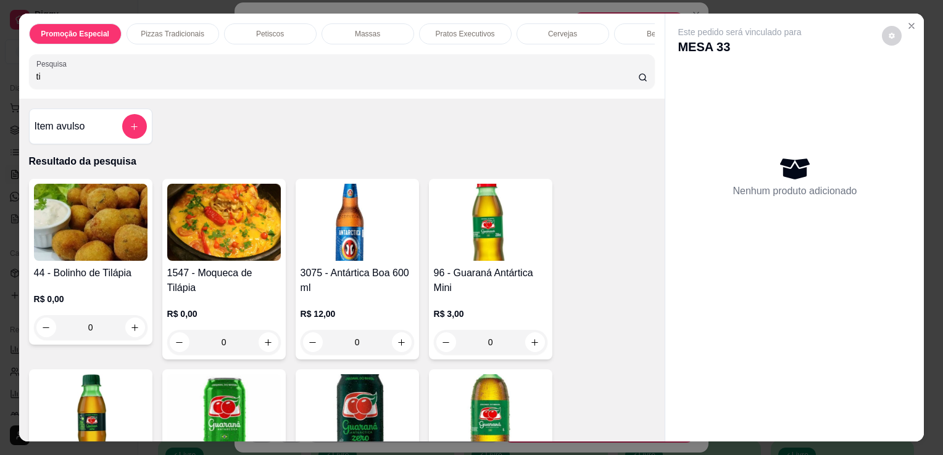
type input "ti"
click at [103, 298] on p "R$ 0,00" at bounding box center [90, 299] width 113 height 12
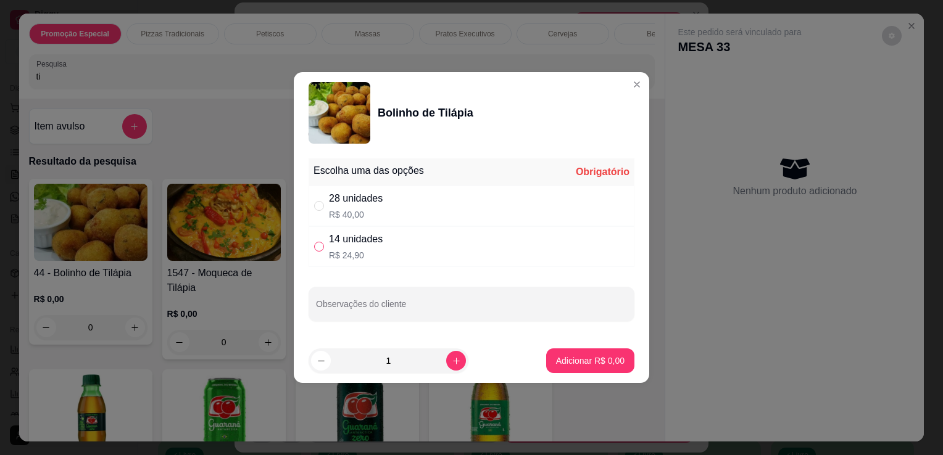
click at [321, 248] on input "" at bounding box center [319, 247] width 10 height 10
radio input "true"
click at [561, 361] on p "Adicionar R$ 24,90" at bounding box center [588, 361] width 72 height 12
type input "1"
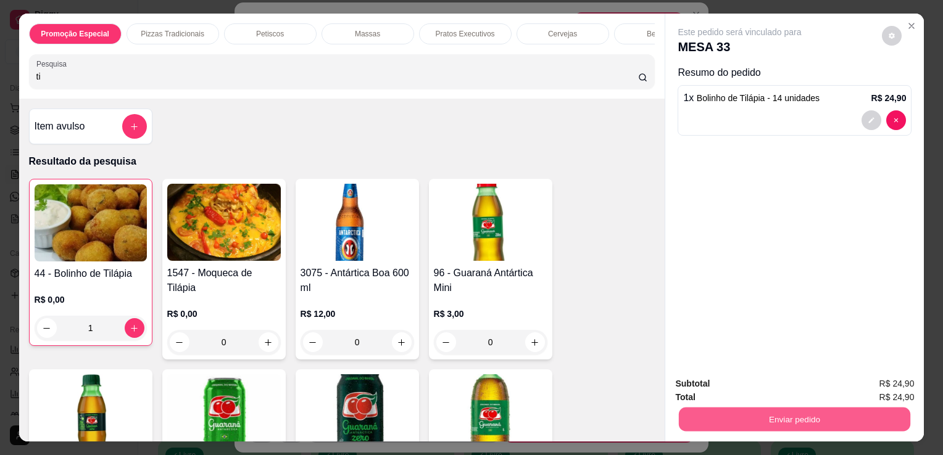
click at [746, 415] on button "Enviar pedido" at bounding box center [794, 419] width 231 height 24
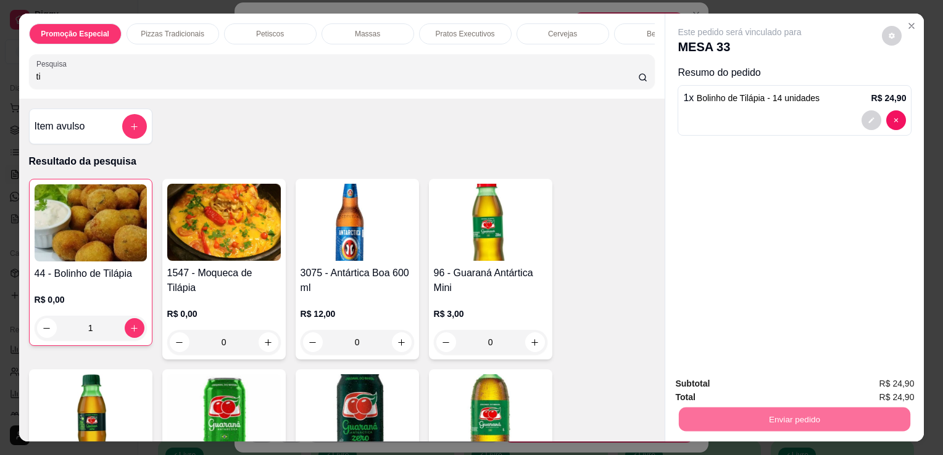
click at [880, 384] on button "Enviar pedido" at bounding box center [882, 384] width 68 height 23
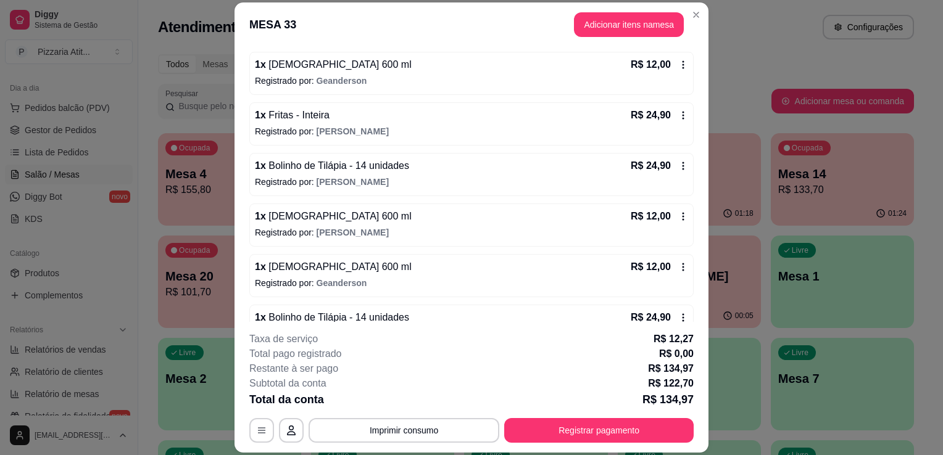
scroll to position [190, 0]
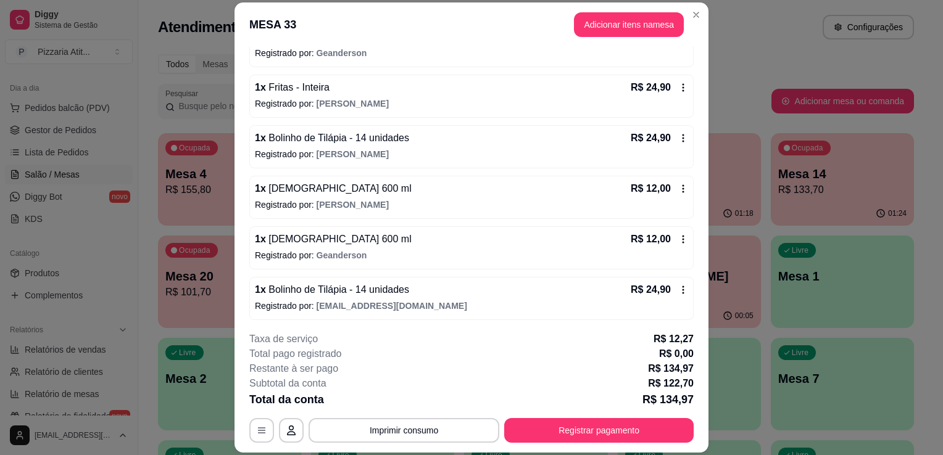
click at [452, 300] on p "Registrado por: [EMAIL_ADDRESS][DOMAIN_NAME]" at bounding box center [471, 306] width 433 height 12
click at [682, 287] on icon at bounding box center [683, 290] width 2 height 8
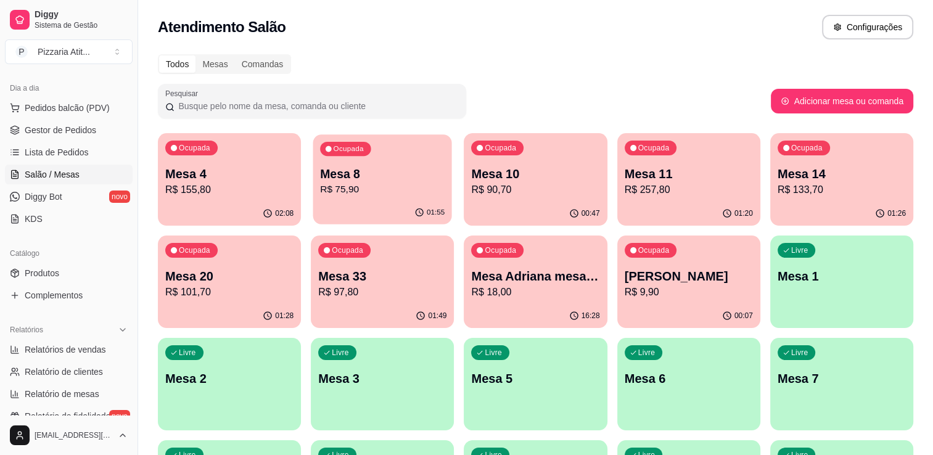
click at [413, 191] on p "R$ 75,90" at bounding box center [382, 190] width 125 height 14
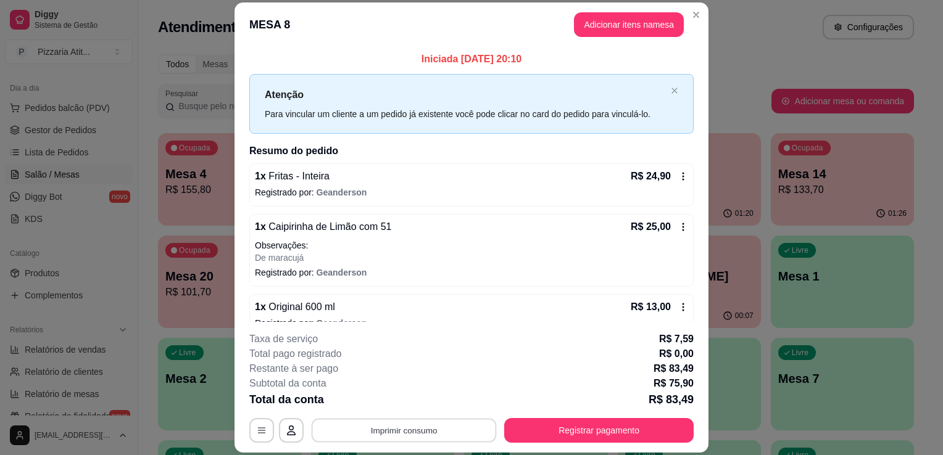
click at [430, 438] on button "Imprimir consumo" at bounding box center [403, 431] width 185 height 24
click at [410, 405] on button "IMPRESSORA" at bounding box center [403, 402] width 86 height 19
click at [609, 431] on button "Registrar pagamento" at bounding box center [599, 431] width 184 height 24
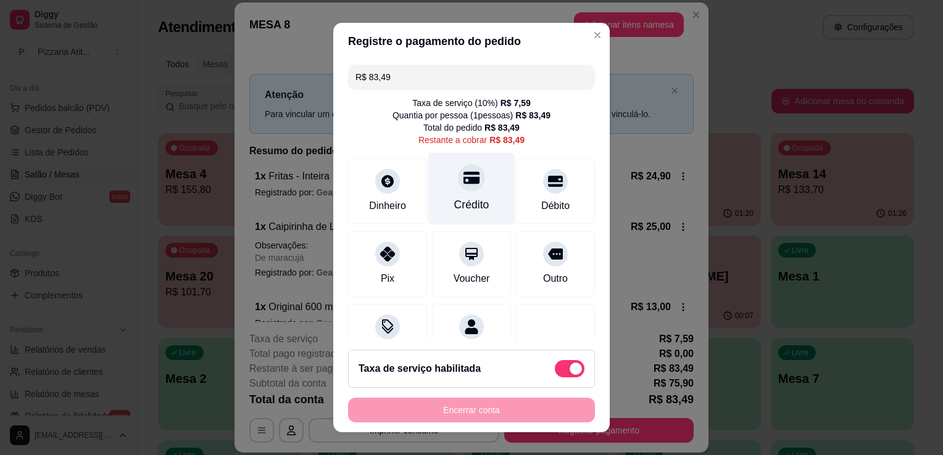
click at [474, 194] on div "Crédito" at bounding box center [471, 189] width 87 height 72
type input "R$ 0,00"
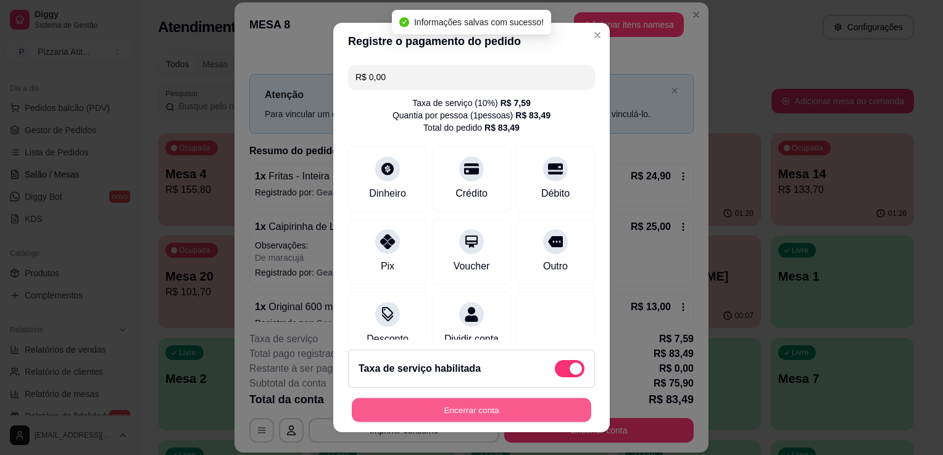
click at [490, 408] on button "Encerrar conta" at bounding box center [471, 410] width 239 height 24
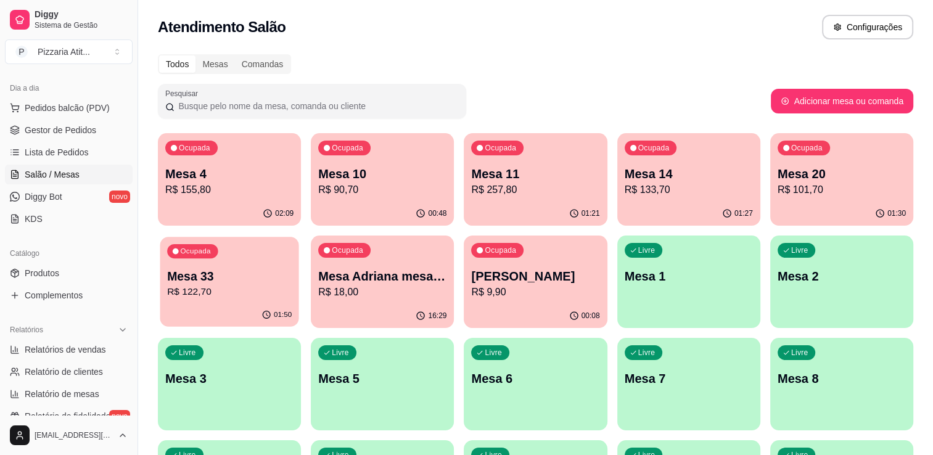
click at [257, 263] on div "Ocupada Mesa 33 R$ 122,70" at bounding box center [229, 270] width 139 height 67
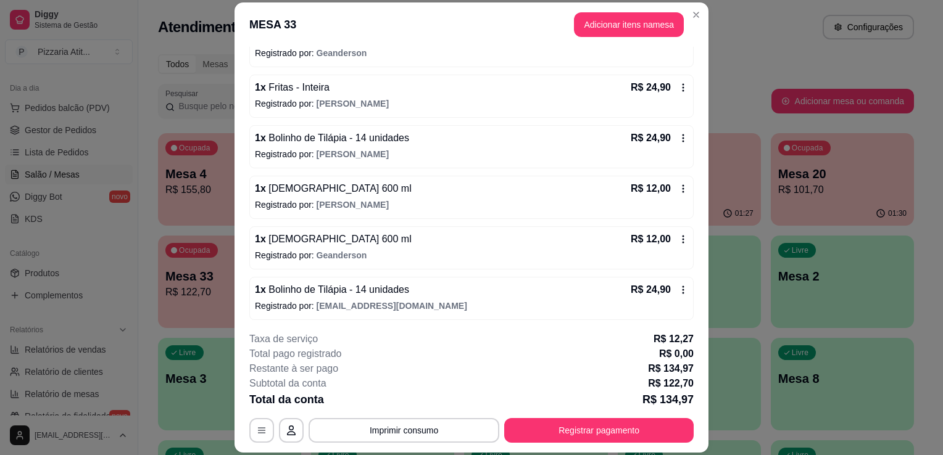
click at [678, 286] on icon at bounding box center [683, 290] width 10 height 10
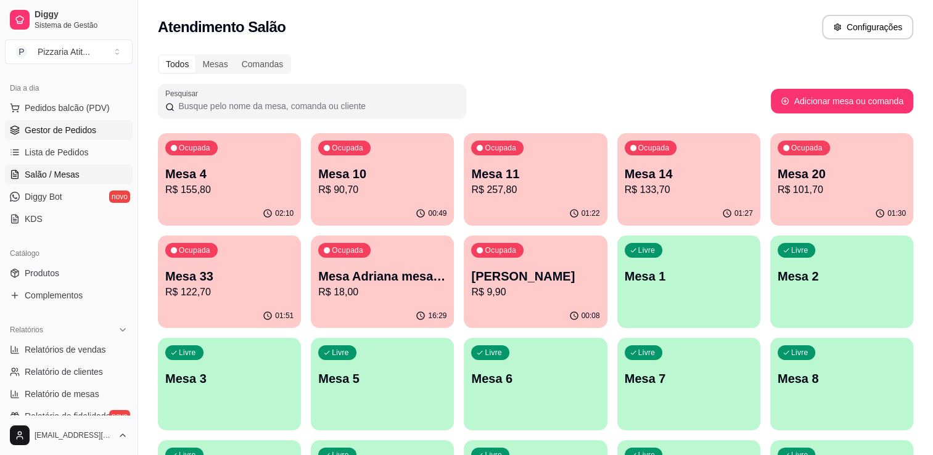
click at [38, 126] on span "Gestor de Pedidos" at bounding box center [61, 130] width 72 height 12
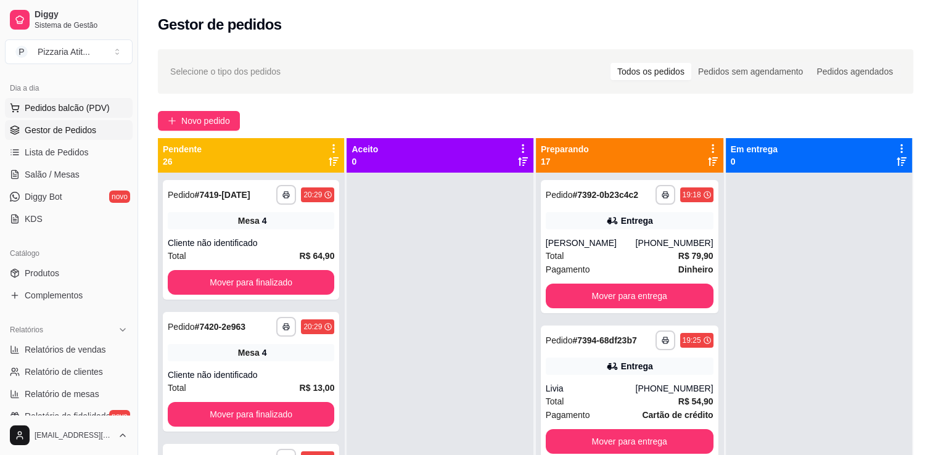
click at [41, 109] on span "Pedidos balcão (PDV)" at bounding box center [67, 108] width 85 height 12
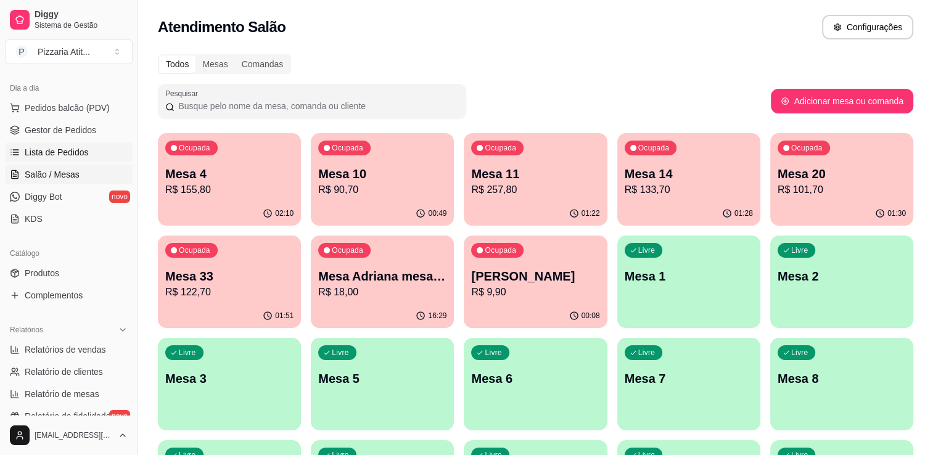
click at [71, 155] on span "Lista de Pedidos" at bounding box center [57, 152] width 64 height 12
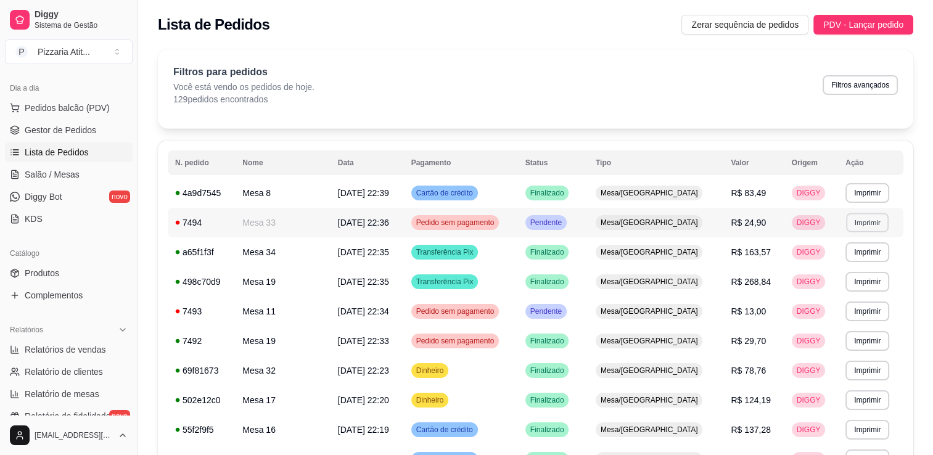
click at [880, 224] on button "Imprimir" at bounding box center [867, 222] width 43 height 19
click at [809, 265] on button "IMPRESSORA" at bounding box center [841, 265] width 86 height 19
click at [809, 265] on td "DIGGY" at bounding box center [812, 252] width 54 height 30
click at [76, 171] on span "Salão / Mesas" at bounding box center [52, 174] width 55 height 12
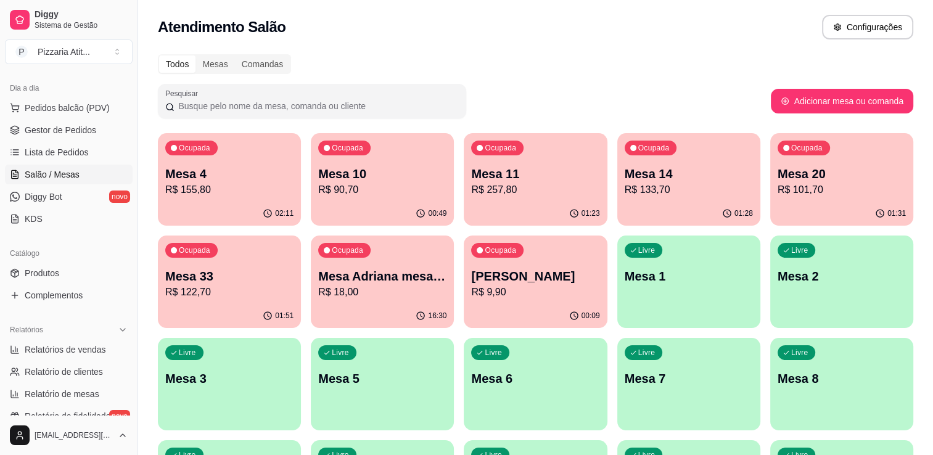
click at [837, 173] on p "Mesa 20" at bounding box center [842, 173] width 128 height 17
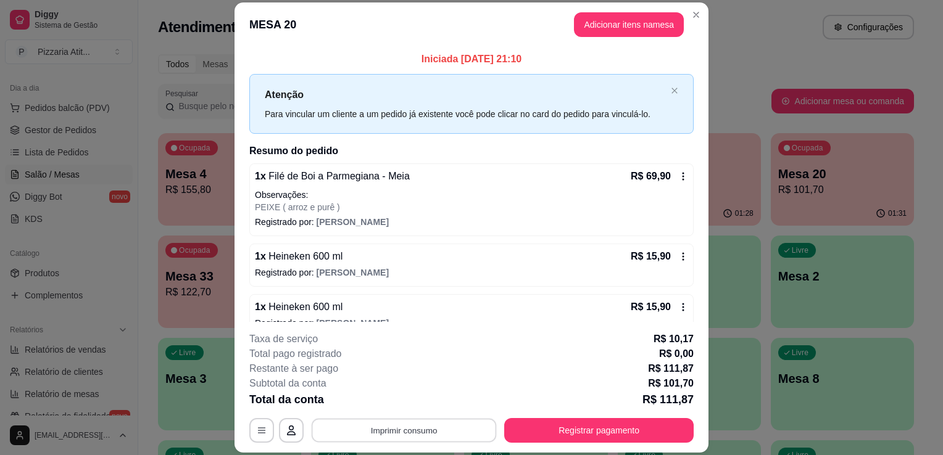
click at [439, 428] on button "Imprimir consumo" at bounding box center [403, 431] width 185 height 24
click at [410, 403] on button "IMPRESSORA" at bounding box center [403, 402] width 86 height 19
click at [526, 428] on button "Registrar pagamento" at bounding box center [599, 431] width 184 height 24
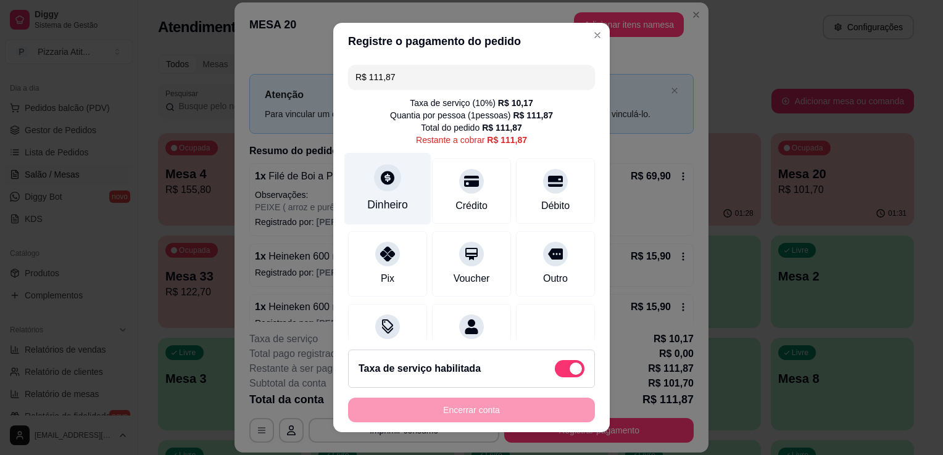
click at [396, 200] on div "Dinheiro" at bounding box center [387, 205] width 41 height 16
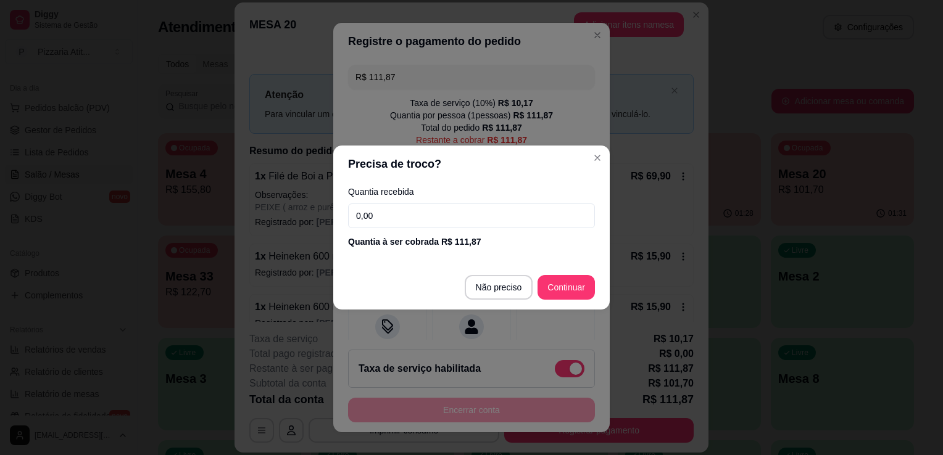
click at [401, 212] on input "0,00" at bounding box center [471, 216] width 247 height 25
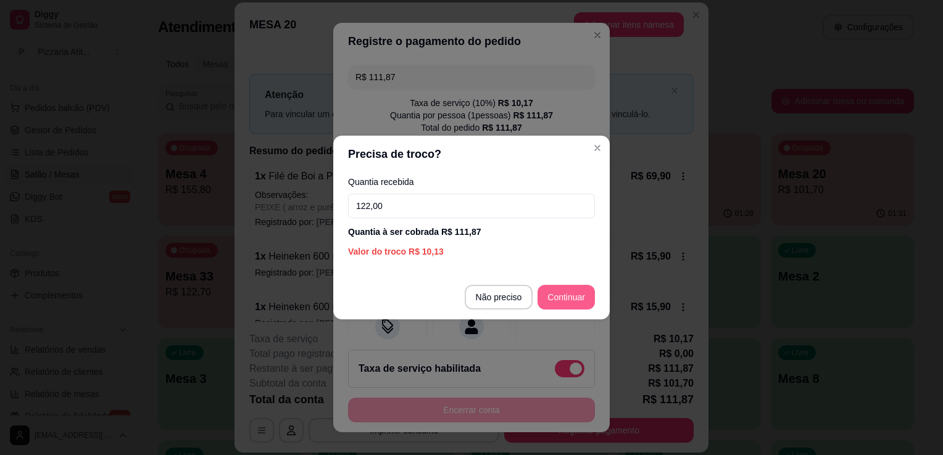
type input "122,00"
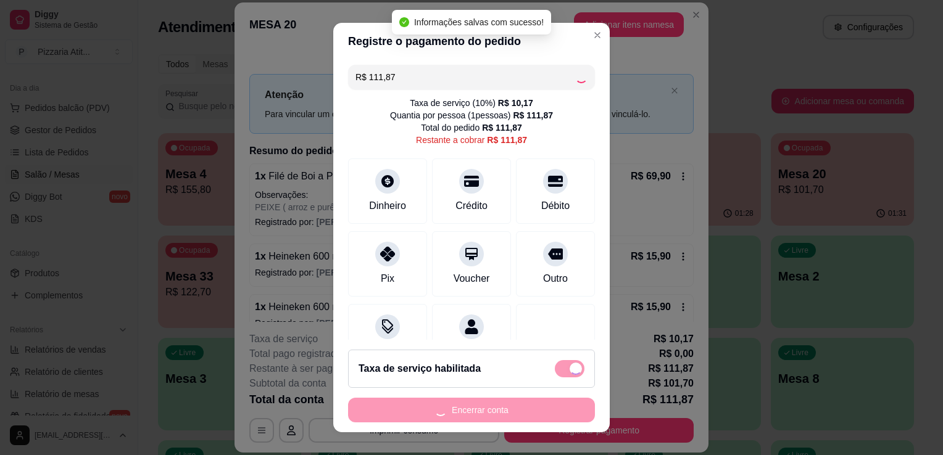
type input "R$ 0,00"
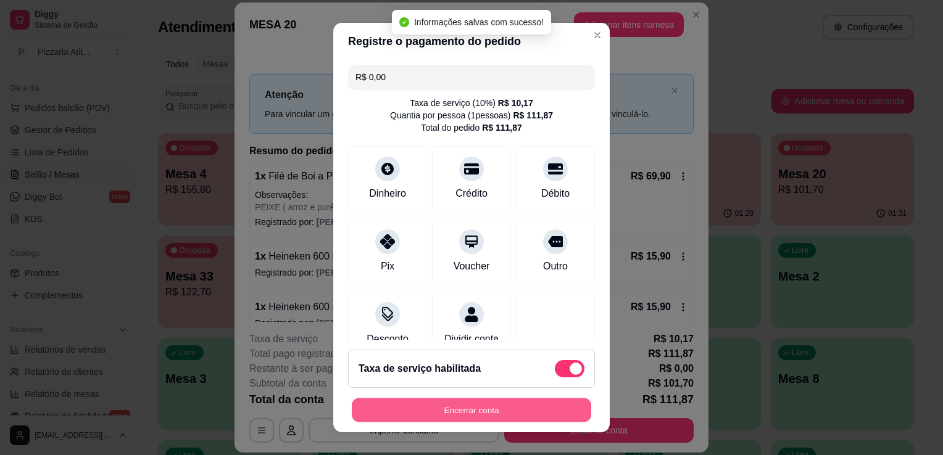
click at [511, 406] on button "Encerrar conta" at bounding box center [471, 410] width 239 height 24
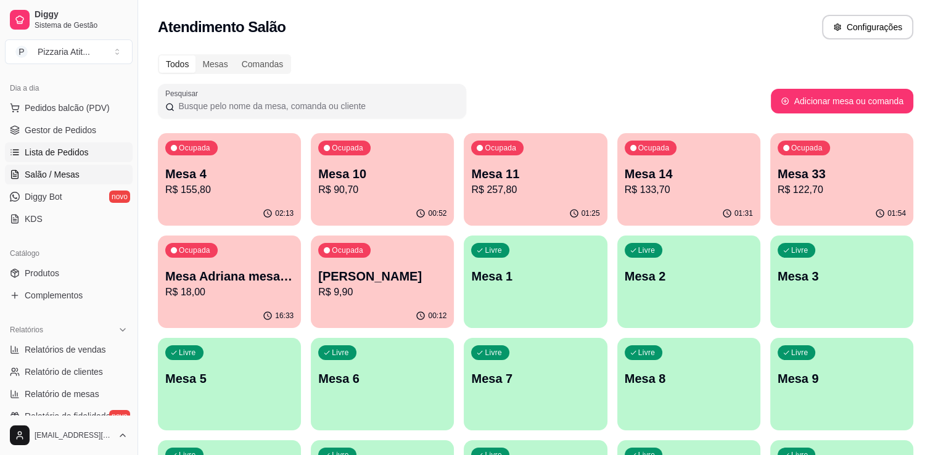
click at [68, 156] on span "Lista de Pedidos" at bounding box center [57, 152] width 64 height 12
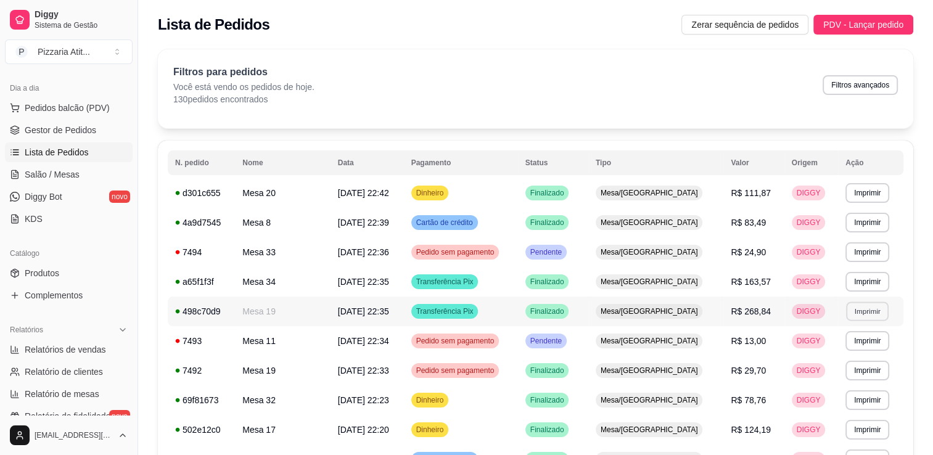
click at [868, 315] on button "Imprimir" at bounding box center [867, 311] width 43 height 19
click at [852, 355] on button "IMPRESSORA" at bounding box center [841, 354] width 86 height 19
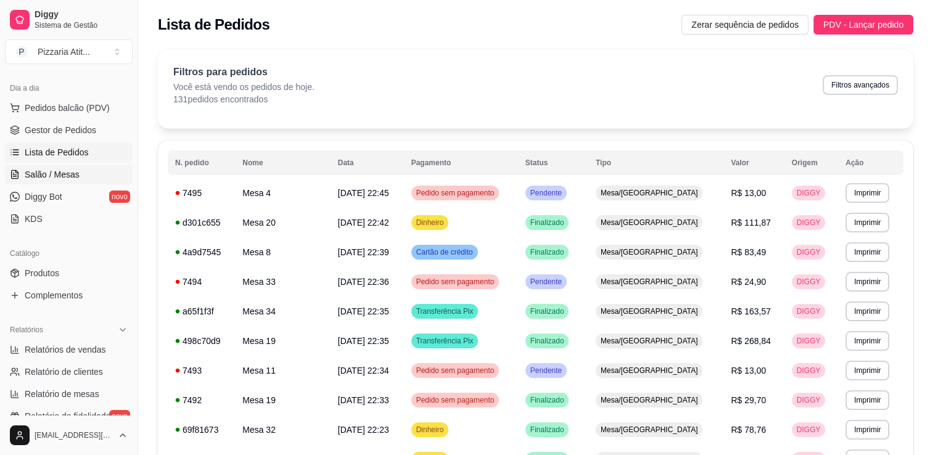
click at [69, 175] on span "Salão / Mesas" at bounding box center [52, 174] width 55 height 12
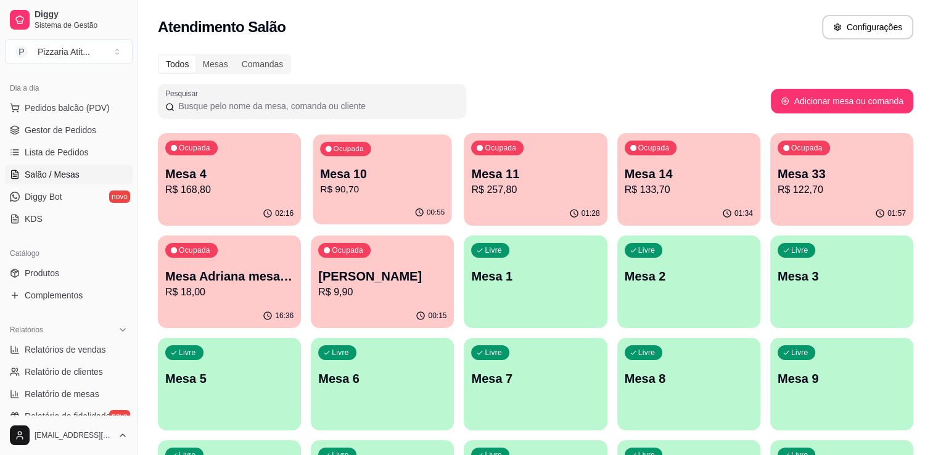
click at [405, 181] on p "Mesa 10" at bounding box center [382, 174] width 125 height 17
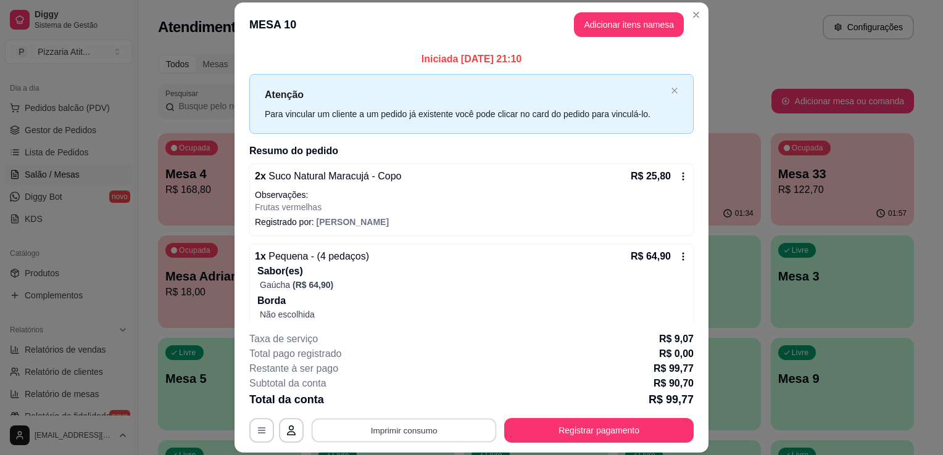
click at [415, 434] on button "Imprimir consumo" at bounding box center [403, 431] width 185 height 24
click at [416, 399] on button "IMPRESSORA" at bounding box center [403, 402] width 86 height 19
click at [571, 426] on button "Registrar pagamento" at bounding box center [598, 430] width 189 height 25
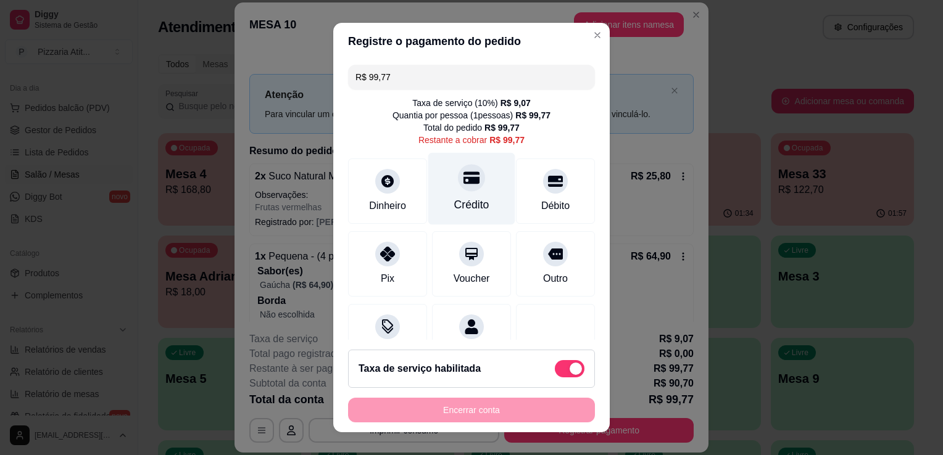
click at [448, 190] on div "Crédito" at bounding box center [471, 189] width 87 height 72
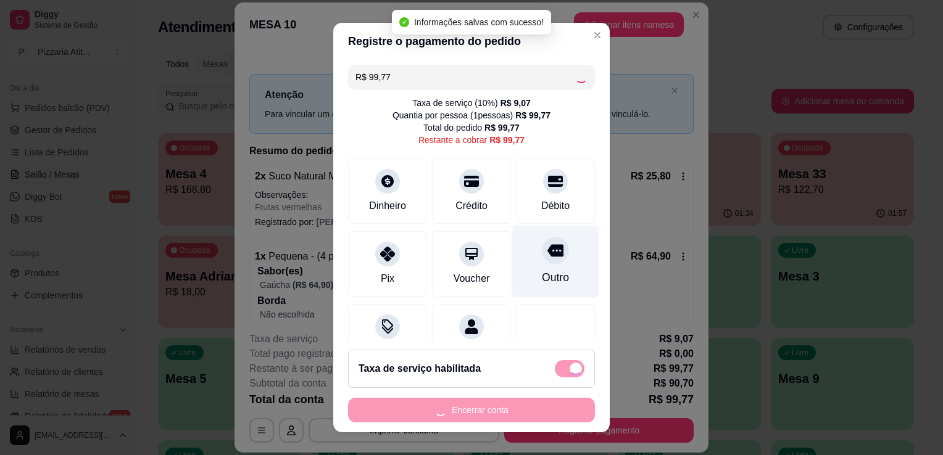
type input "R$ 0,00"
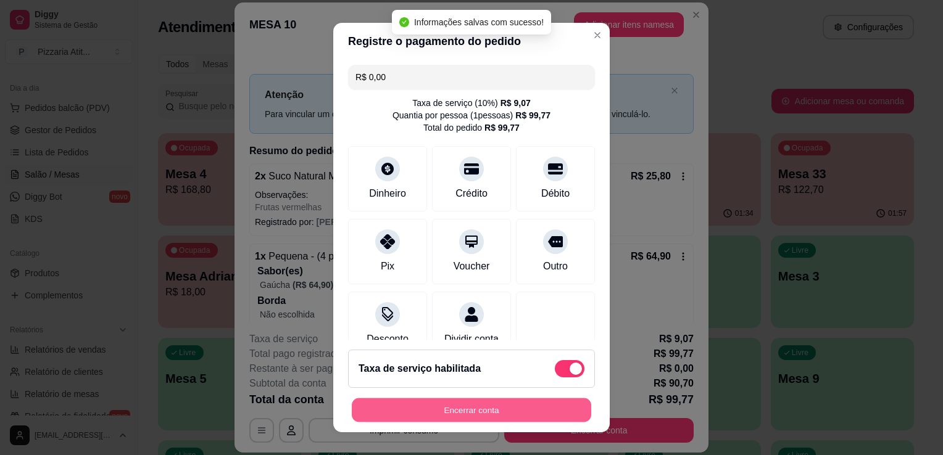
click at [520, 408] on button "Encerrar conta" at bounding box center [471, 410] width 239 height 24
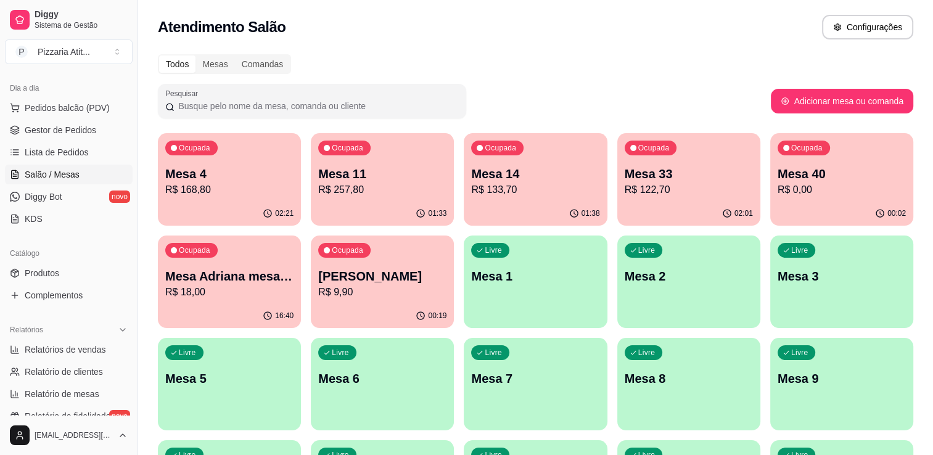
click at [481, 203] on div "01:38" at bounding box center [535, 214] width 143 height 24
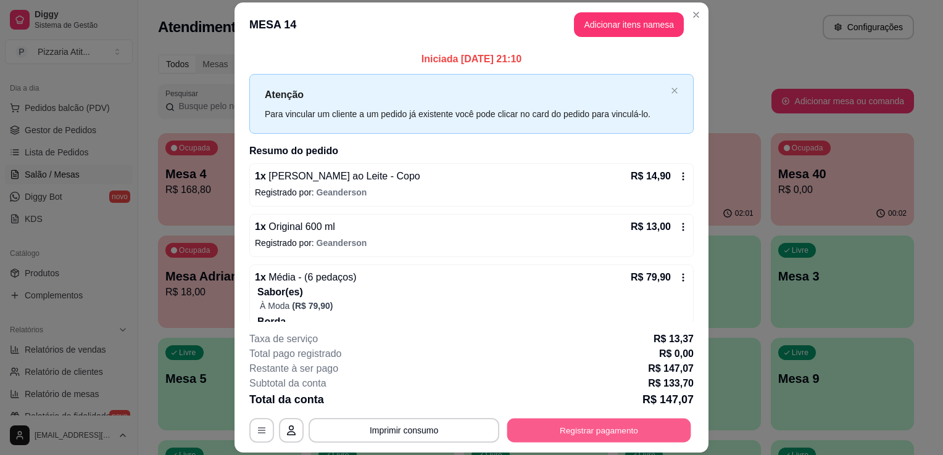
click at [572, 440] on button "Registrar pagamento" at bounding box center [599, 431] width 184 height 24
click at [435, 423] on button "Imprimir consumo" at bounding box center [403, 430] width 191 height 25
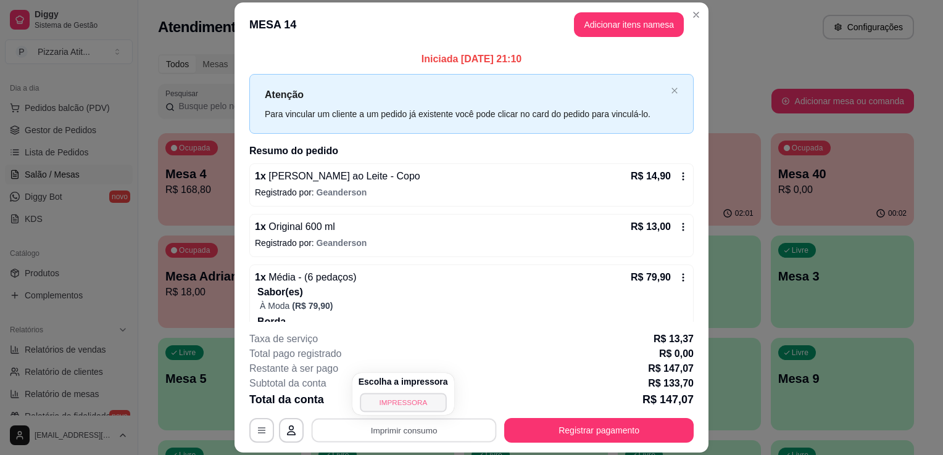
click at [408, 393] on div "Escolha a impressora IMPRESSORA" at bounding box center [403, 394] width 102 height 42
click at [408, 401] on button "IMPRESSORA" at bounding box center [403, 402] width 86 height 19
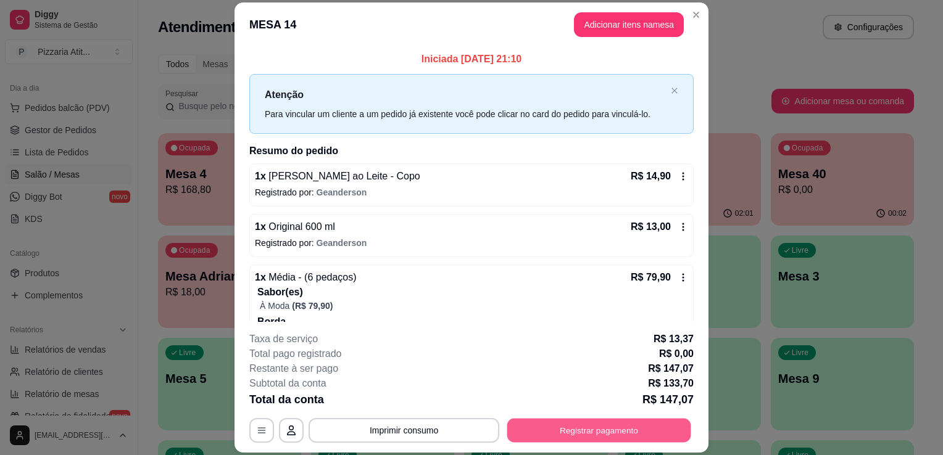
click at [602, 434] on button "Registrar pagamento" at bounding box center [599, 431] width 184 height 24
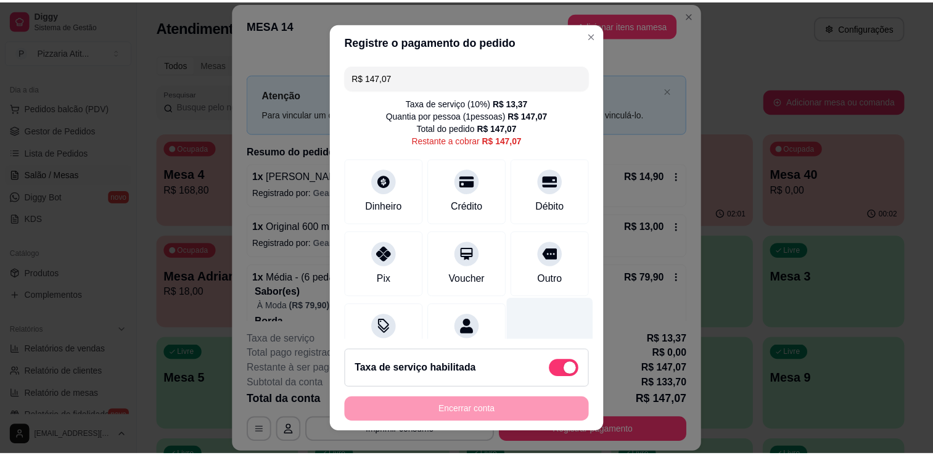
scroll to position [47, 0]
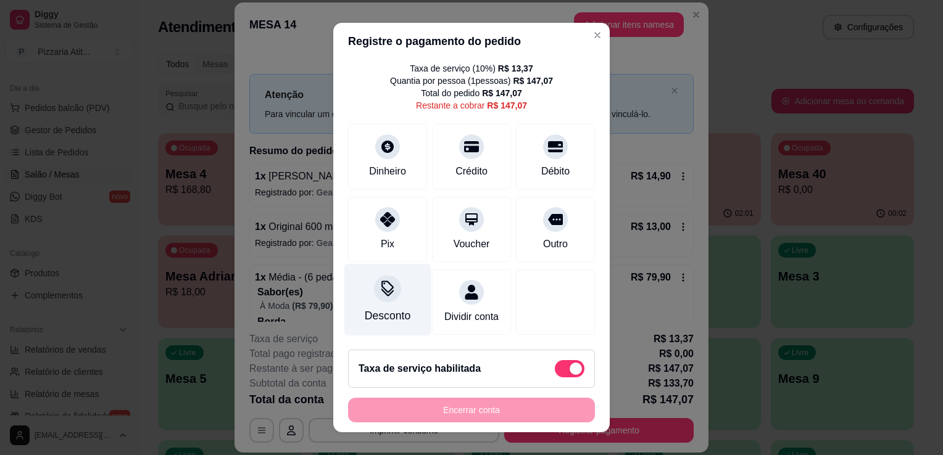
click at [378, 286] on div at bounding box center [387, 288] width 27 height 27
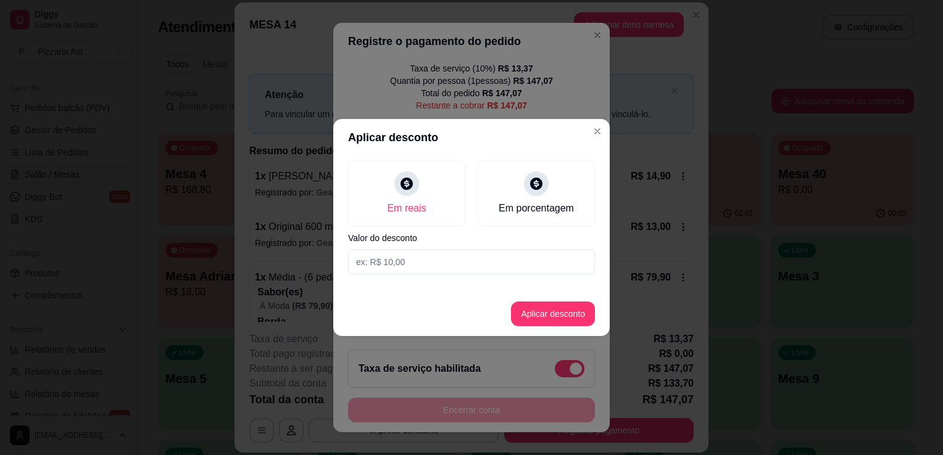
click at [449, 263] on input at bounding box center [471, 262] width 247 height 25
type input "0,07"
click at [570, 311] on button "Aplicar desconto" at bounding box center [553, 314] width 81 height 24
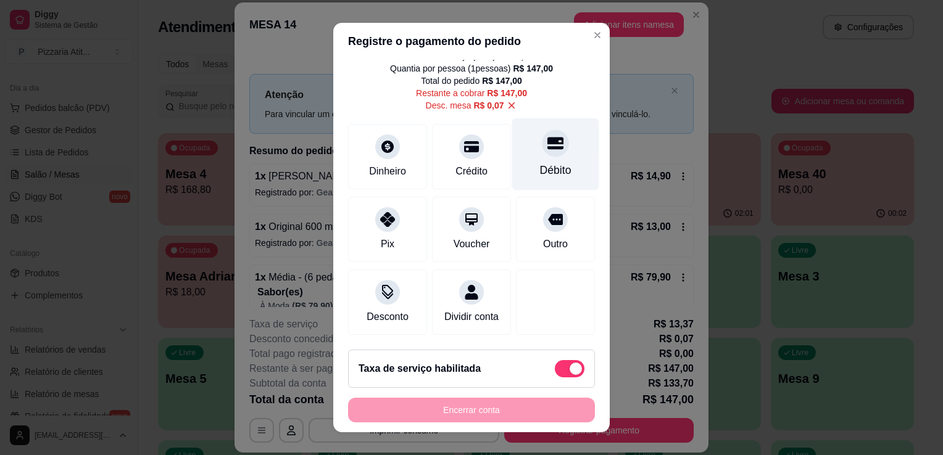
click at [543, 170] on div "Débito" at bounding box center [555, 170] width 31 height 16
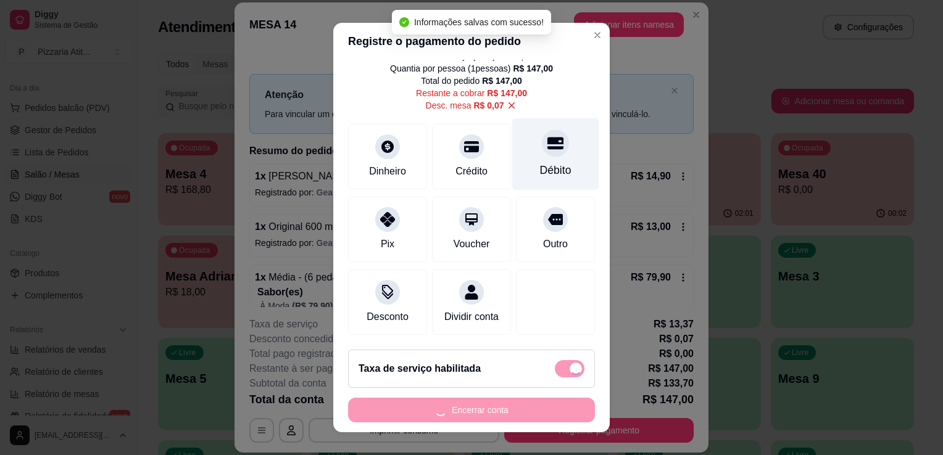
type input "R$ 0,00"
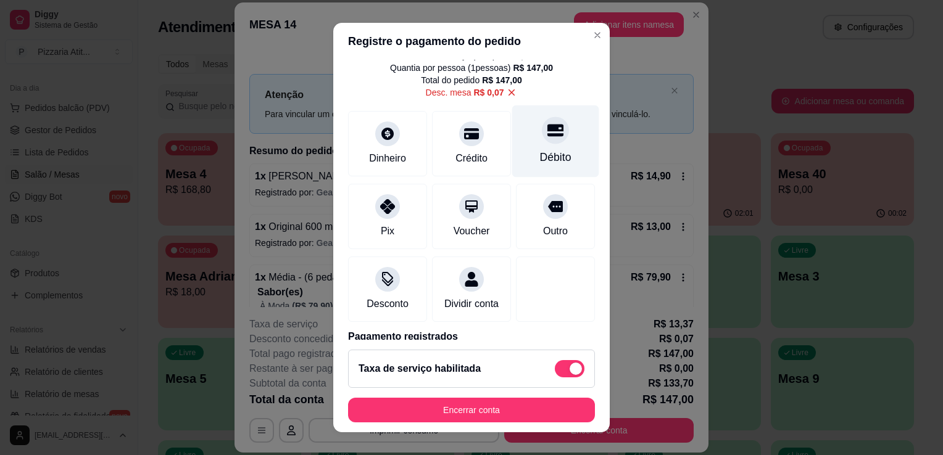
click at [547, 132] on icon at bounding box center [555, 130] width 16 height 16
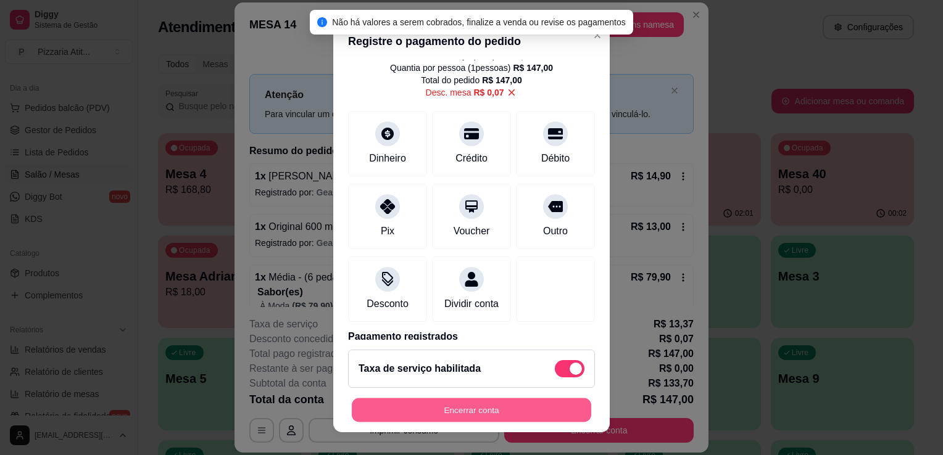
click at [514, 403] on button "Encerrar conta" at bounding box center [471, 410] width 239 height 24
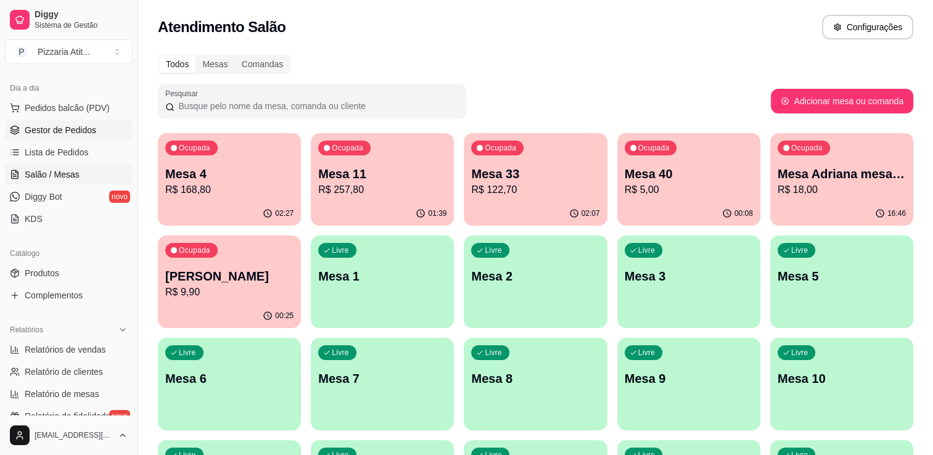
click at [81, 139] on link "Gestor de Pedidos" at bounding box center [69, 130] width 128 height 20
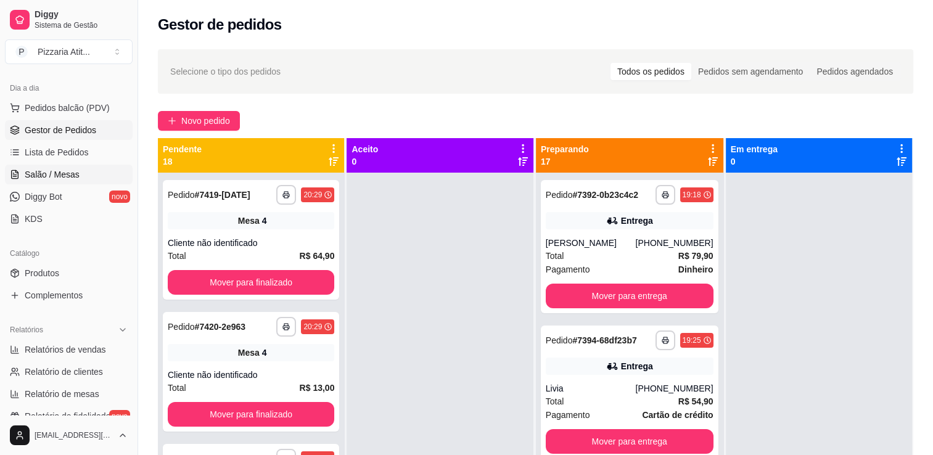
click at [76, 178] on span "Salão / Mesas" at bounding box center [52, 174] width 55 height 12
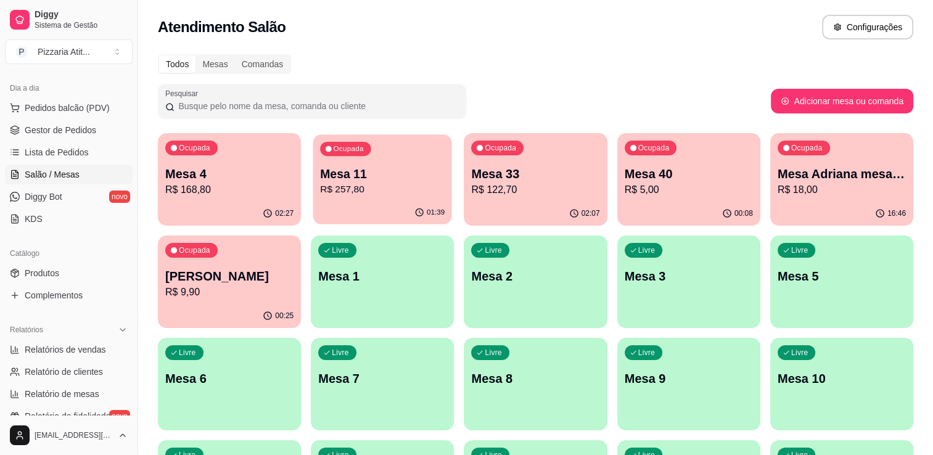
click at [405, 170] on p "Mesa 11" at bounding box center [382, 174] width 125 height 17
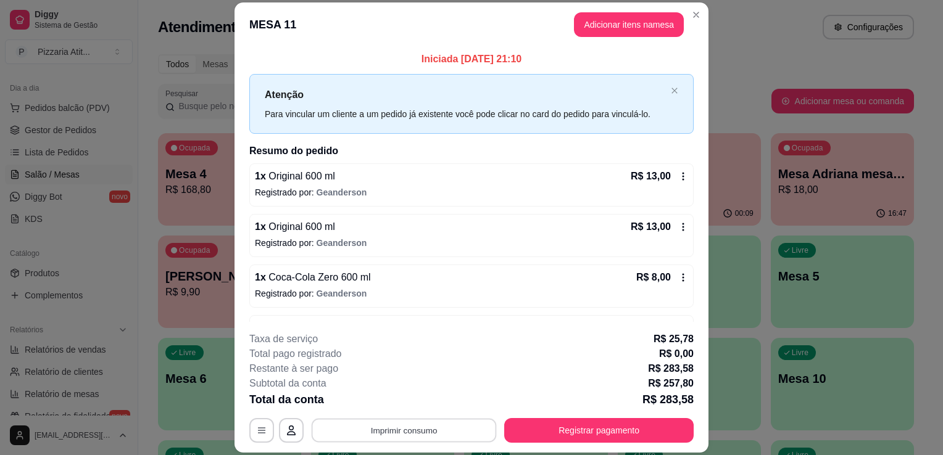
click at [438, 433] on button "Imprimir consumo" at bounding box center [403, 431] width 185 height 24
click at [423, 409] on button "IMPRESSORA" at bounding box center [403, 402] width 86 height 19
click at [592, 431] on button "Registrar pagamento" at bounding box center [599, 431] width 184 height 24
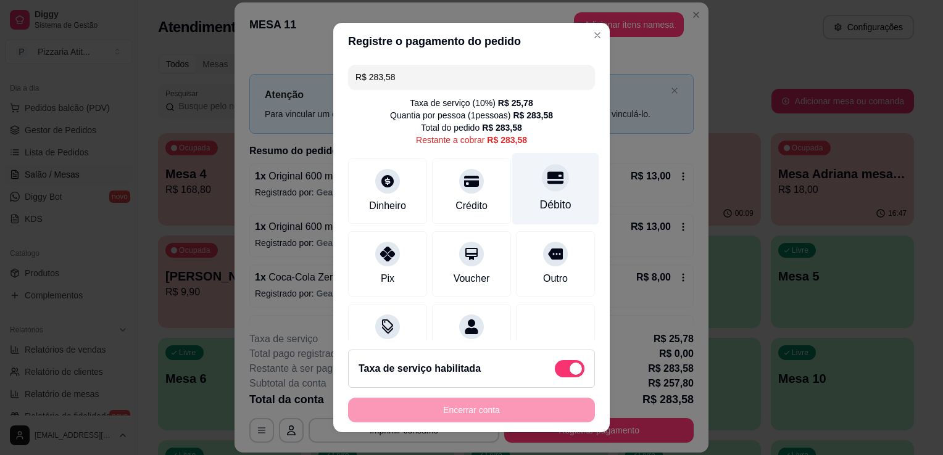
click at [540, 201] on div "Débito" at bounding box center [555, 205] width 31 height 16
type input "R$ 0,00"
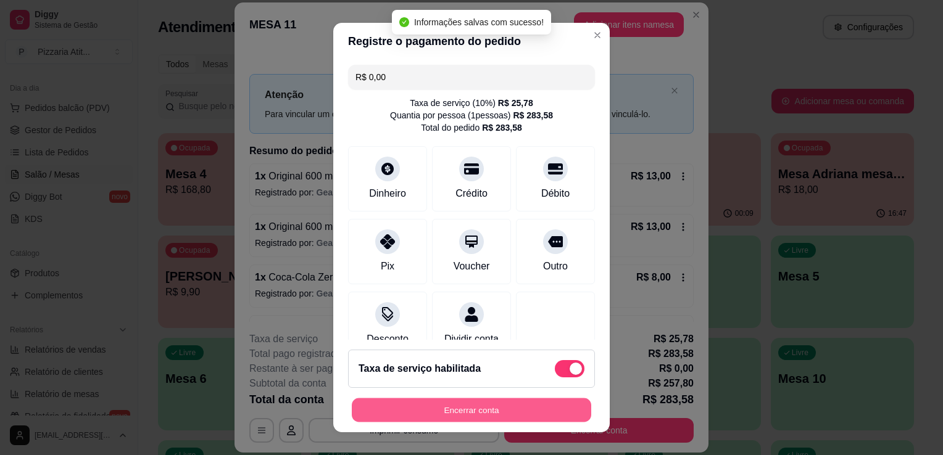
click at [503, 413] on button "Encerrar conta" at bounding box center [471, 410] width 239 height 24
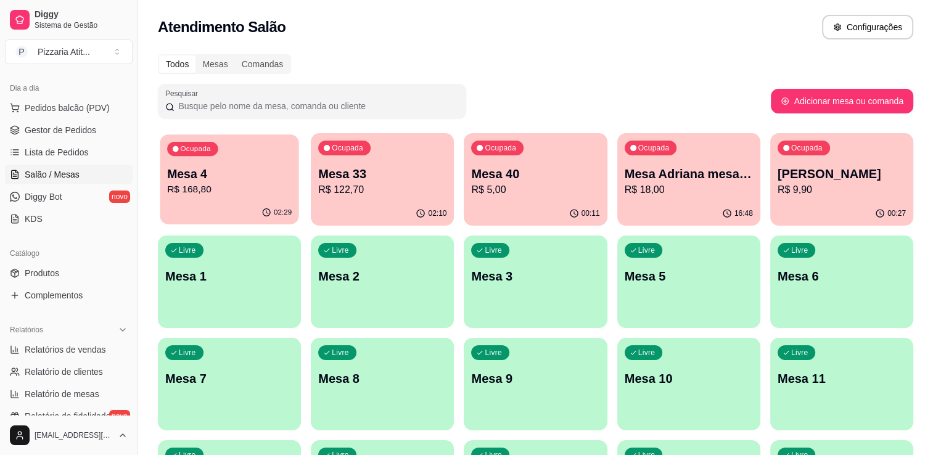
click at [236, 183] on p "R$ 168,80" at bounding box center [229, 190] width 125 height 14
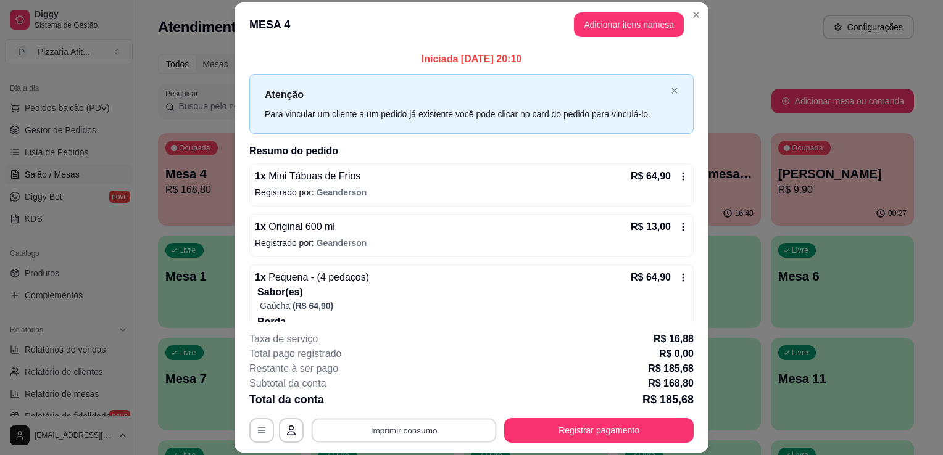
click at [410, 424] on button "Imprimir consumo" at bounding box center [403, 431] width 185 height 24
click at [410, 401] on button "IMPRESSORA" at bounding box center [403, 402] width 86 height 19
click at [566, 436] on button "Registrar pagamento" at bounding box center [599, 431] width 184 height 24
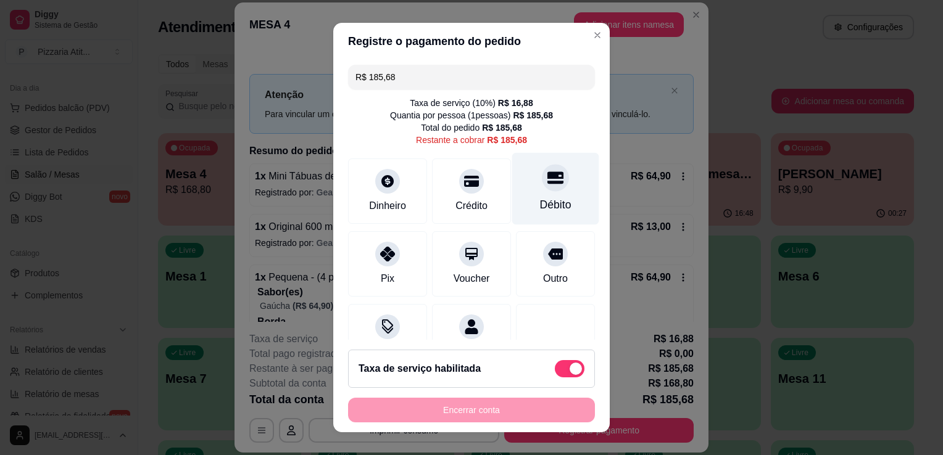
click at [555, 191] on div "Débito" at bounding box center [555, 189] width 87 height 72
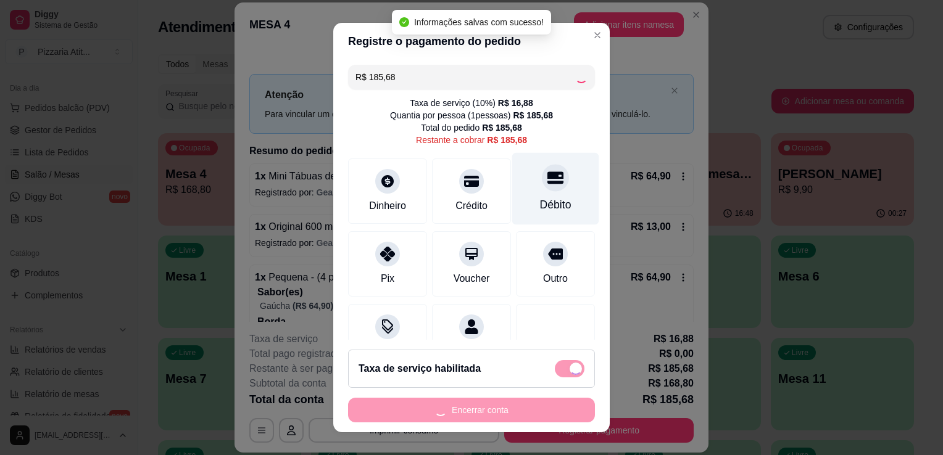
type input "R$ 0,00"
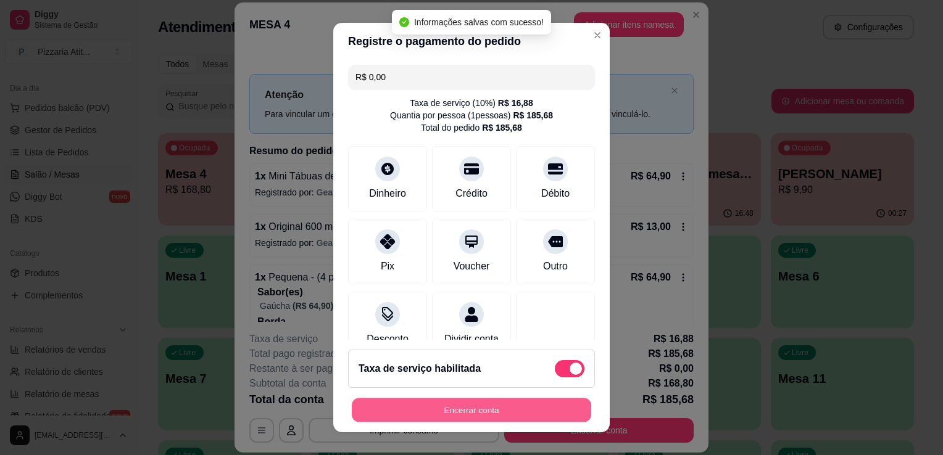
click at [501, 411] on button "Encerrar conta" at bounding box center [471, 410] width 239 height 24
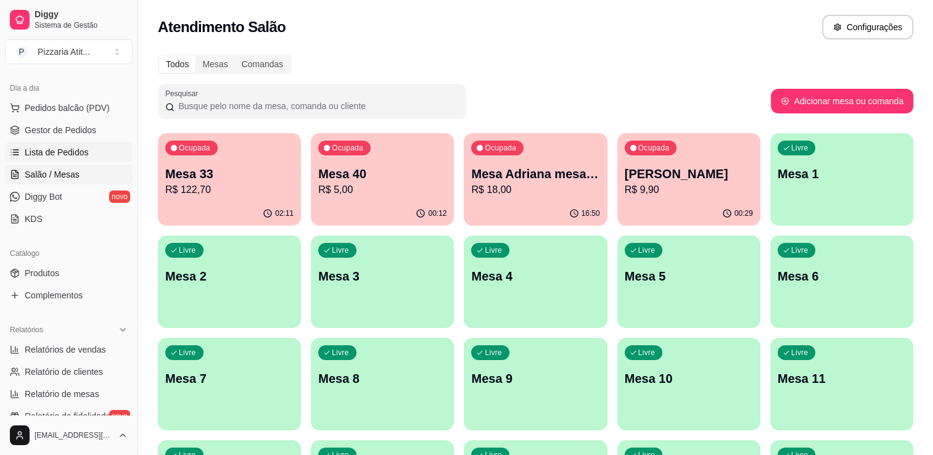
click at [78, 158] on link "Lista de Pedidos" at bounding box center [69, 152] width 128 height 20
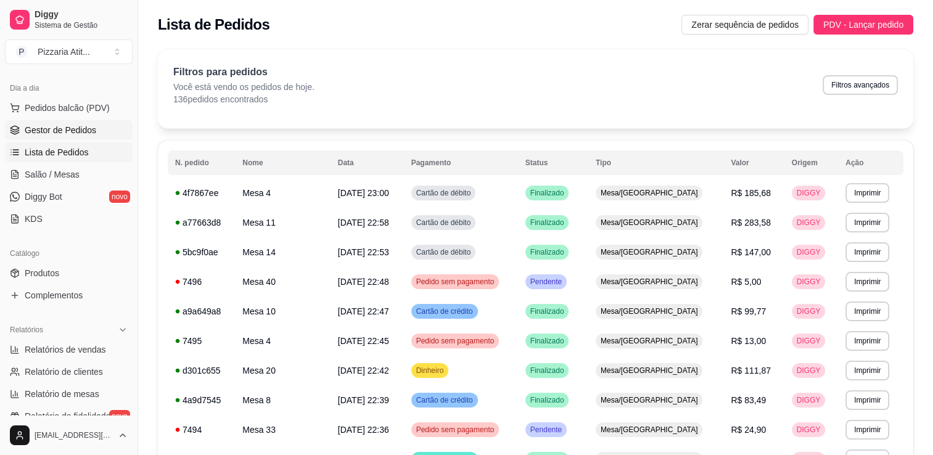
click at [89, 139] on link "Gestor de Pedidos" at bounding box center [69, 130] width 128 height 20
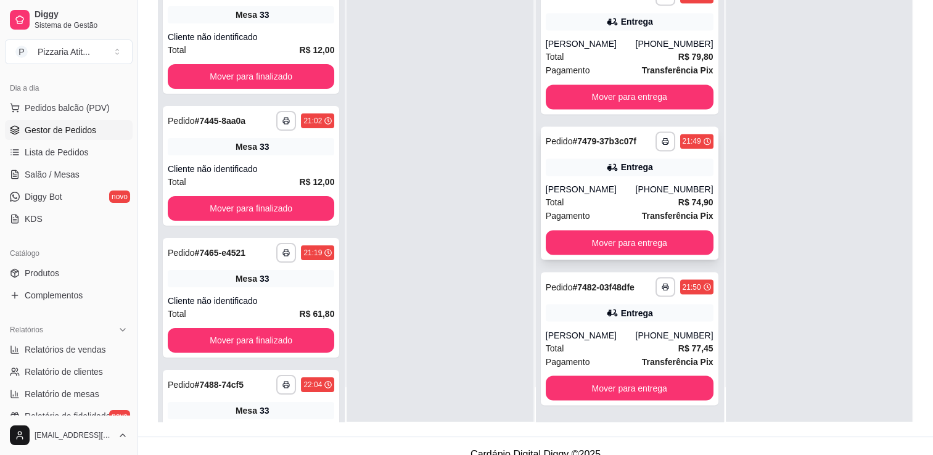
scroll to position [173, 0]
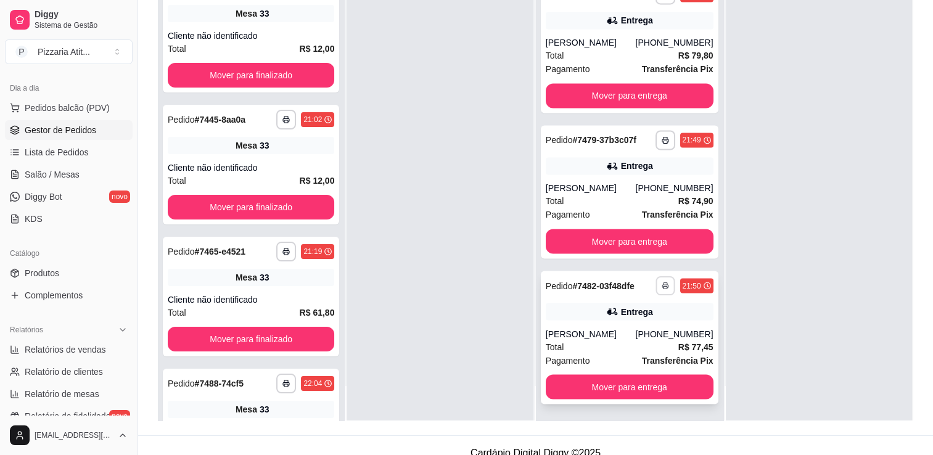
click at [662, 285] on icon "button" at bounding box center [665, 286] width 6 height 2
click at [611, 329] on button "IMPRESSORA" at bounding box center [616, 328] width 89 height 20
click at [42, 176] on span "Salão / Mesas" at bounding box center [52, 174] width 55 height 12
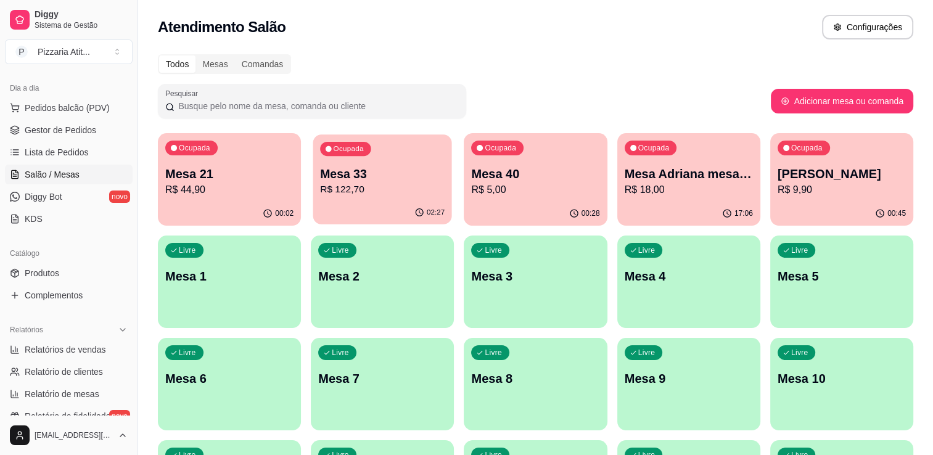
click at [402, 192] on p "R$ 122,70" at bounding box center [382, 190] width 125 height 14
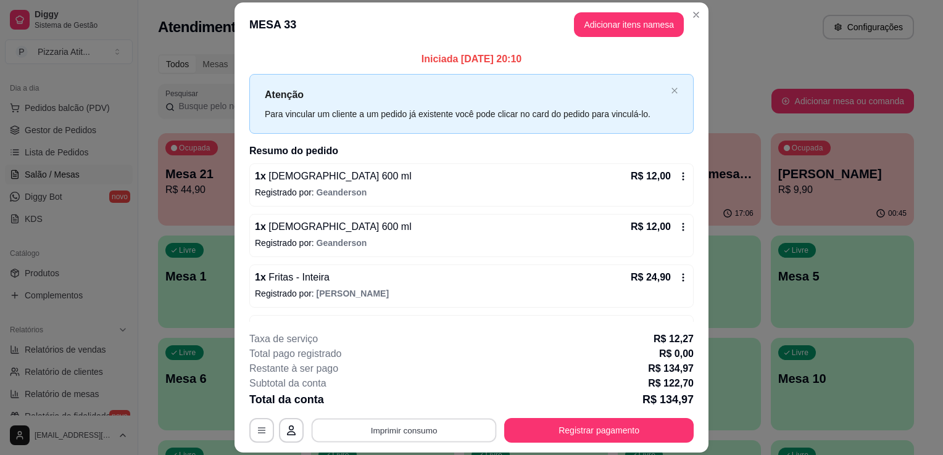
click at [461, 427] on button "Imprimir consumo" at bounding box center [403, 431] width 185 height 24
click at [407, 403] on button "IMPRESSORA" at bounding box center [403, 402] width 86 height 19
click at [570, 433] on button "Registrar pagamento" at bounding box center [599, 431] width 184 height 24
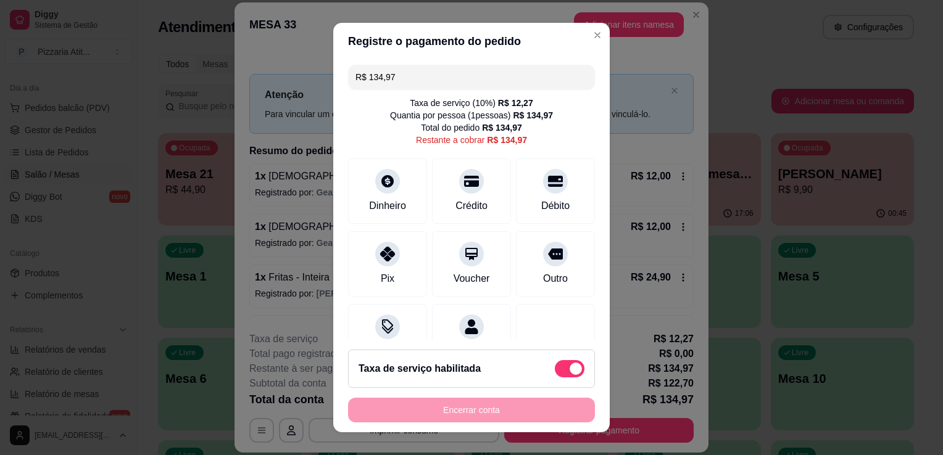
click at [479, 78] on input "R$ 134,97" at bounding box center [471, 77] width 232 height 25
click at [387, 278] on div "Pix" at bounding box center [387, 262] width 87 height 72
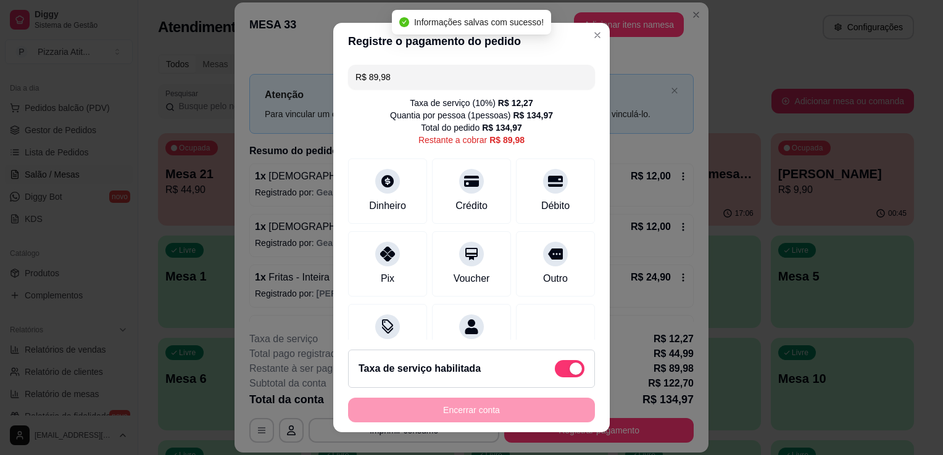
click at [394, 80] on input "R$ 89,98" at bounding box center [471, 77] width 232 height 25
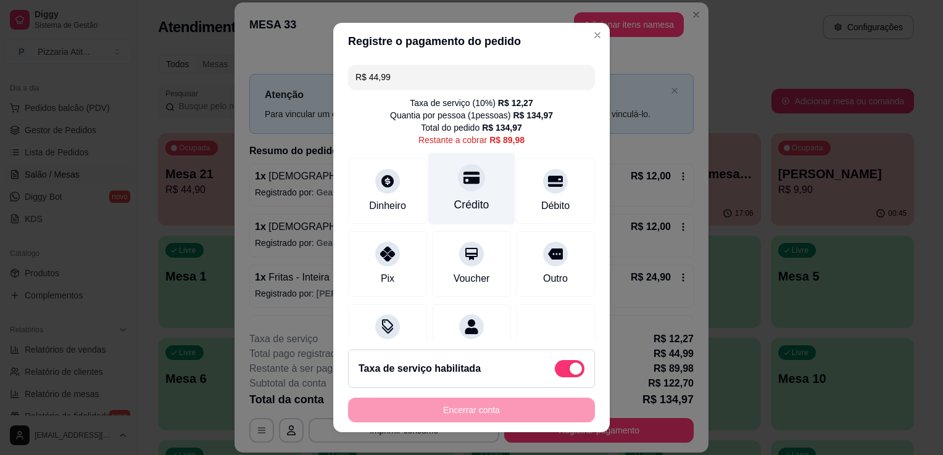
click at [459, 191] on div "Crédito" at bounding box center [471, 189] width 87 height 72
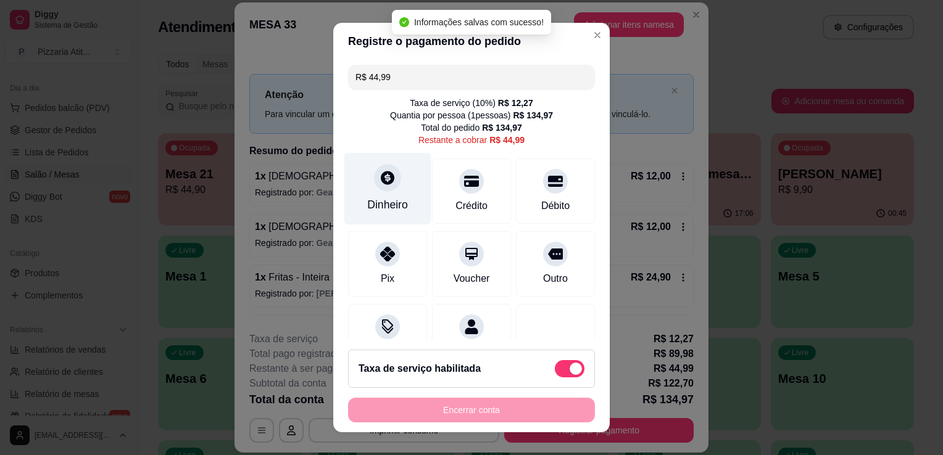
click at [377, 199] on div "Dinheiro" at bounding box center [387, 205] width 41 height 16
type input "R$ 0,00"
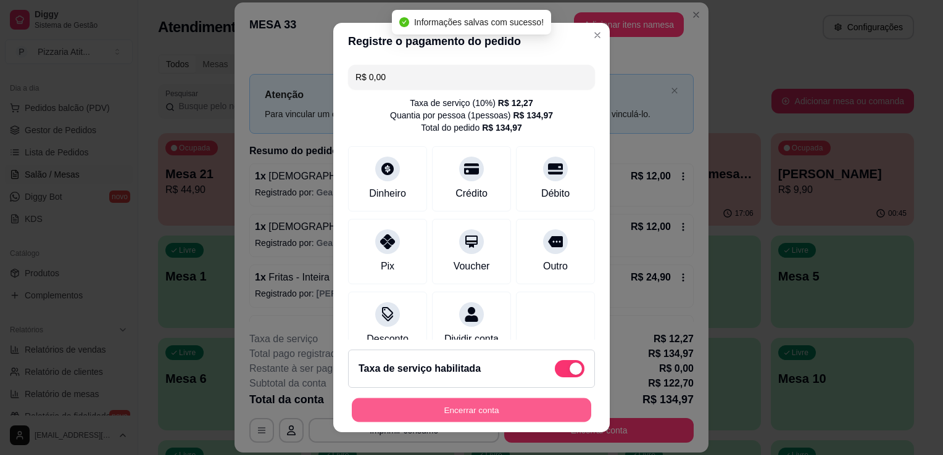
click at [504, 419] on button "Encerrar conta" at bounding box center [471, 410] width 239 height 24
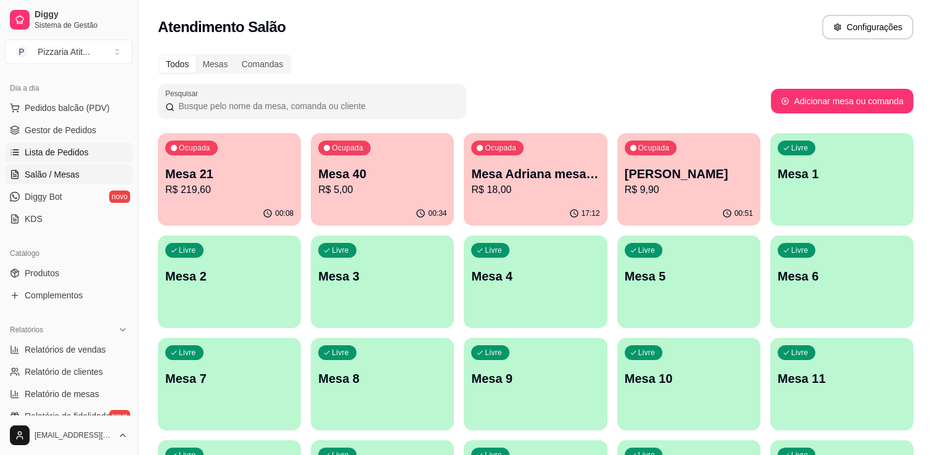
click at [101, 159] on link "Lista de Pedidos" at bounding box center [69, 152] width 128 height 20
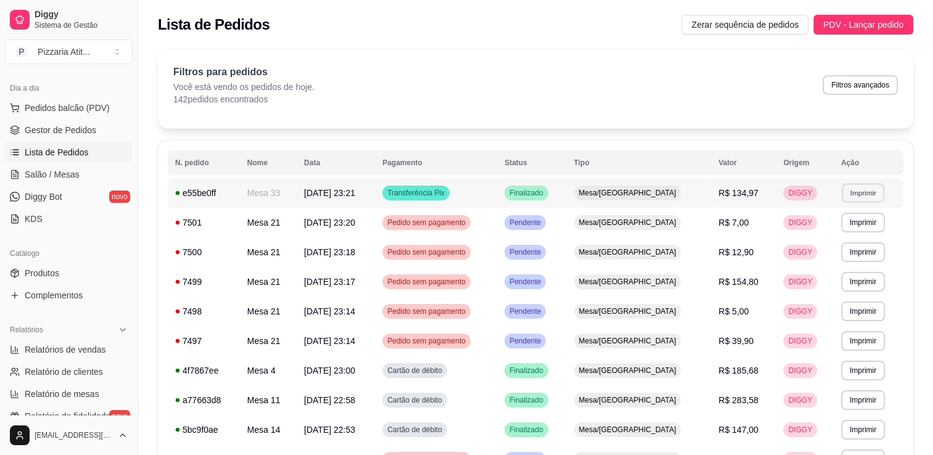
click at [872, 199] on button "Imprimir" at bounding box center [863, 192] width 43 height 19
click at [851, 237] on button "IMPRESSORA" at bounding box center [836, 235] width 86 height 19
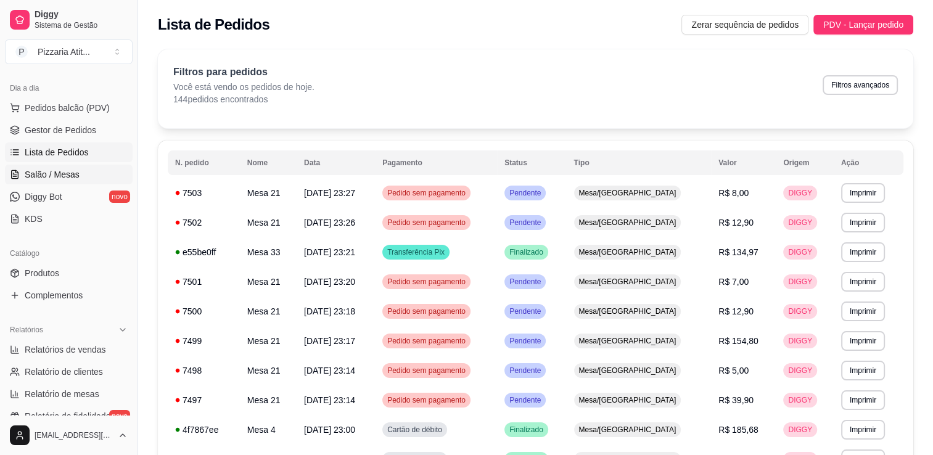
click at [91, 176] on link "Salão / Mesas" at bounding box center [69, 175] width 128 height 20
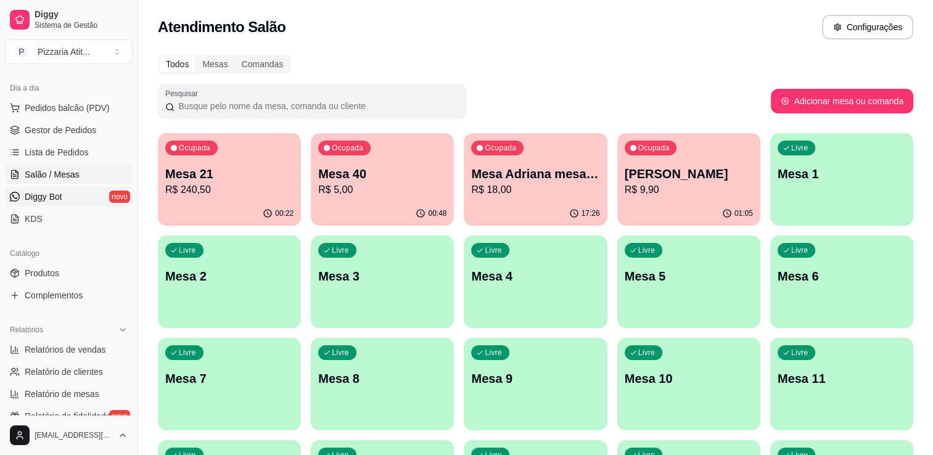
click at [86, 199] on link "Diggy Bot novo" at bounding box center [69, 197] width 128 height 20
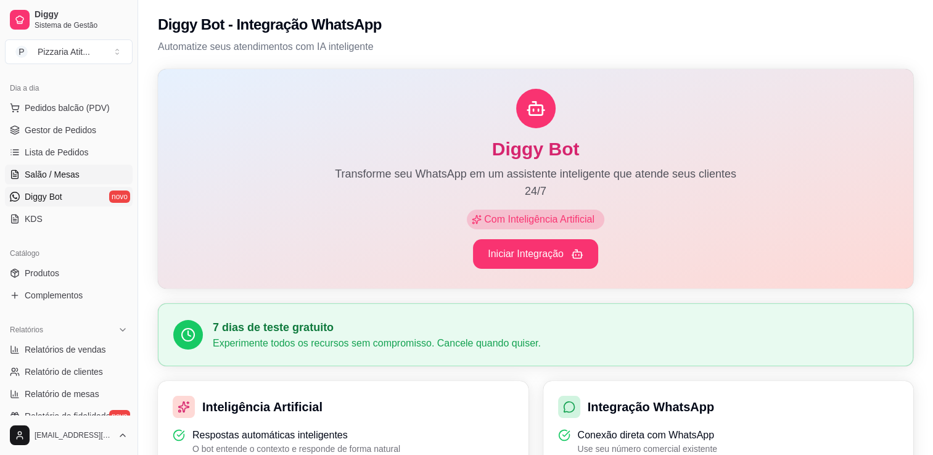
click at [86, 171] on link "Salão / Mesas" at bounding box center [69, 175] width 128 height 20
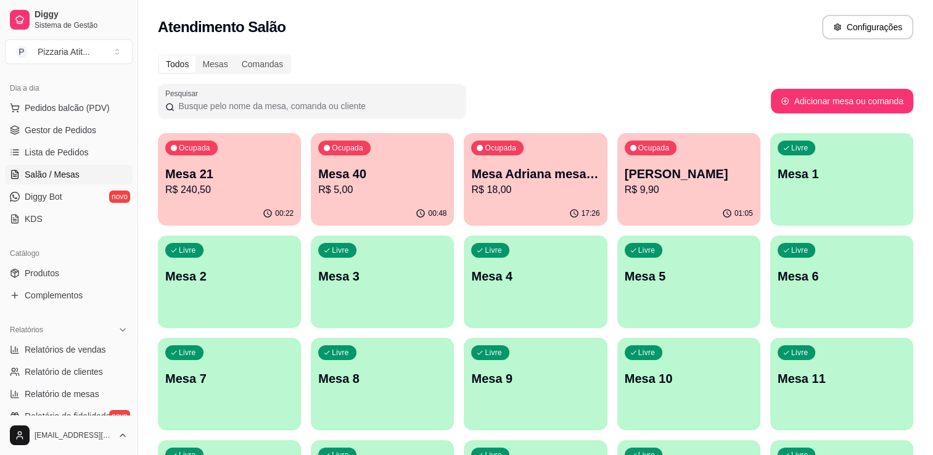
click at [581, 61] on div "Todos Mesas Comandas" at bounding box center [536, 64] width 756 height 20
click at [381, 183] on p "R$ 5,00" at bounding box center [382, 190] width 125 height 14
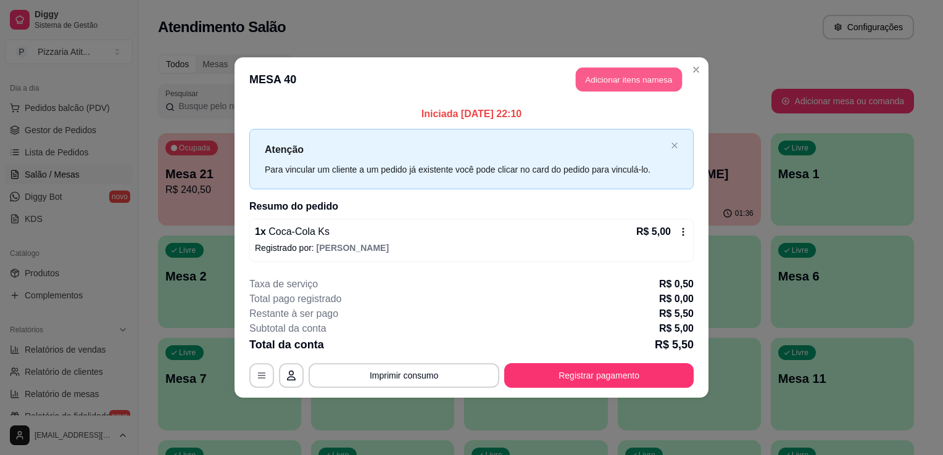
click at [653, 85] on button "Adicionar itens na mesa" at bounding box center [629, 80] width 106 height 24
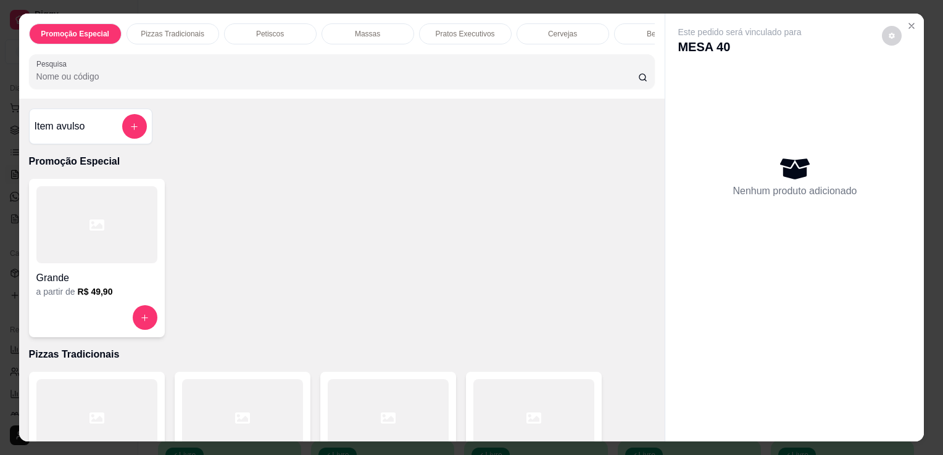
click at [355, 29] on p "Massas" at bounding box center [367, 34] width 25 height 10
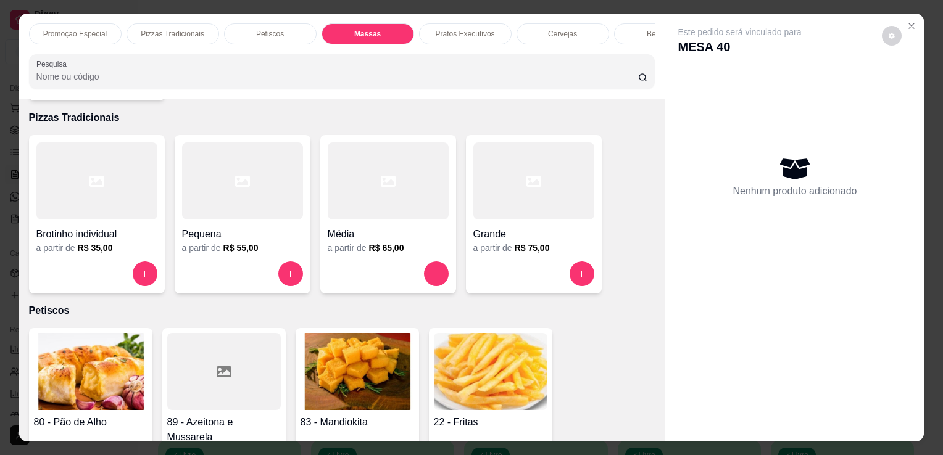
scroll to position [242, 0]
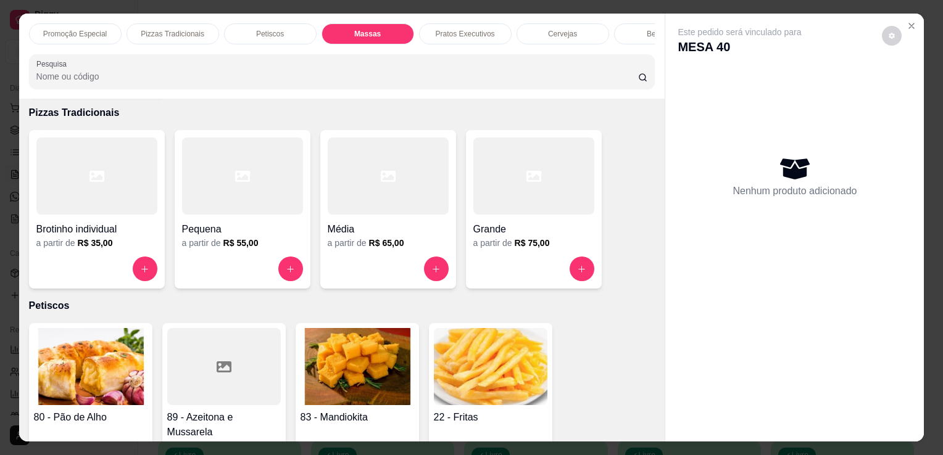
click at [109, 231] on h4 "Brotinho individual" at bounding box center [96, 229] width 121 height 15
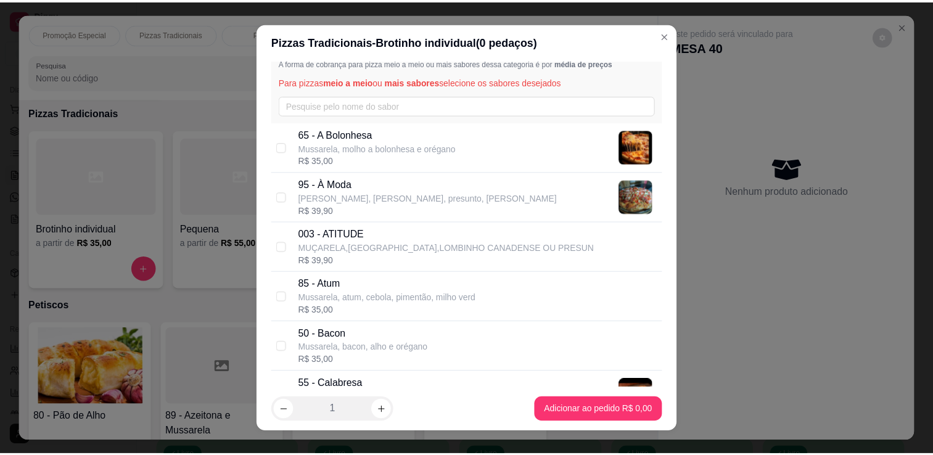
scroll to position [60, 0]
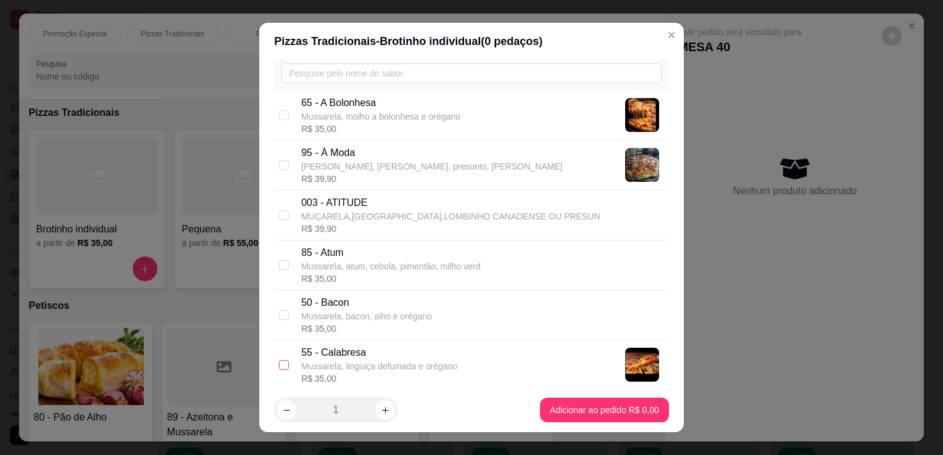
click at [279, 364] on input "checkbox" at bounding box center [284, 365] width 10 height 10
checkbox input "true"
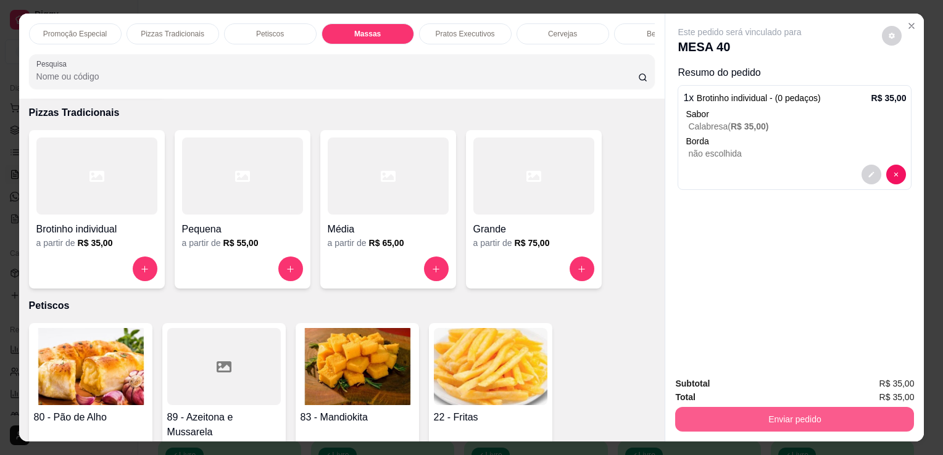
click at [736, 417] on button "Enviar pedido" at bounding box center [794, 419] width 239 height 25
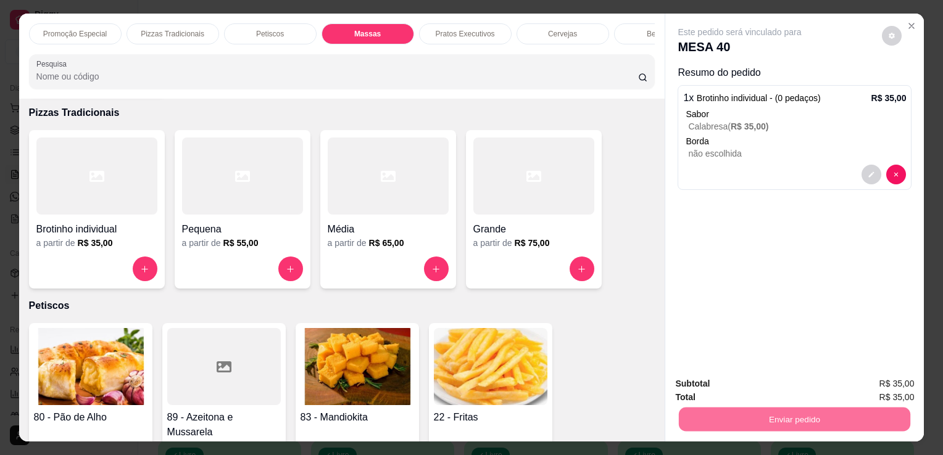
click at [896, 381] on button "Enviar pedido" at bounding box center [882, 384] width 68 height 23
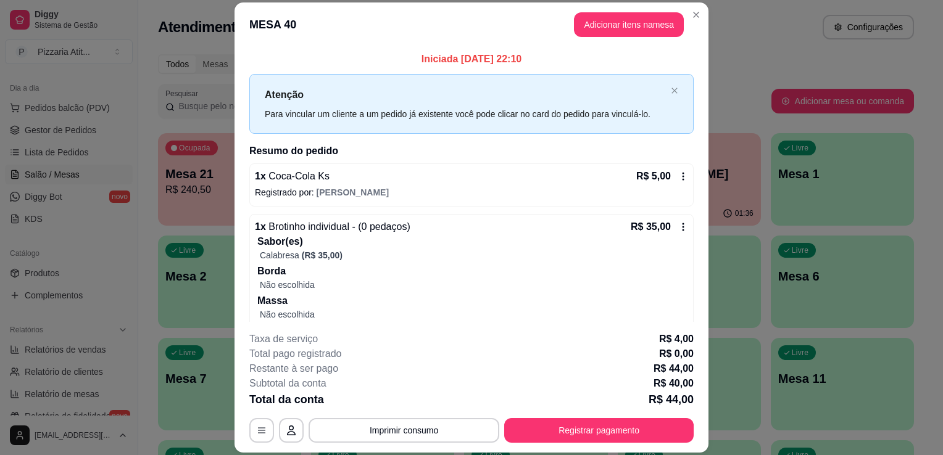
click at [678, 174] on icon at bounding box center [683, 176] width 10 height 10
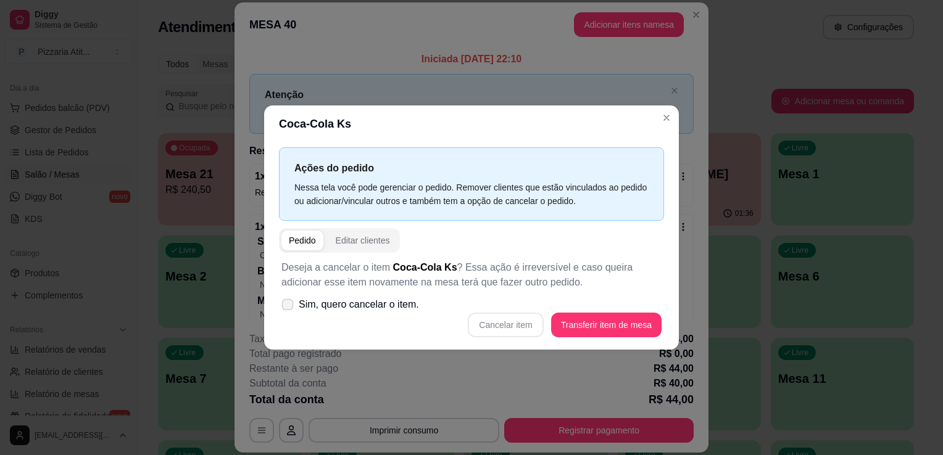
click at [291, 306] on icon at bounding box center [287, 304] width 9 height 7
click at [289, 307] on input "Sim, quero cancelar o item." at bounding box center [285, 311] width 8 height 8
checkbox input "true"
click at [535, 330] on button "Cancelar item" at bounding box center [505, 325] width 73 height 24
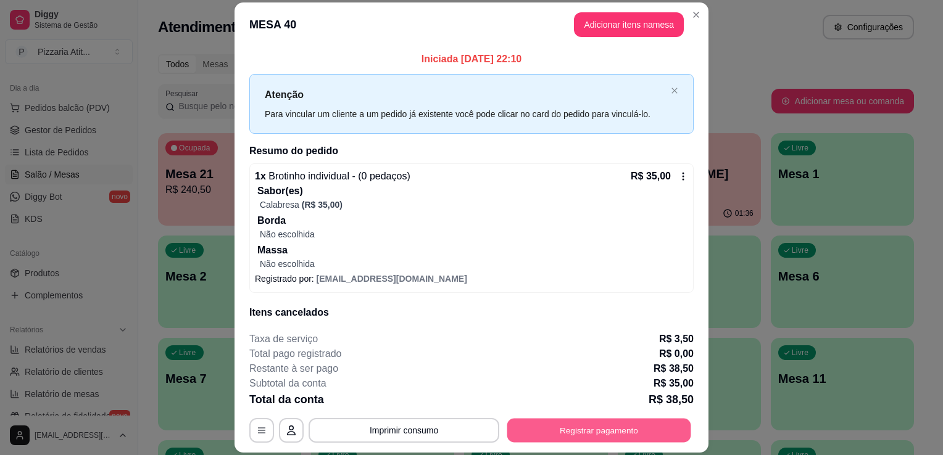
click at [607, 428] on button "Registrar pagamento" at bounding box center [599, 431] width 184 height 24
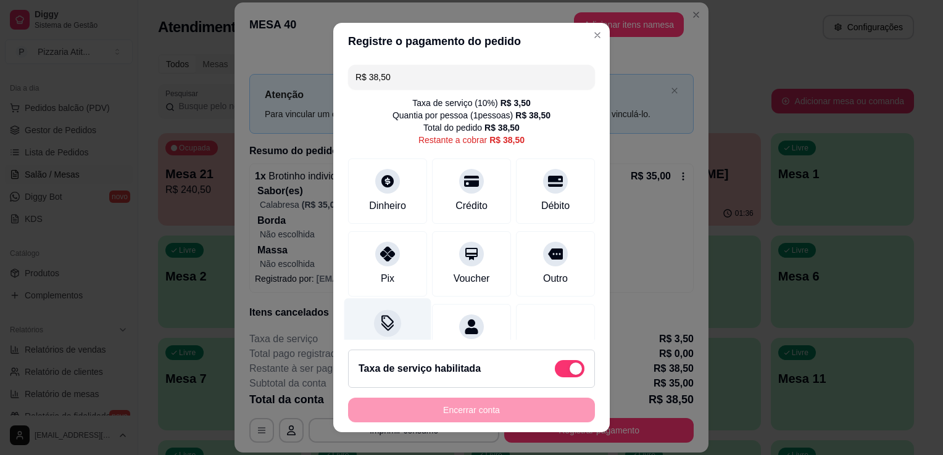
click at [397, 324] on div "Desconto" at bounding box center [387, 335] width 87 height 72
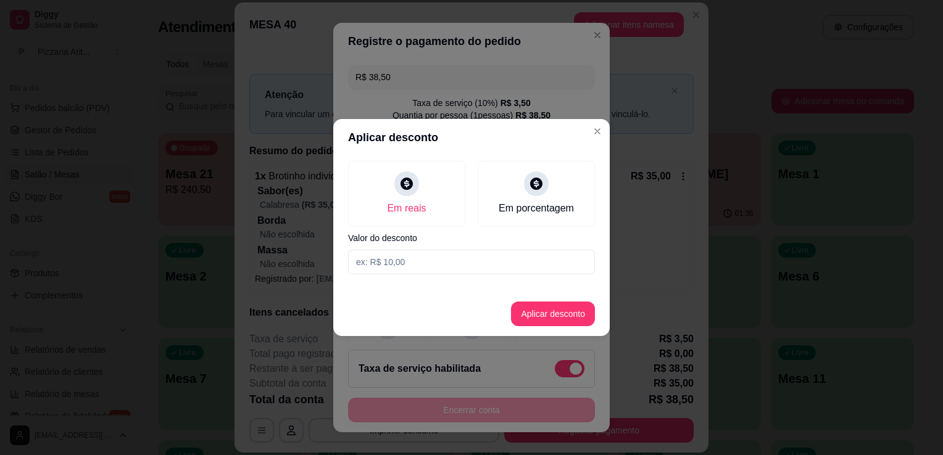
click at [409, 267] on input at bounding box center [471, 262] width 247 height 25
type input "3,50"
click at [543, 315] on button "Aplicar desconto" at bounding box center [553, 314] width 81 height 24
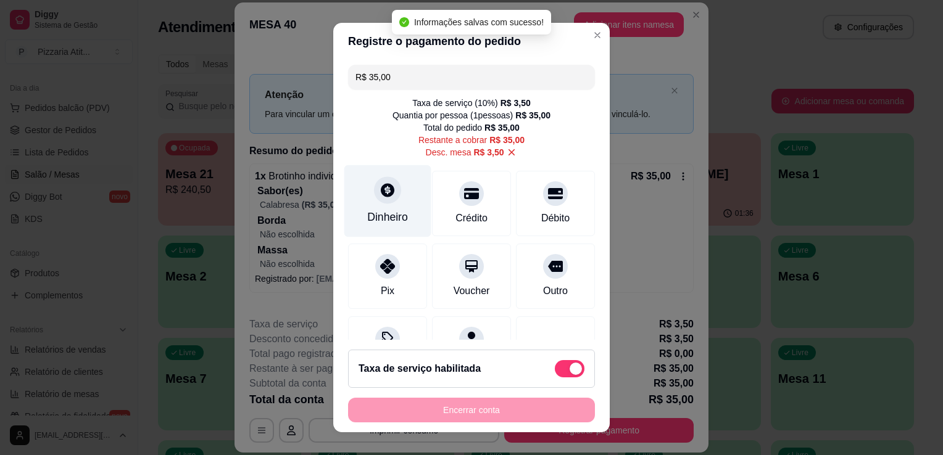
click at [382, 197] on icon at bounding box center [387, 190] width 16 height 16
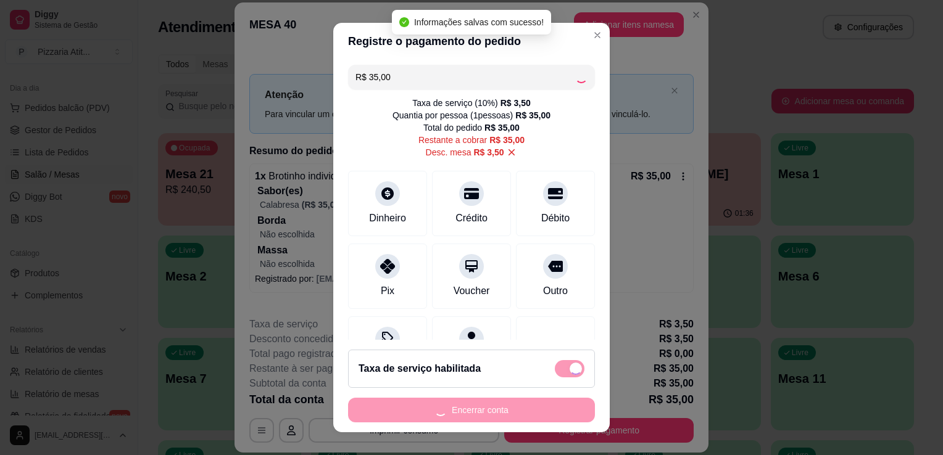
type input "R$ 0,00"
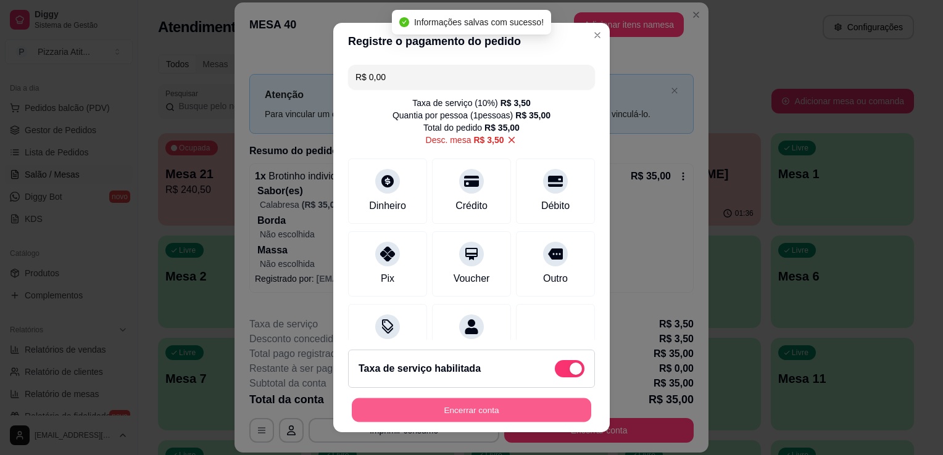
click at [491, 413] on button "Encerrar conta" at bounding box center [471, 410] width 239 height 24
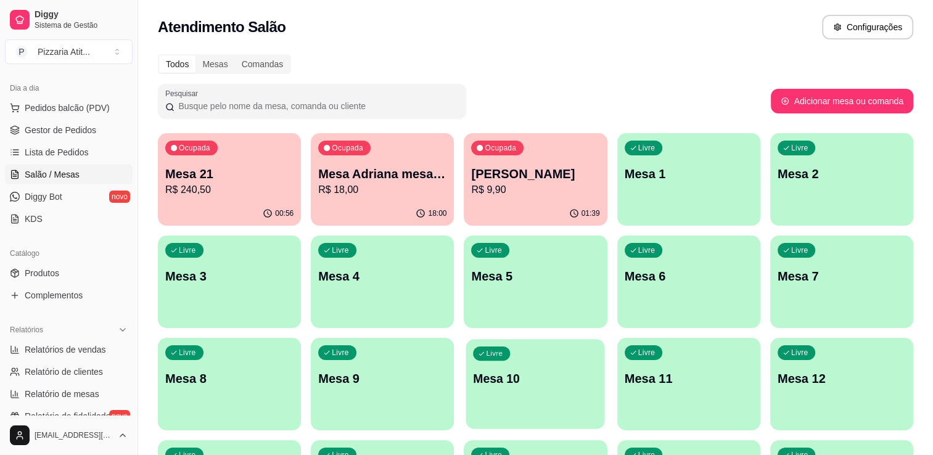
click at [491, 413] on div "Livre Mesa 10" at bounding box center [535, 376] width 139 height 75
click at [253, 179] on p "Mesa 21" at bounding box center [229, 174] width 125 height 17
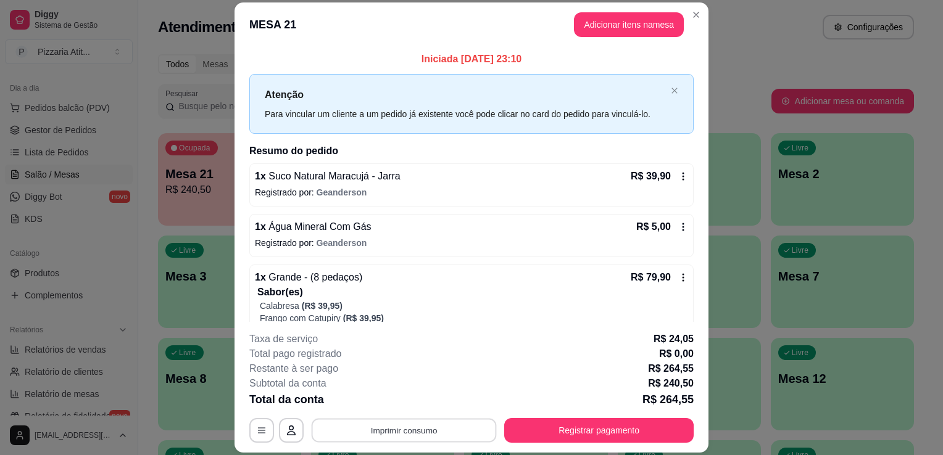
click at [419, 421] on button "Imprimir consumo" at bounding box center [403, 431] width 185 height 24
click at [421, 410] on button "IMPRESSORA" at bounding box center [403, 402] width 86 height 19
click at [627, 438] on button "Registrar pagamento" at bounding box center [599, 431] width 184 height 24
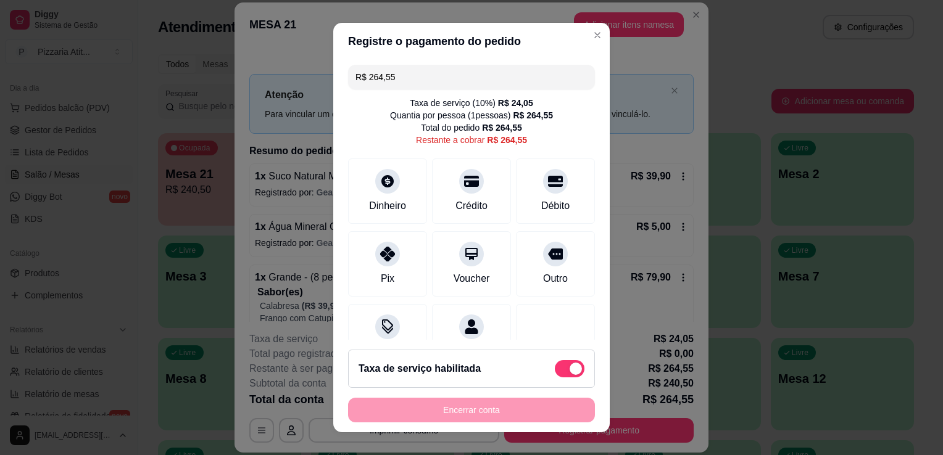
click at [412, 73] on input "R$ 264,55" at bounding box center [471, 77] width 232 height 25
click at [461, 167] on div at bounding box center [471, 177] width 27 height 27
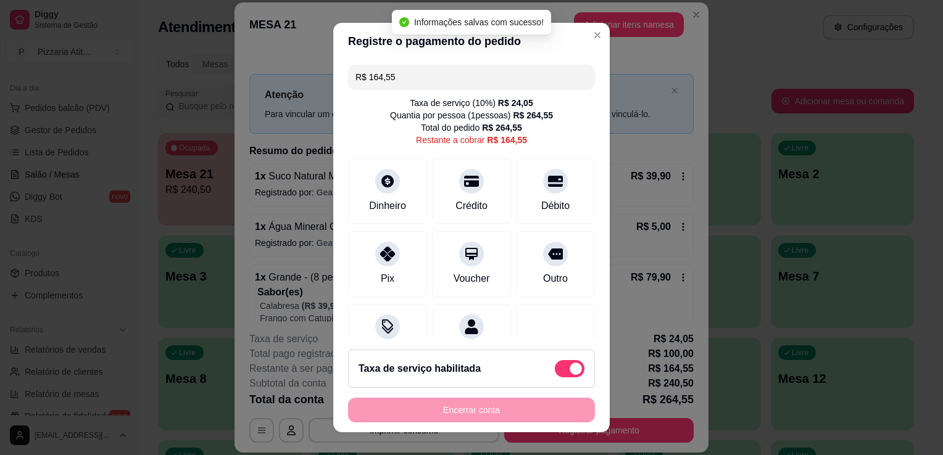
click at [442, 82] on input "R$ 164,55" at bounding box center [471, 77] width 232 height 25
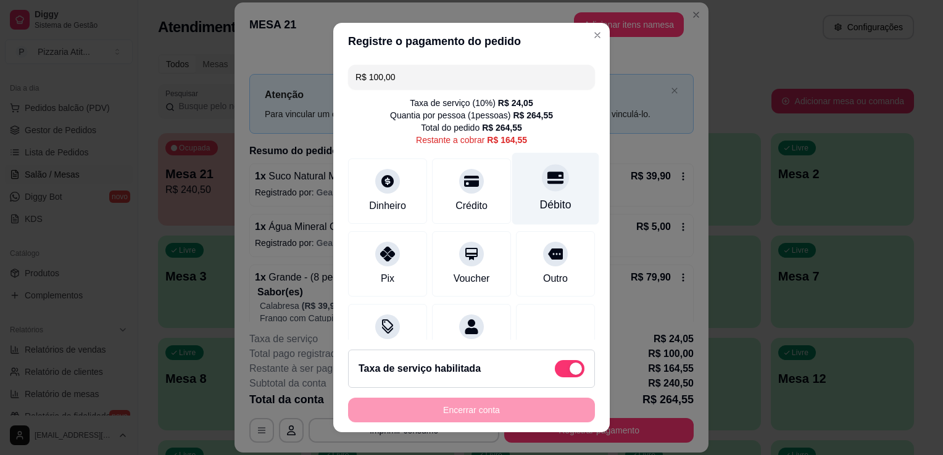
click at [528, 190] on div "Débito" at bounding box center [555, 189] width 87 height 72
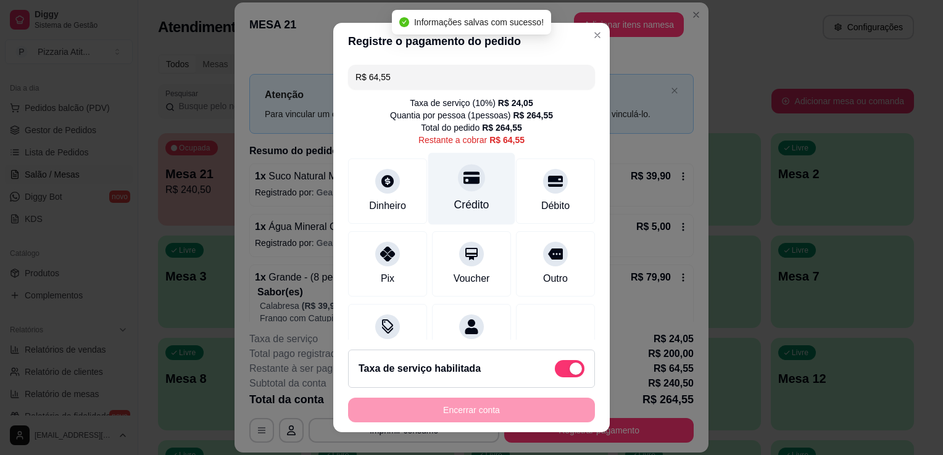
click at [457, 199] on div "Crédito" at bounding box center [471, 205] width 35 height 16
type input "R$ 0,00"
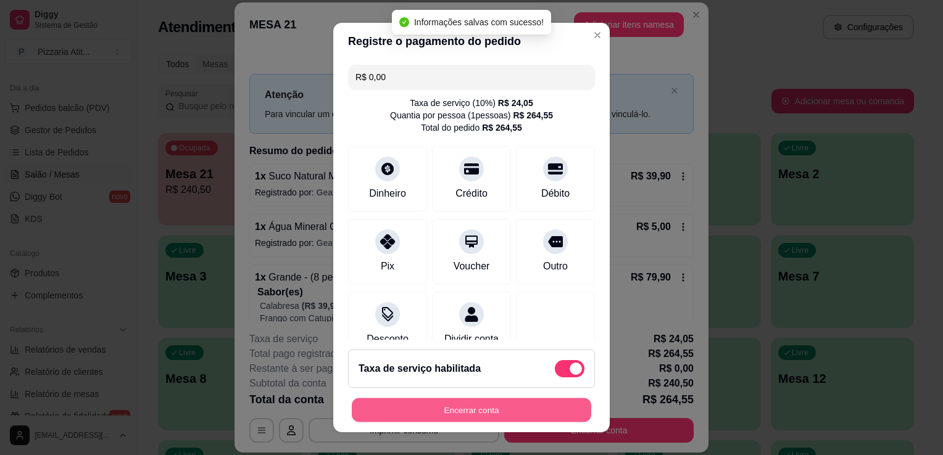
click at [508, 411] on button "Encerrar conta" at bounding box center [471, 410] width 239 height 24
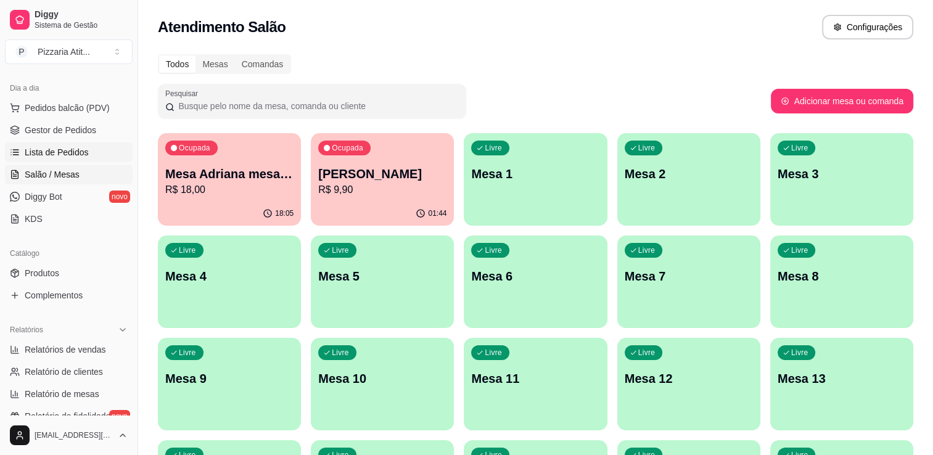
scroll to position [0, 0]
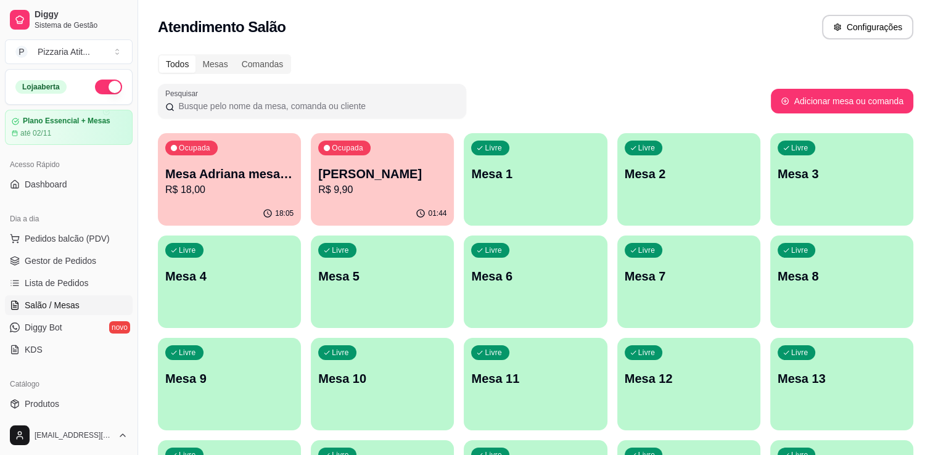
click at [95, 83] on button "button" at bounding box center [108, 87] width 27 height 15
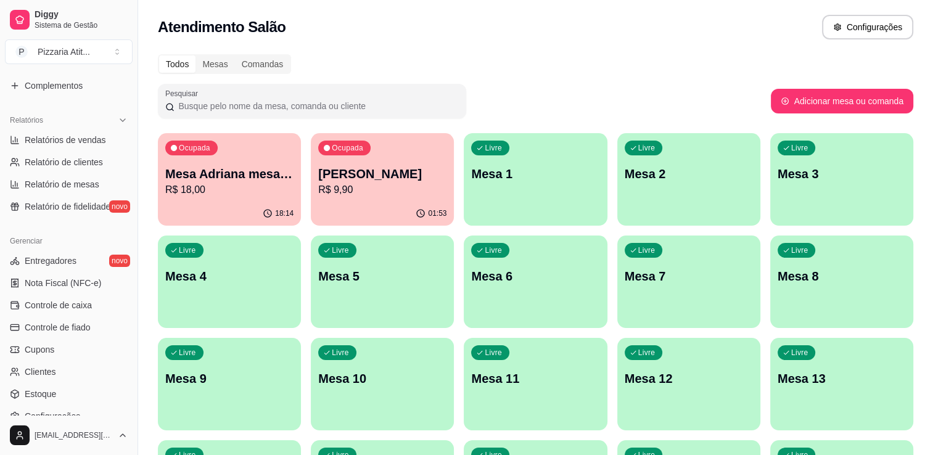
scroll to position [340, 0]
click at [37, 302] on span "Controle de caixa" at bounding box center [58, 305] width 67 height 12
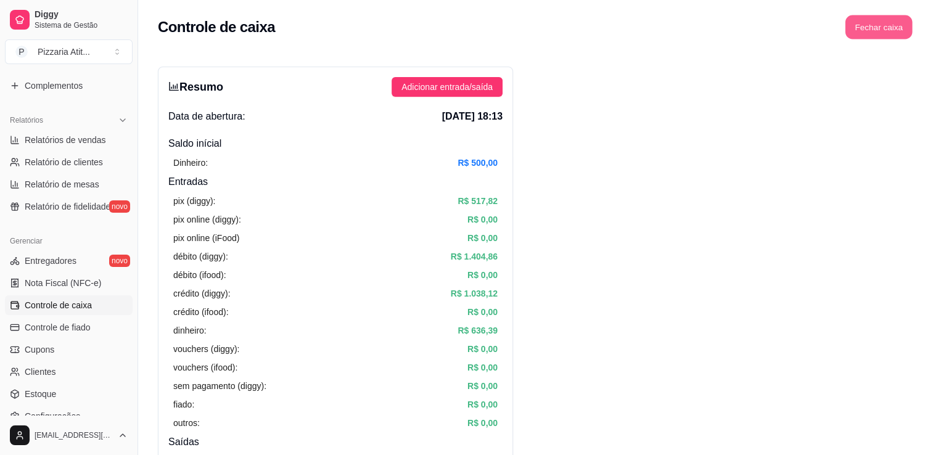
click at [886, 28] on button "Fechar caixa" at bounding box center [879, 27] width 67 height 24
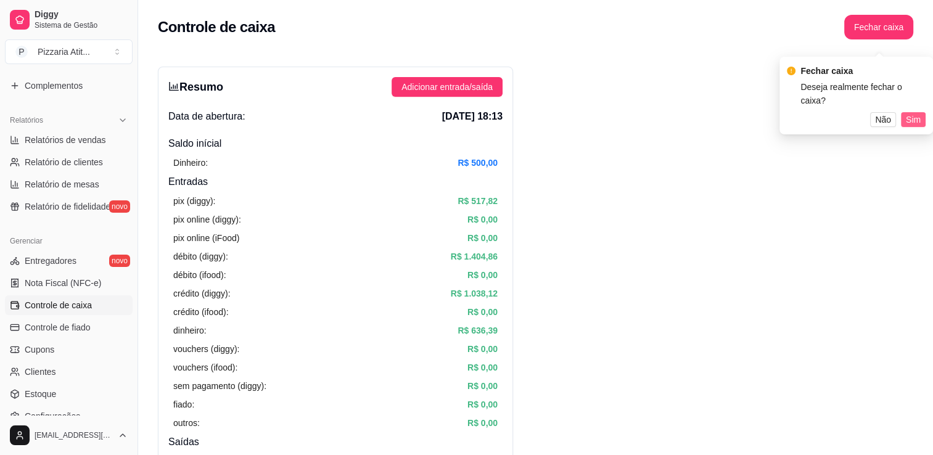
click at [907, 113] on span "Sim" at bounding box center [913, 120] width 15 height 14
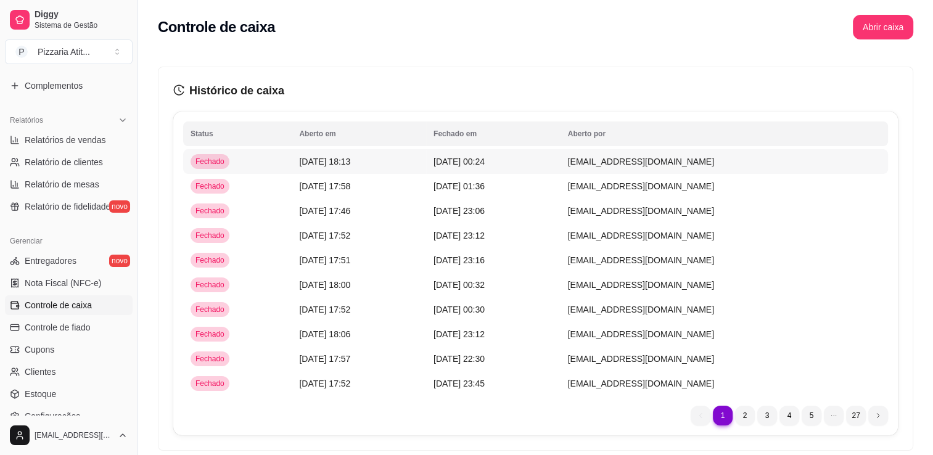
click at [398, 151] on td "[DATE] 18:13" at bounding box center [359, 161] width 134 height 25
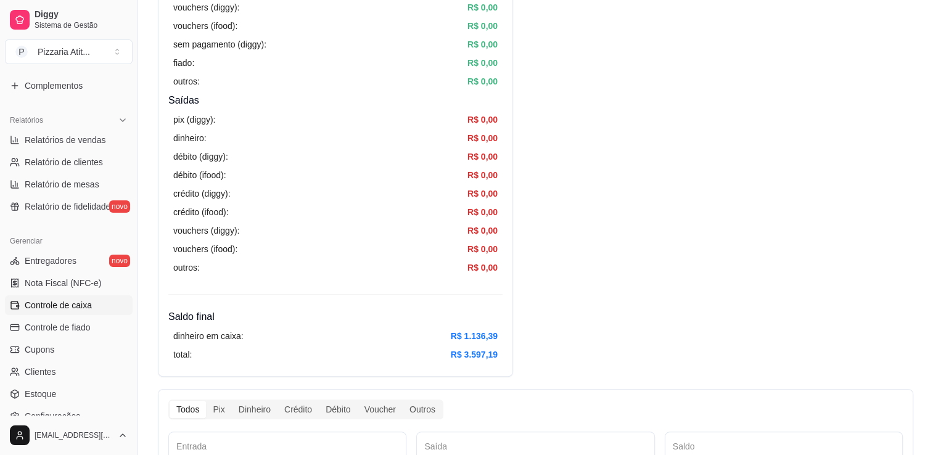
scroll to position [335, 0]
click at [134, 76] on button "Toggle Sidebar" at bounding box center [138, 227] width 10 height 455
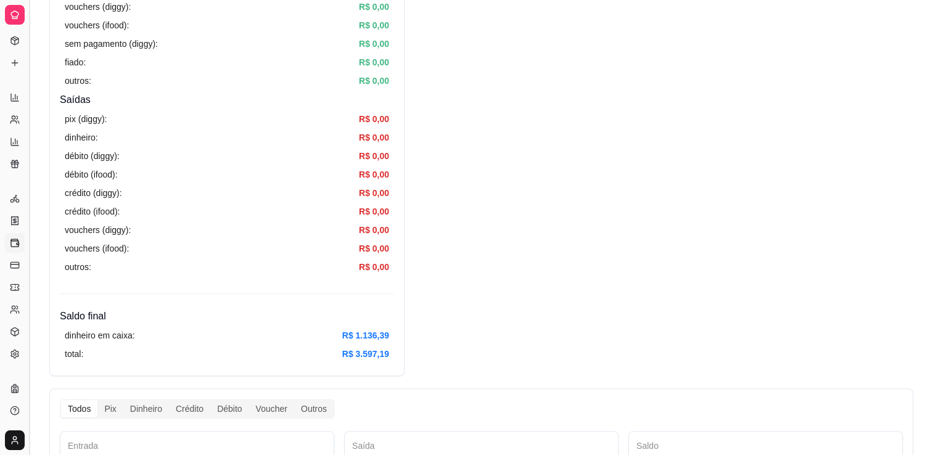
scroll to position [183, 0]
click at [26, 87] on button "Toggle Sidebar" at bounding box center [29, 227] width 10 height 455
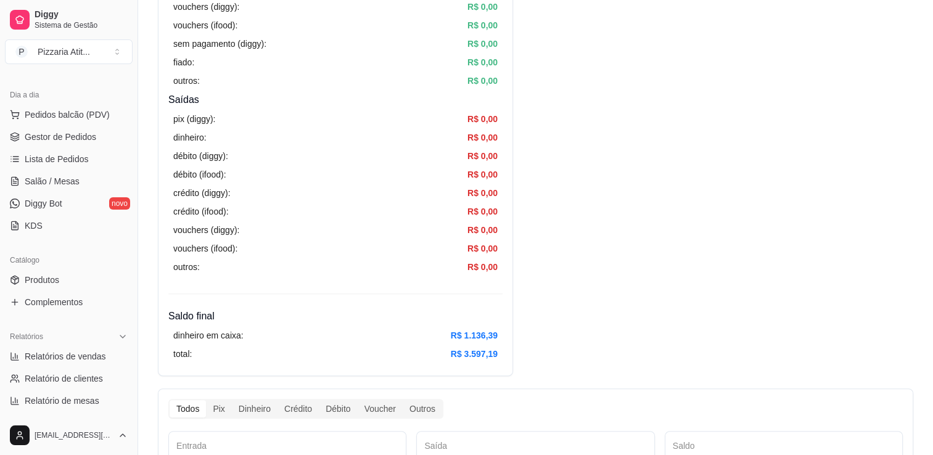
scroll to position [123, 0]
click at [58, 132] on span "Gestor de Pedidos" at bounding box center [61, 137] width 72 height 12
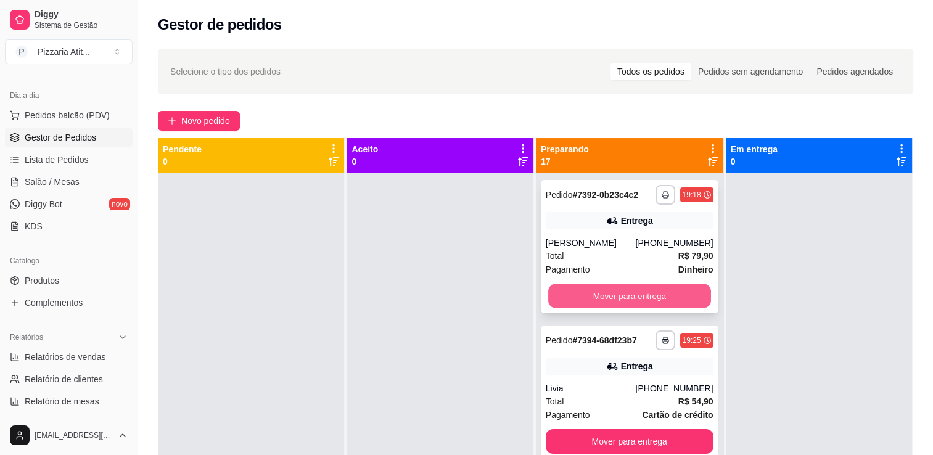
click at [561, 293] on button "Mover para entrega" at bounding box center [629, 296] width 163 height 24
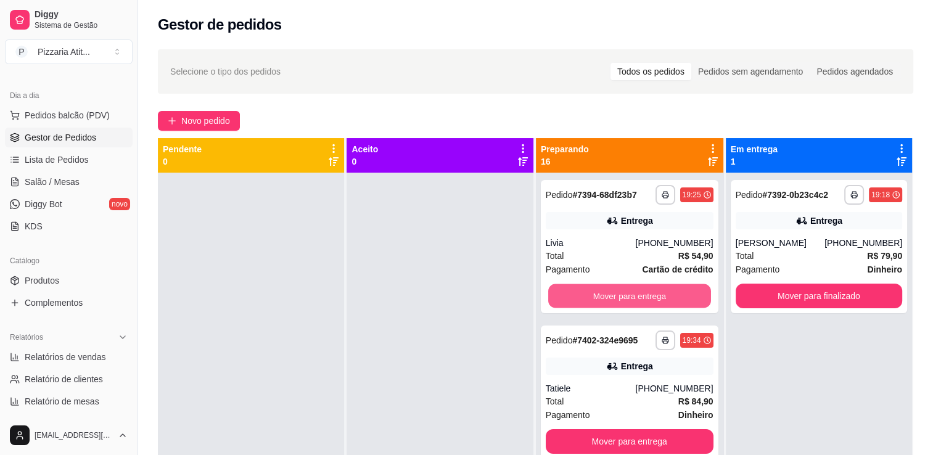
click at [561, 293] on button "Mover para entrega" at bounding box center [629, 296] width 163 height 24
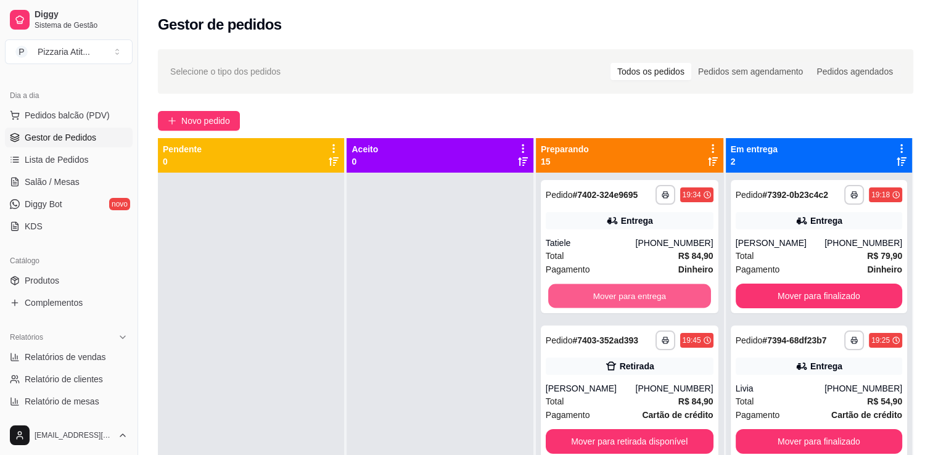
click at [561, 293] on button "Mover para entrega" at bounding box center [629, 296] width 163 height 24
click at [561, 293] on button "Mover para retirada disponível" at bounding box center [630, 296] width 168 height 25
click at [561, 293] on button "Mover para retirada disponível" at bounding box center [629, 296] width 163 height 24
click at [561, 293] on button "Mover para entrega" at bounding box center [630, 296] width 168 height 25
click at [561, 293] on button "Mover para entrega" at bounding box center [629, 296] width 163 height 24
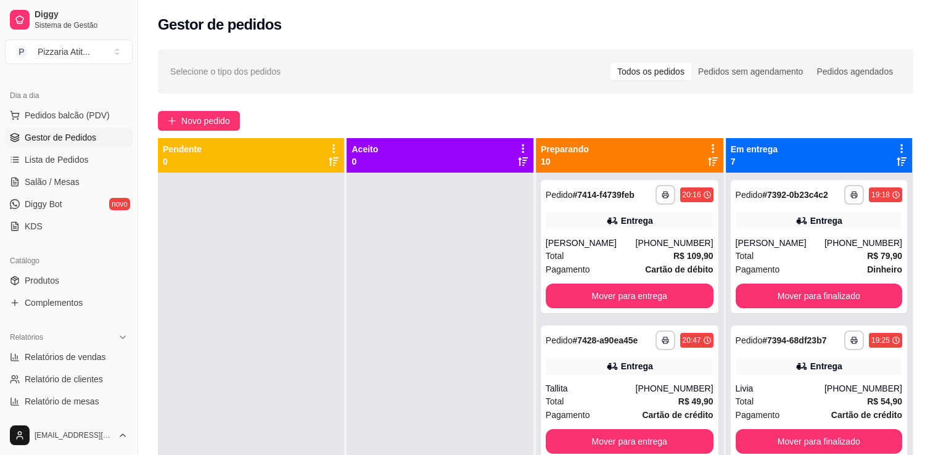
click at [561, 293] on div "**********" at bounding box center [630, 246] width 178 height 133
click at [590, 305] on button "Mover para entrega" at bounding box center [629, 296] width 163 height 24
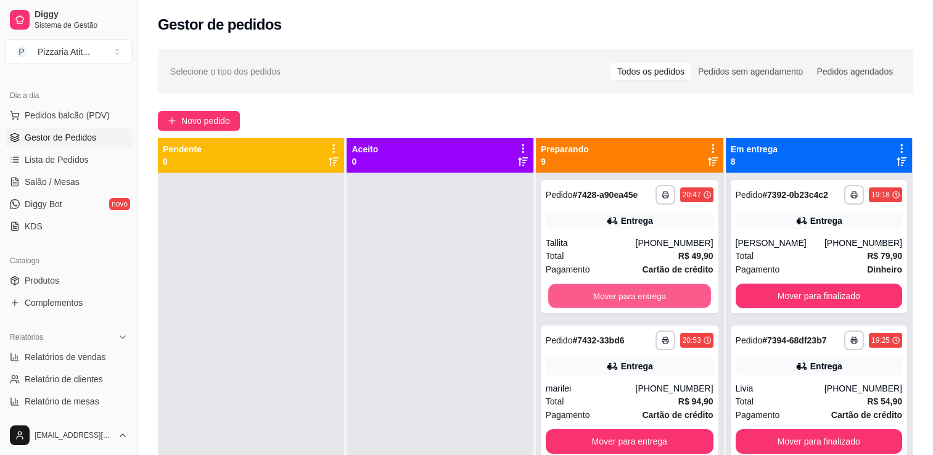
click at [590, 305] on button "Mover para entrega" at bounding box center [629, 296] width 163 height 24
click at [590, 297] on button "Mover para entrega" at bounding box center [629, 296] width 163 height 24
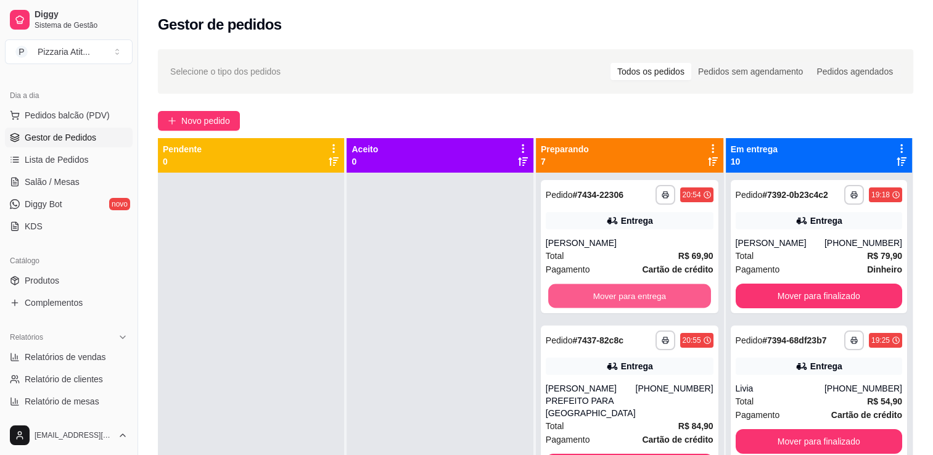
click at [590, 297] on button "Mover para entrega" at bounding box center [629, 296] width 163 height 24
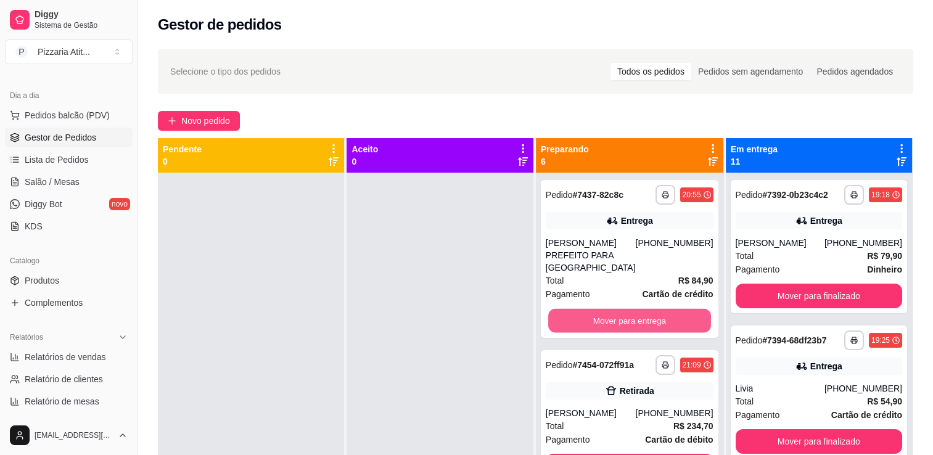
click at [590, 309] on button "Mover para entrega" at bounding box center [629, 321] width 163 height 24
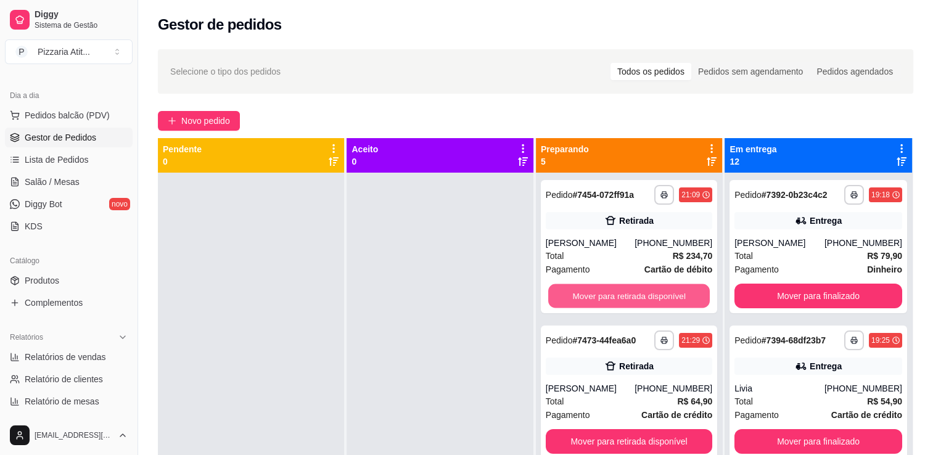
click at [590, 297] on button "Mover para retirada disponível" at bounding box center [629, 296] width 162 height 24
click at [590, 297] on button "Mover para entrega" at bounding box center [629, 296] width 162 height 24
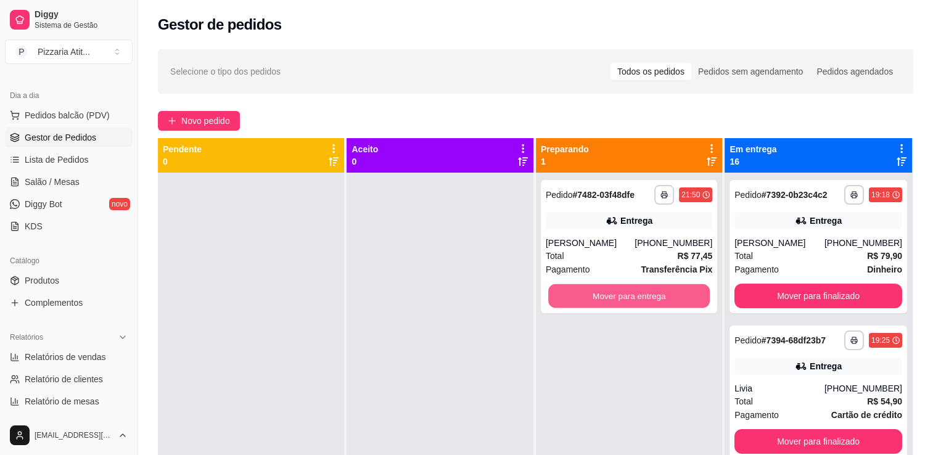
click at [590, 297] on button "Mover para entrega" at bounding box center [629, 296] width 162 height 24
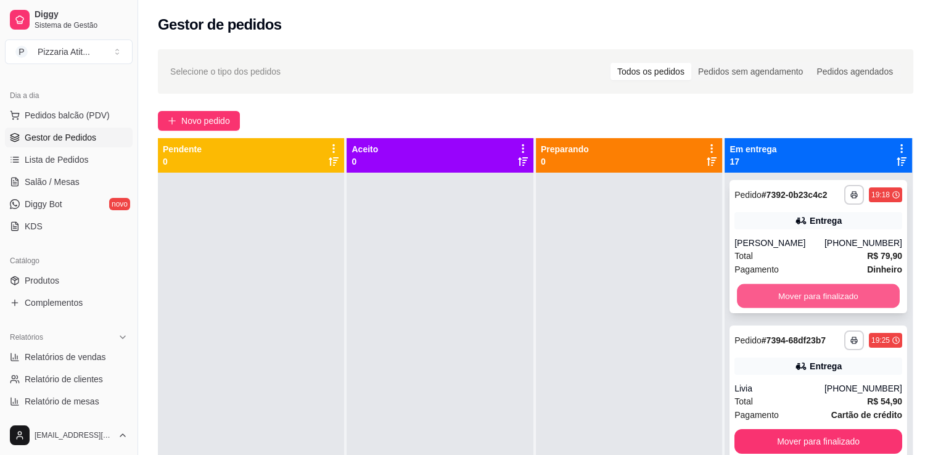
click at [781, 290] on button "Mover para finalizado" at bounding box center [818, 296] width 163 height 24
click at [781, 290] on button "Mover para finalizado" at bounding box center [819, 296] width 168 height 25
click at [781, 290] on button "Mover para finalizado" at bounding box center [818, 296] width 163 height 24
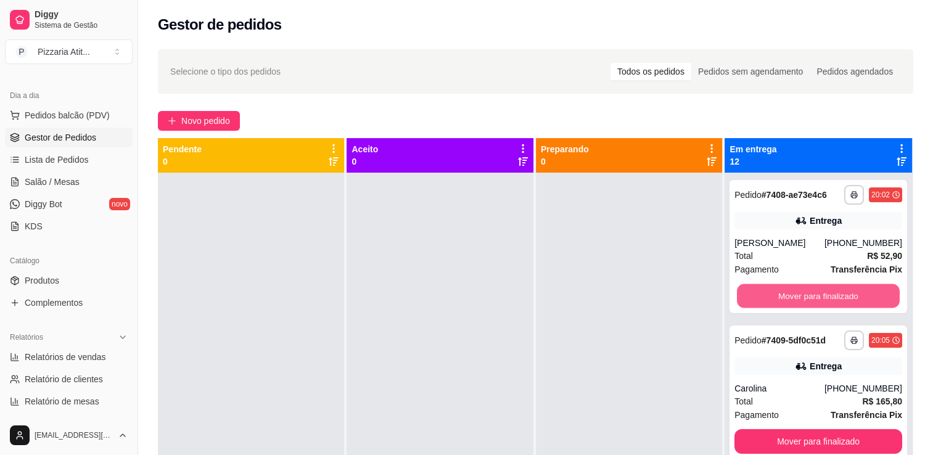
click at [781, 290] on button "Mover para finalizado" at bounding box center [818, 296] width 163 height 24
click at [781, 290] on div "**********" at bounding box center [819, 246] width 178 height 133
click at [749, 308] on button "Mover para finalizado" at bounding box center [818, 296] width 163 height 24
click at [765, 290] on button "Mover para finalizado" at bounding box center [818, 296] width 163 height 24
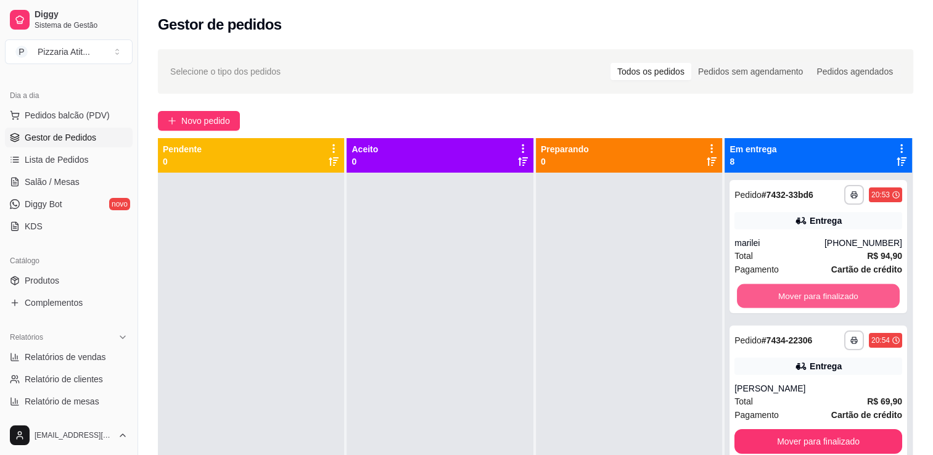
click at [765, 290] on button "Mover para finalizado" at bounding box center [818, 296] width 163 height 24
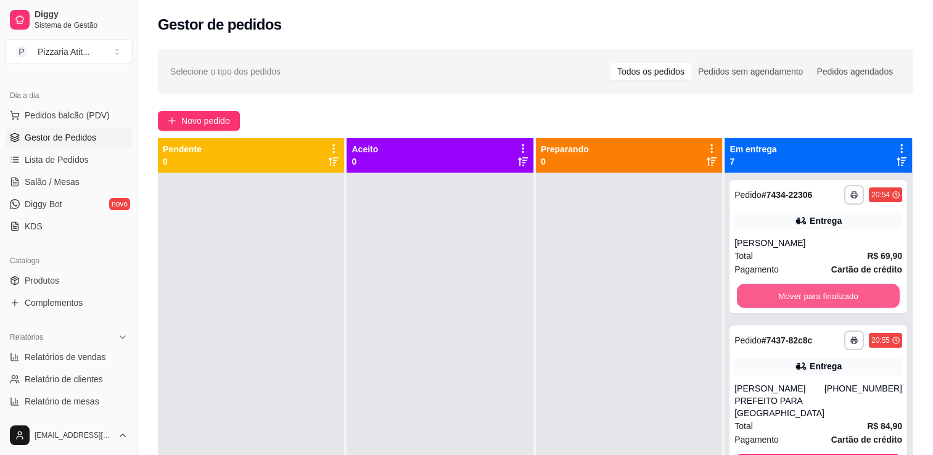
click at [765, 290] on button "Mover para finalizado" at bounding box center [818, 296] width 163 height 24
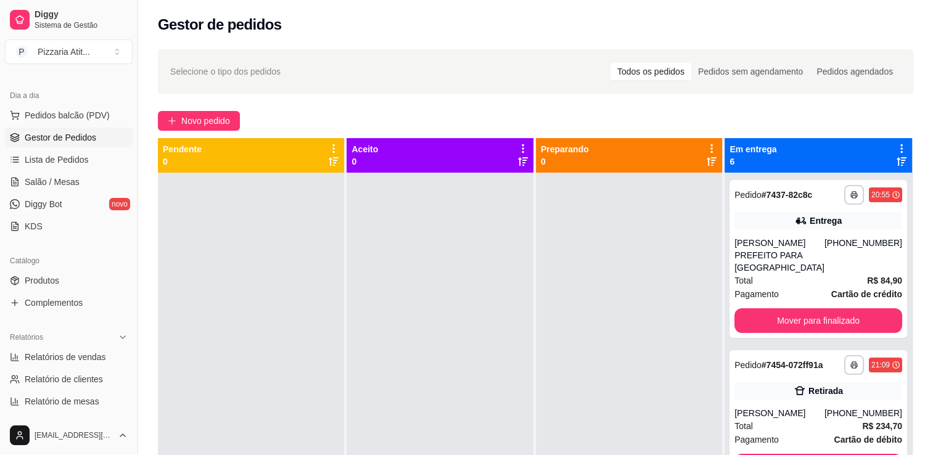
click at [765, 290] on div "**********" at bounding box center [819, 259] width 178 height 158
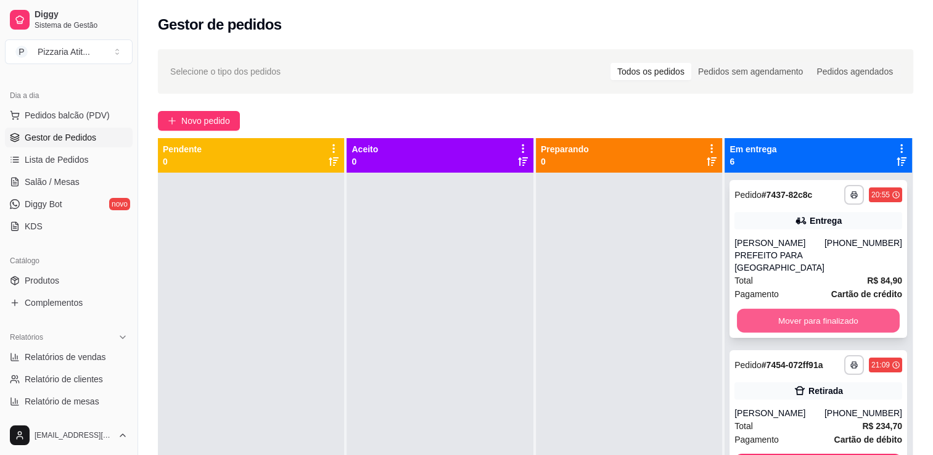
click at [780, 309] on button "Mover para finalizado" at bounding box center [818, 321] width 163 height 24
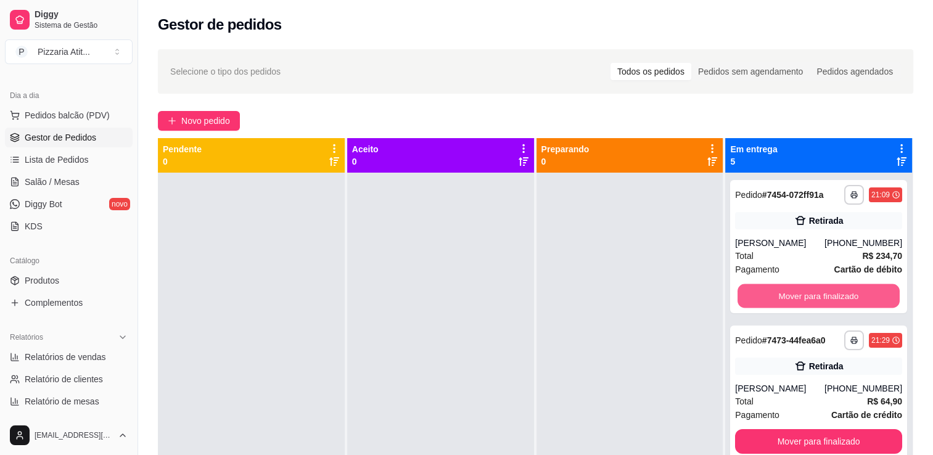
click at [780, 303] on button "Mover para finalizado" at bounding box center [819, 296] width 162 height 24
click at [782, 295] on button "Mover para finalizado" at bounding box center [818, 296] width 167 height 25
click at [782, 295] on button "Mover para finalizado" at bounding box center [819, 296] width 162 height 24
click at [782, 295] on button "Mover para finalizado" at bounding box center [818, 296] width 167 height 25
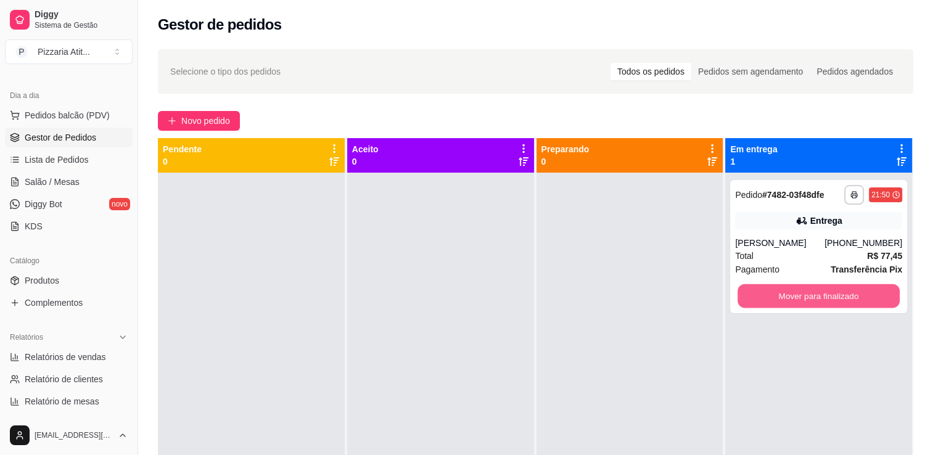
click at [782, 295] on button "Mover para finalizado" at bounding box center [819, 296] width 162 height 24
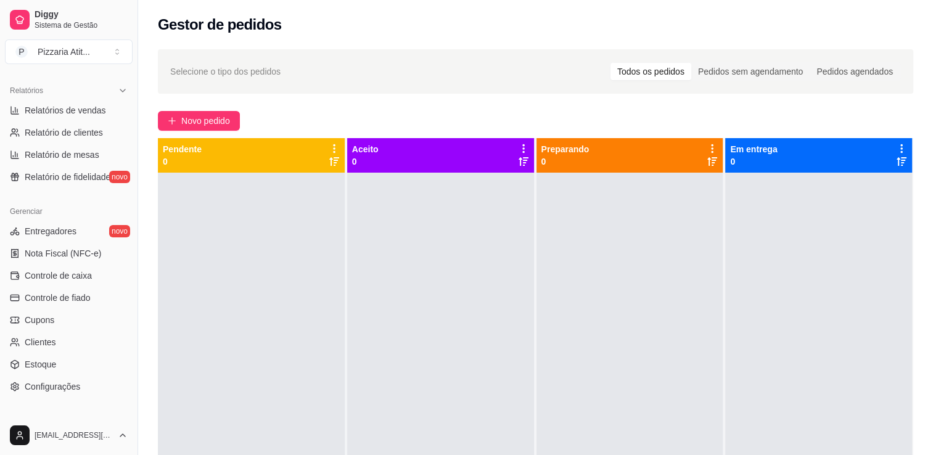
scroll to position [390, 0]
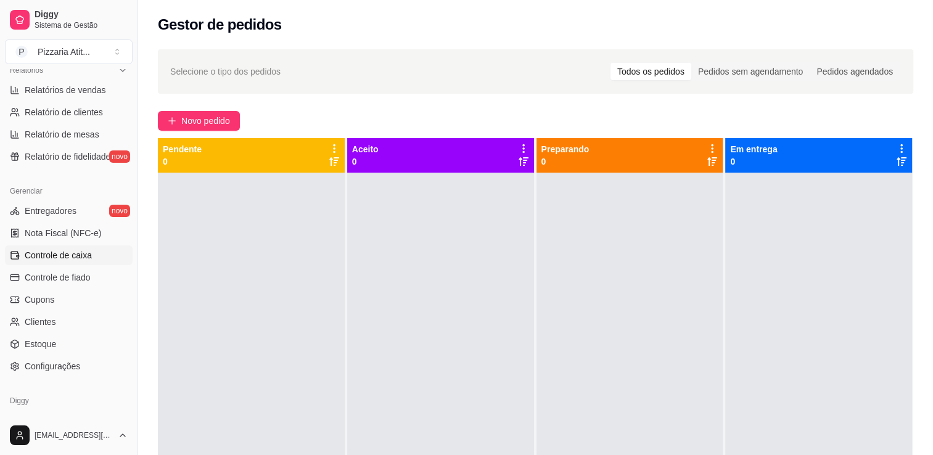
click at [83, 254] on span "Controle de caixa" at bounding box center [58, 255] width 67 height 12
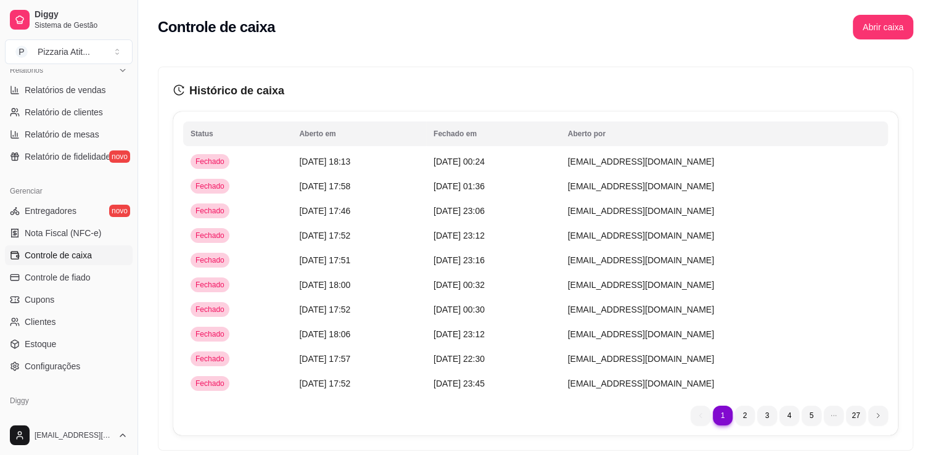
click at [83, 254] on span "Controle de caixa" at bounding box center [58, 255] width 67 height 12
click at [250, 158] on td "Fechado" at bounding box center [237, 161] width 109 height 25
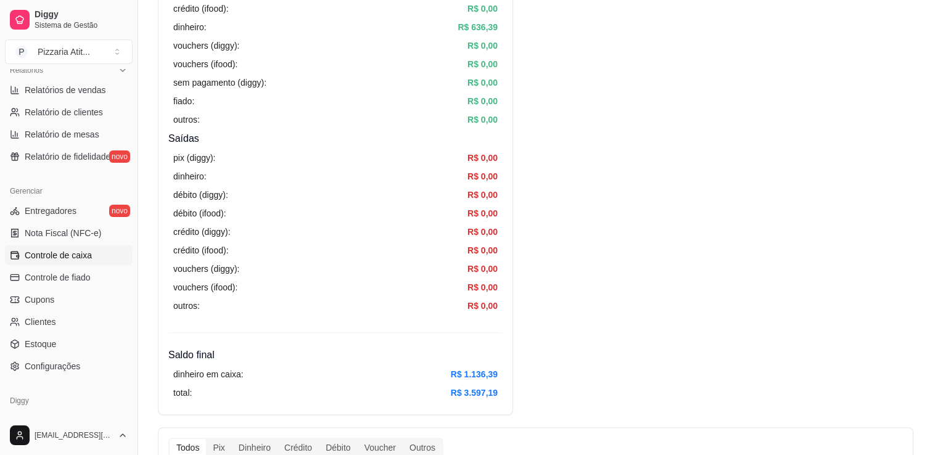
scroll to position [324, 0]
